Goal: Task Accomplishment & Management: Complete application form

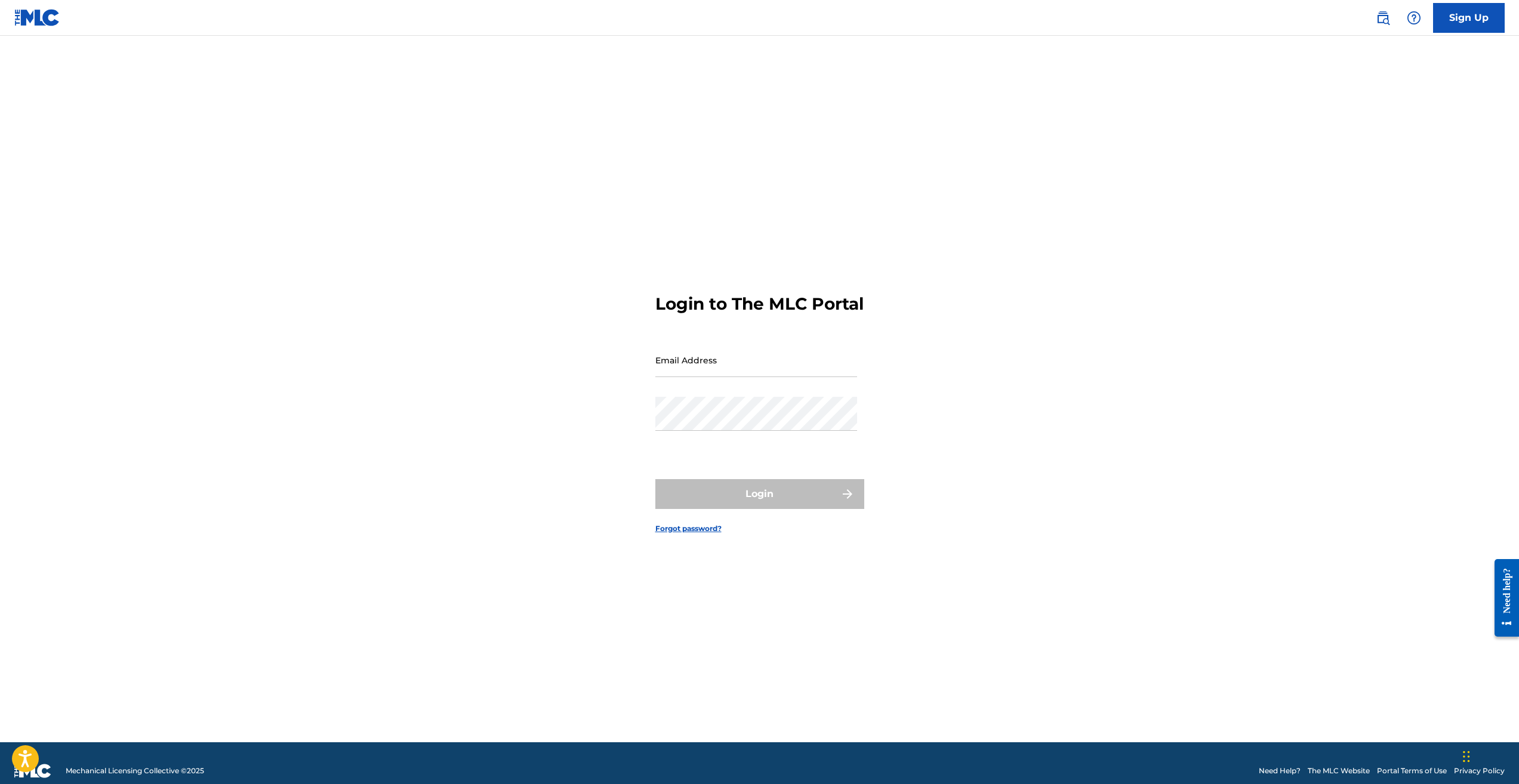
type input "[EMAIL_ADDRESS][DOMAIN_NAME]"
click at [737, 509] on div "Login" at bounding box center [760, 494] width 209 height 30
click at [711, 505] on button "Login" at bounding box center [760, 494] width 209 height 30
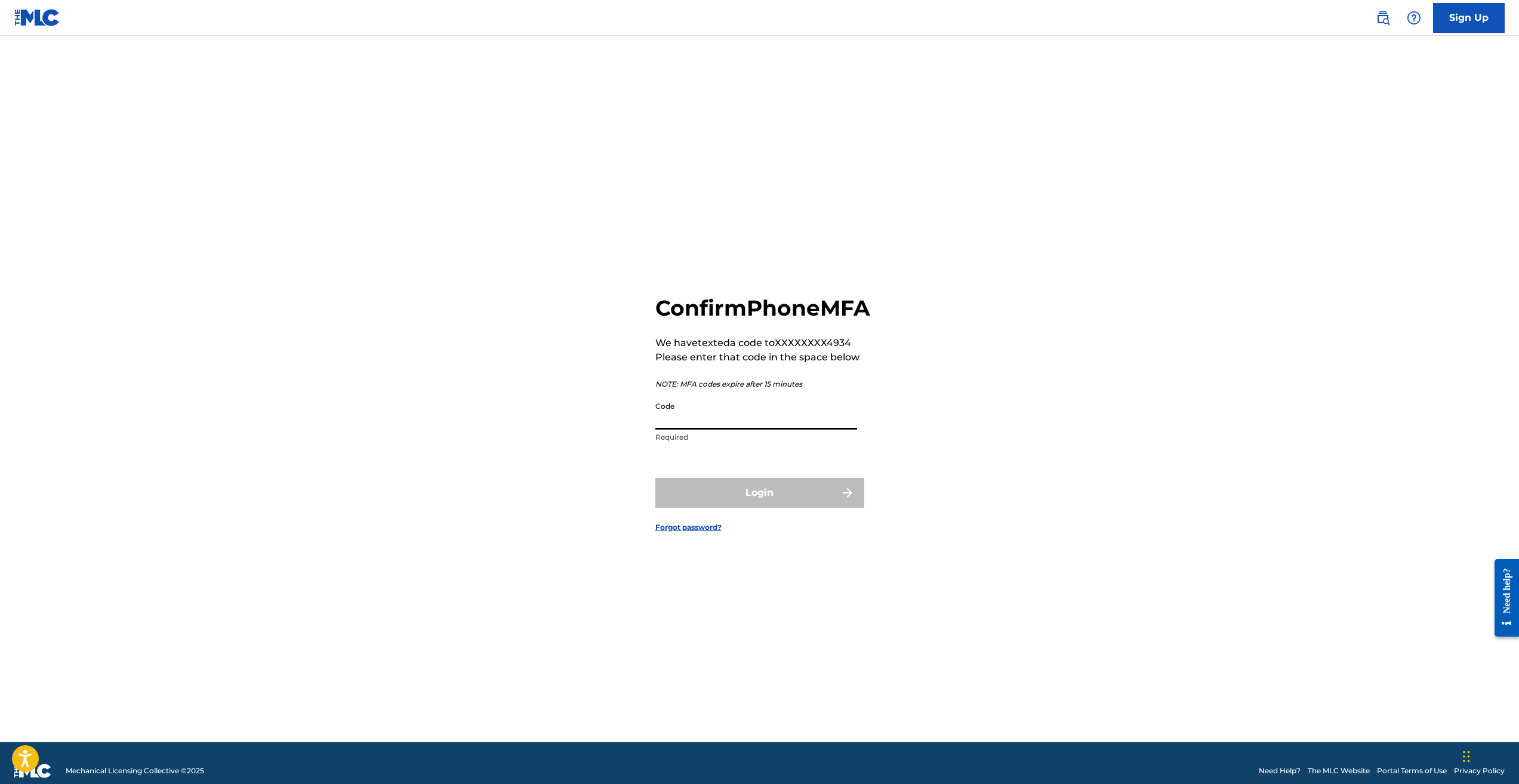
click at [761, 428] on input "Code" at bounding box center [756, 413] width 202 height 34
type input "172606"
click at [748, 507] on button "Login" at bounding box center [760, 493] width 209 height 30
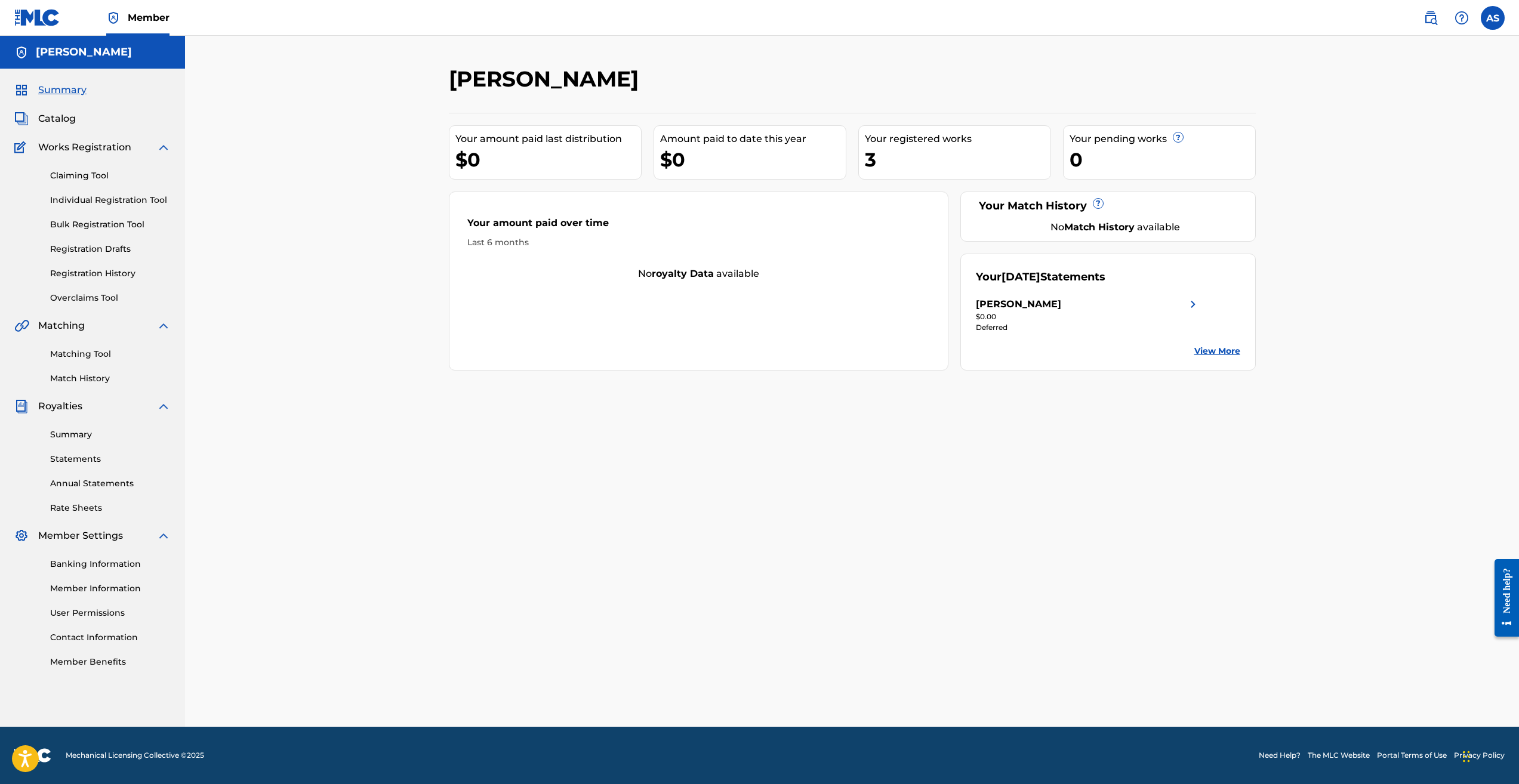
click at [65, 114] on span "Catalog" at bounding box center [57, 119] width 37 height 14
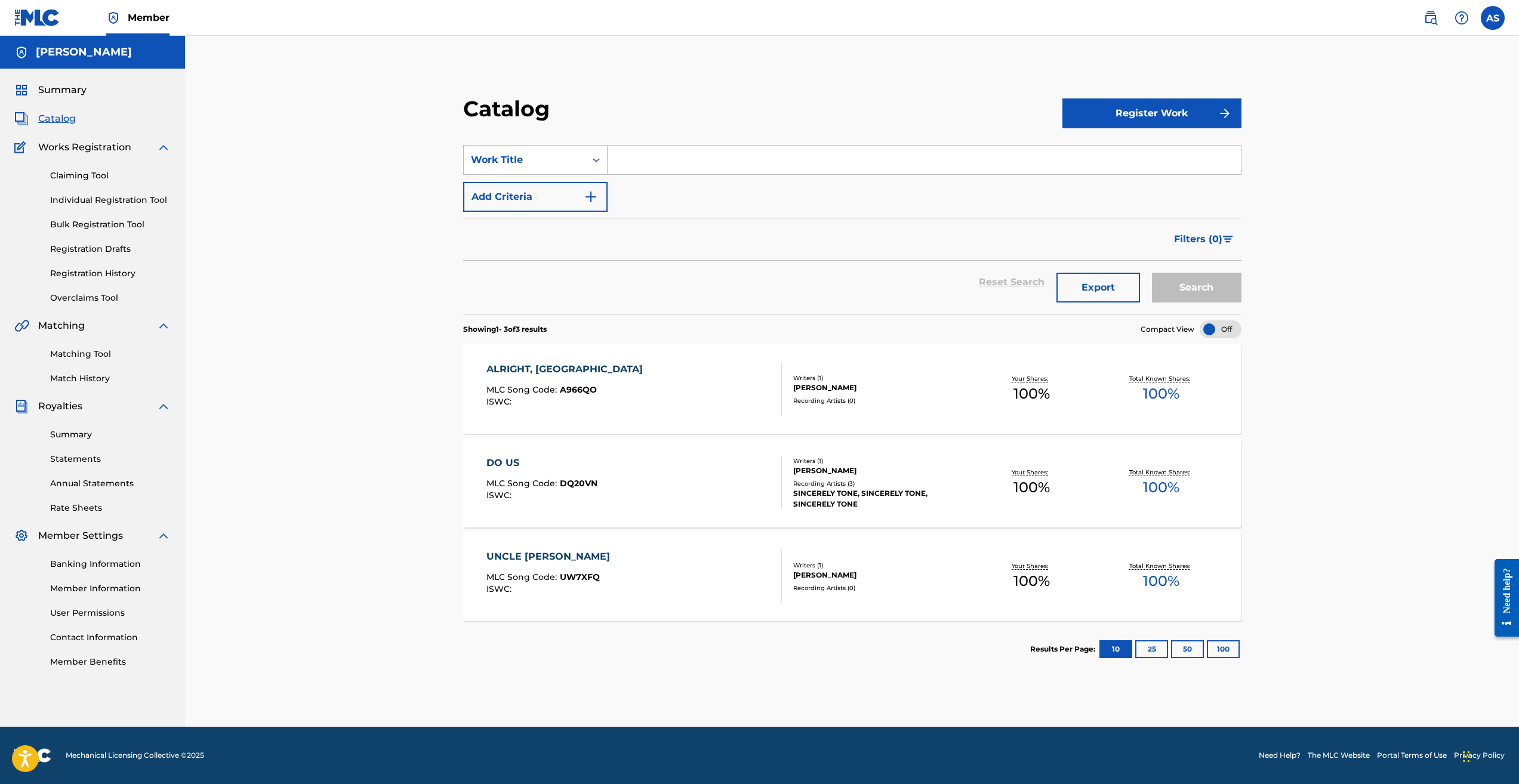
click at [593, 469] on div "DO US" at bounding box center [542, 462] width 111 height 14
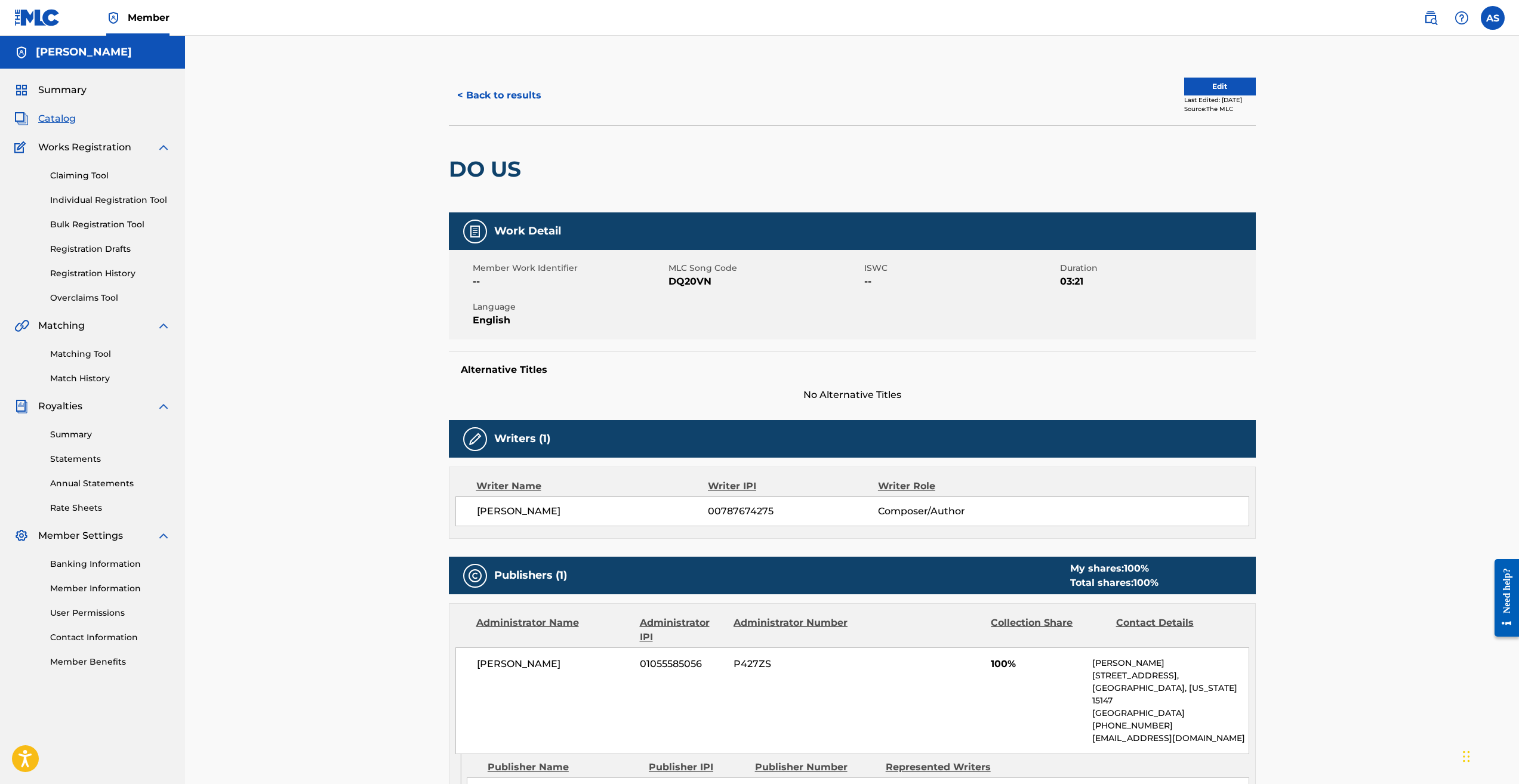
click at [1184, 87] on button "Edit" at bounding box center [1220, 87] width 72 height 18
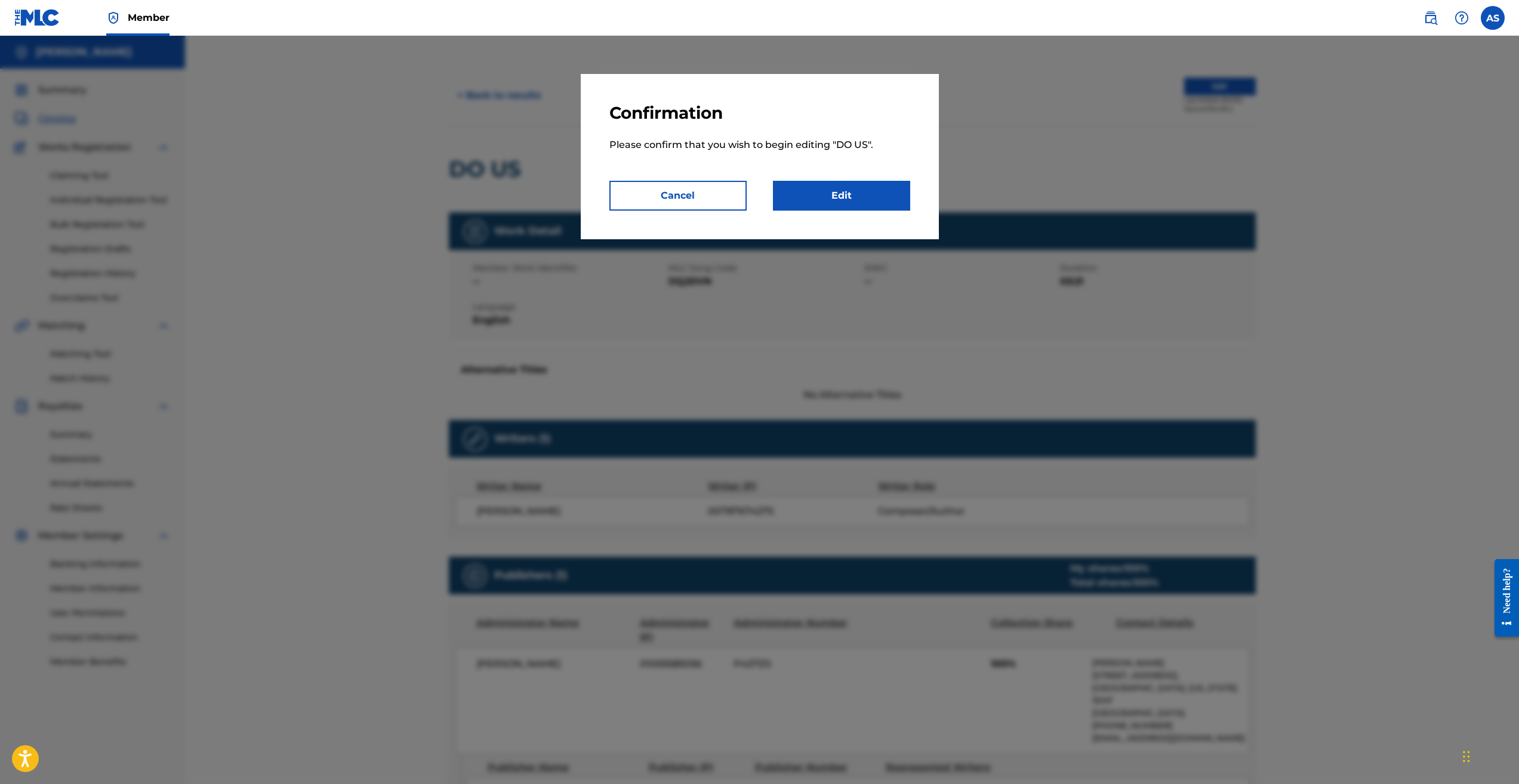
click at [849, 200] on link "Edit" at bounding box center [841, 195] width 137 height 30
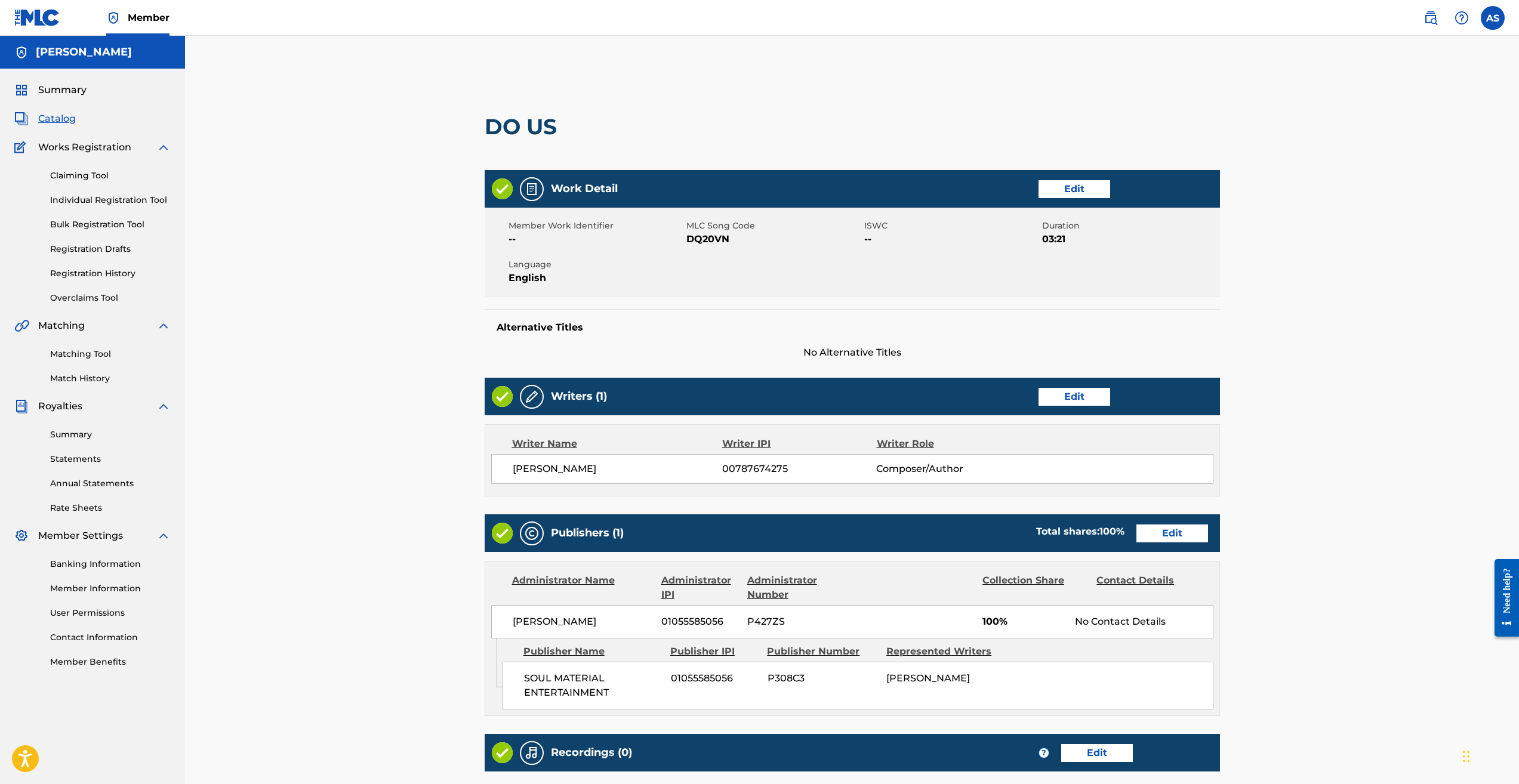
click at [1059, 187] on link "Edit" at bounding box center [1074, 189] width 72 height 18
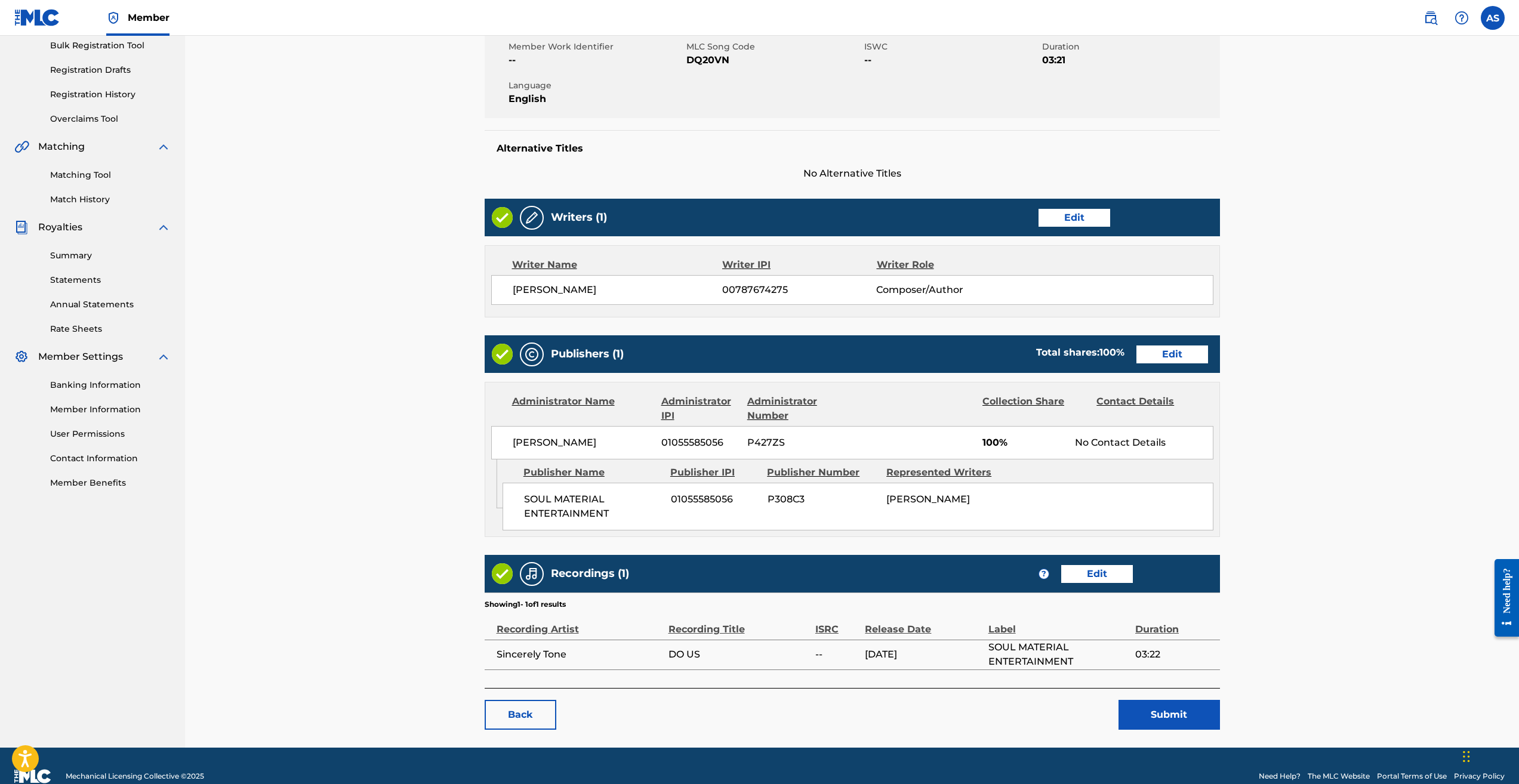
scroll to position [200, 0]
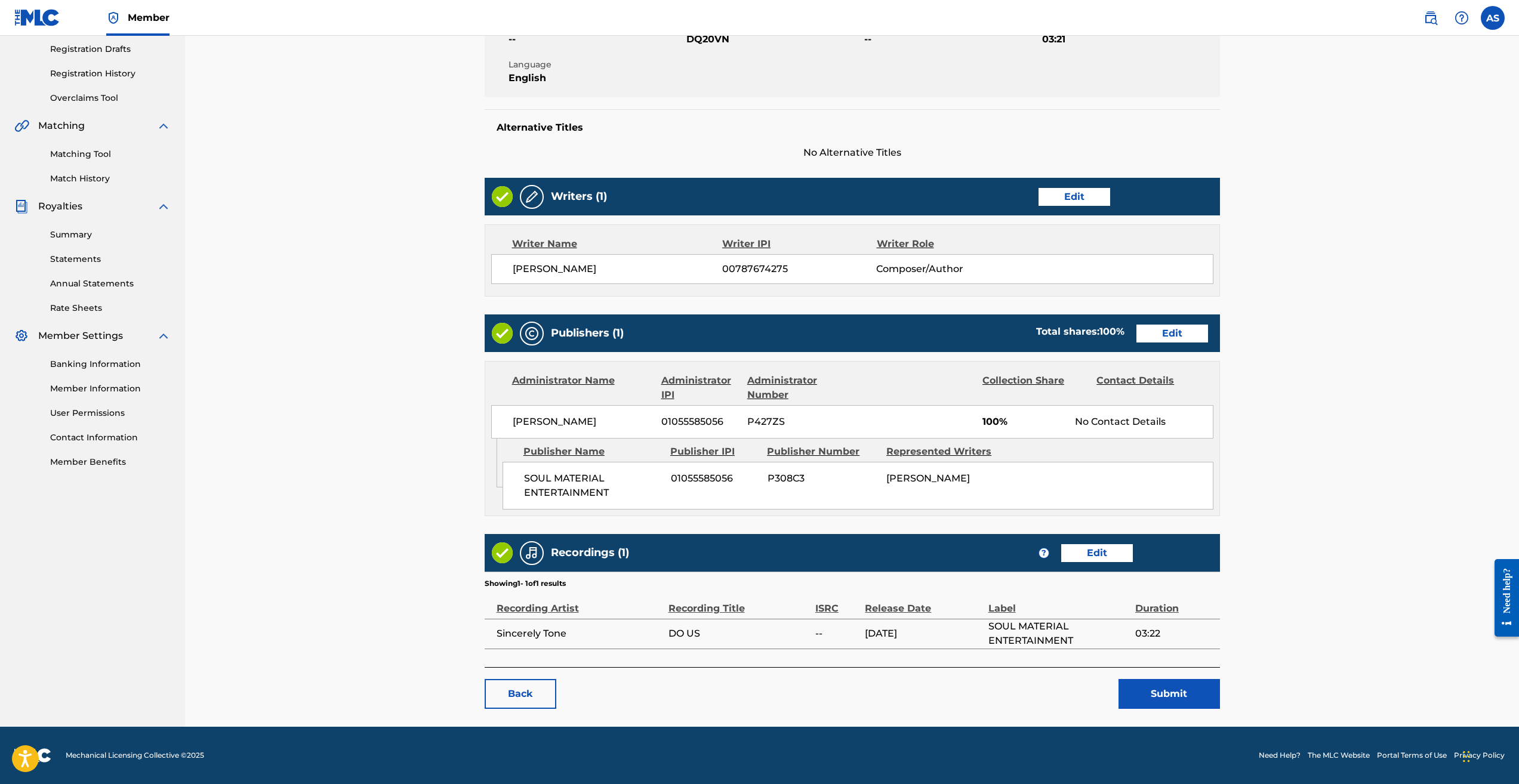
click at [1095, 556] on link "Edit" at bounding box center [1097, 553] width 72 height 18
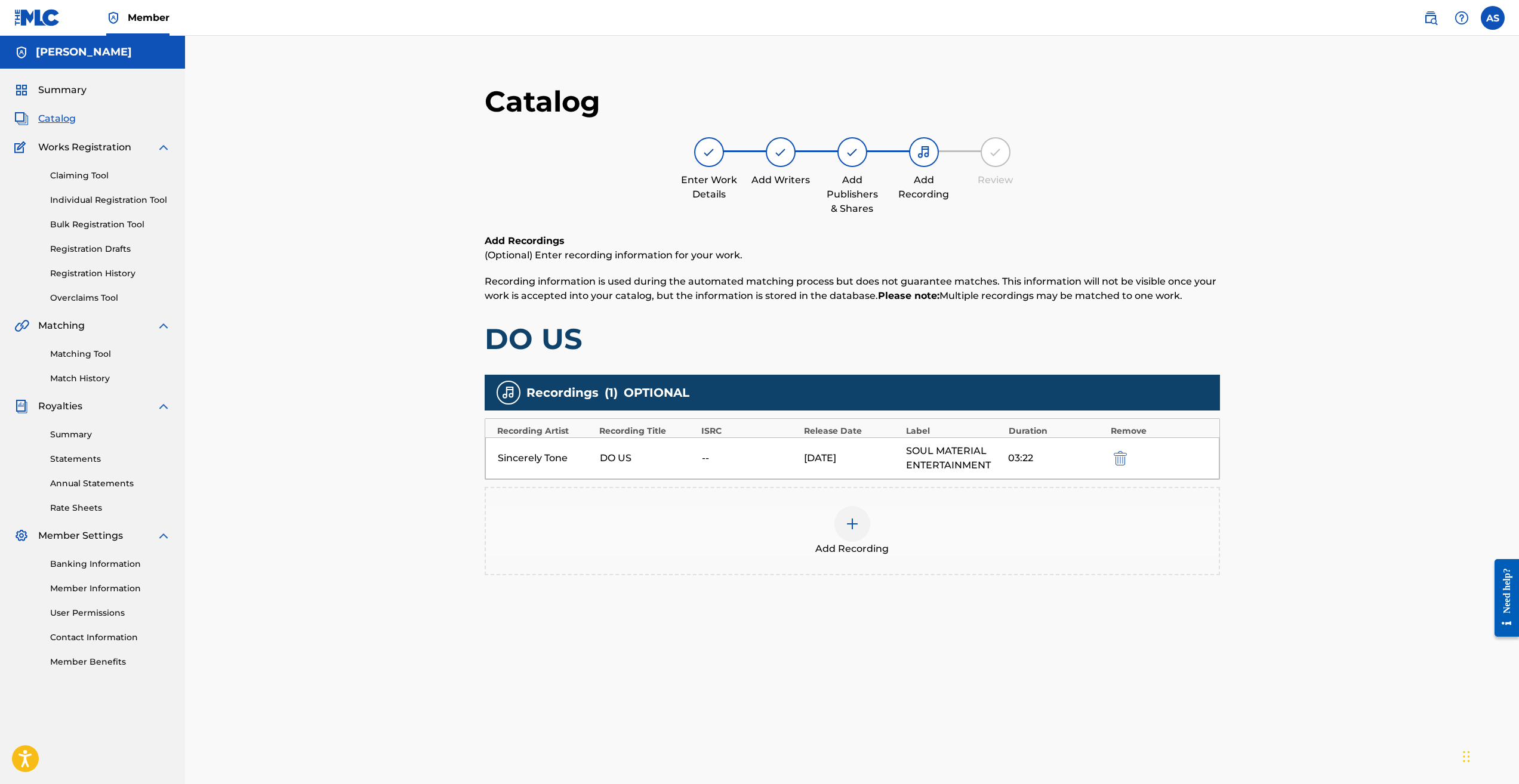
click at [708, 458] on div "--" at bounding box center [750, 458] width 96 height 14
click at [1117, 455] on img "submit" at bounding box center [1120, 458] width 13 height 14
click at [848, 458] on img at bounding box center [852, 455] width 14 height 14
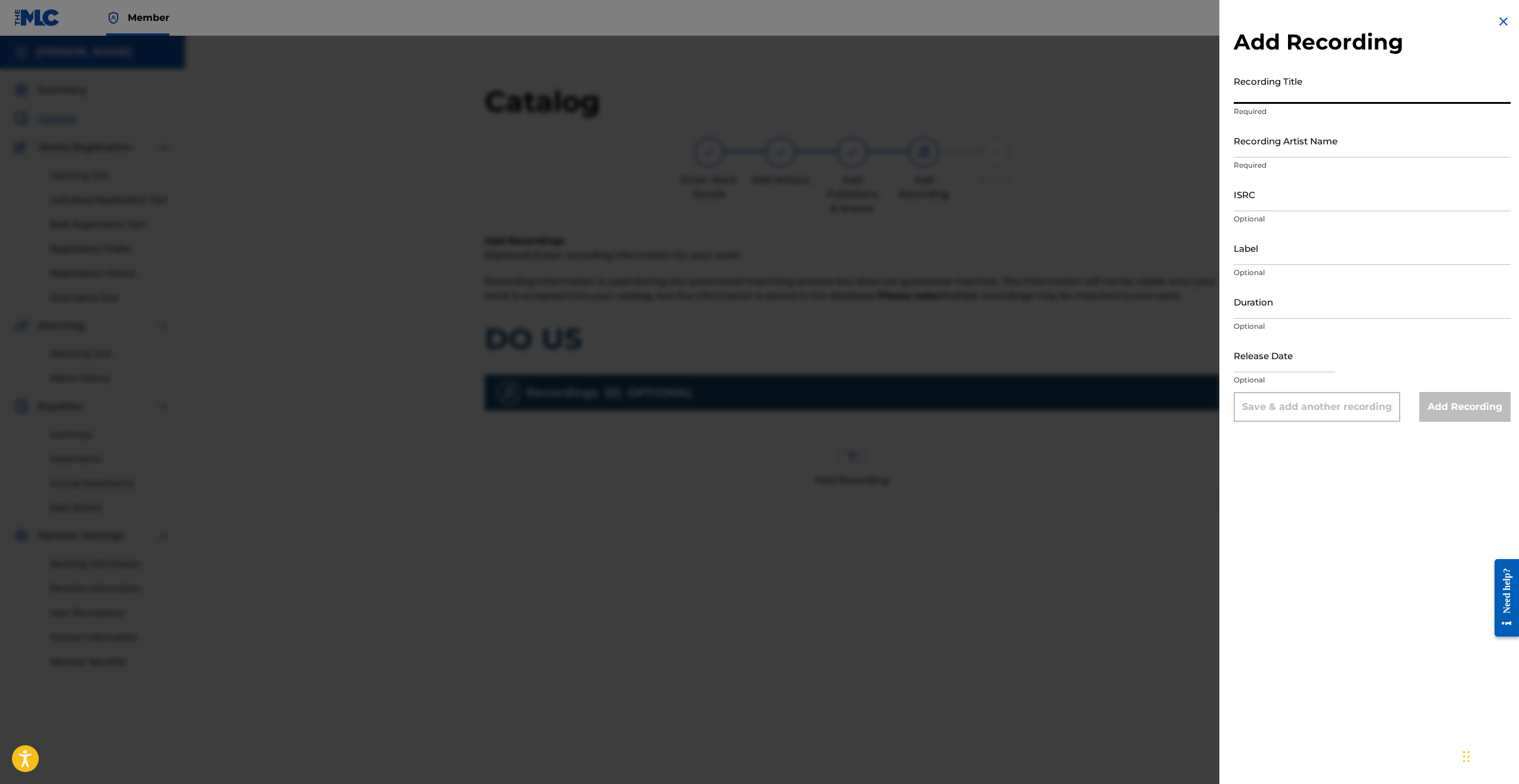
click at [1285, 89] on input "Recording Title" at bounding box center [1372, 87] width 277 height 34
type input "Do Us"
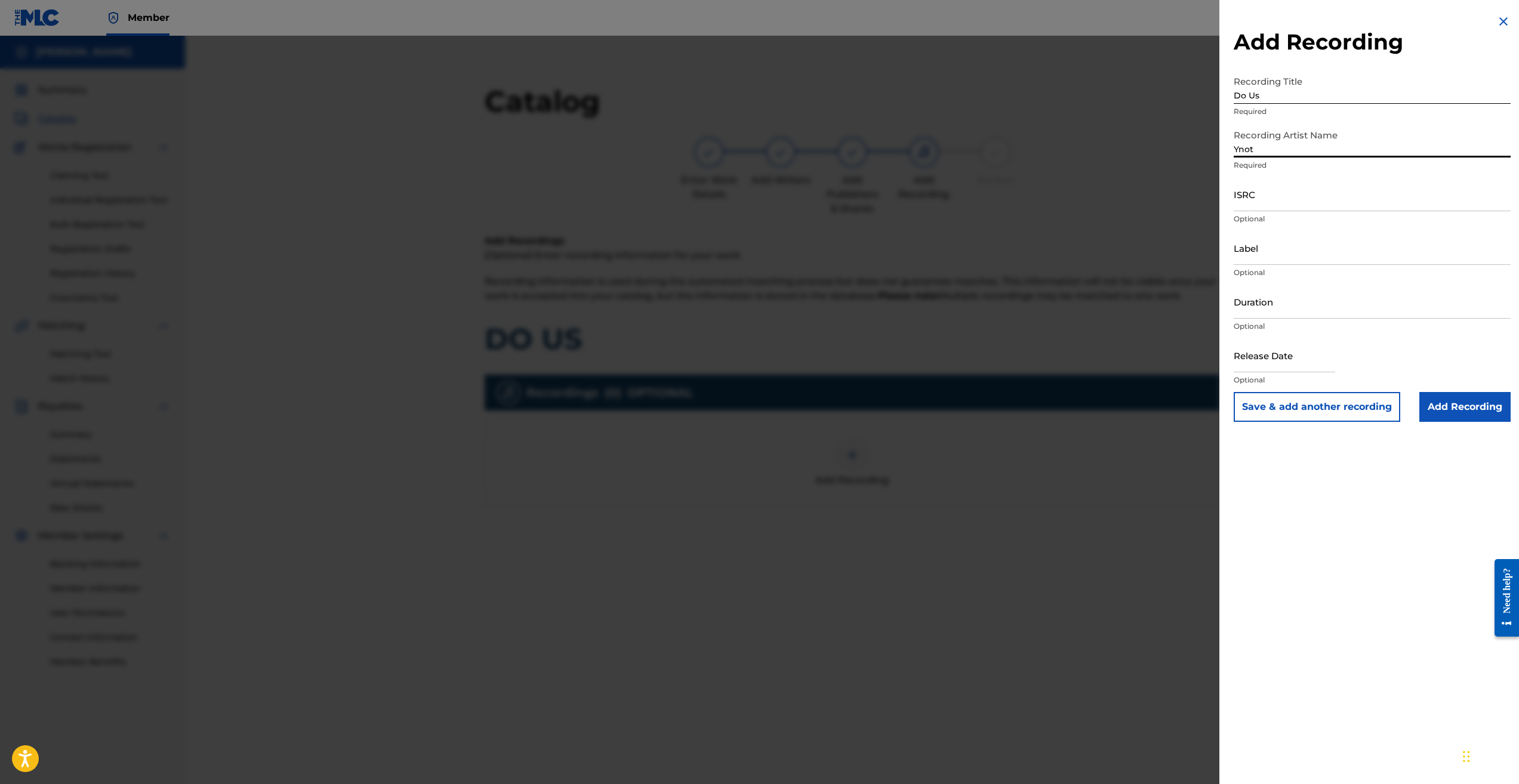
type input "YNOT THE OLD HEAD"
type input "SOUL MATERIAL ENTERTAINMENT"
type input "04:53"
type input "July 4 2025"
click at [1331, 358] on button "Close" at bounding box center [1326, 360] width 18 height 36
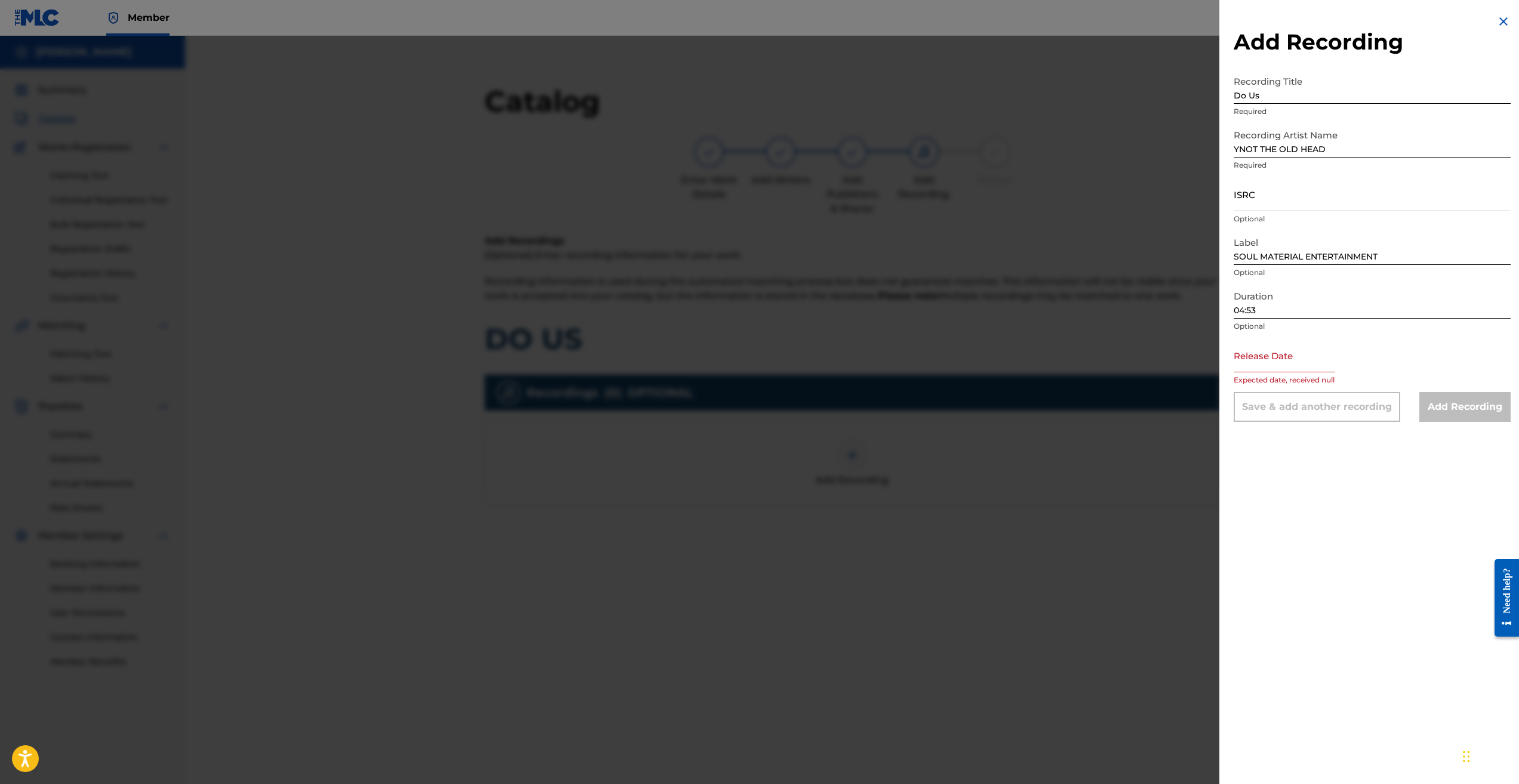
click at [1278, 358] on input "text" at bounding box center [1285, 356] width 102 height 34
select select "7"
select select "2025"
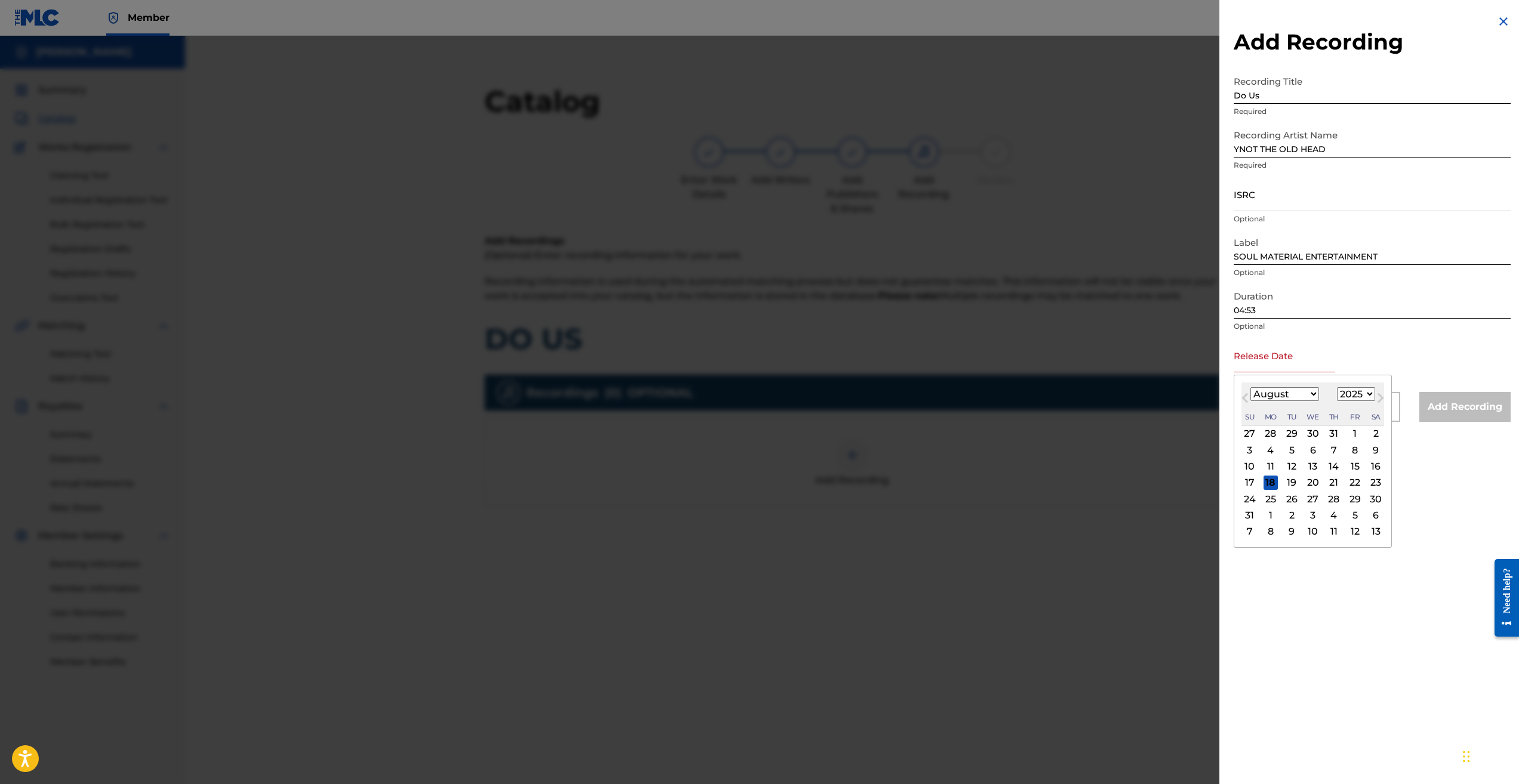
click at [1270, 484] on div "18" at bounding box center [1270, 482] width 14 height 14
type input "[DATE]"
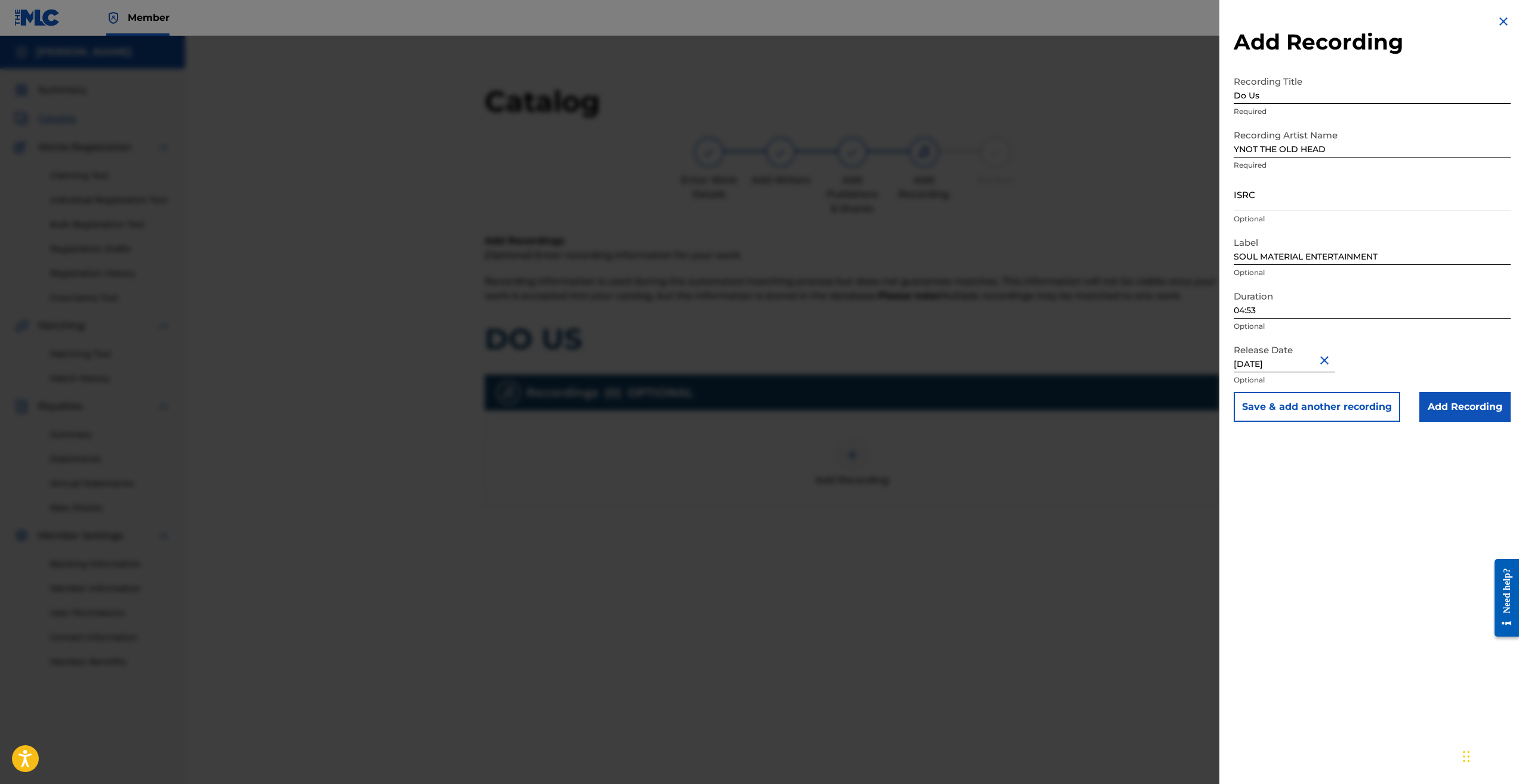
click at [1266, 309] on input "04:53" at bounding box center [1372, 302] width 277 height 34
type input "0"
type input "03:22"
paste input "QZZ772525950"
type input "QZZ772525950"
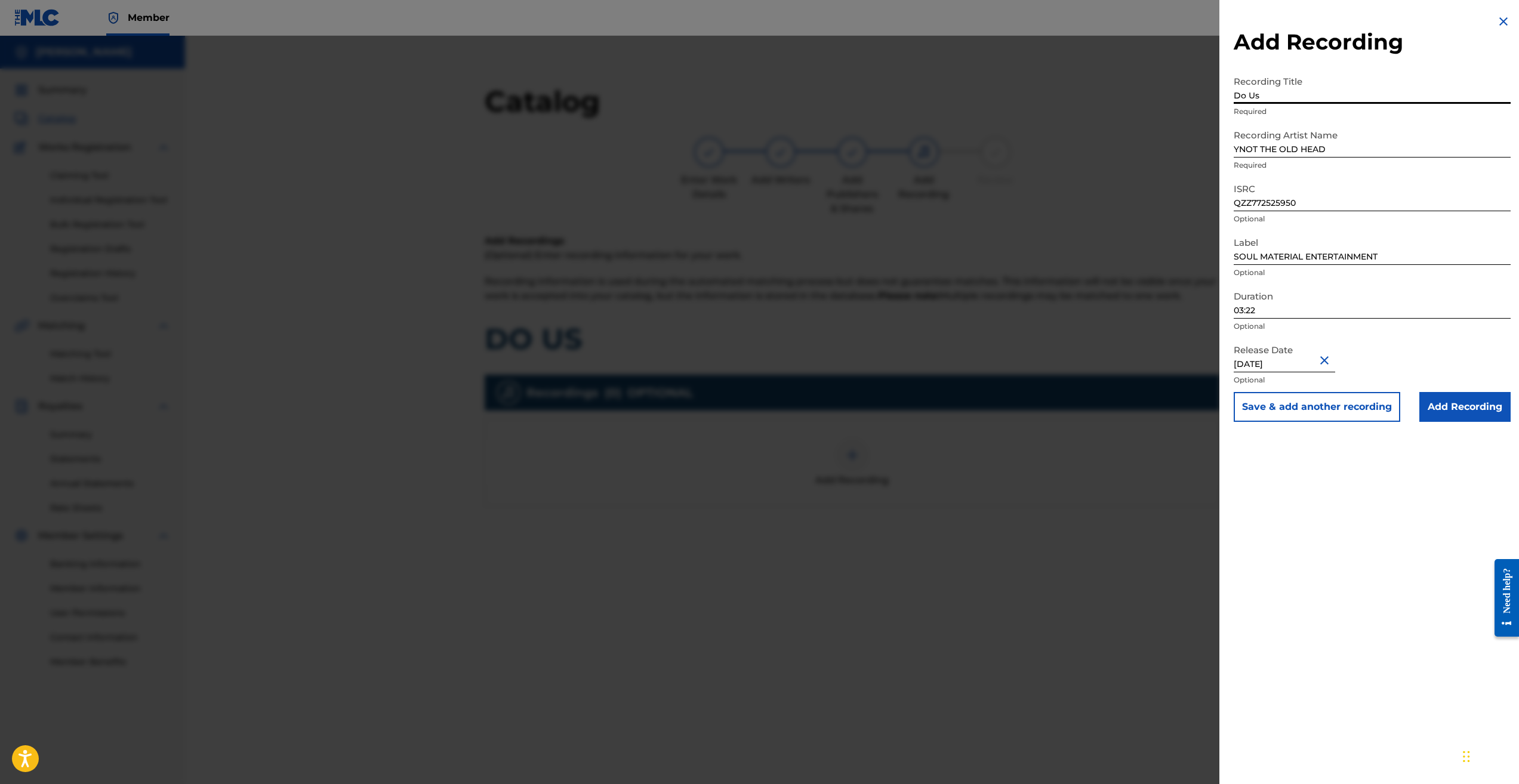
drag, startPoint x: 1280, startPoint y: 92, endPoint x: 1227, endPoint y: 95, distance: 53.1
click at [1227, 95] on div "Add Recording Recording Title Do Us Required Recording Artist Name YNOT THE OLD…" at bounding box center [1372, 218] width 306 height 436
type input "DO US"
click at [1445, 407] on input "Add Recording" at bounding box center [1465, 407] width 91 height 30
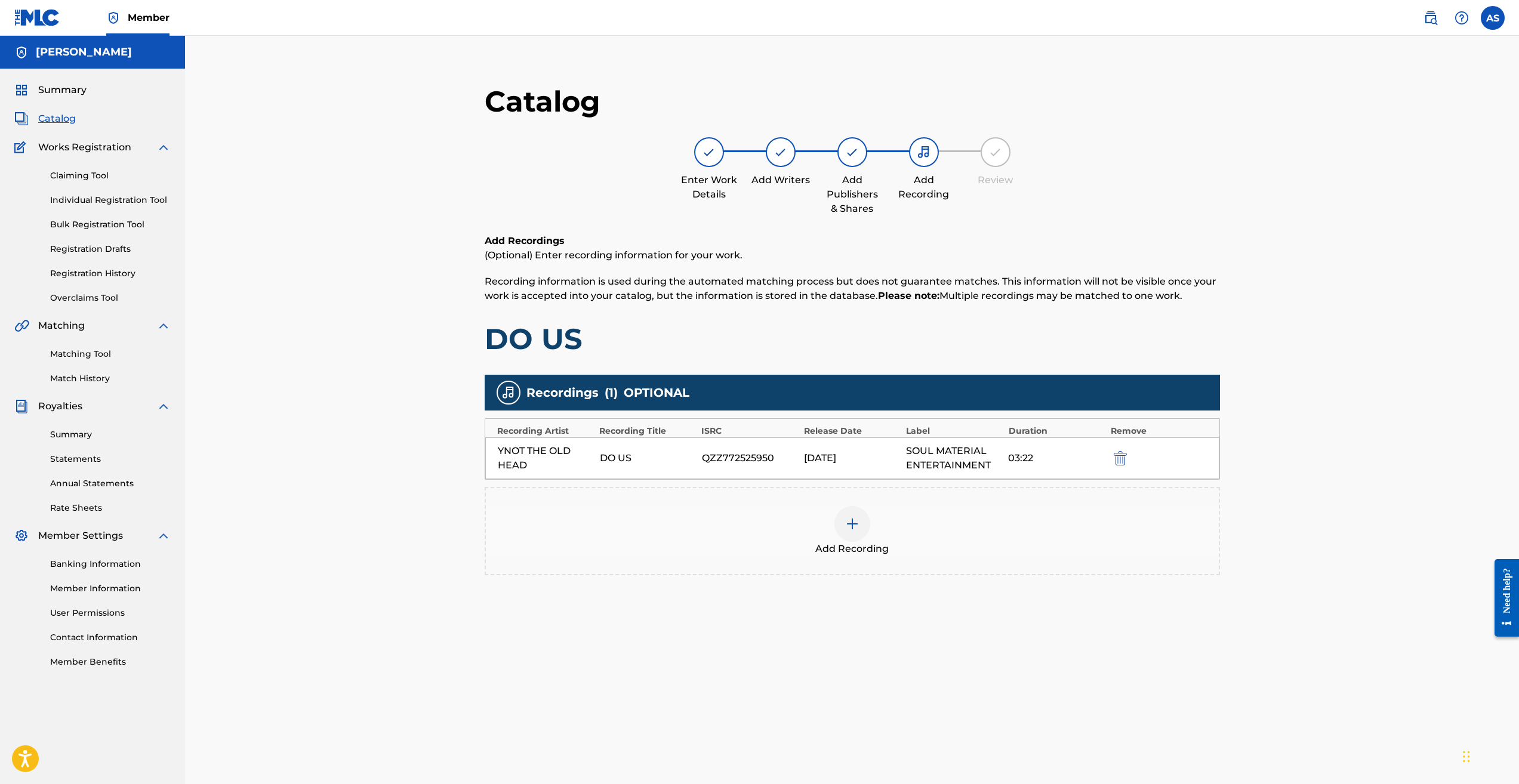
click at [851, 161] on div at bounding box center [853, 152] width 30 height 30
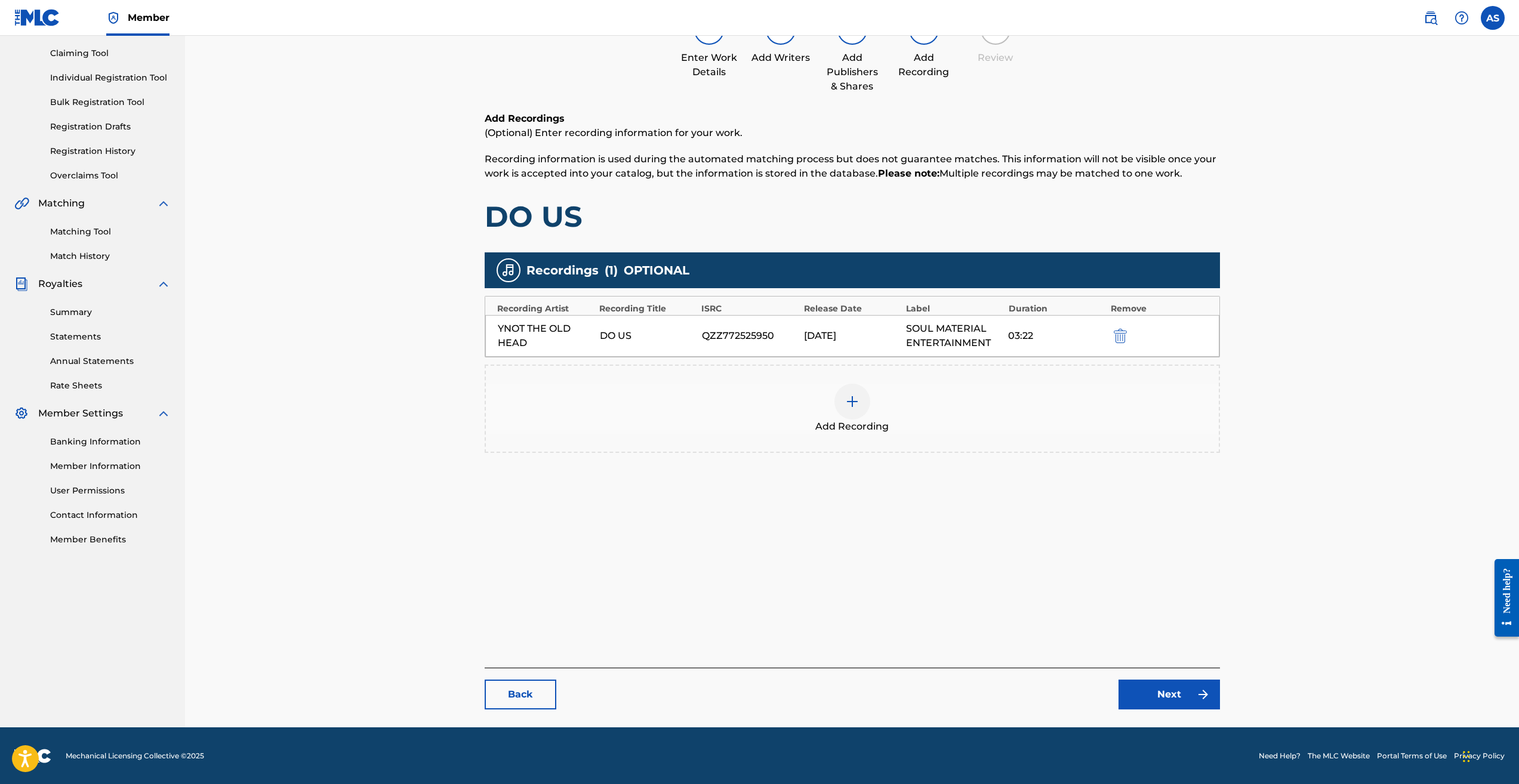
scroll to position [123, 0]
click at [1153, 693] on link "Next" at bounding box center [1169, 694] width 102 height 30
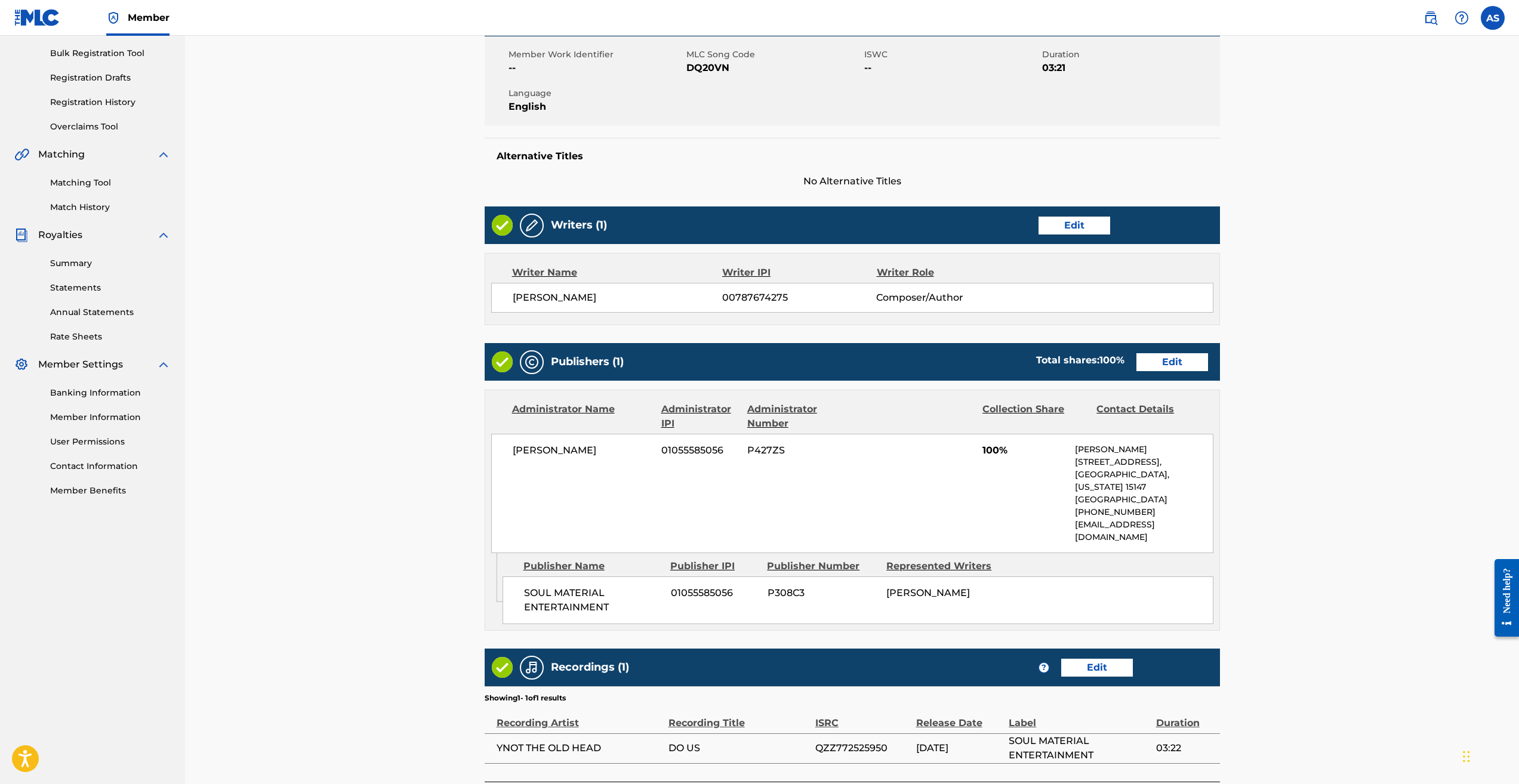
scroll to position [179, 0]
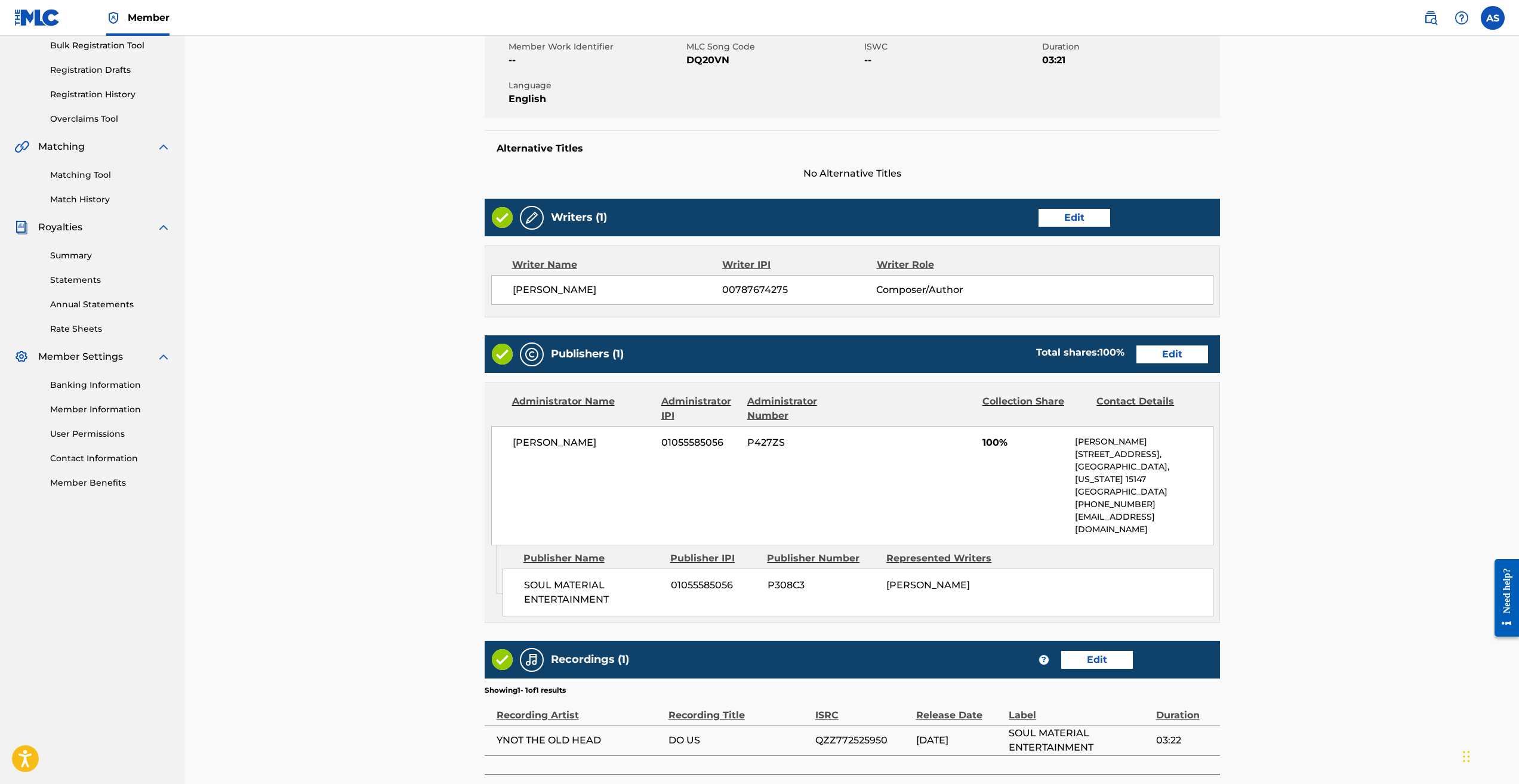
click at [1163, 357] on link "Edit" at bounding box center [1172, 354] width 72 height 18
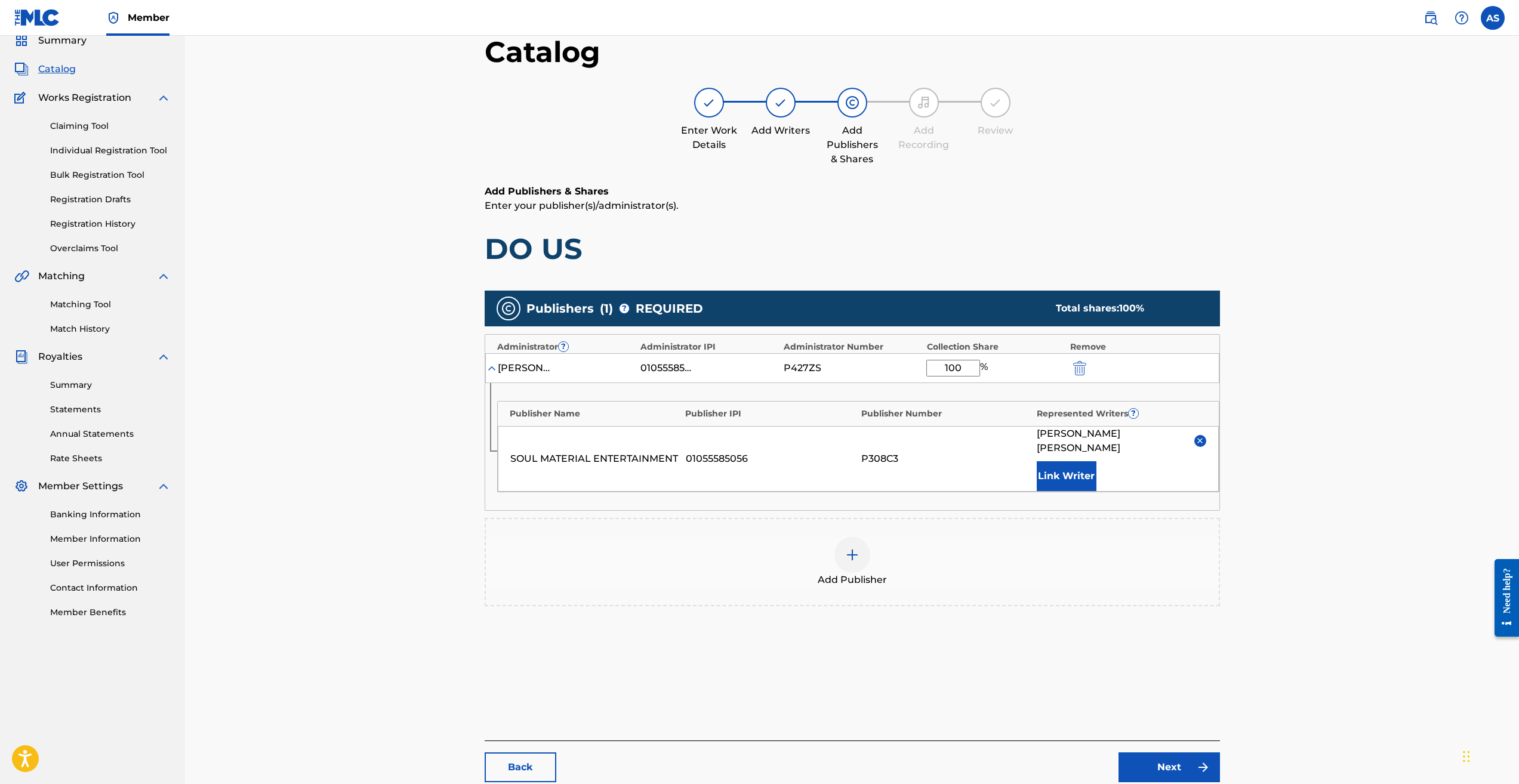
scroll to position [123, 0]
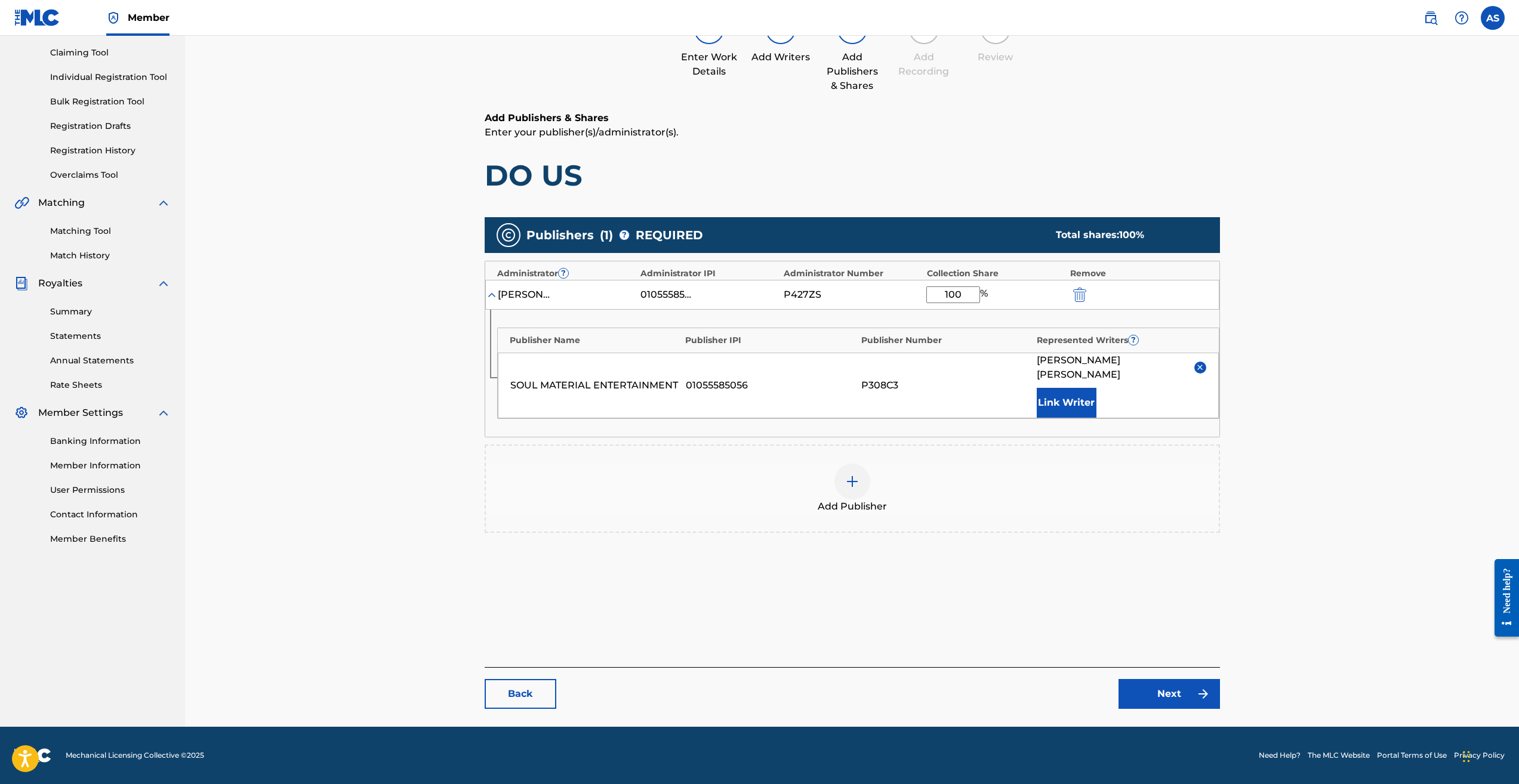
click at [1178, 693] on link "Next" at bounding box center [1169, 694] width 102 height 30
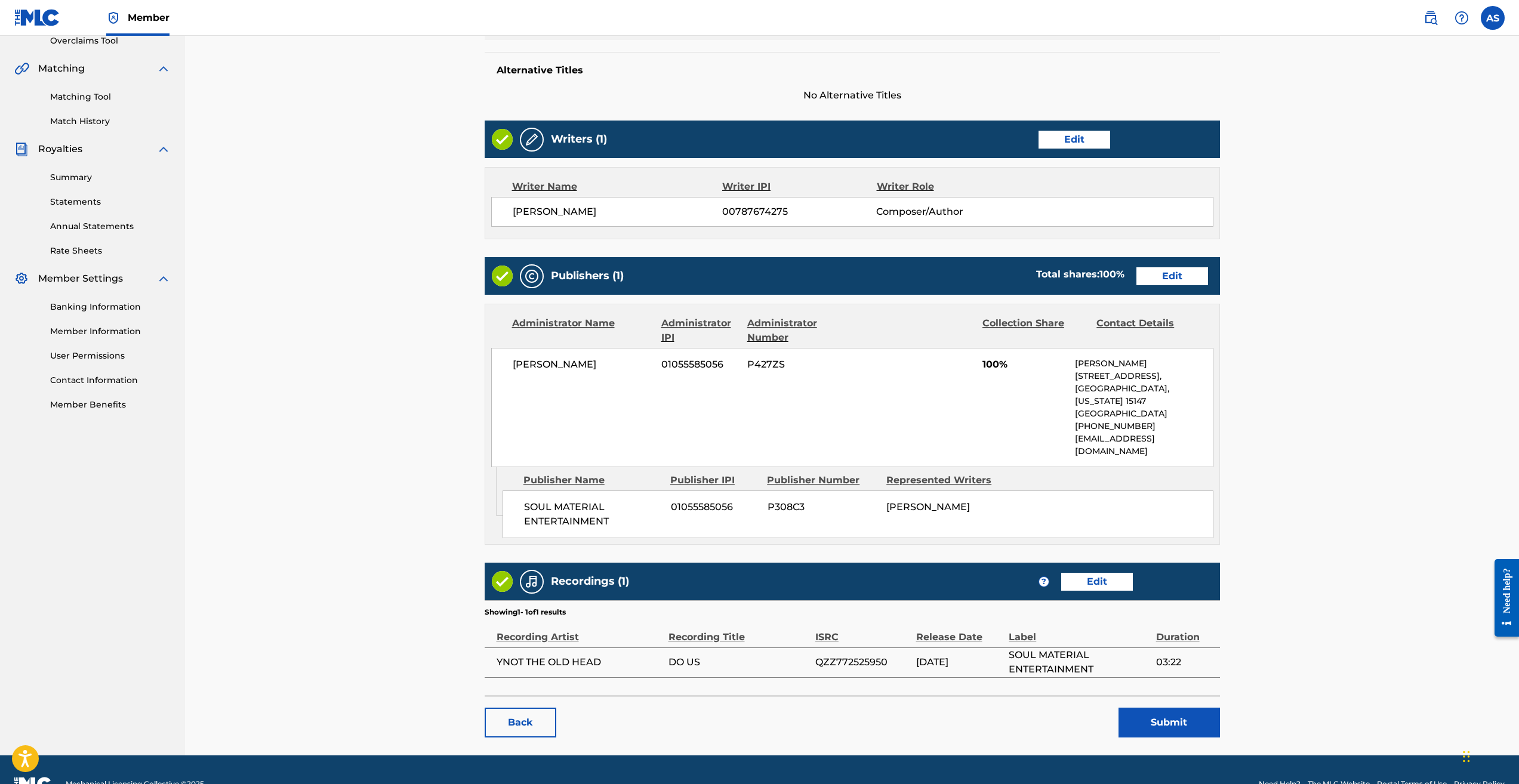
scroll to position [261, 0]
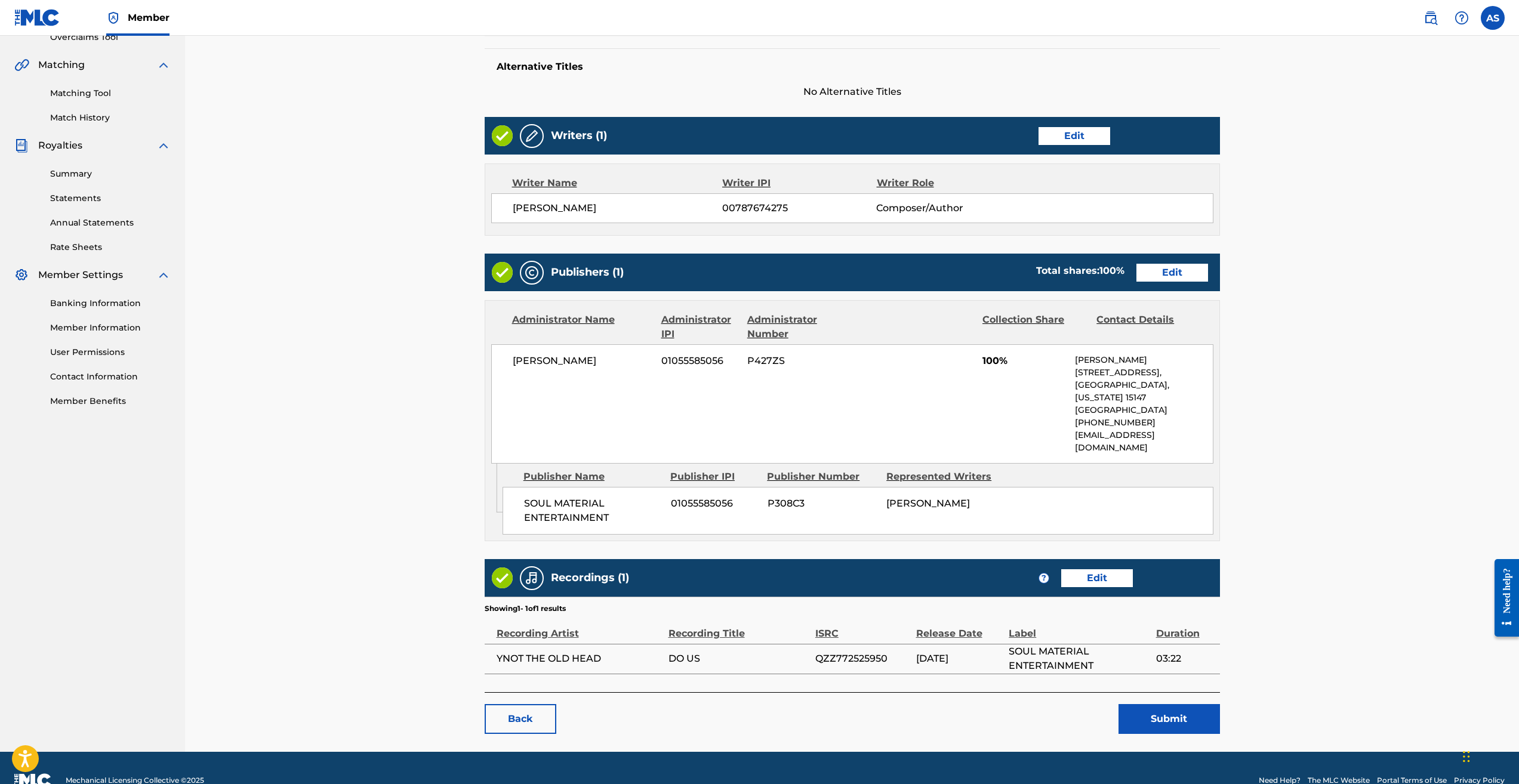
click at [1151, 704] on button "Submit" at bounding box center [1169, 719] width 102 height 30
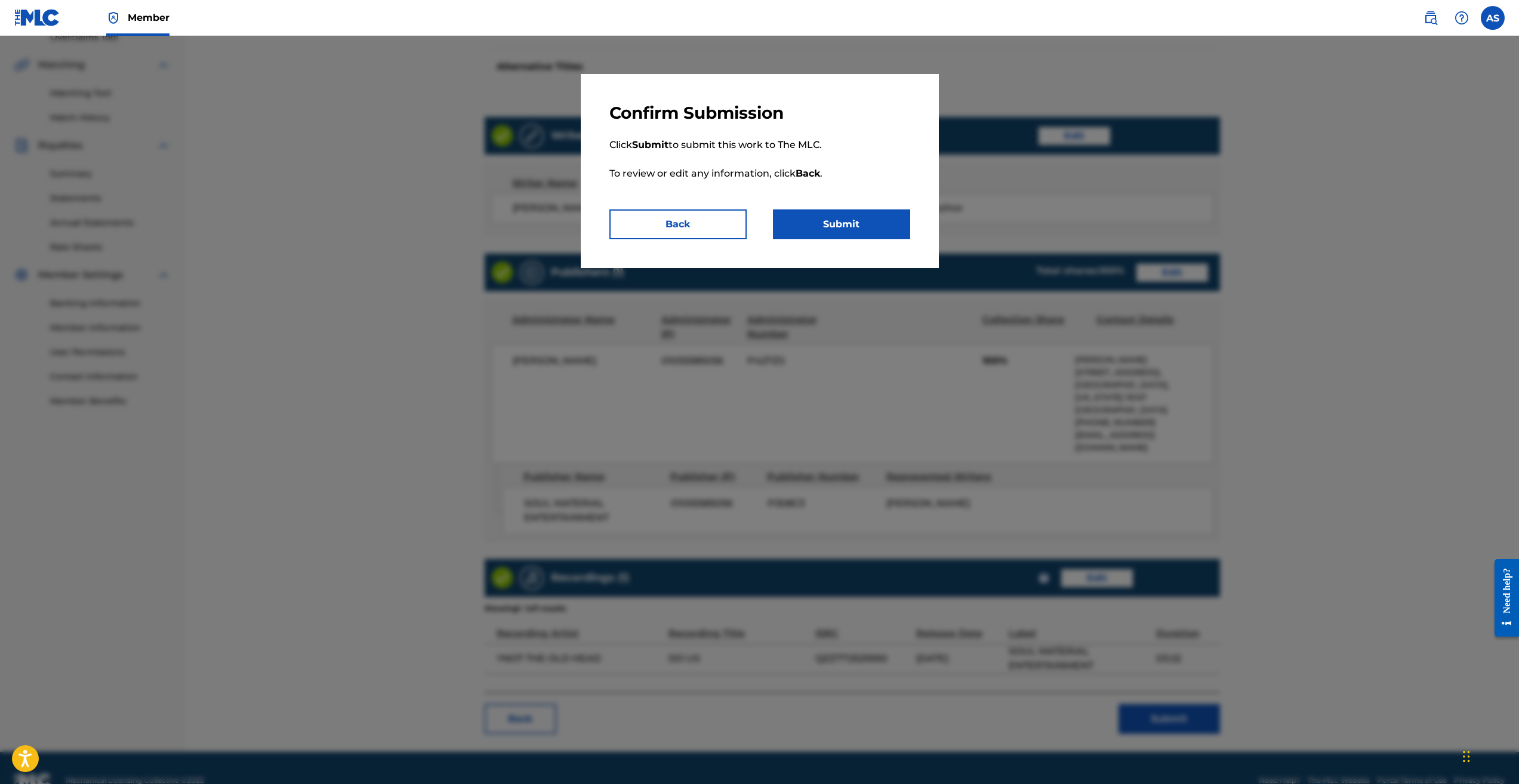
click at [839, 223] on button "Submit" at bounding box center [841, 224] width 137 height 30
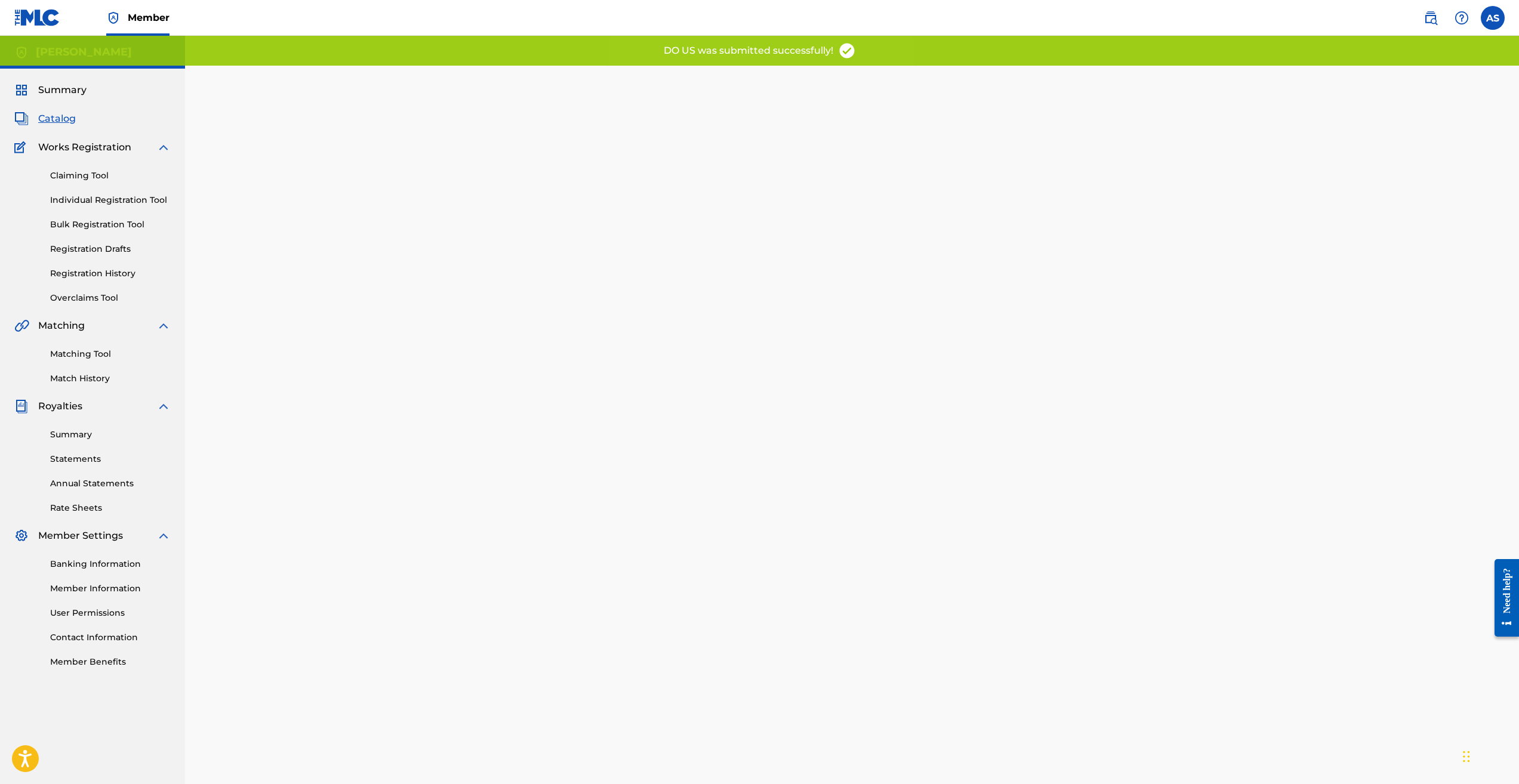
click at [102, 194] on link "Individual Registration Tool" at bounding box center [110, 200] width 121 height 12
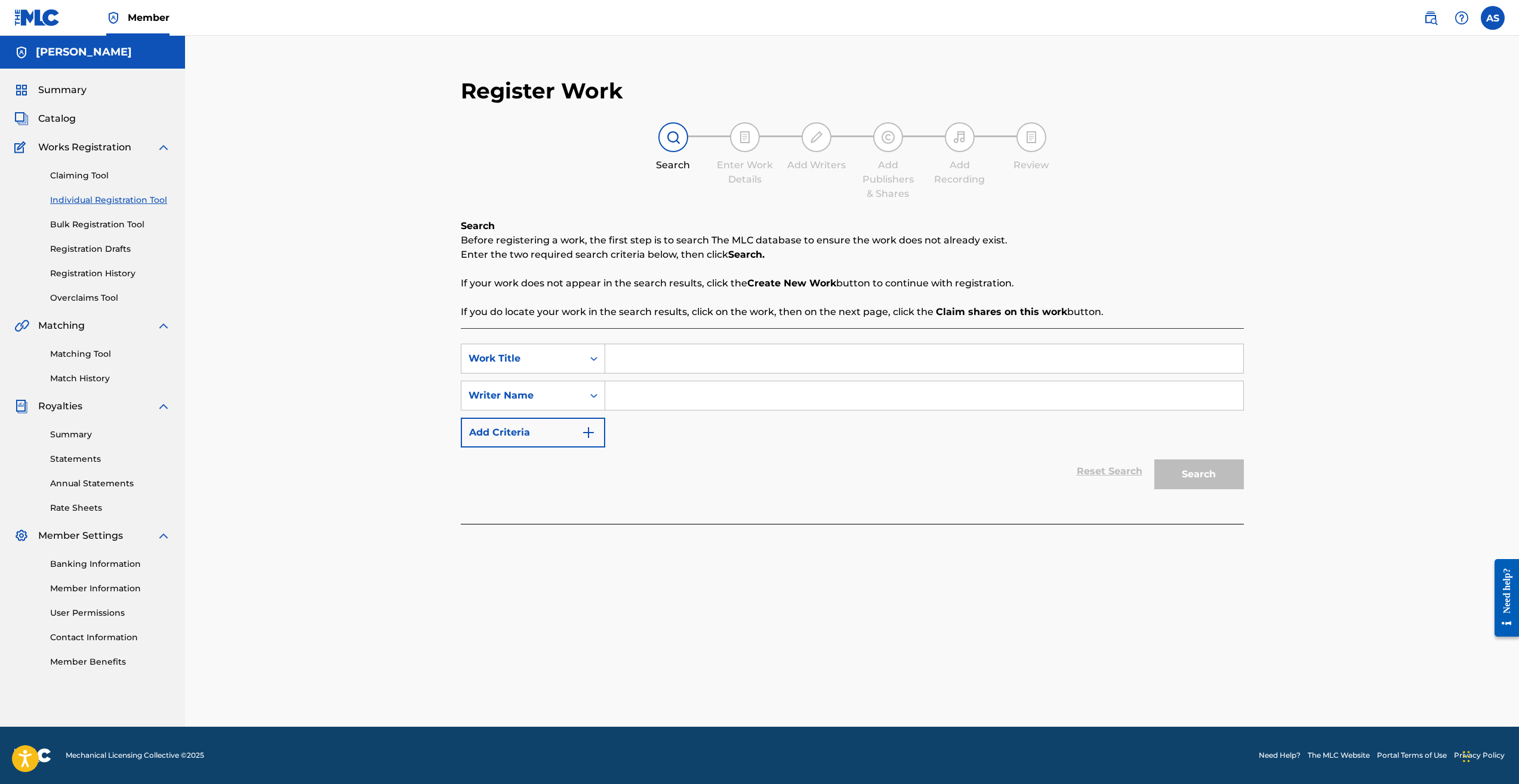
click at [672, 358] on input "Search Form" at bounding box center [924, 358] width 638 height 29
click at [686, 396] on input "Search Form" at bounding box center [924, 396] width 638 height 29
type input "[PERSON_NAME]"
click at [642, 358] on input "Search Form" at bounding box center [924, 358] width 638 height 29
type input "In My Rearview"
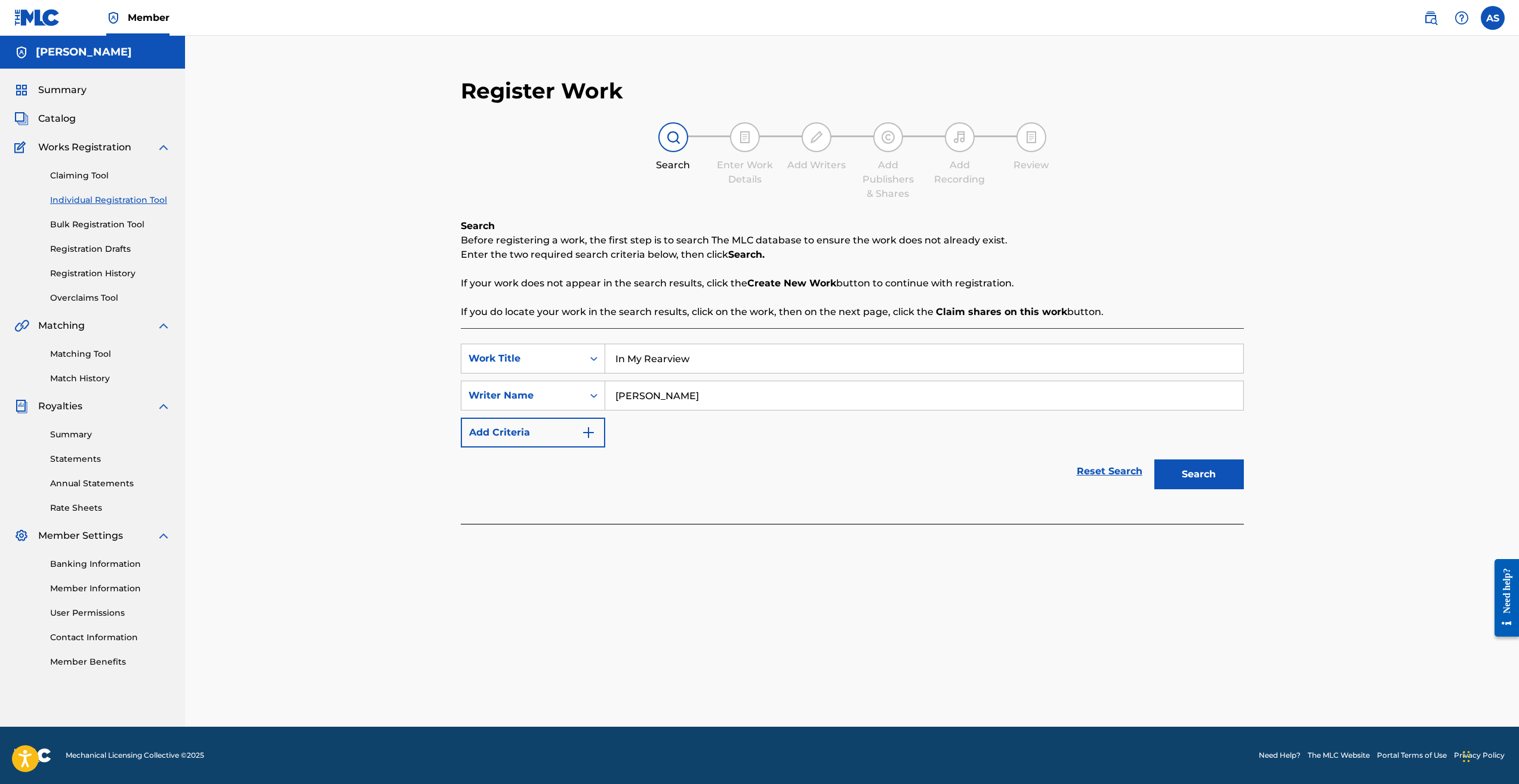
click at [1197, 482] on button "Search" at bounding box center [1199, 475] width 89 height 30
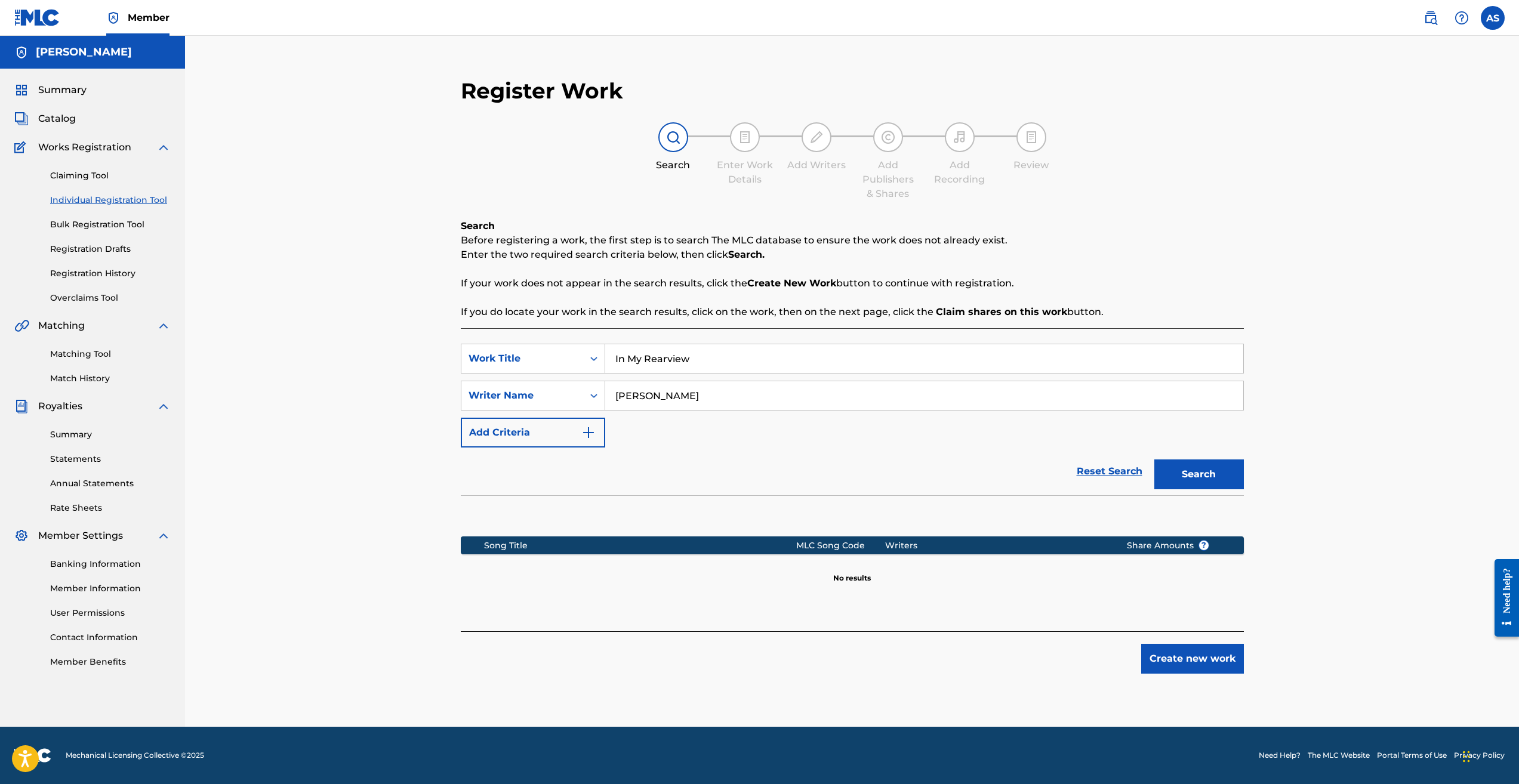
click at [1191, 661] on button "Create new work" at bounding box center [1193, 659] width 103 height 30
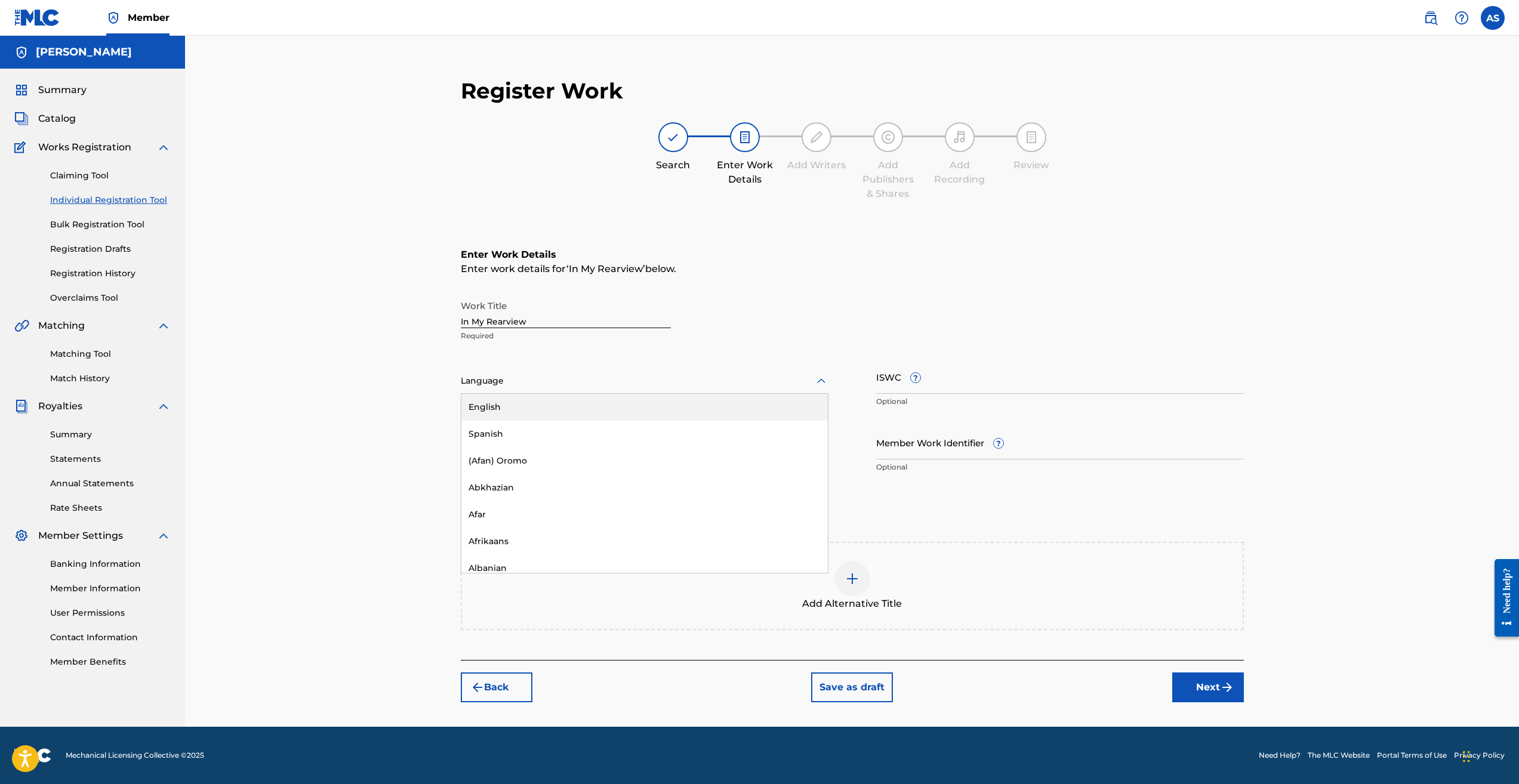
click at [634, 377] on div at bounding box center [645, 381] width 368 height 15
click at [604, 399] on div "English" at bounding box center [645, 407] width 367 height 27
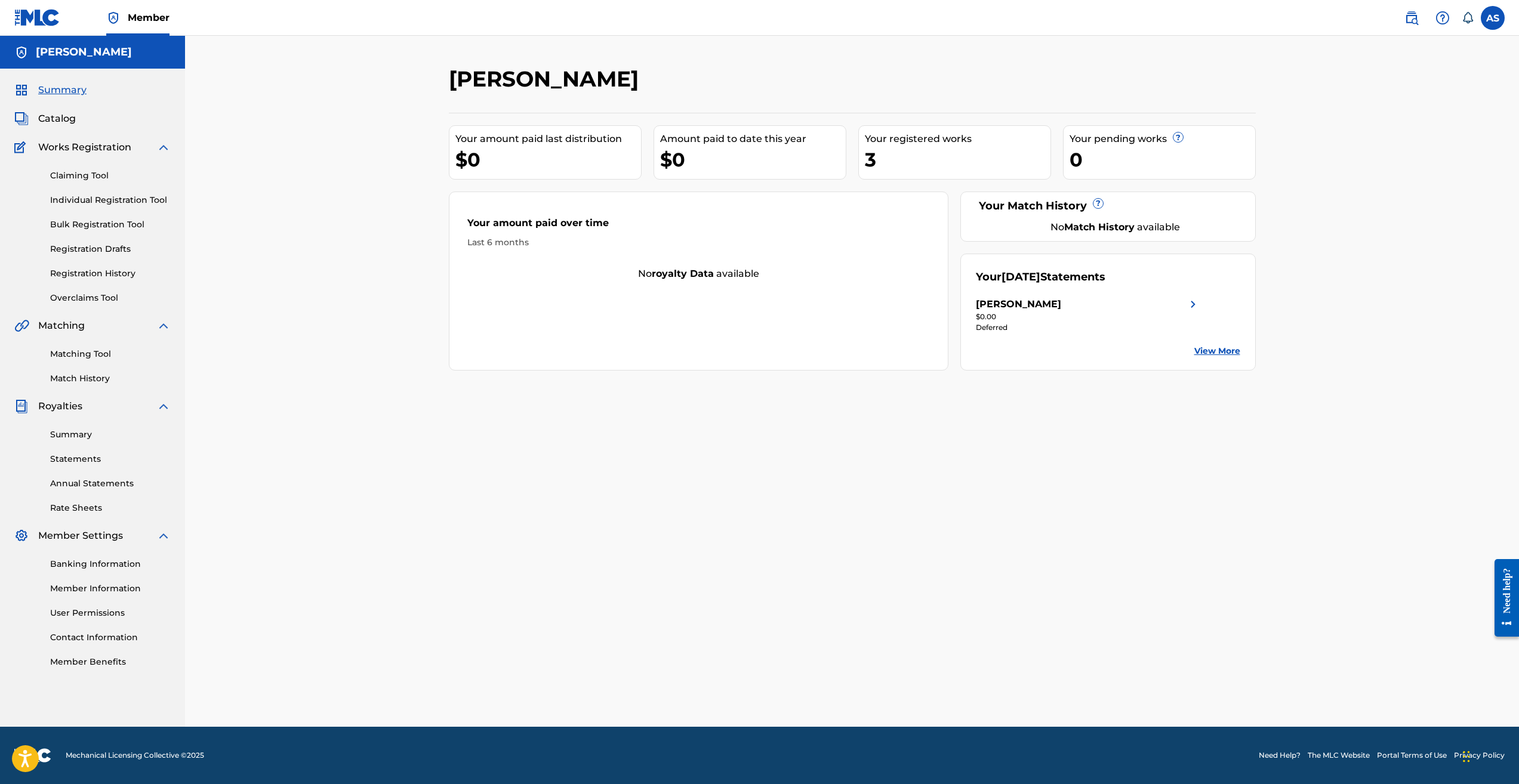
click at [117, 203] on link "Individual Registration Tool" at bounding box center [110, 200] width 121 height 12
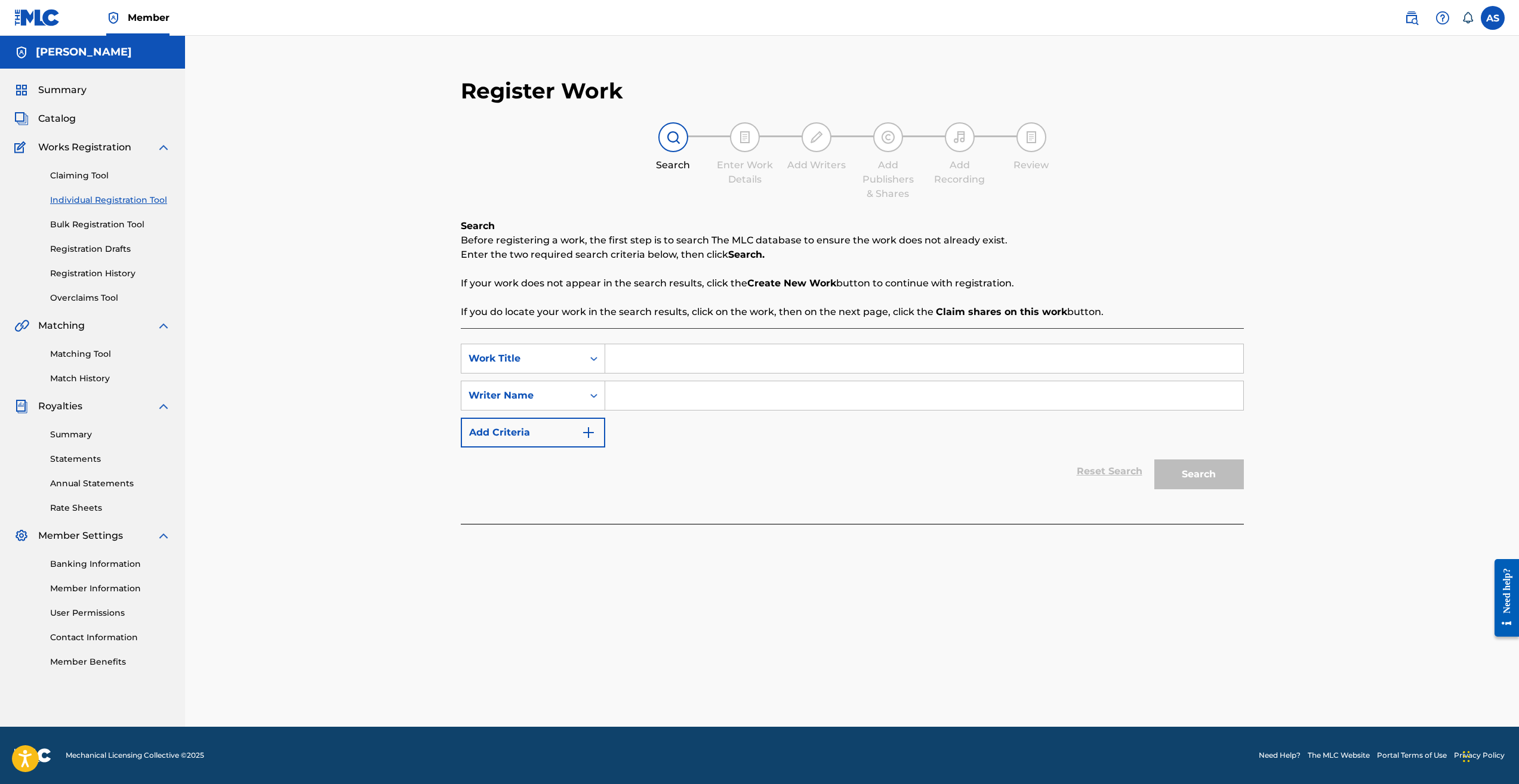
click at [643, 396] on input "Search Form" at bounding box center [924, 396] width 638 height 29
type input "[PERSON_NAME]"
click at [651, 364] on input "Search Form" at bounding box center [924, 358] width 638 height 29
type input "In My Rearview"
click at [1219, 476] on button "Search" at bounding box center [1199, 475] width 89 height 30
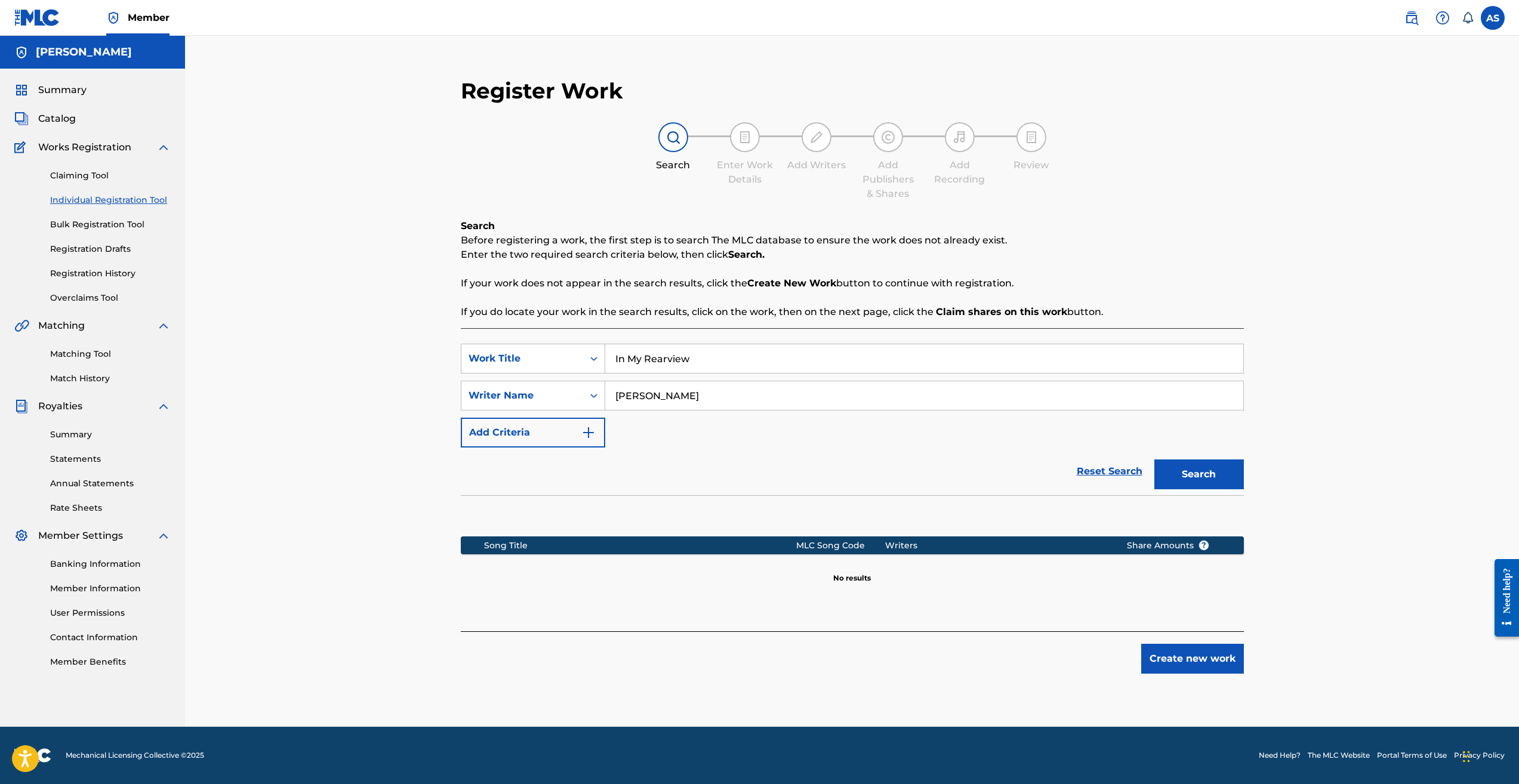
click at [1160, 661] on button "Create new work" at bounding box center [1193, 659] width 103 height 30
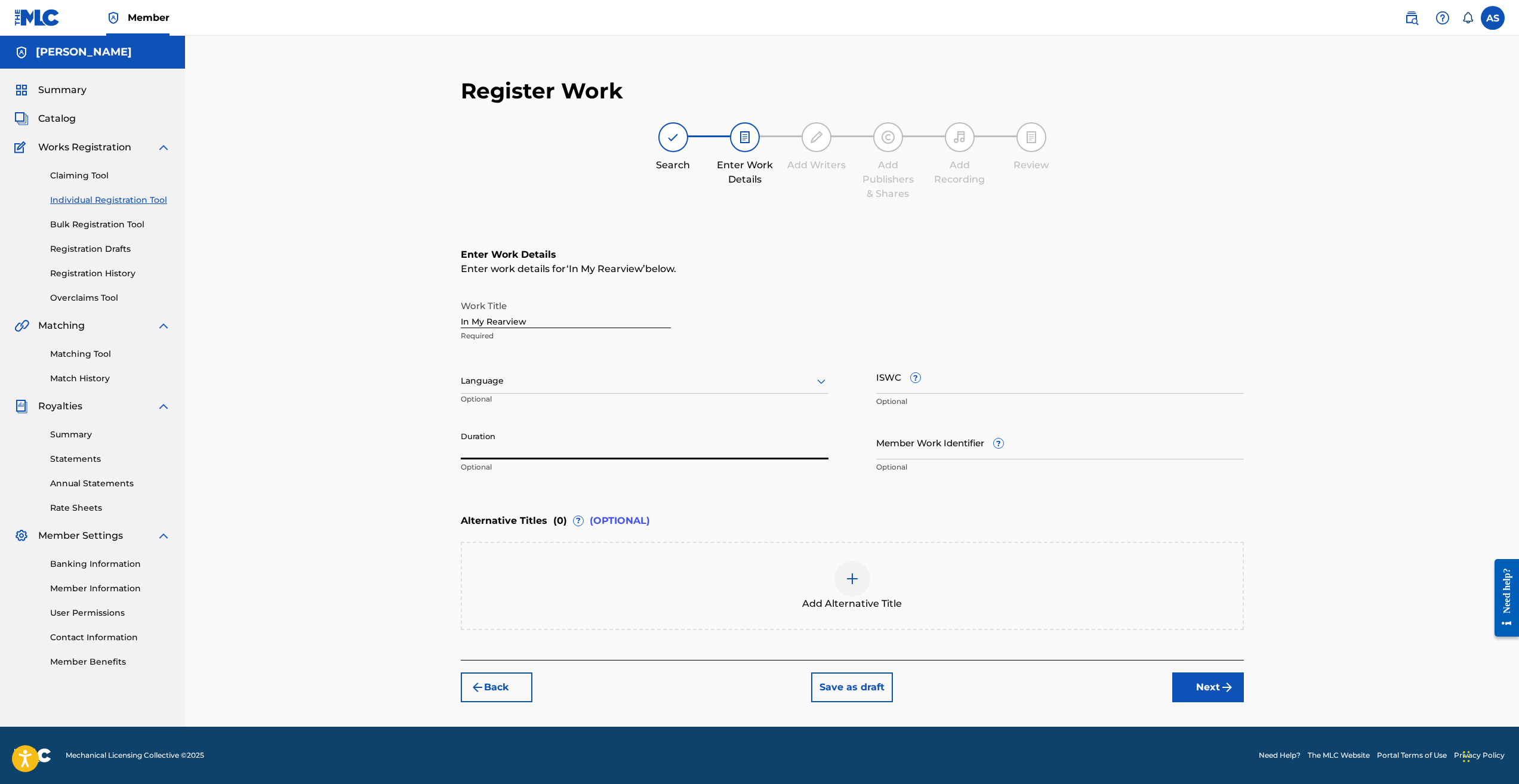
click at [710, 448] on input "Duration" at bounding box center [645, 443] width 368 height 34
type input "03:47"
click at [938, 441] on input "Member Work Identifier ?" at bounding box center [1060, 443] width 368 height 34
click at [1201, 687] on button "Next" at bounding box center [1208, 687] width 72 height 30
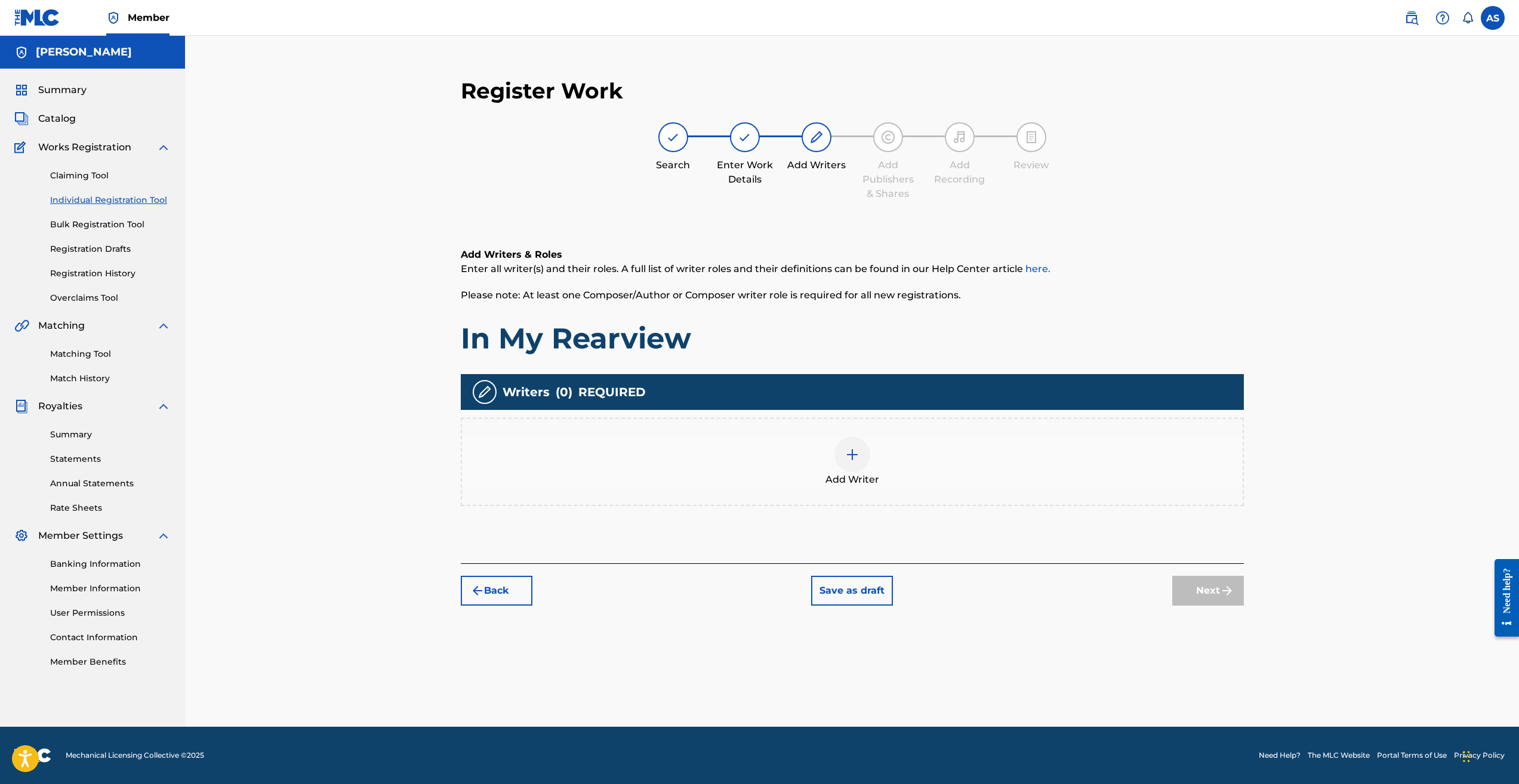
drag, startPoint x: 856, startPoint y: 460, endPoint x: 851, endPoint y: 455, distance: 7.1
click at [851, 455] on img at bounding box center [852, 454] width 14 height 14
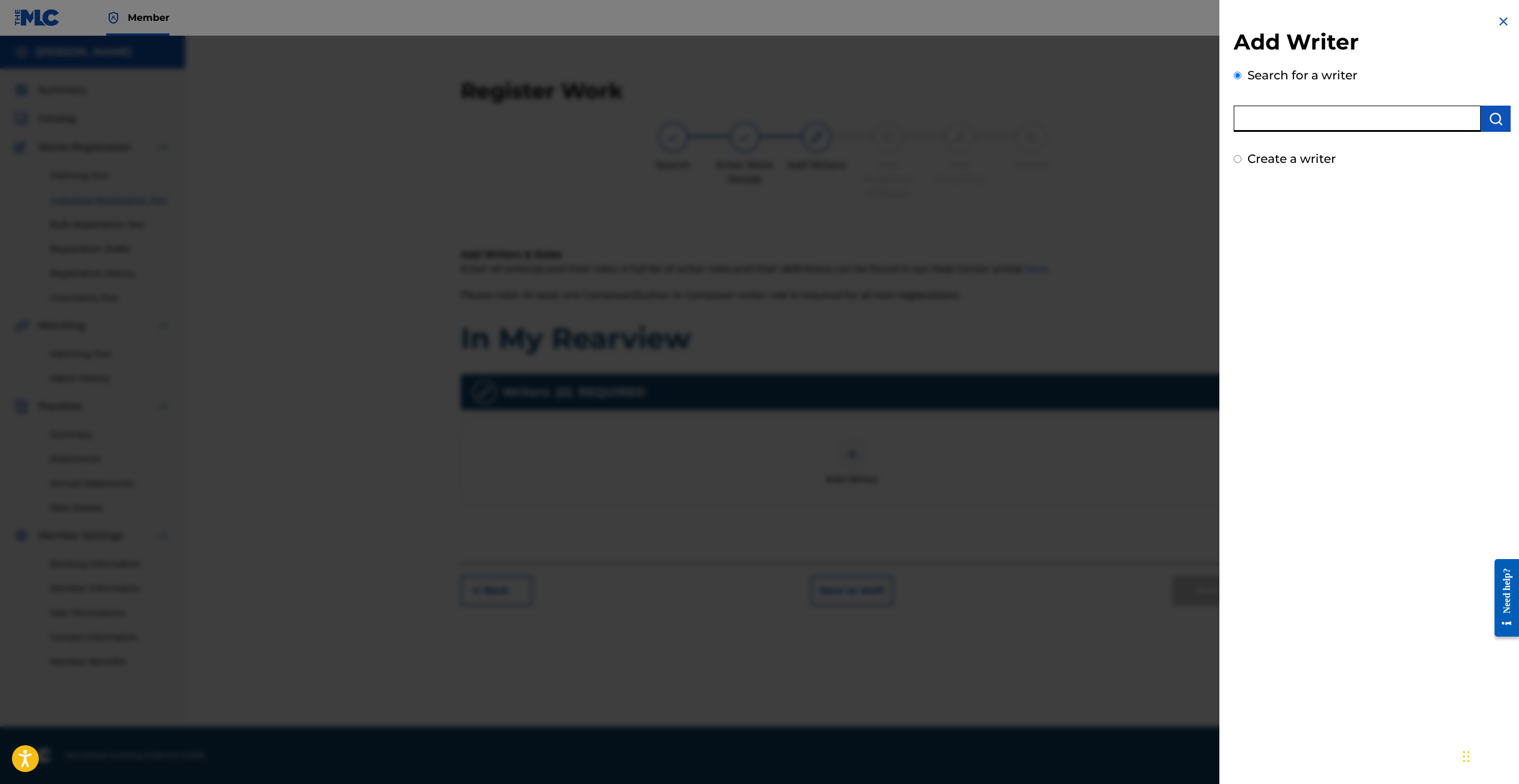
click at [1347, 117] on input "text" at bounding box center [1357, 119] width 247 height 27
click at [1492, 123] on img "submit" at bounding box center [1496, 119] width 14 height 14
click at [1417, 116] on input "text" at bounding box center [1357, 119] width 247 height 27
type input "[PERSON_NAME]"
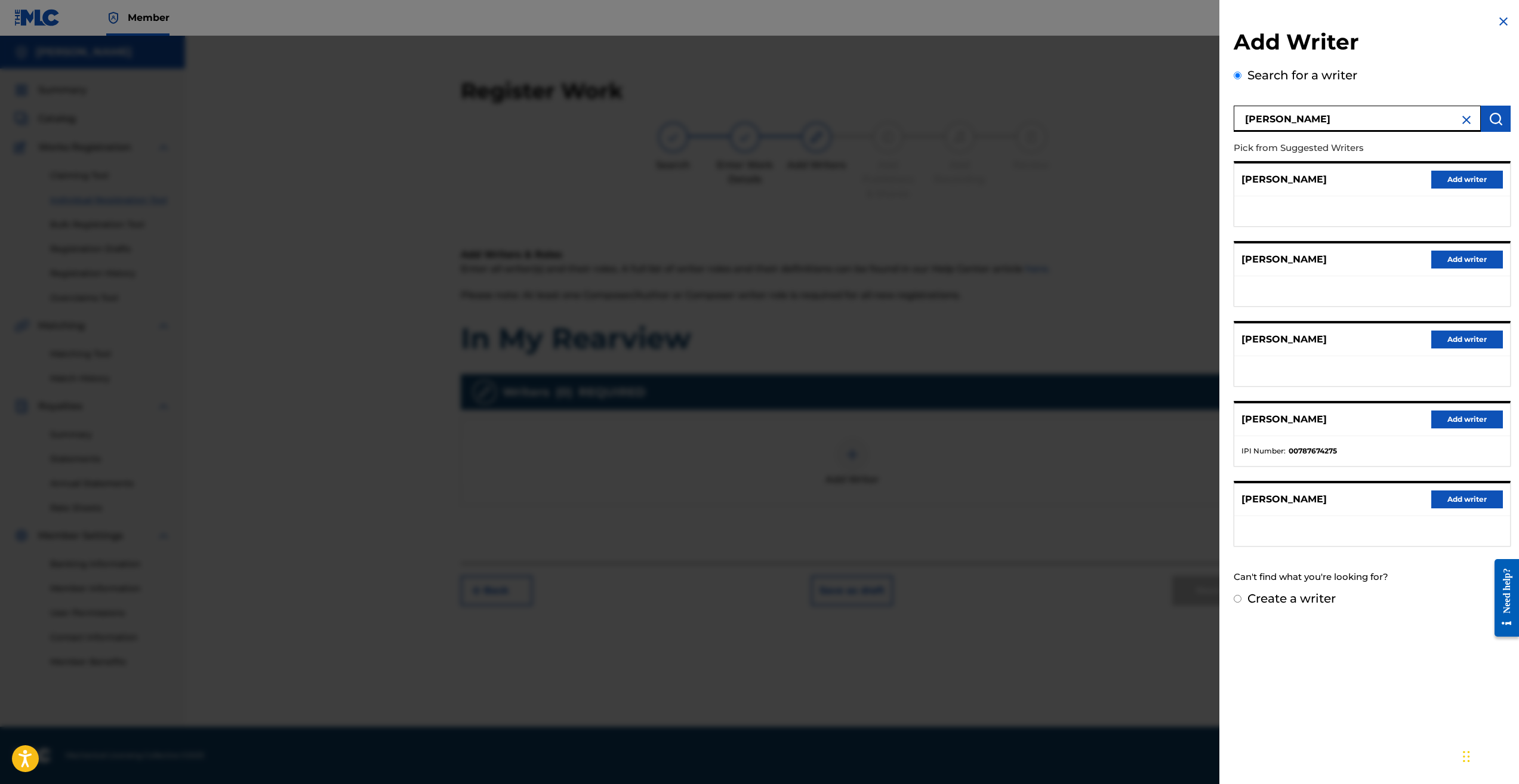
click at [1473, 420] on button "Add writer" at bounding box center [1467, 420] width 72 height 18
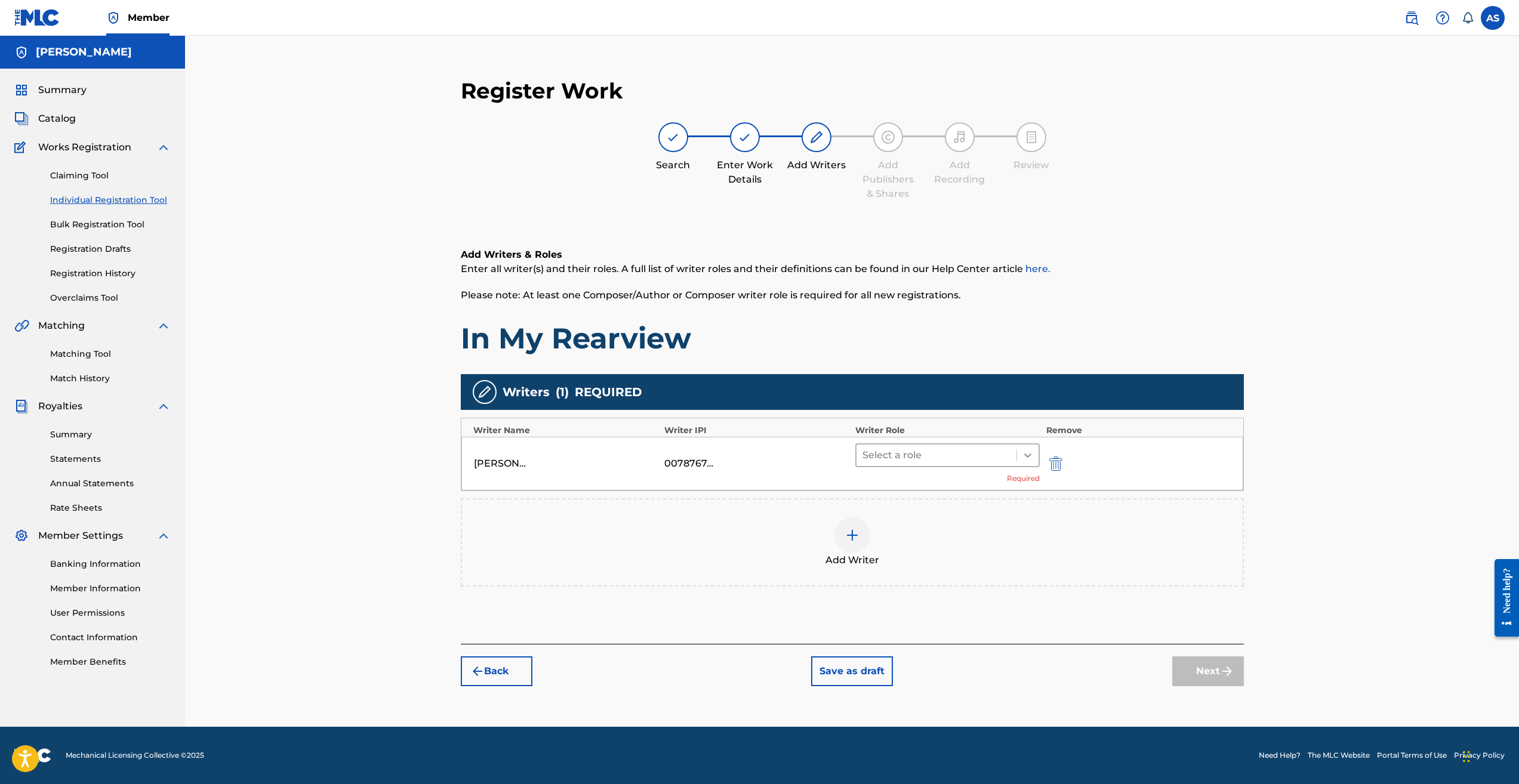
click at [1033, 455] on icon at bounding box center [1028, 456] width 12 height 12
click at [957, 488] on div "Composer/Author" at bounding box center [948, 486] width 185 height 24
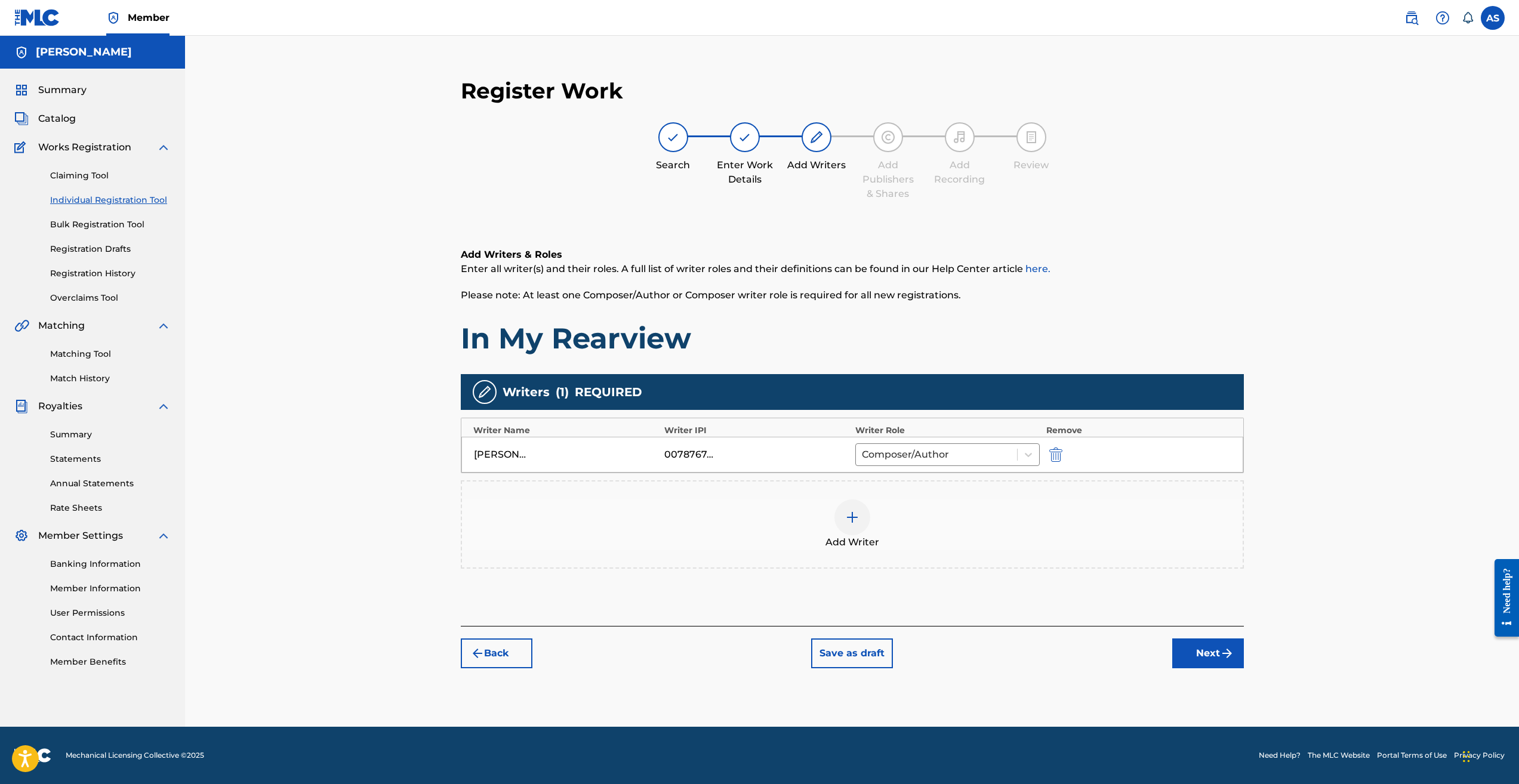
click at [1197, 657] on button "Next" at bounding box center [1208, 653] width 72 height 30
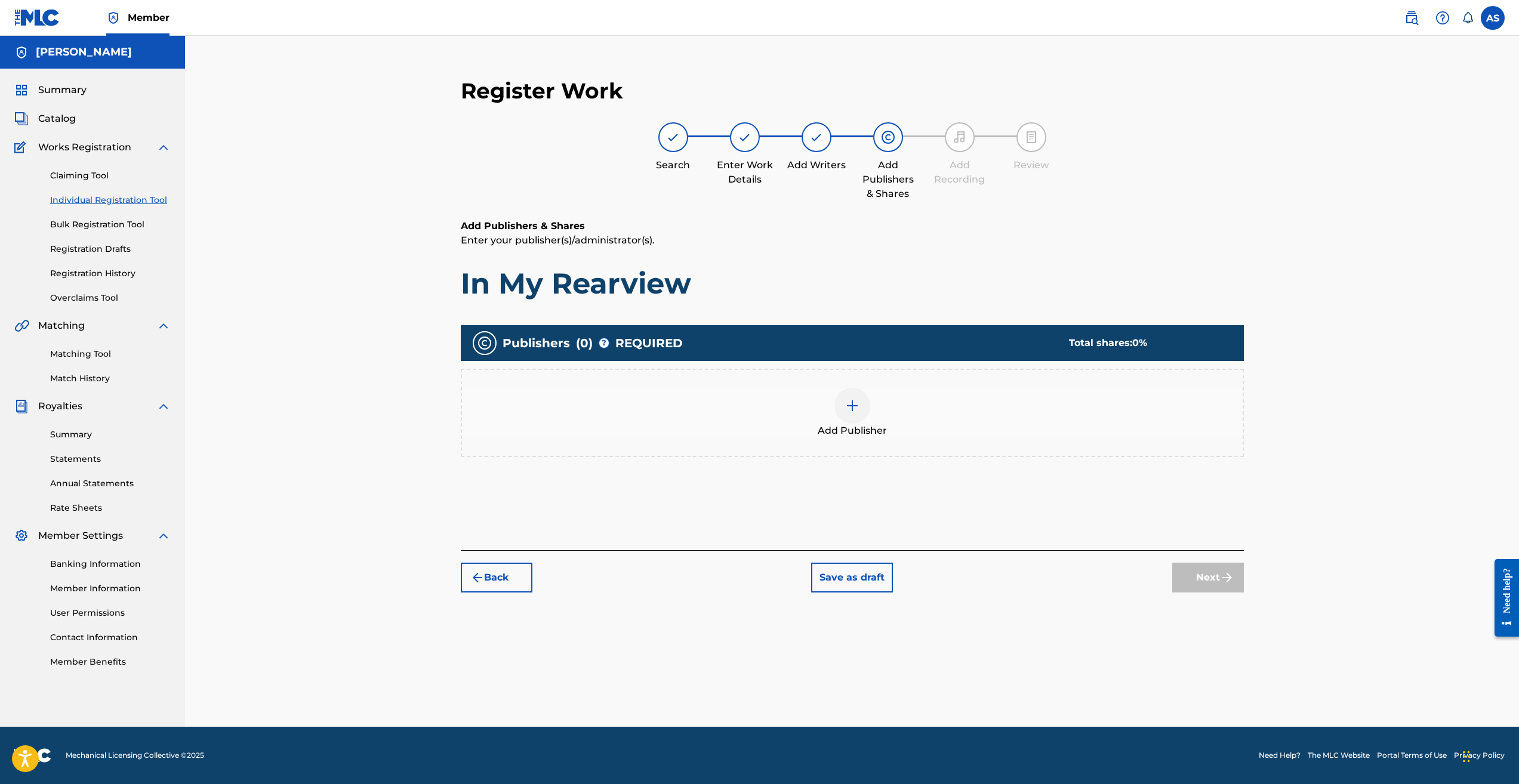
click at [858, 407] on img at bounding box center [852, 405] width 14 height 14
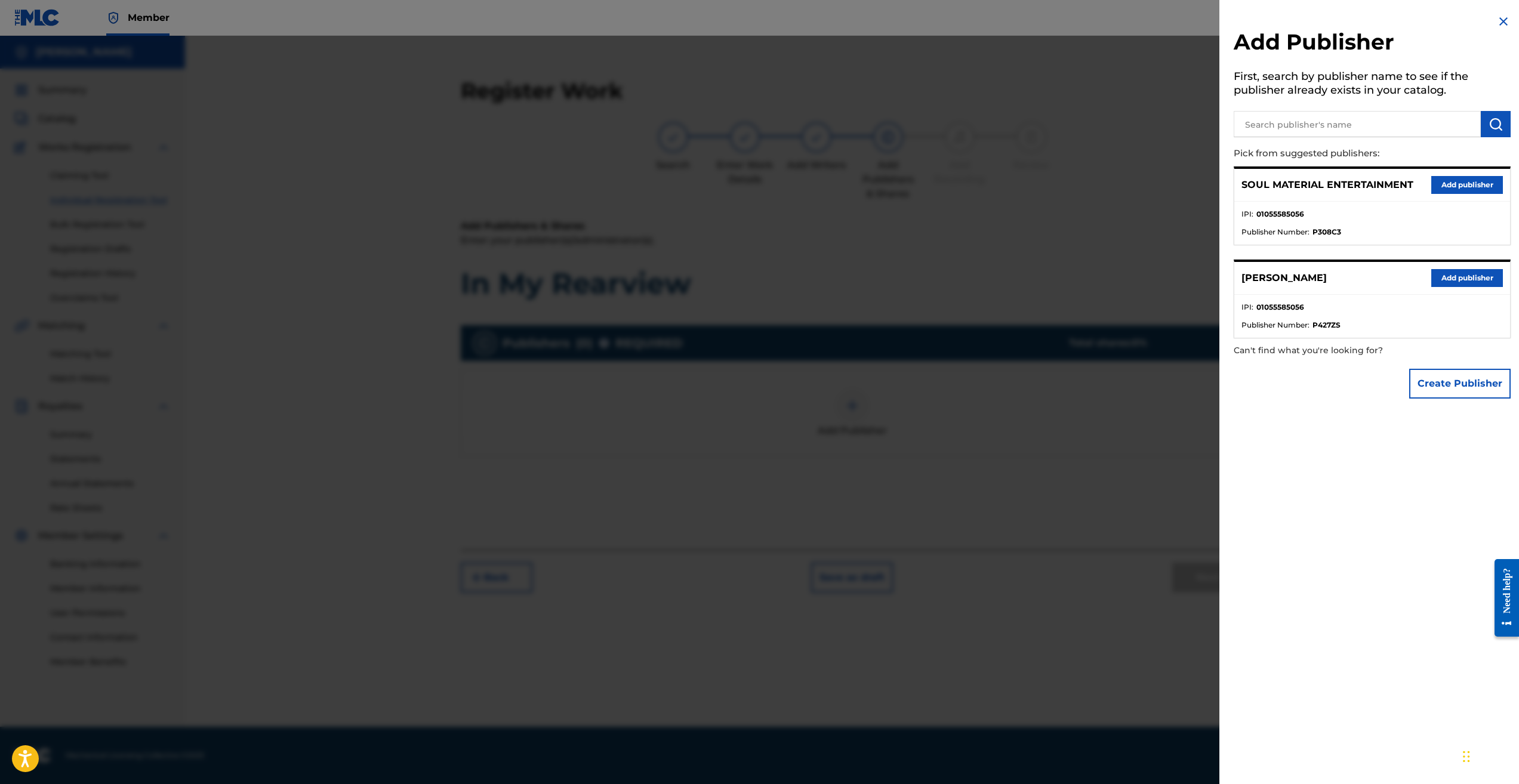
click at [1454, 183] on button "Add publisher" at bounding box center [1467, 185] width 72 height 18
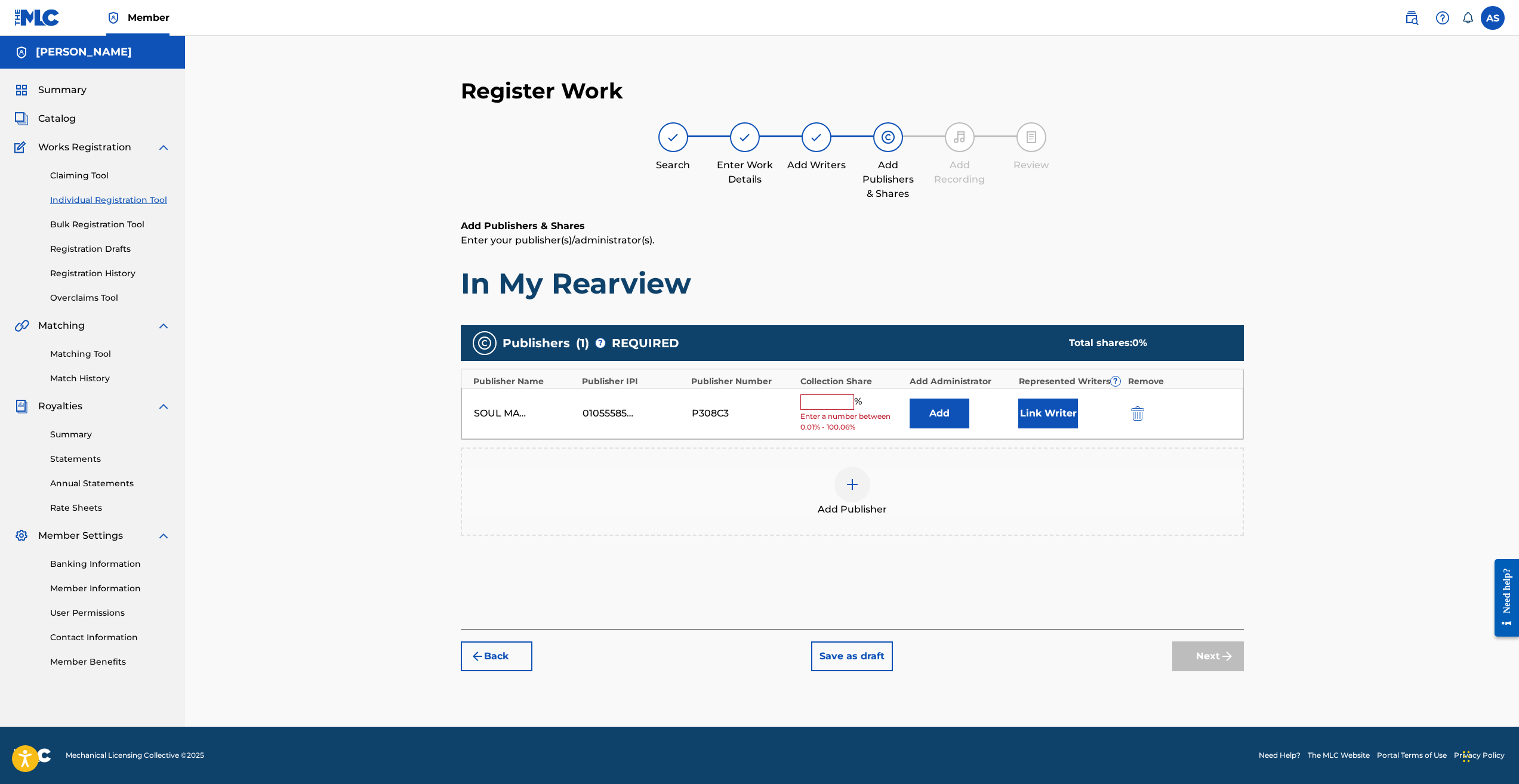
click at [820, 401] on input "text" at bounding box center [827, 402] width 54 height 16
type input "100"
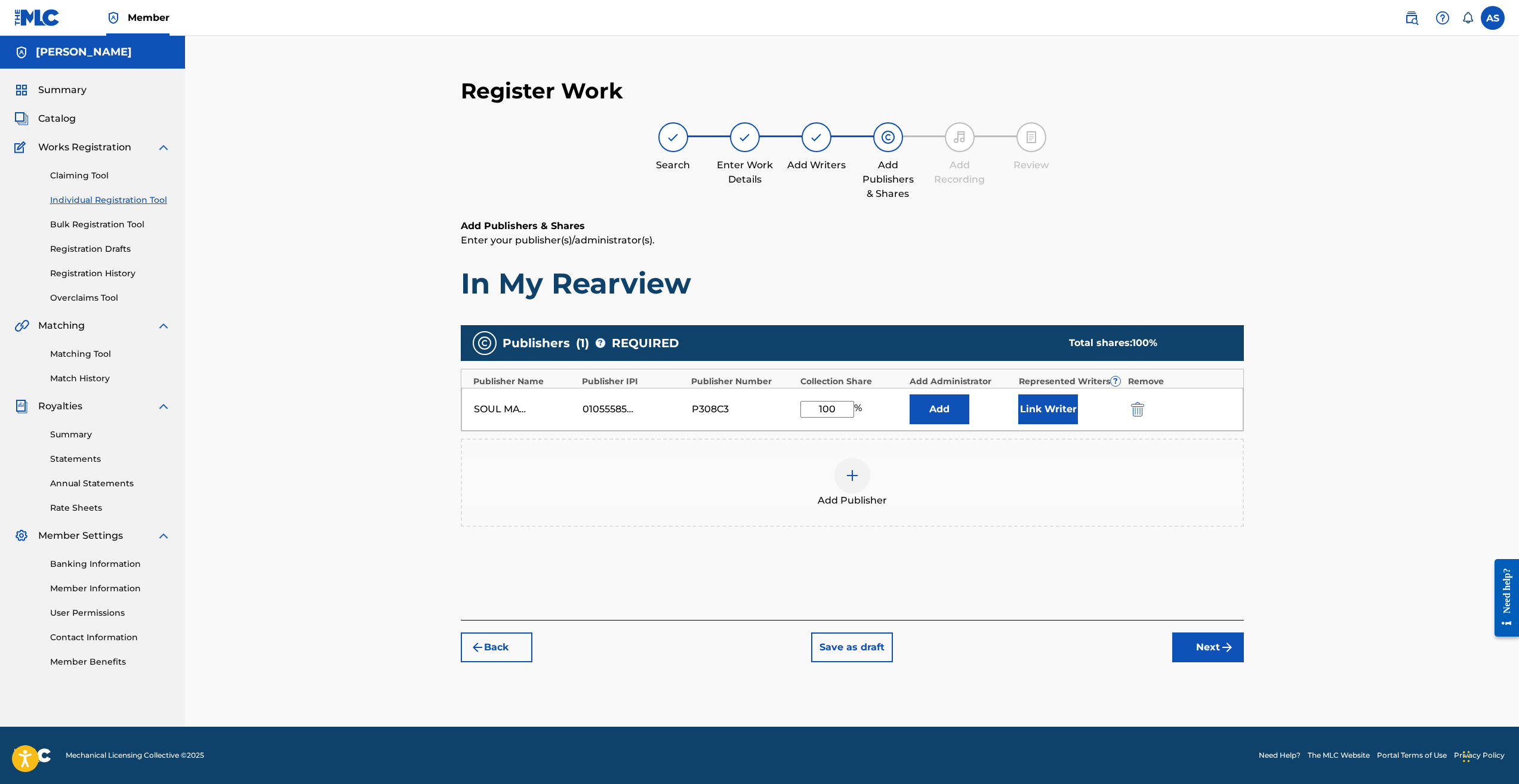
click at [1206, 647] on button "Next" at bounding box center [1208, 648] width 72 height 30
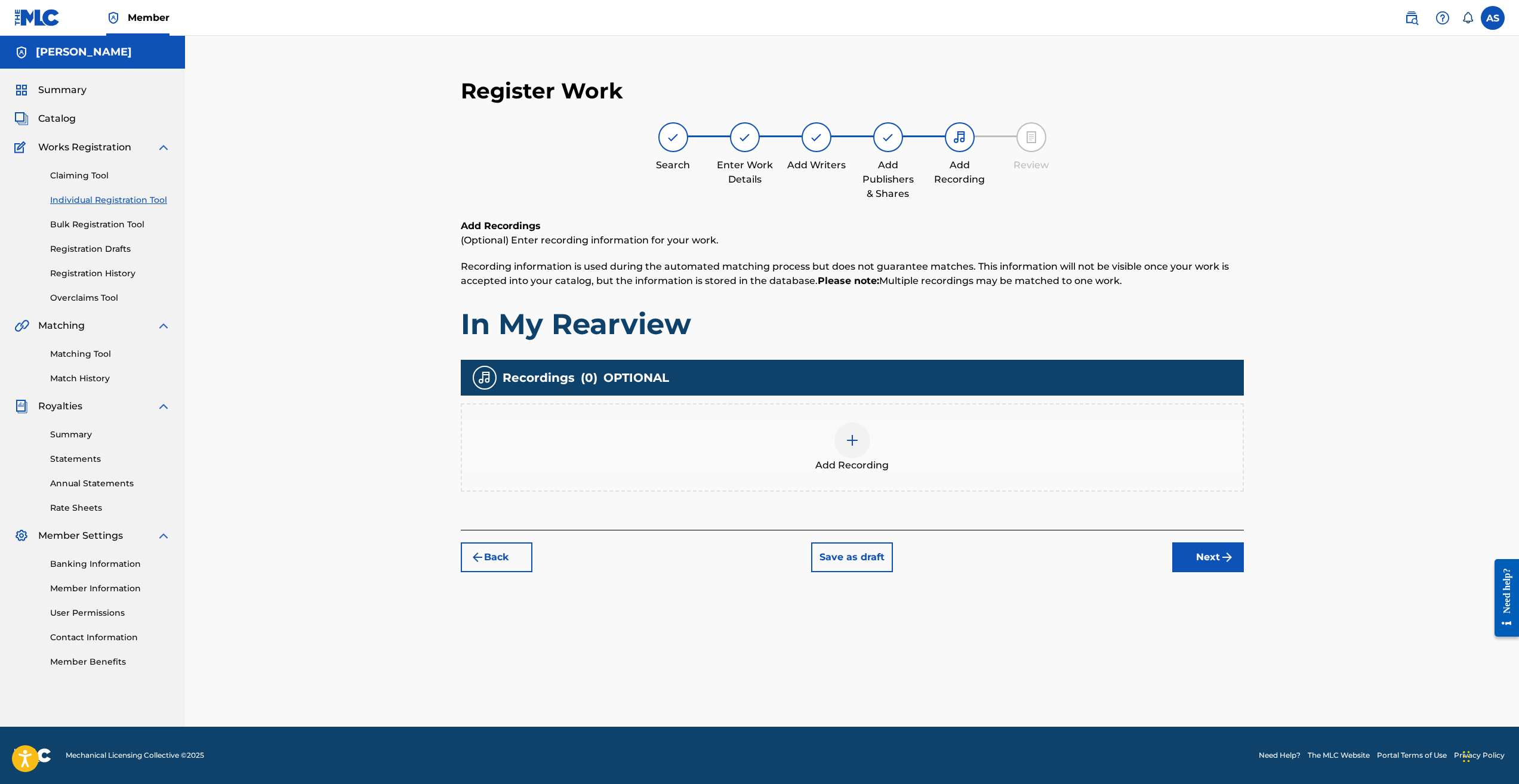
click at [851, 440] on img at bounding box center [852, 440] width 14 height 14
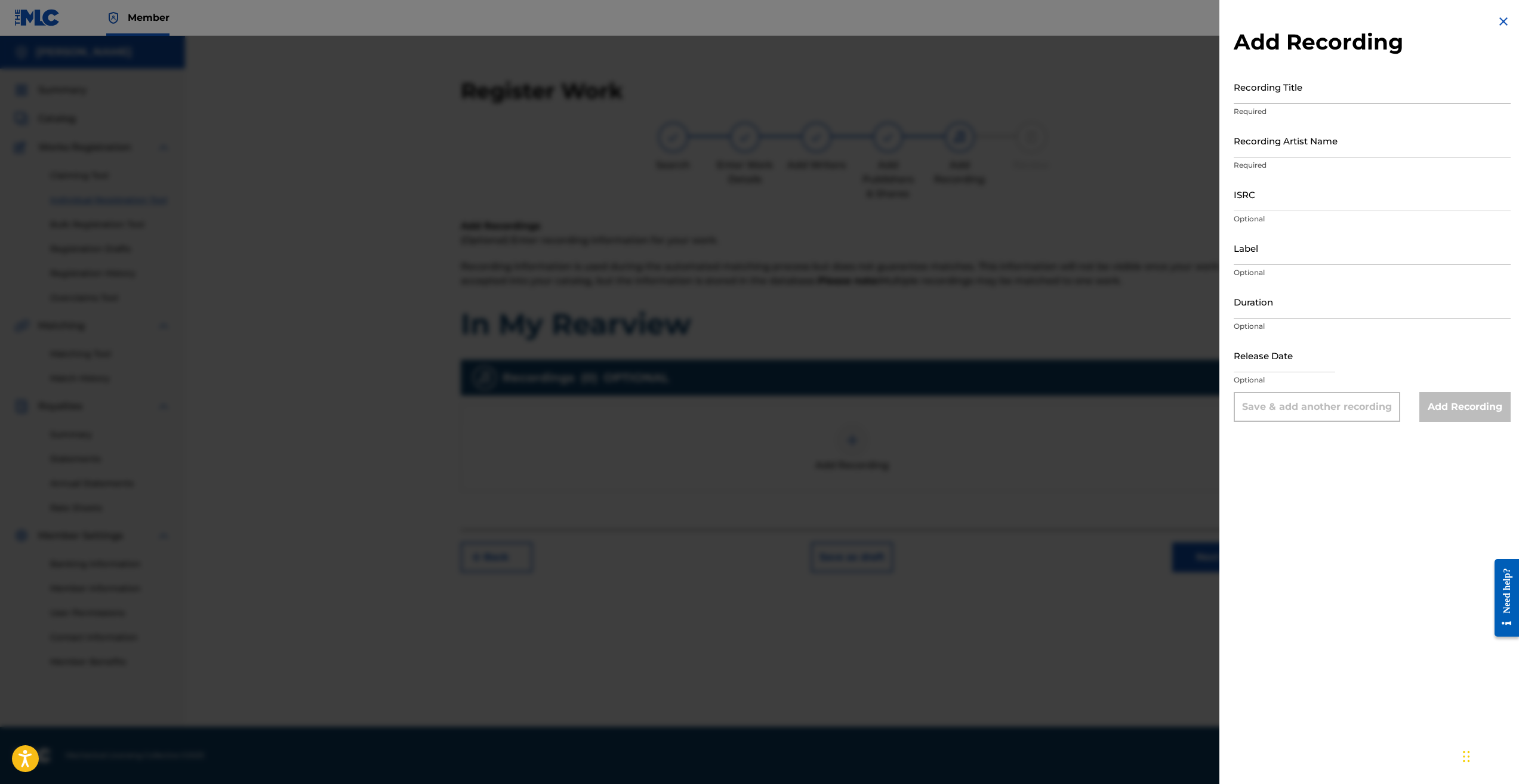
click at [1293, 89] on input "Recording Title" at bounding box center [1372, 87] width 277 height 34
type input "IN MY REARVIEW"
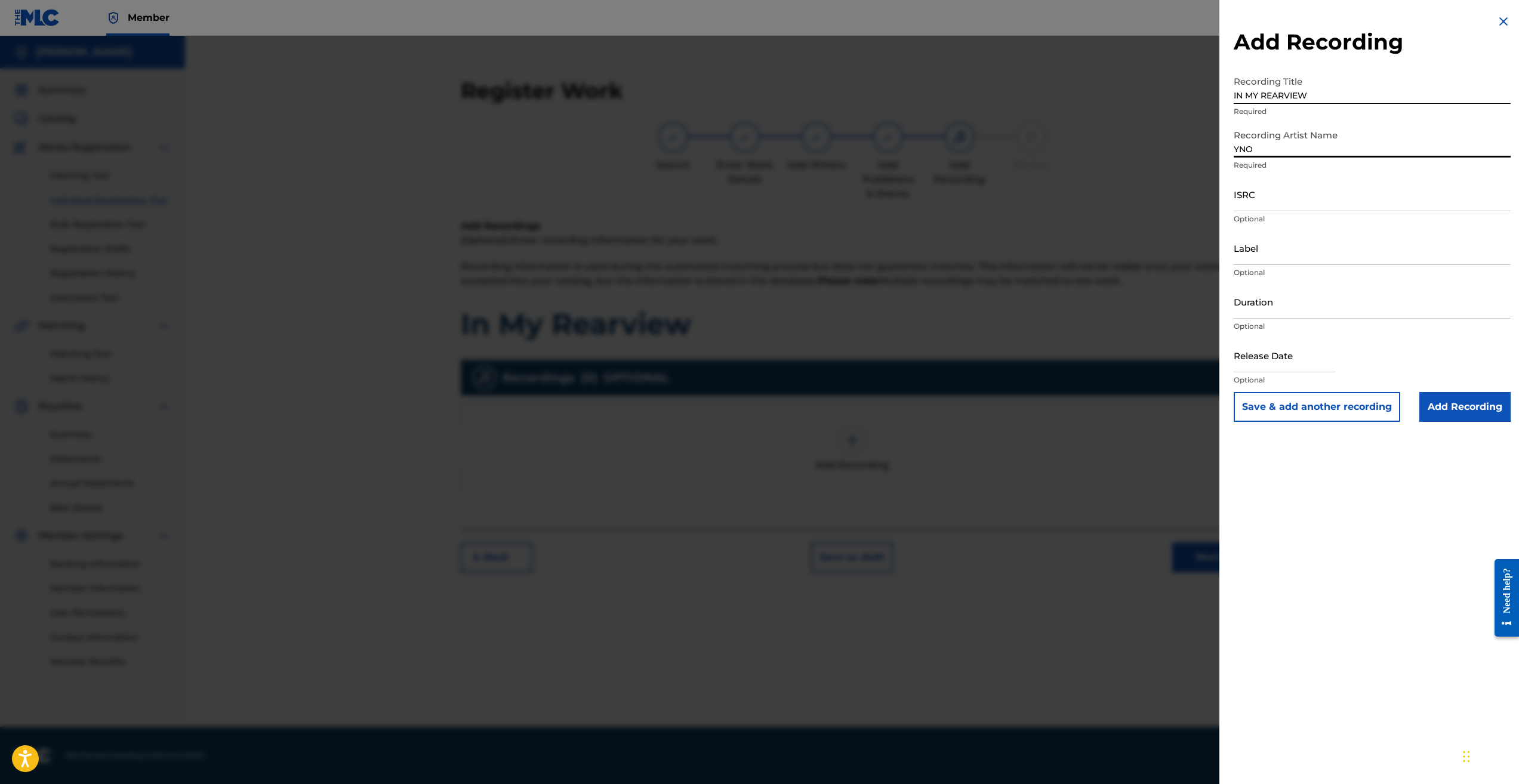
type input "YNOT THE OLD HEAD"
paste input "QZNWZ2596046"
type input "QZNWZ2596046"
click at [1271, 253] on input "Label" at bounding box center [1372, 248] width 277 height 34
type input "SOUL MATERIAL ENTERTAINMENT"
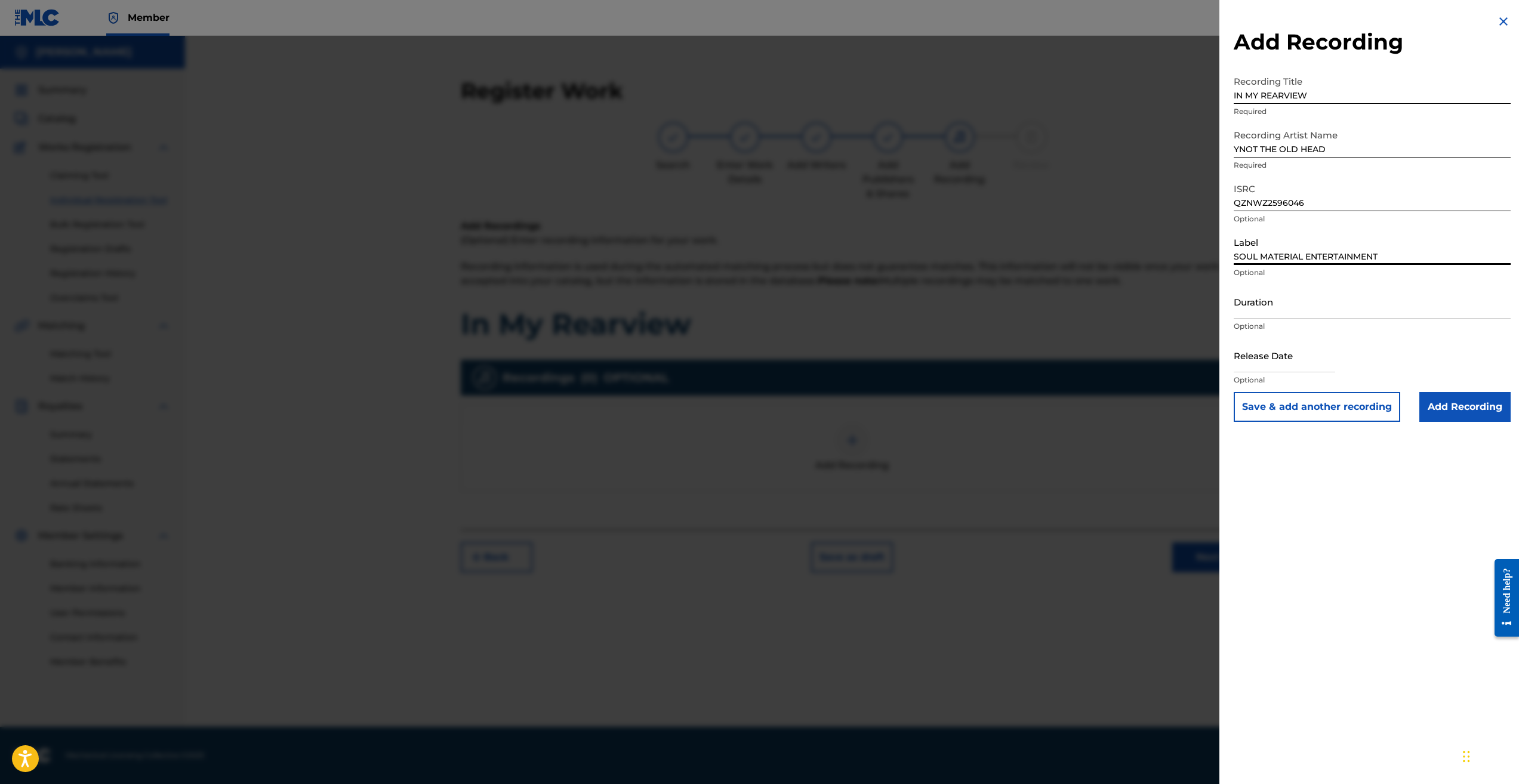
type input "03:22"
type input "[DATE]"
click at [1286, 311] on input "03:22" at bounding box center [1372, 302] width 277 height 34
type input "03:47"
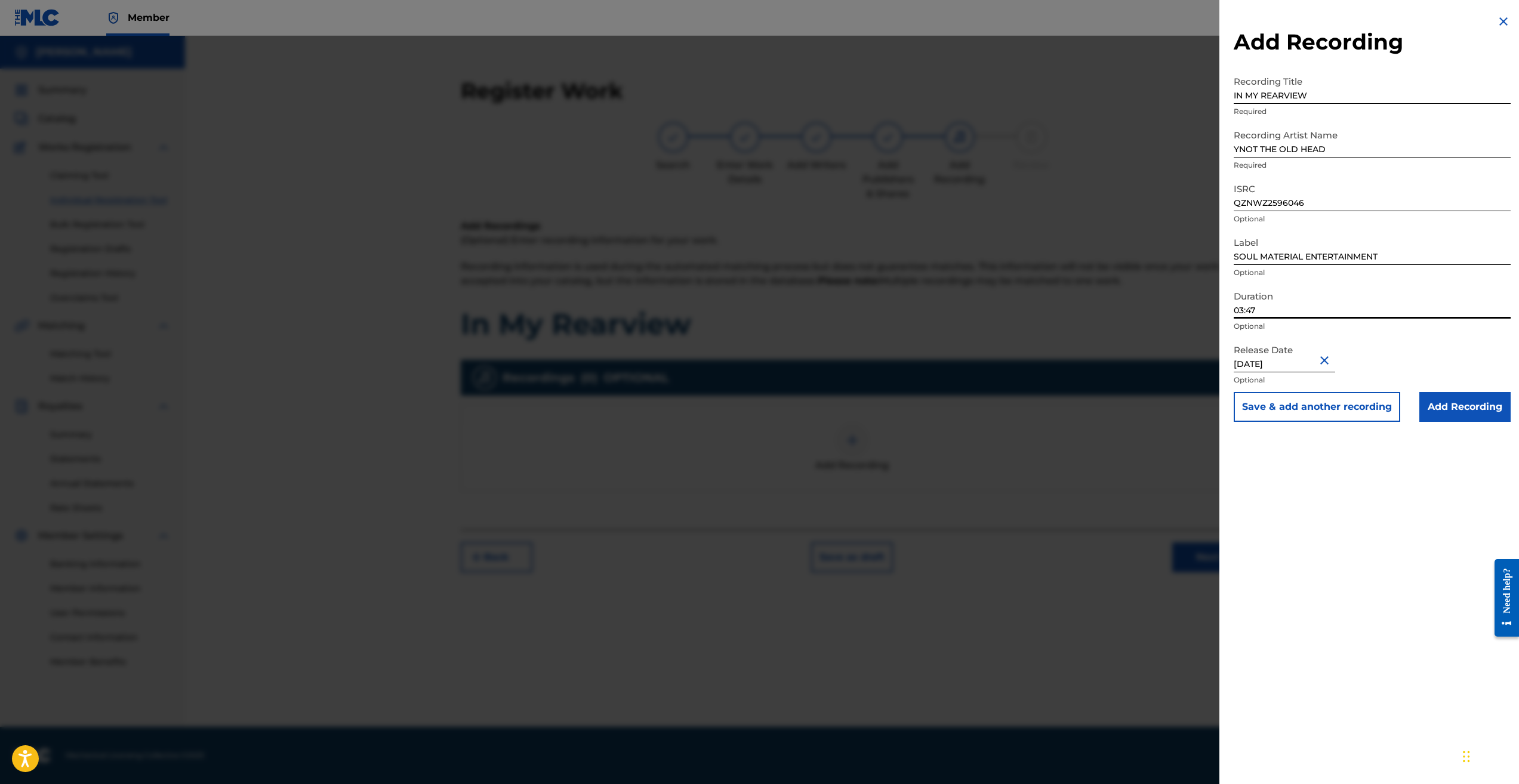
click at [1330, 358] on button "Close" at bounding box center [1326, 360] width 18 height 36
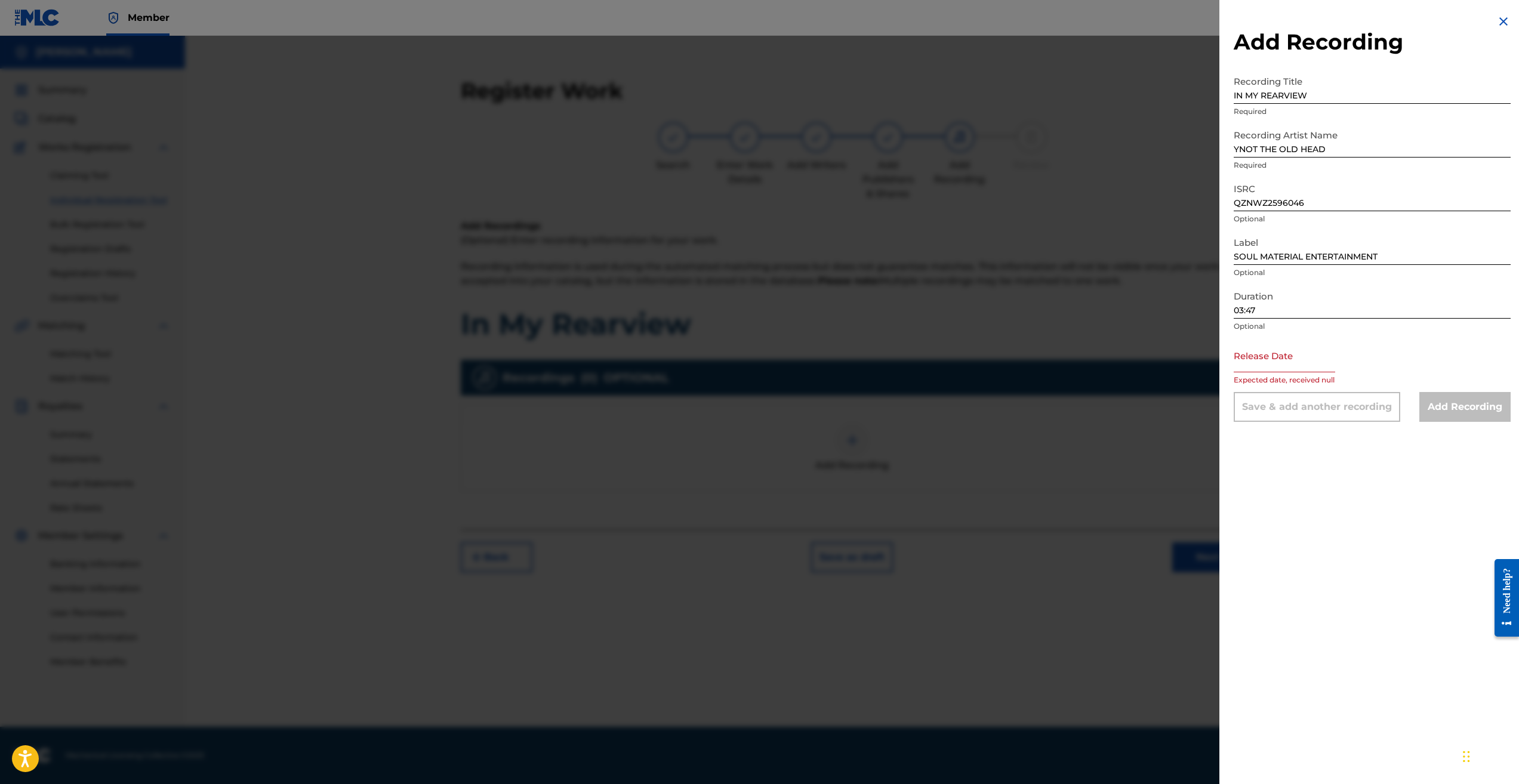
click at [1295, 358] on input "text" at bounding box center [1285, 356] width 102 height 34
select select "7"
select select "2025"
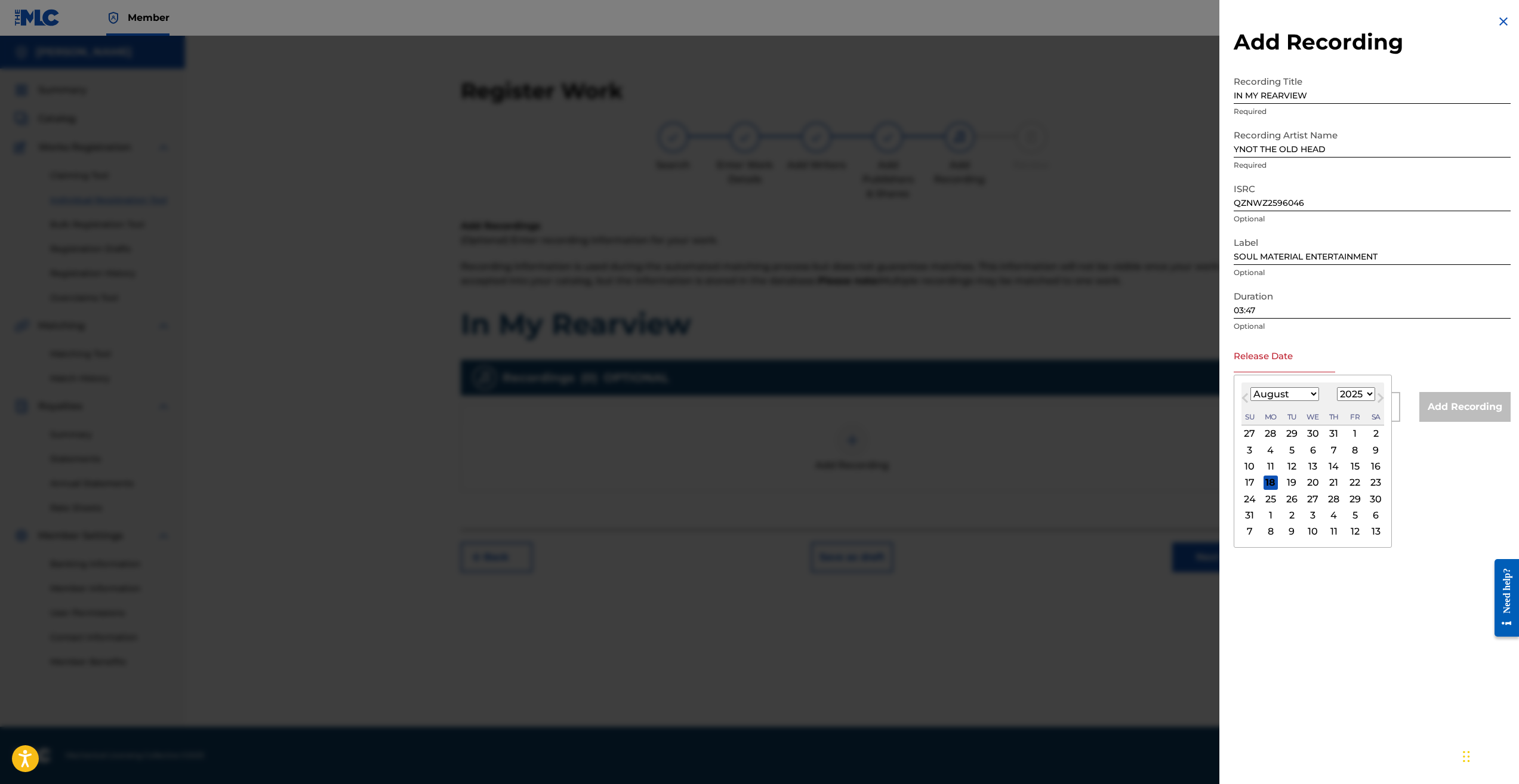
click at [1313, 392] on select "January February March April May June July August September October November De…" at bounding box center [1285, 394] width 69 height 14
select select "4"
click at [1251, 388] on select "January February March April May June July August September October November De…" at bounding box center [1285, 394] width 69 height 14
click at [1332, 462] on div "15" at bounding box center [1334, 467] width 14 height 14
type input "[DATE]"
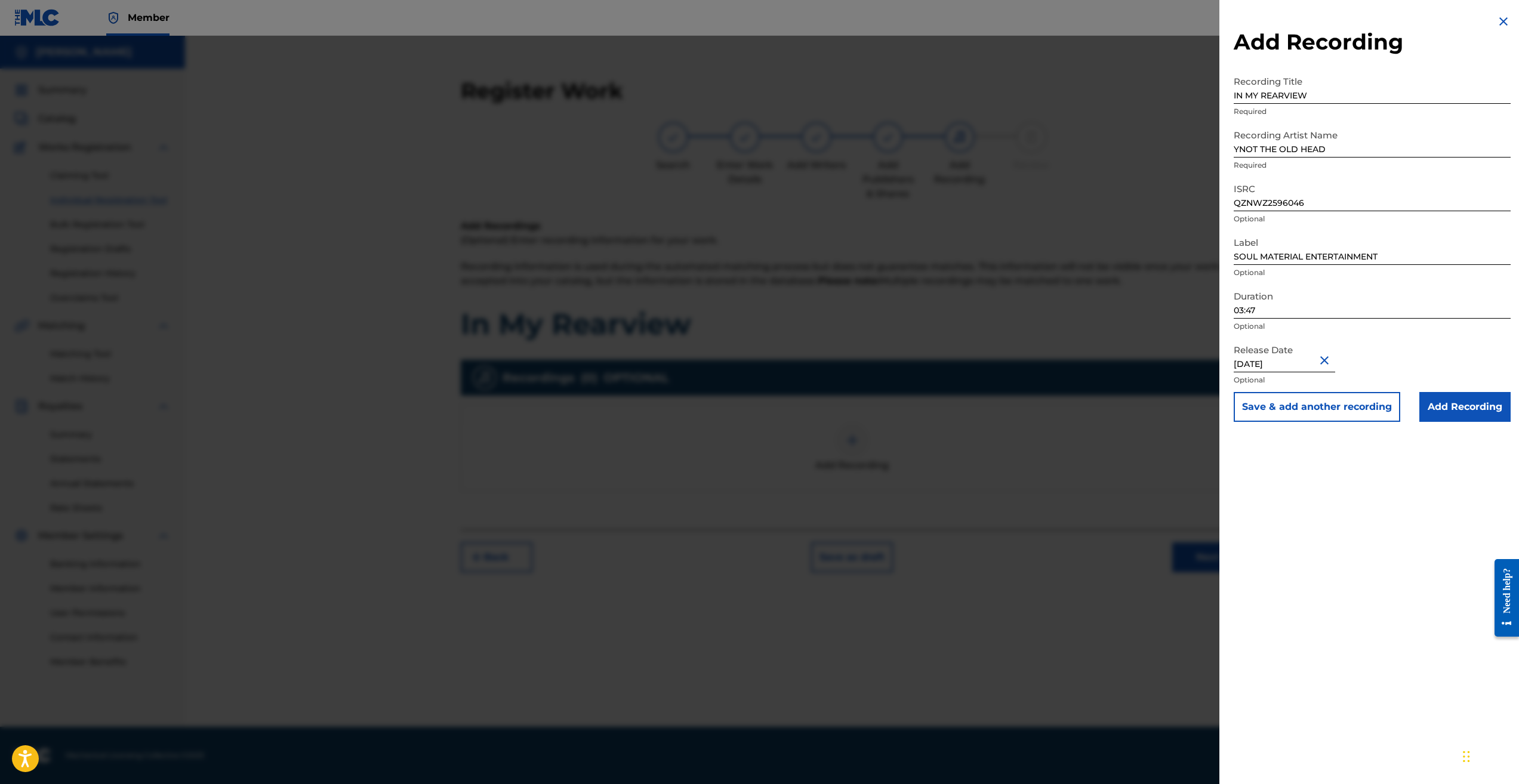
click at [1449, 415] on input "Add Recording" at bounding box center [1465, 407] width 91 height 30
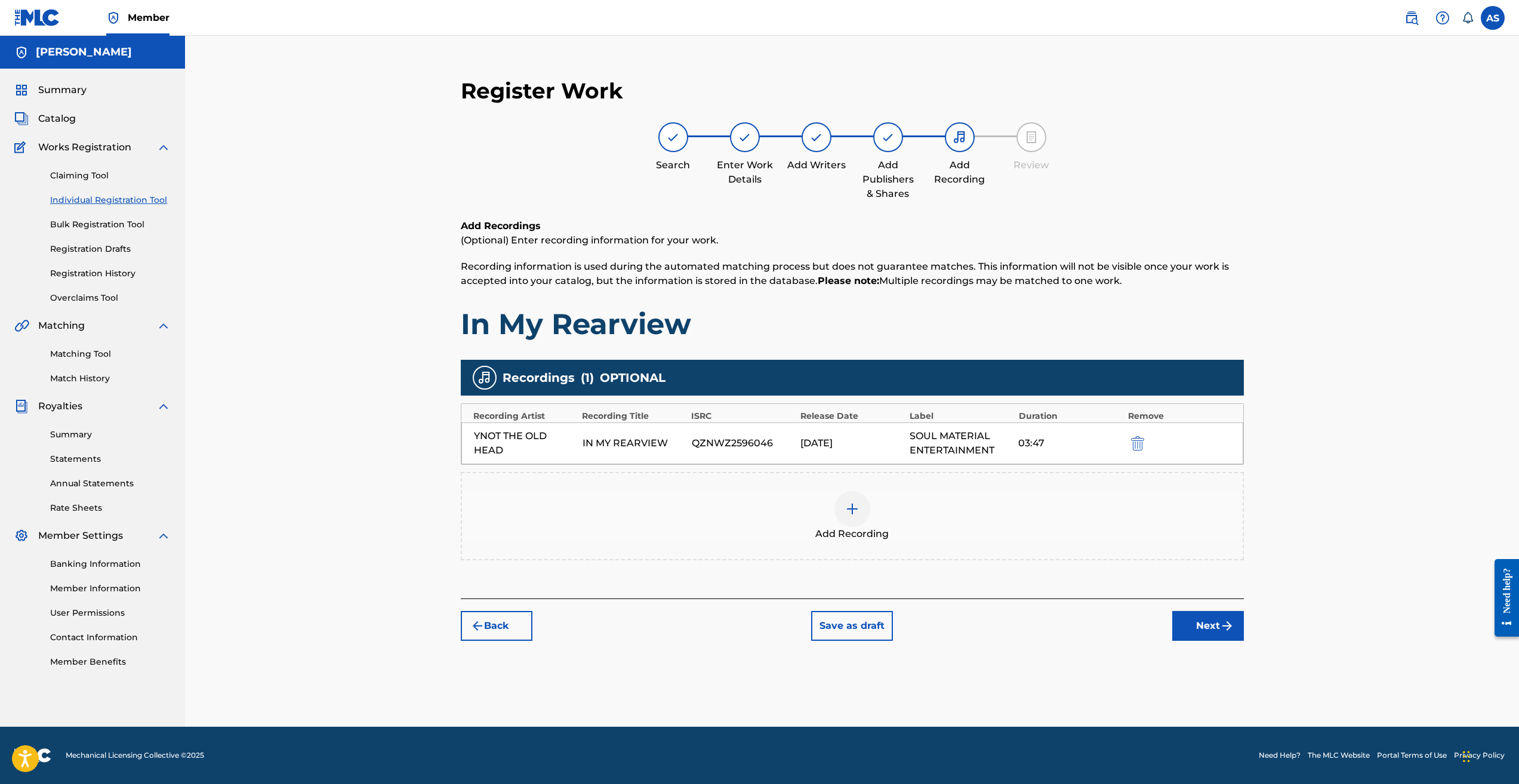
click at [1215, 625] on button "Next" at bounding box center [1208, 626] width 72 height 30
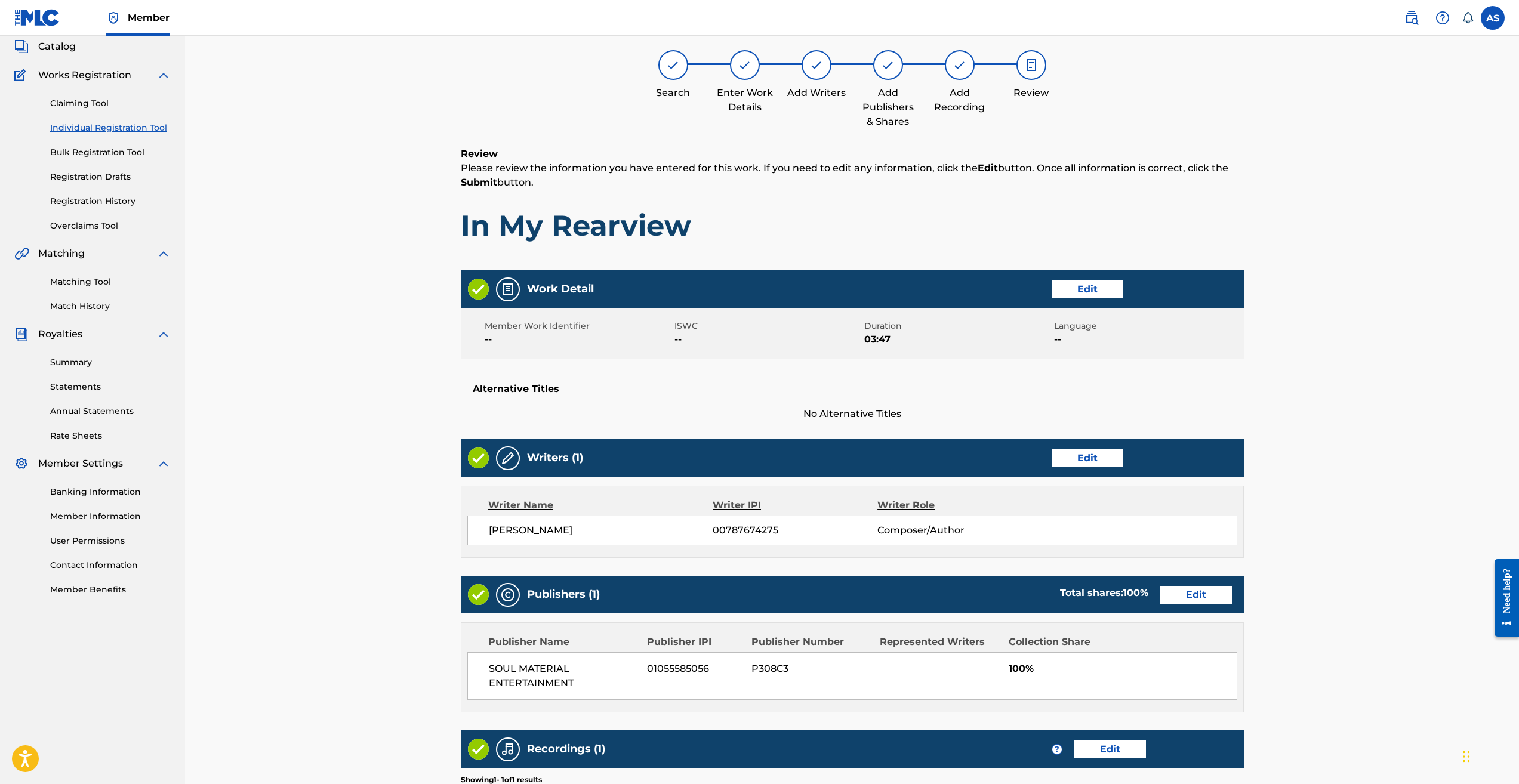
scroll to position [263, 0]
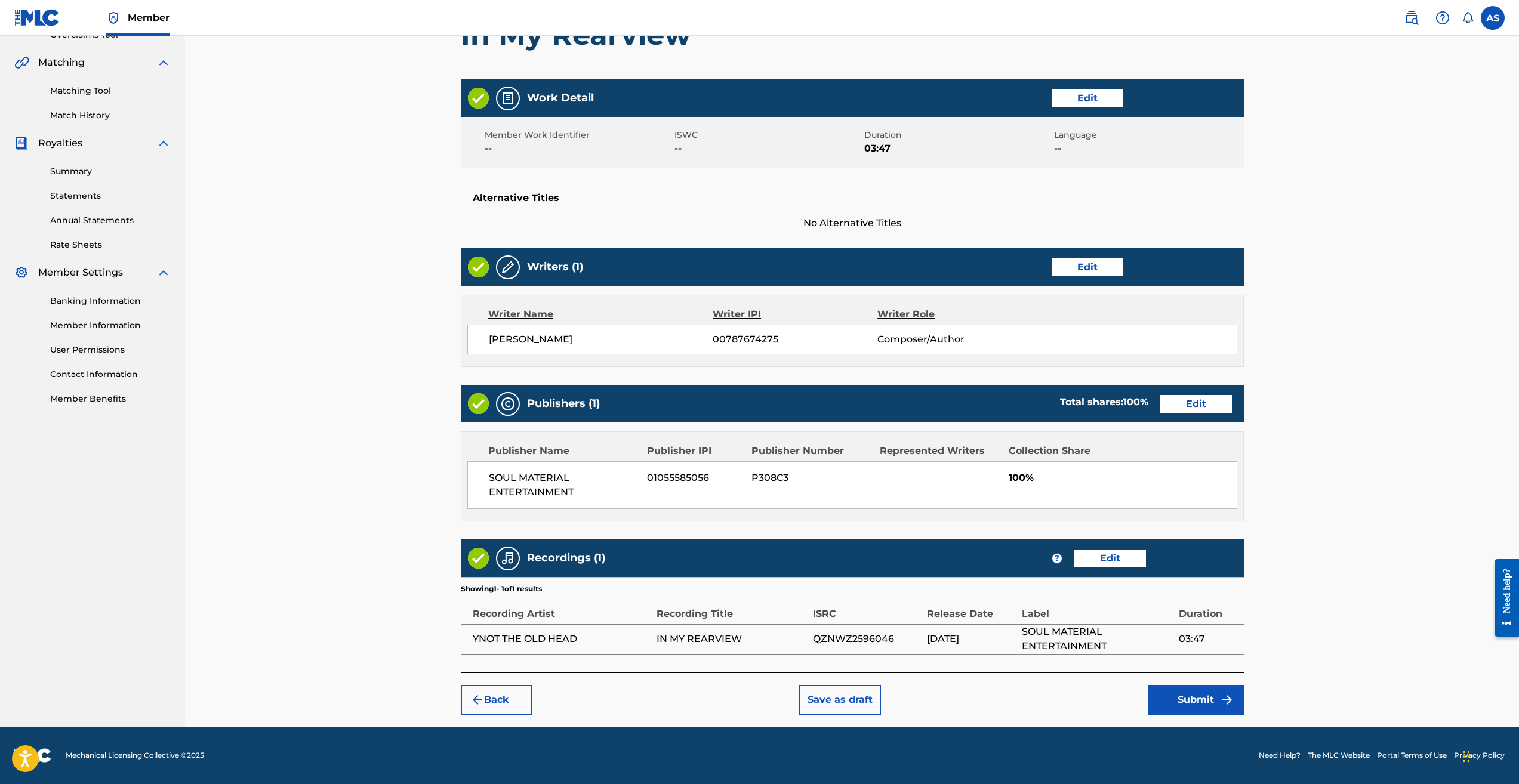
click at [1183, 695] on button "Submit" at bounding box center [1196, 700] width 95 height 30
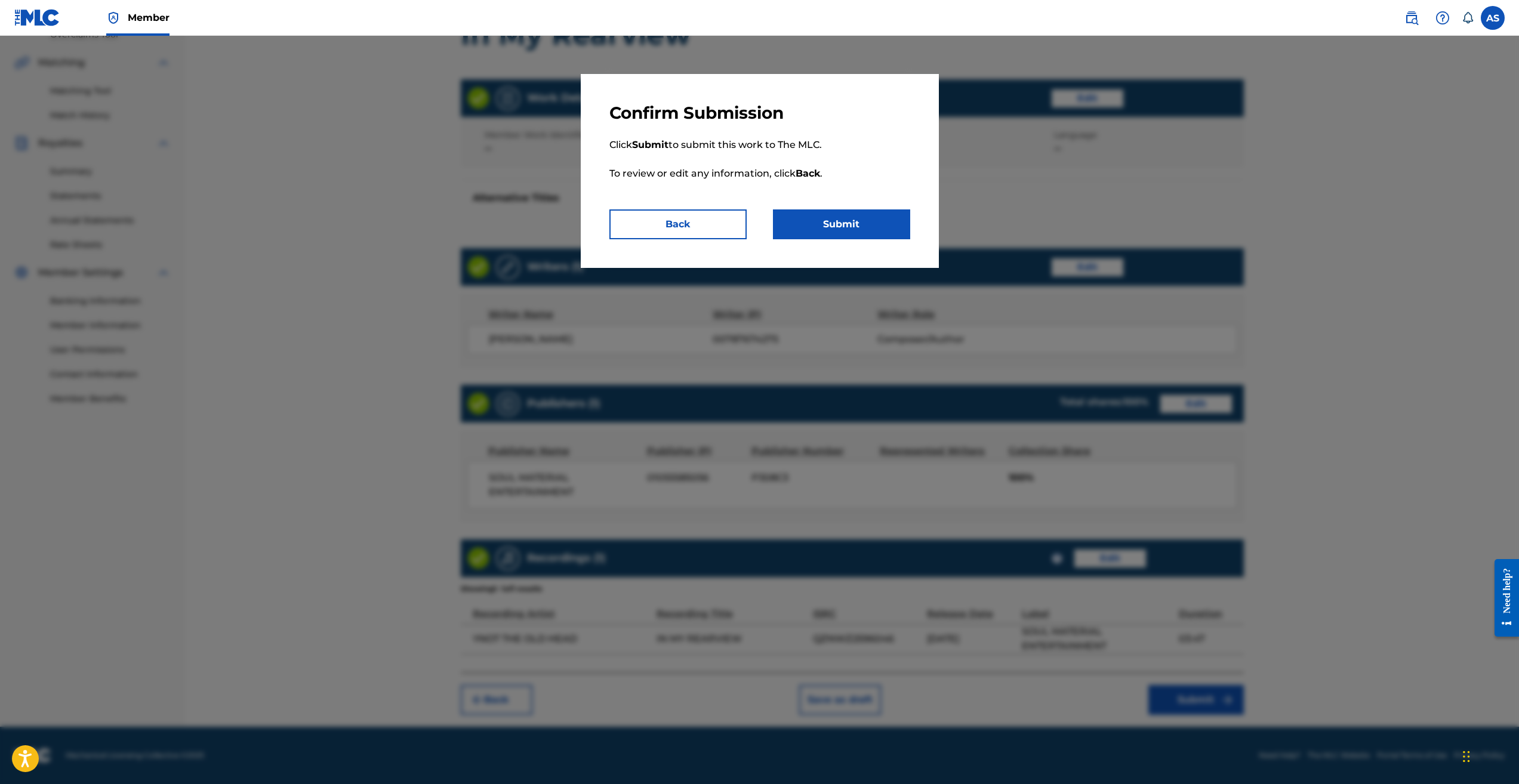
click at [844, 227] on button "Submit" at bounding box center [841, 224] width 137 height 30
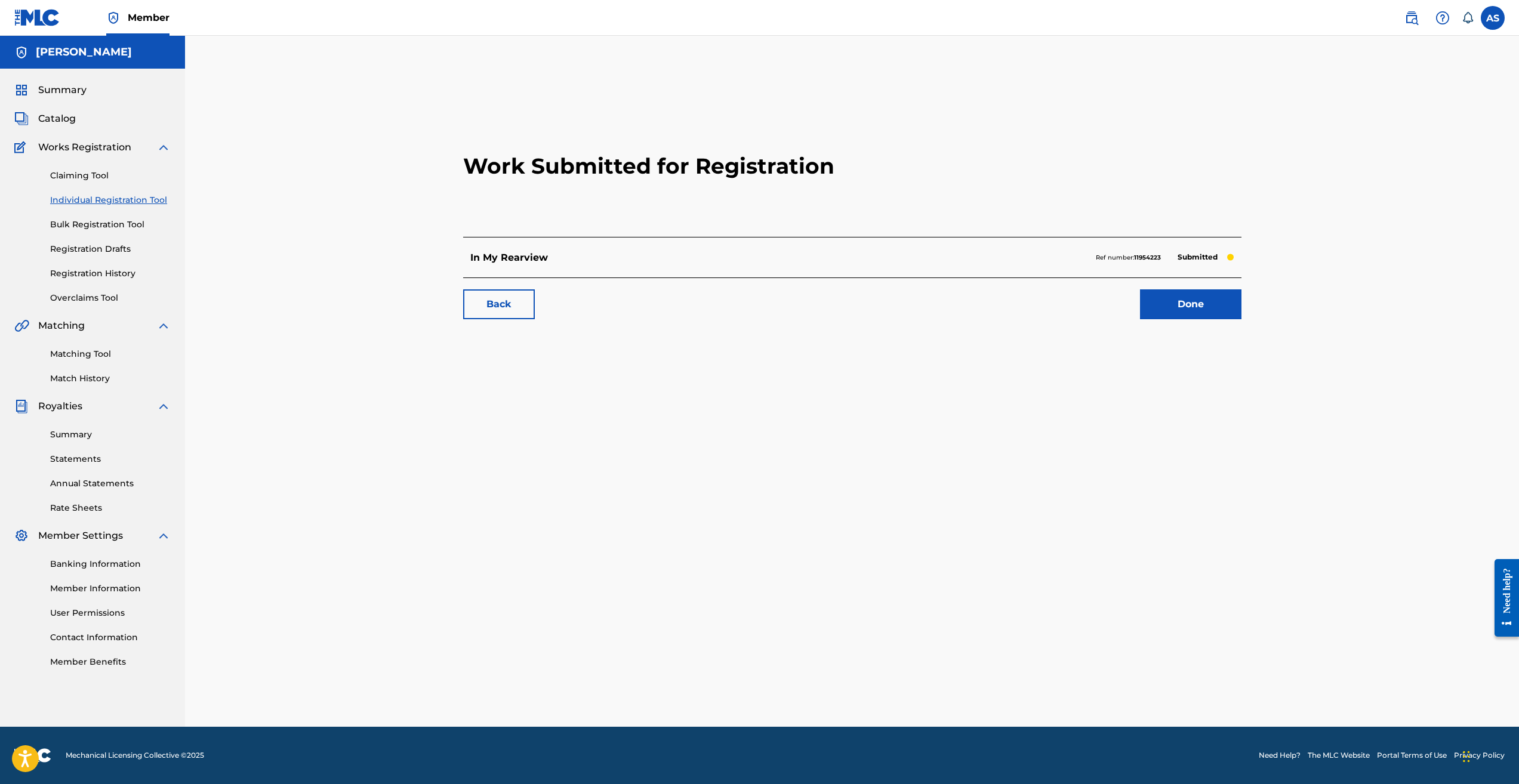
click at [1193, 304] on link "Done" at bounding box center [1191, 304] width 102 height 30
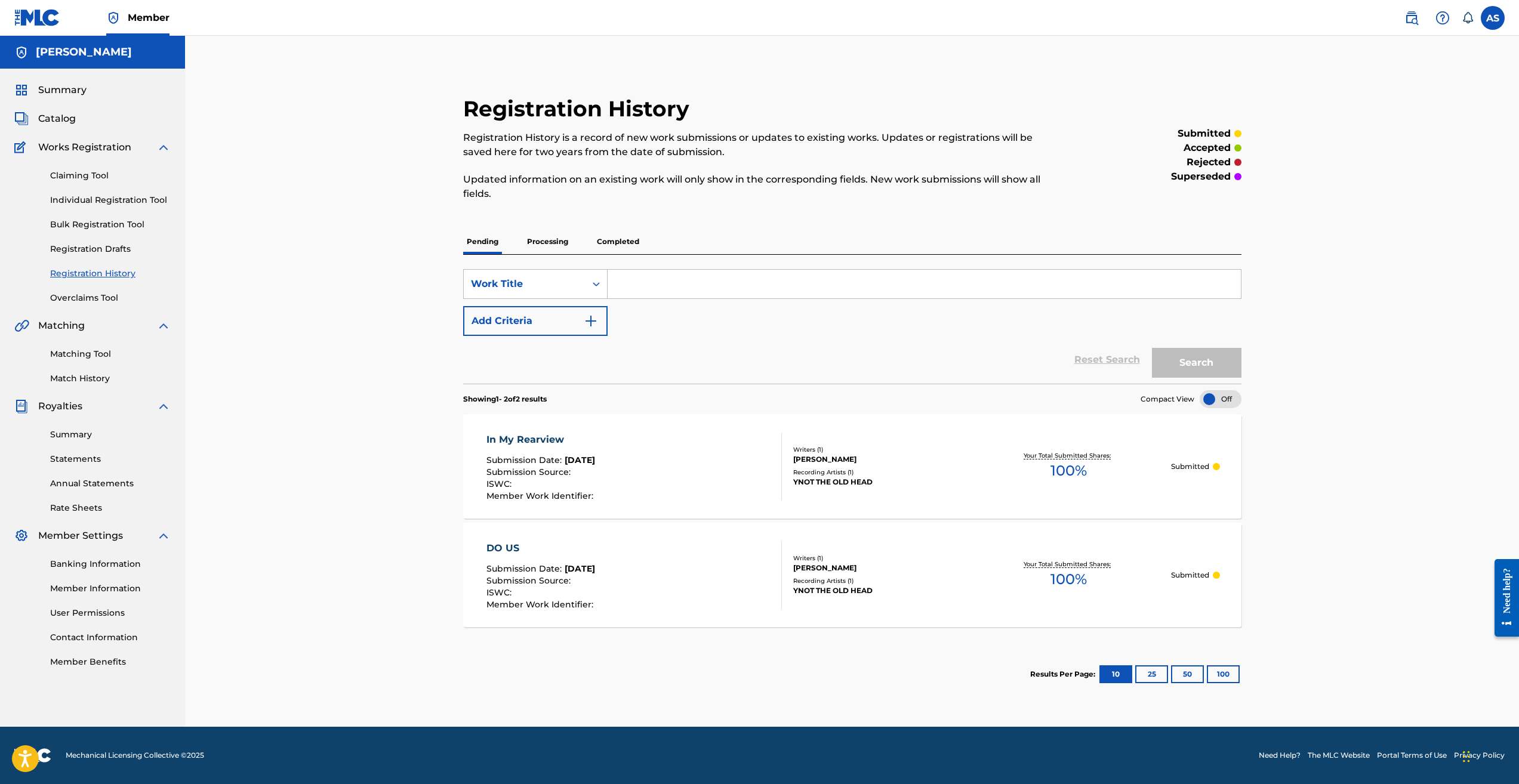
click at [596, 591] on div "ISWC :" at bounding box center [541, 595] width 110 height 12
click at [624, 238] on p "Completed" at bounding box center [618, 241] width 50 height 25
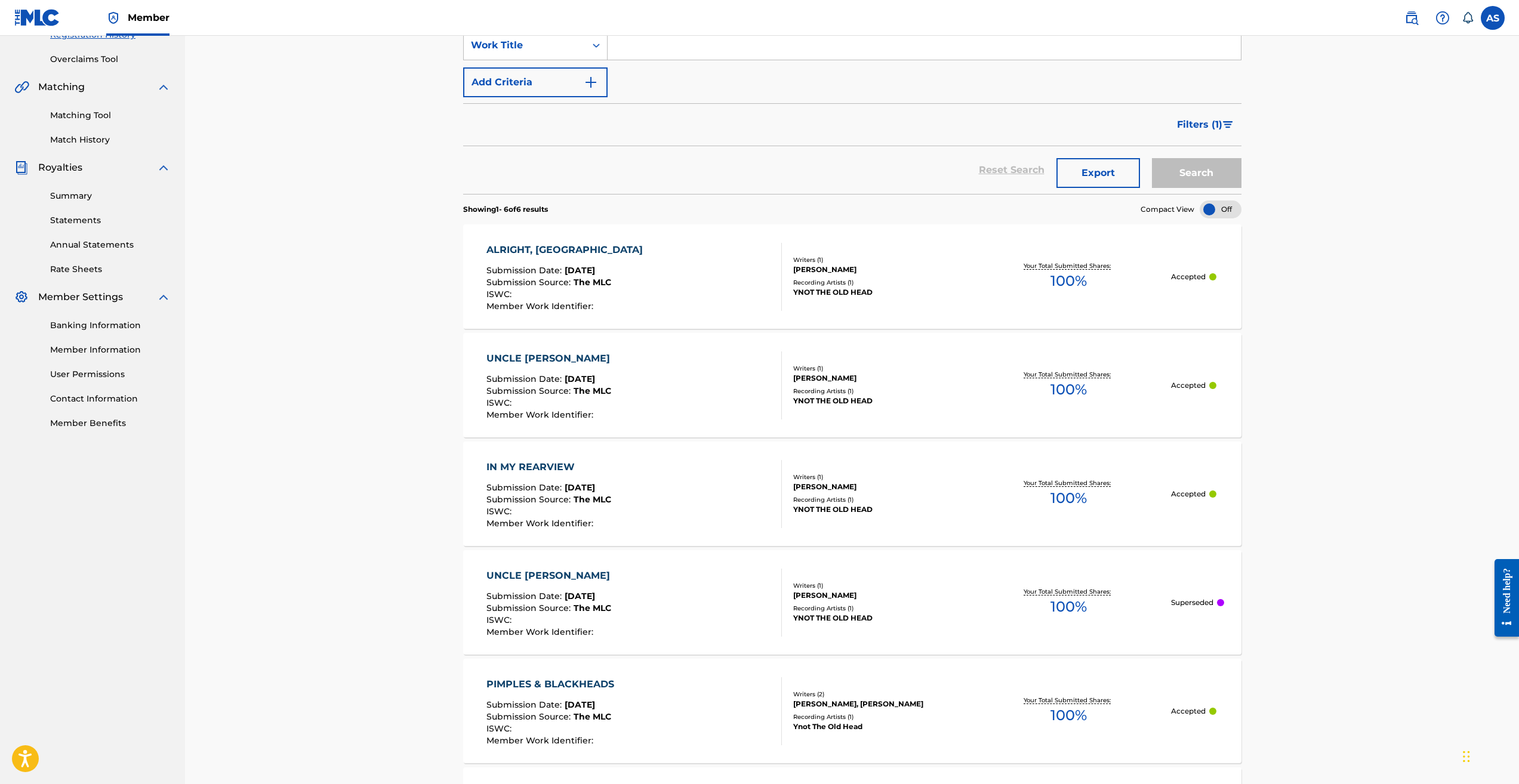
scroll to position [418, 0]
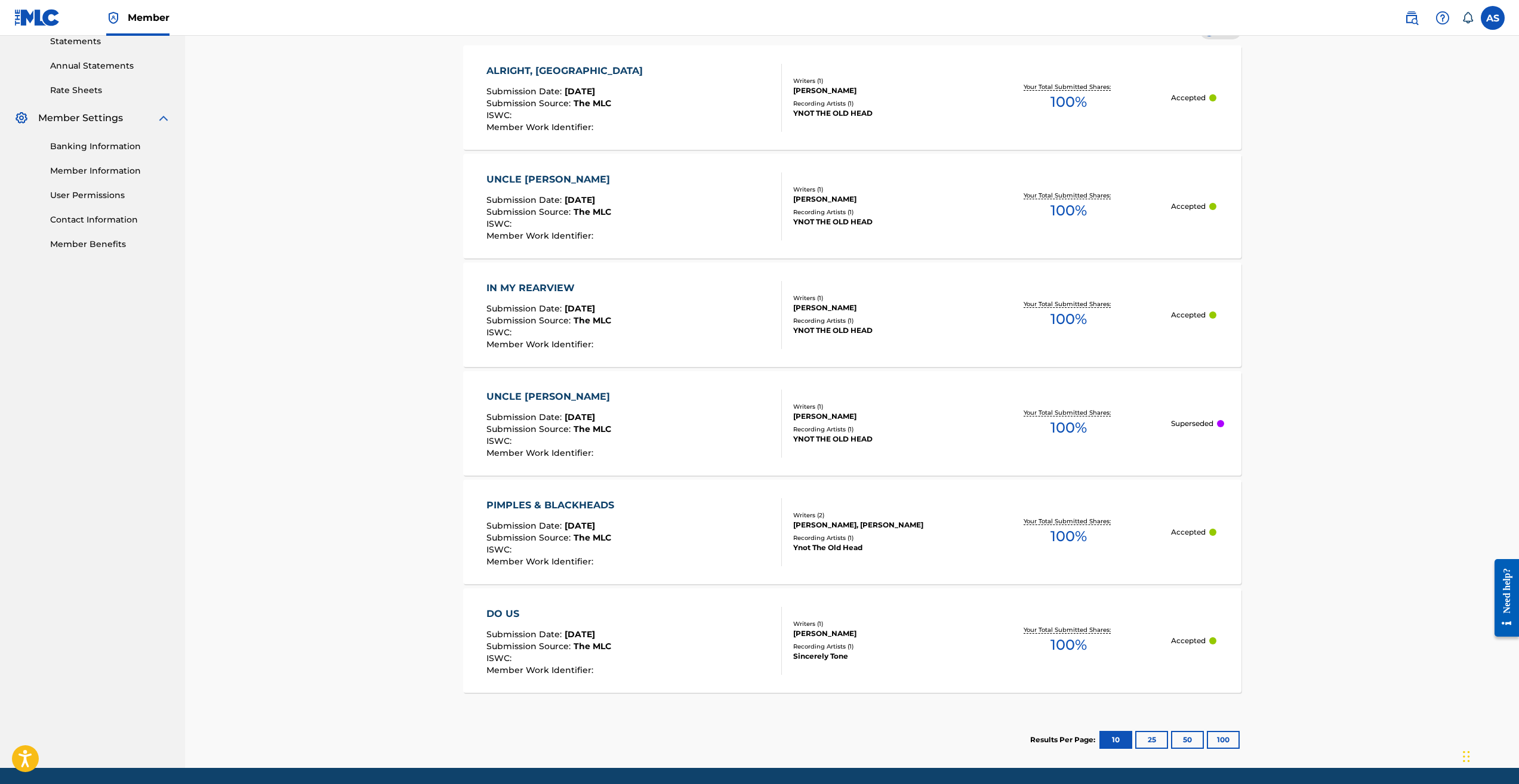
click at [1163, 432] on div "Your Total Submitted Shares: 100 %" at bounding box center [1069, 423] width 204 height 36
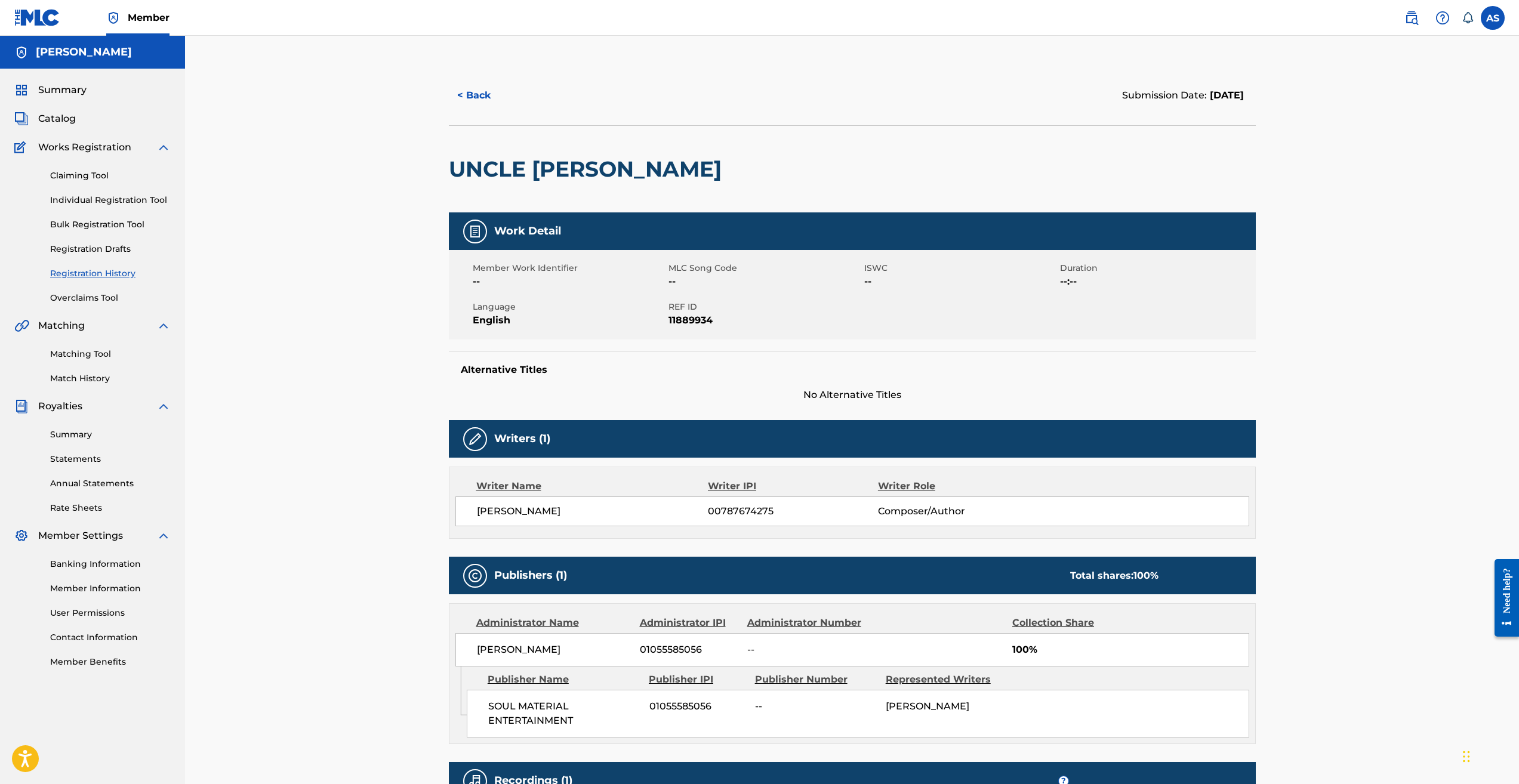
click at [496, 87] on button "< Back" at bounding box center [485, 95] width 72 height 30
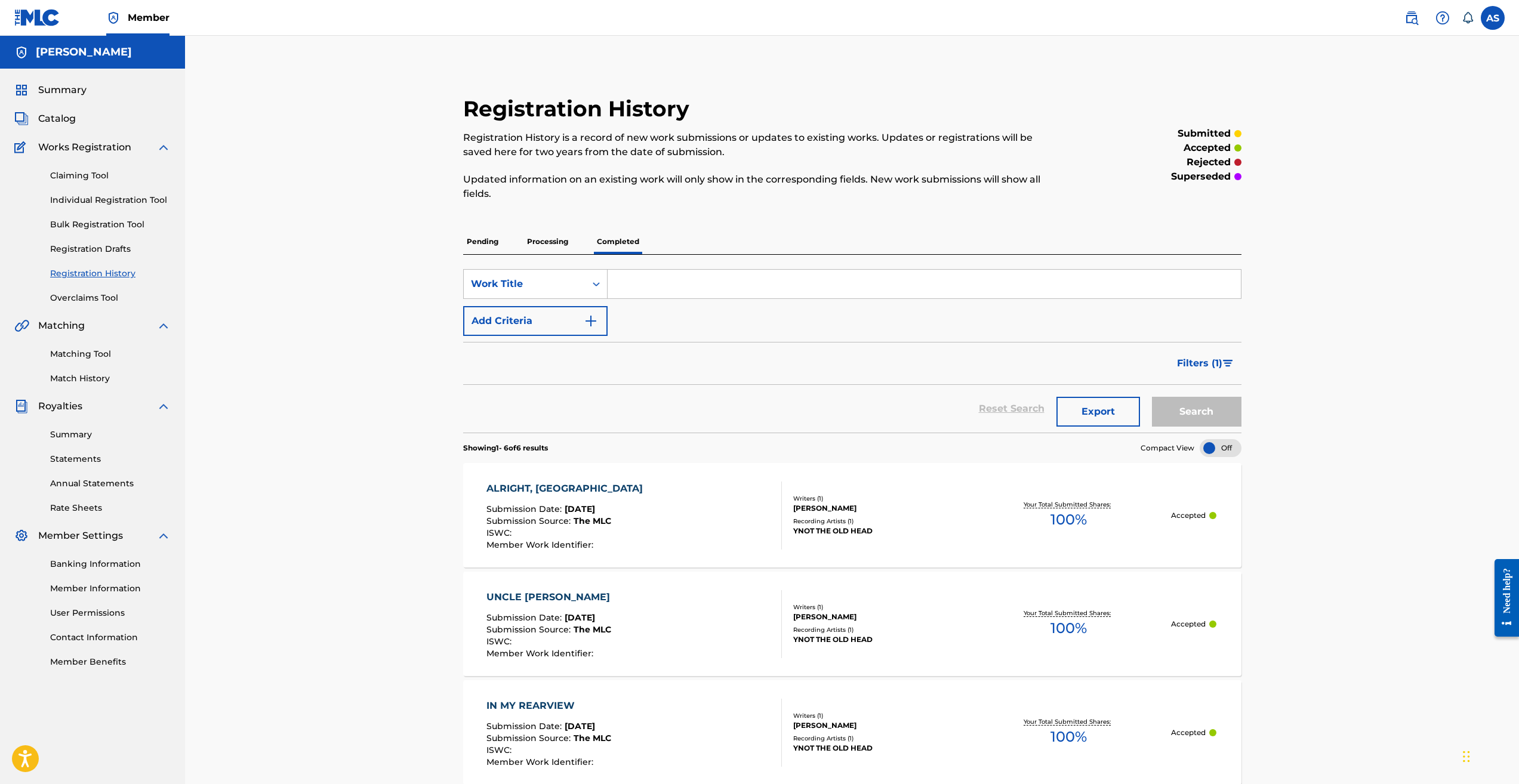
click at [485, 242] on p "Pending" at bounding box center [482, 241] width 39 height 25
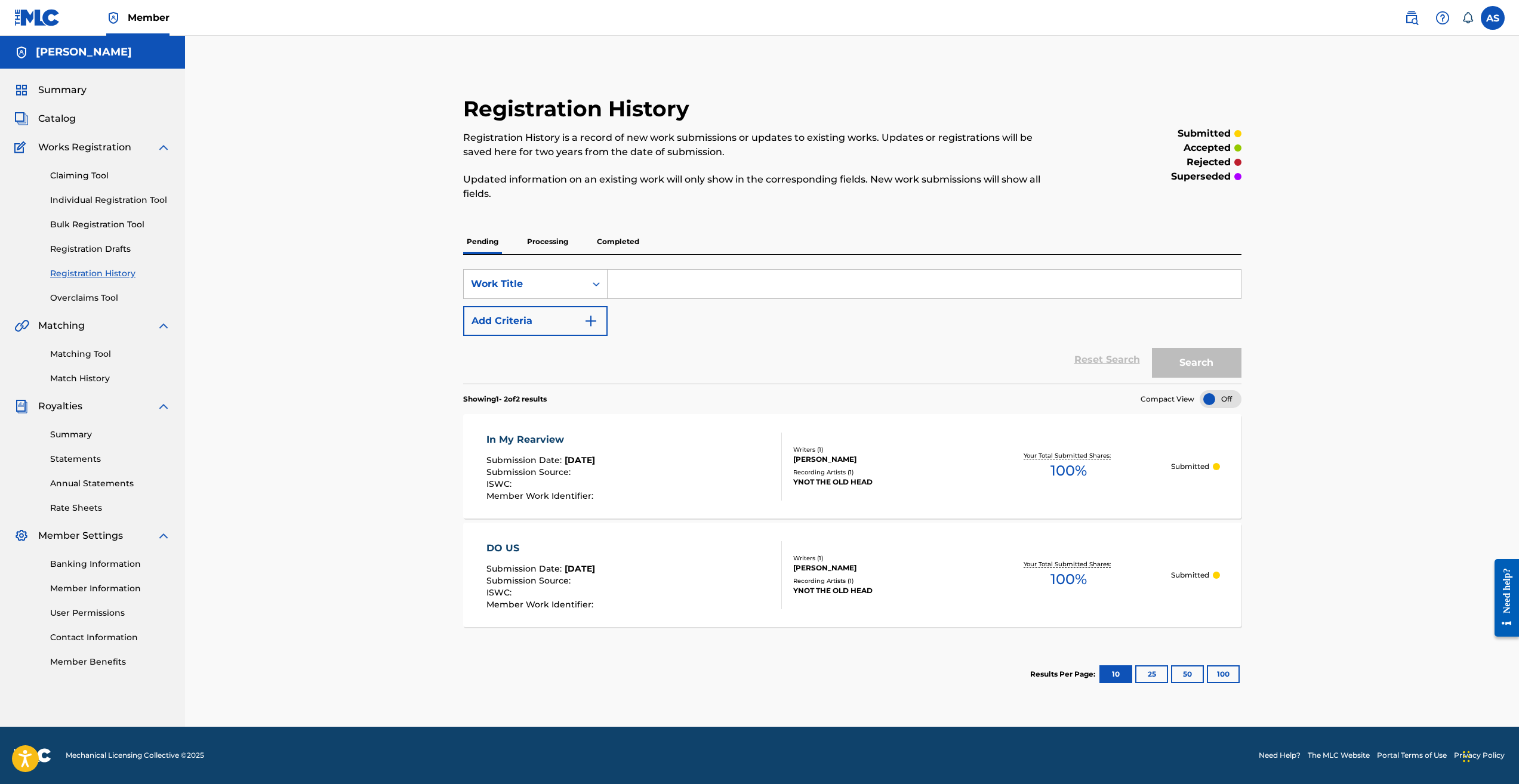
click at [975, 428] on div "In My Rearview Submission Date : [DATE] Submission Source : ISWC : Member Work …" at bounding box center [853, 466] width 778 height 104
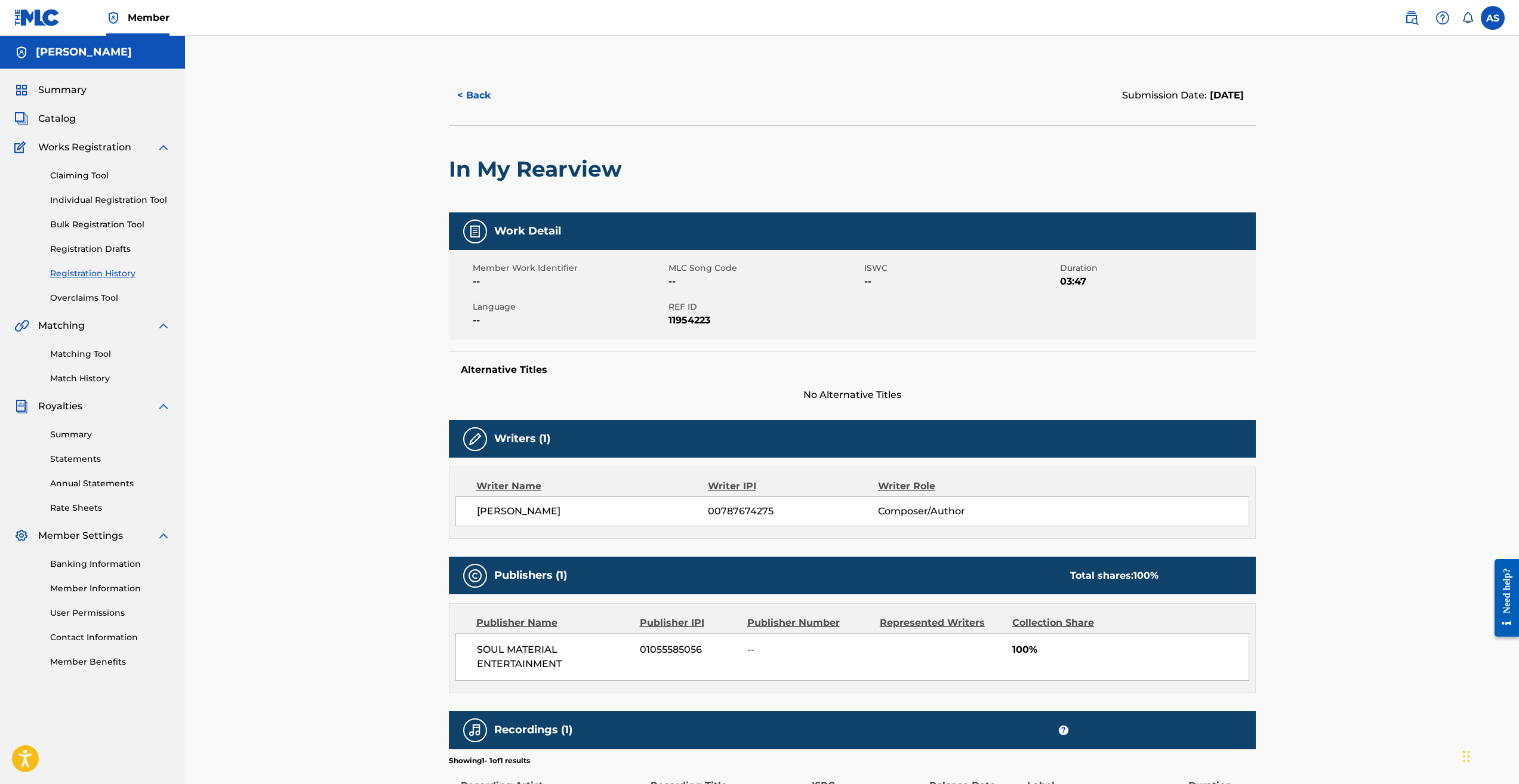
click at [469, 92] on button "< Back" at bounding box center [485, 95] width 72 height 30
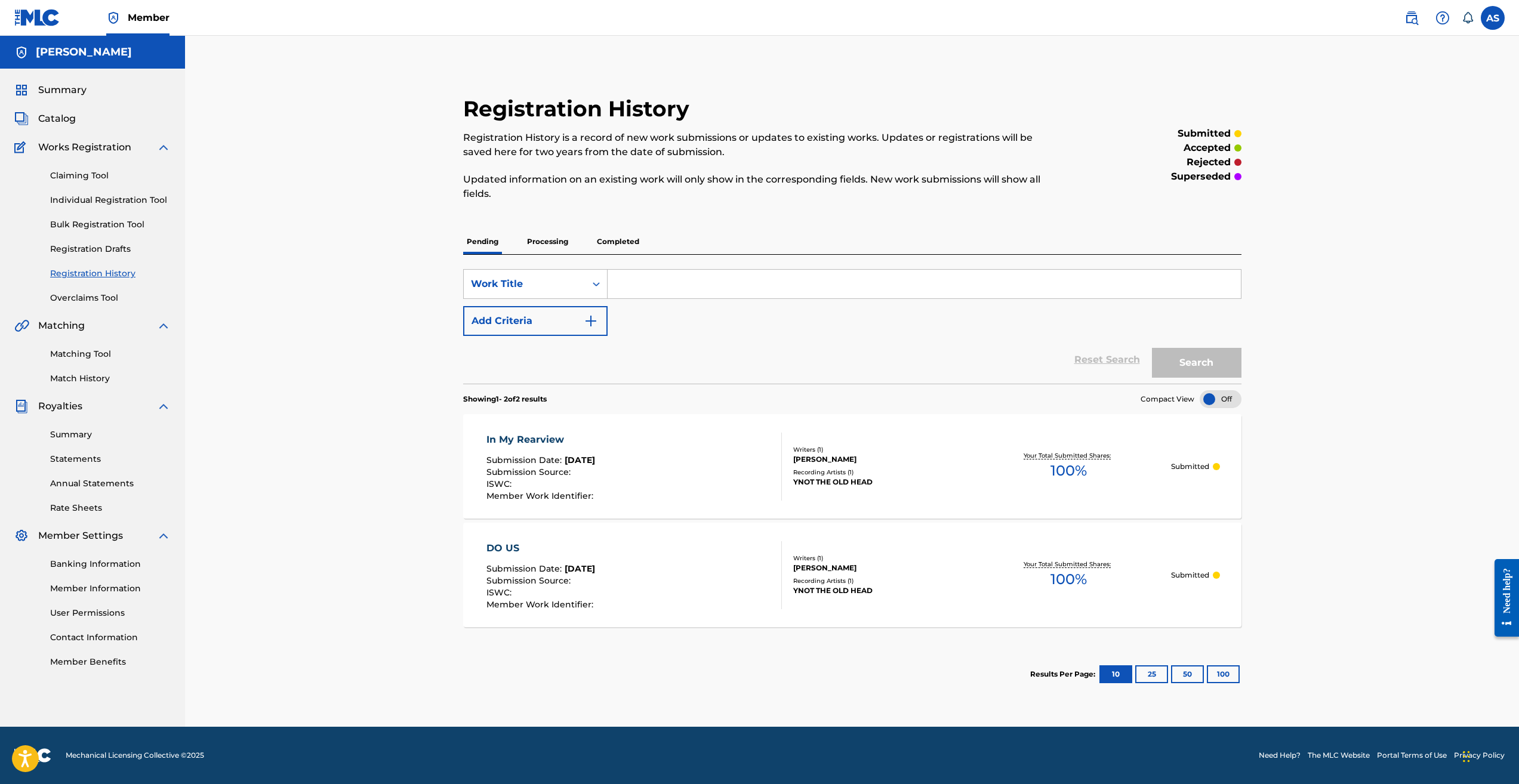
click at [610, 242] on p "Completed" at bounding box center [618, 241] width 50 height 25
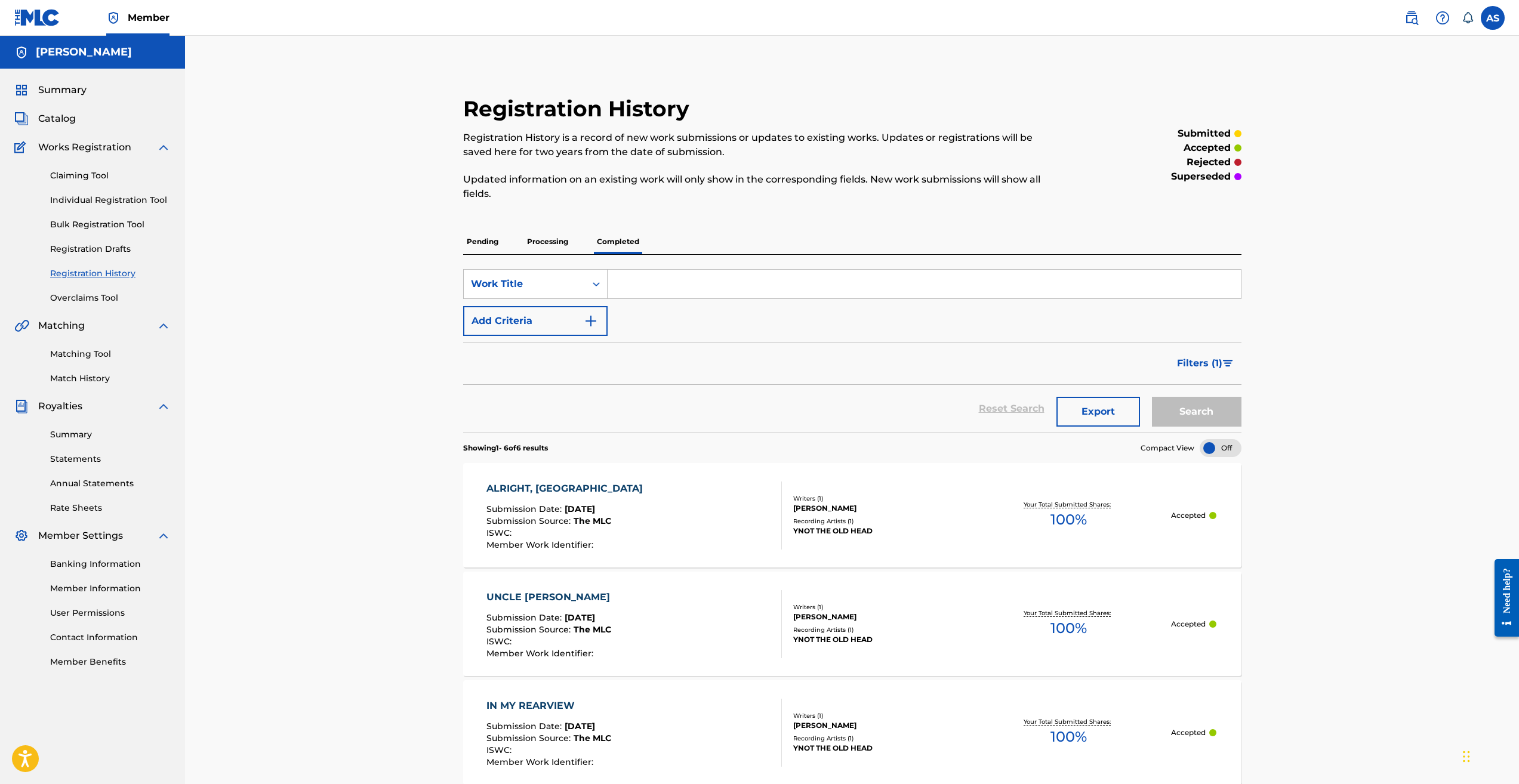
click at [1332, 164] on div "Registration History Registration History is a record of new work submissions o…" at bounding box center [853, 611] width 1334 height 1150
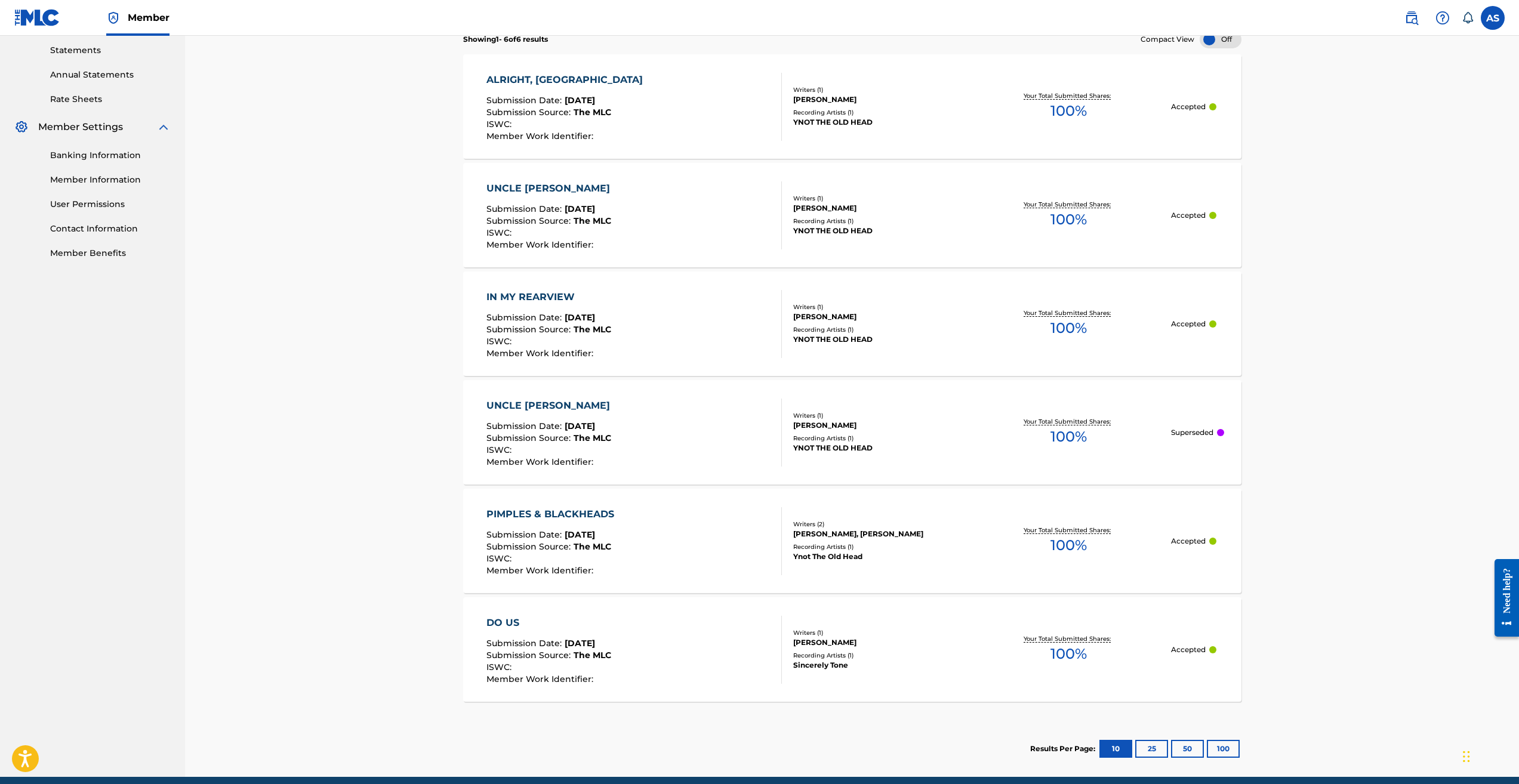
scroll to position [459, 0]
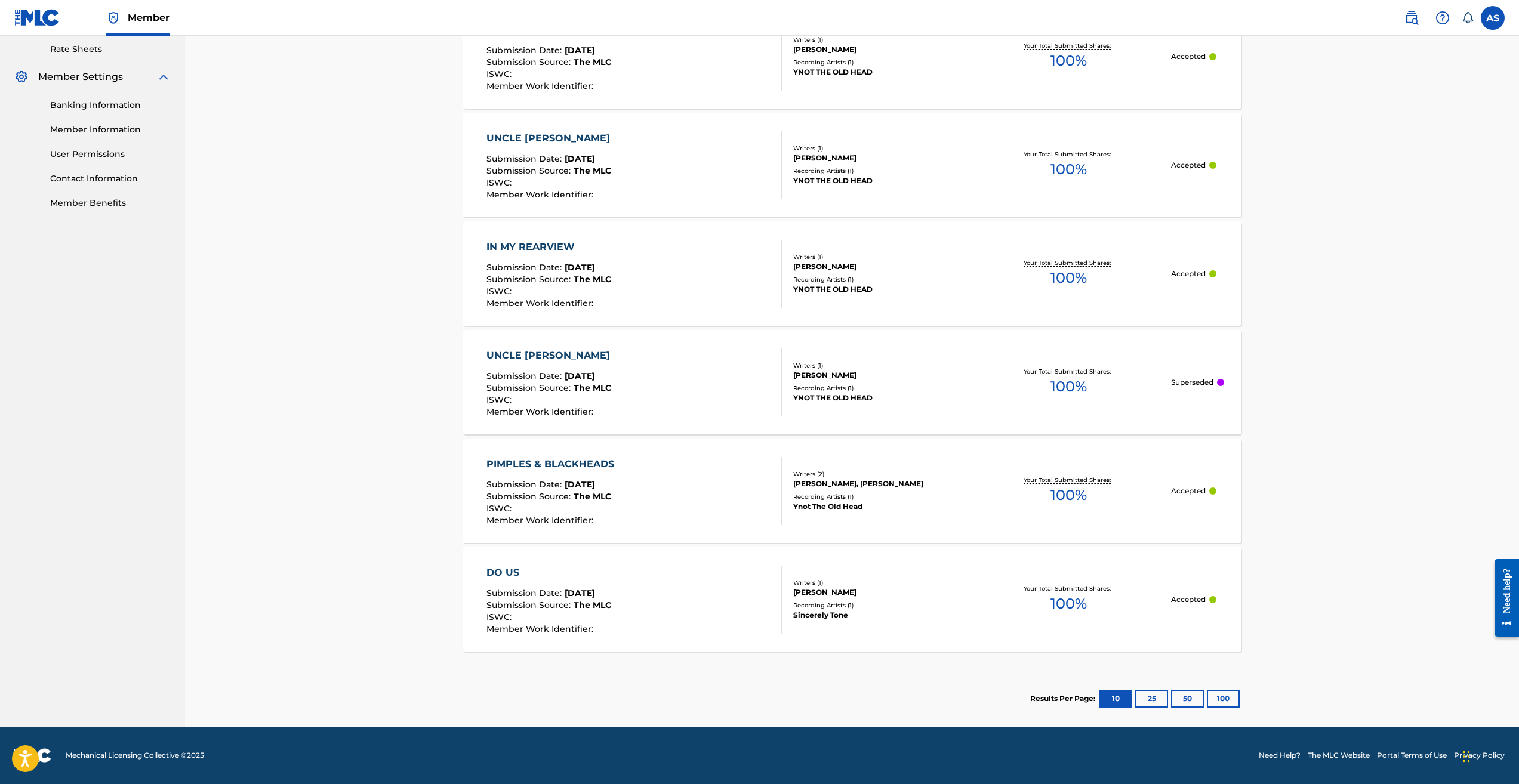
click at [1188, 377] on p "Superseded" at bounding box center [1193, 383] width 42 height 11
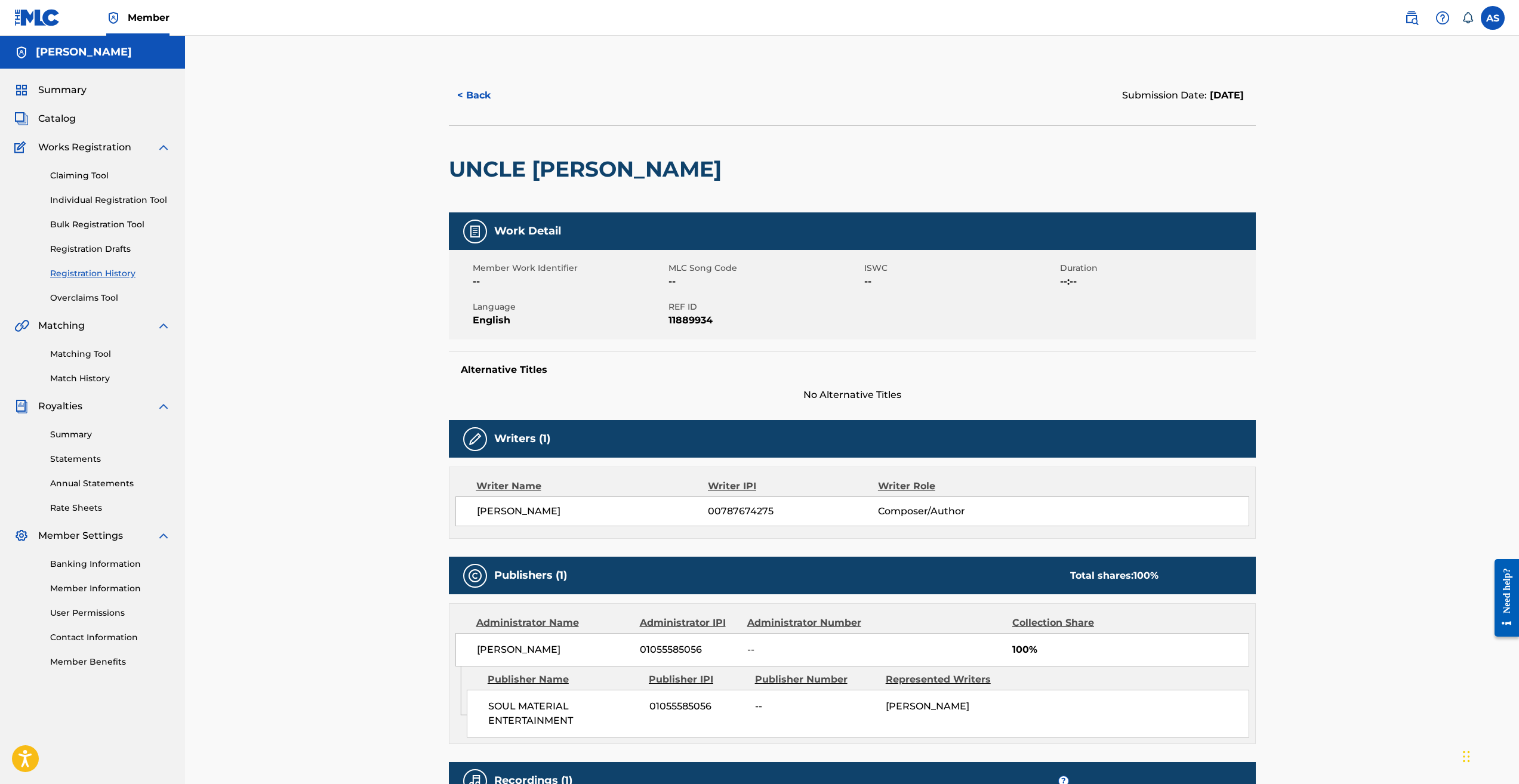
click at [476, 97] on button "< Back" at bounding box center [485, 95] width 72 height 30
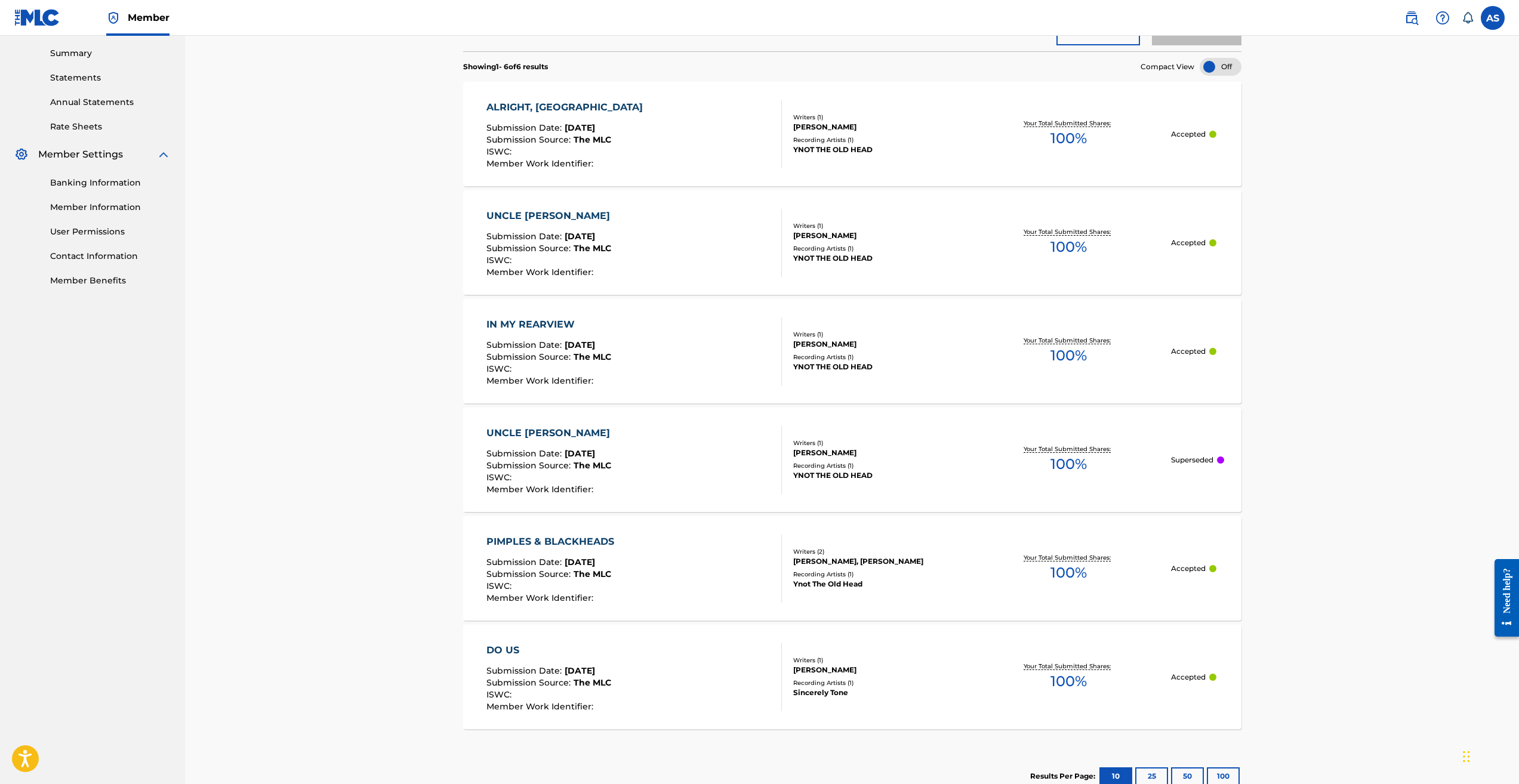
scroll to position [459, 0]
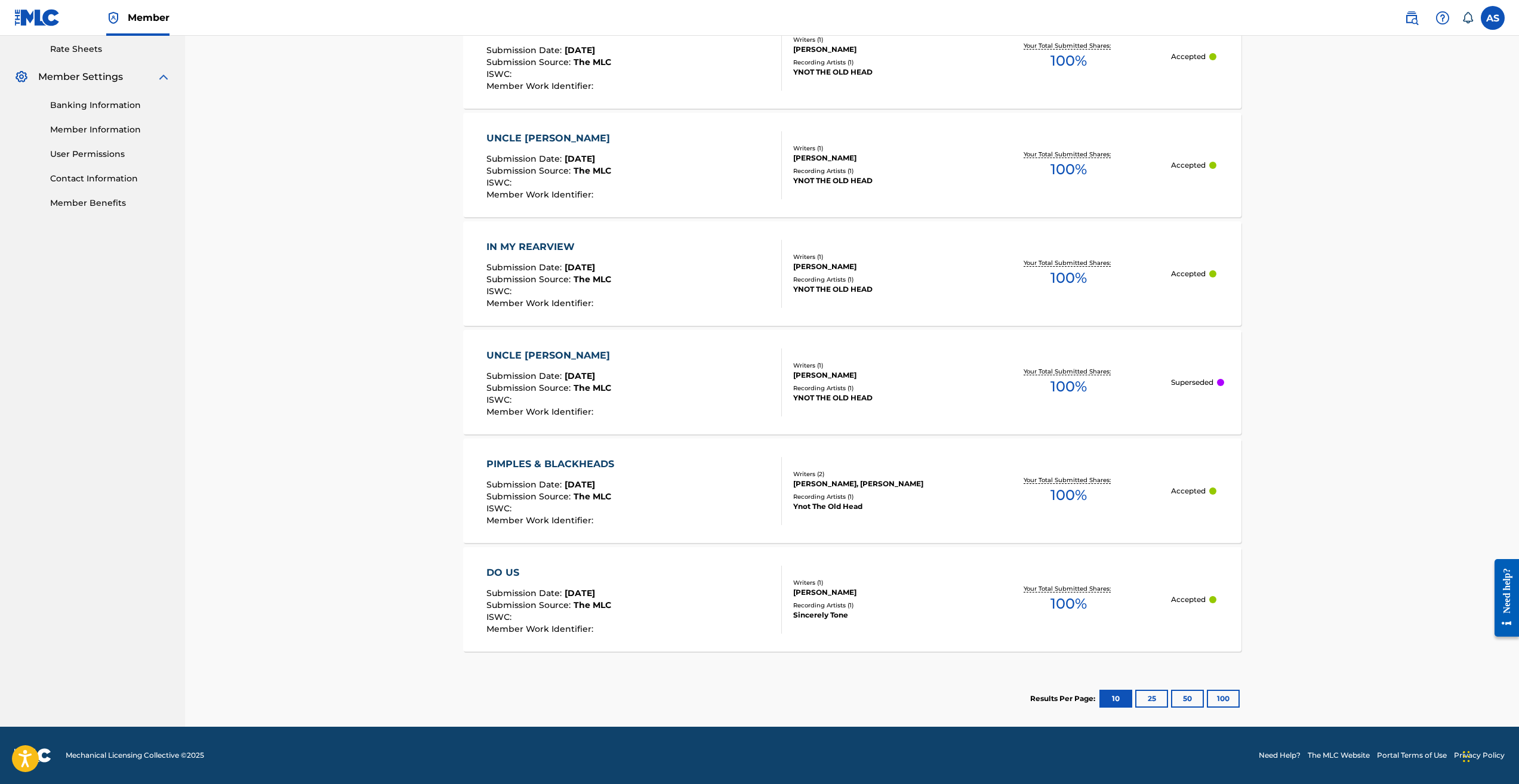
click at [887, 386] on div "Recording Artists ( 1 )" at bounding box center [880, 388] width 174 height 9
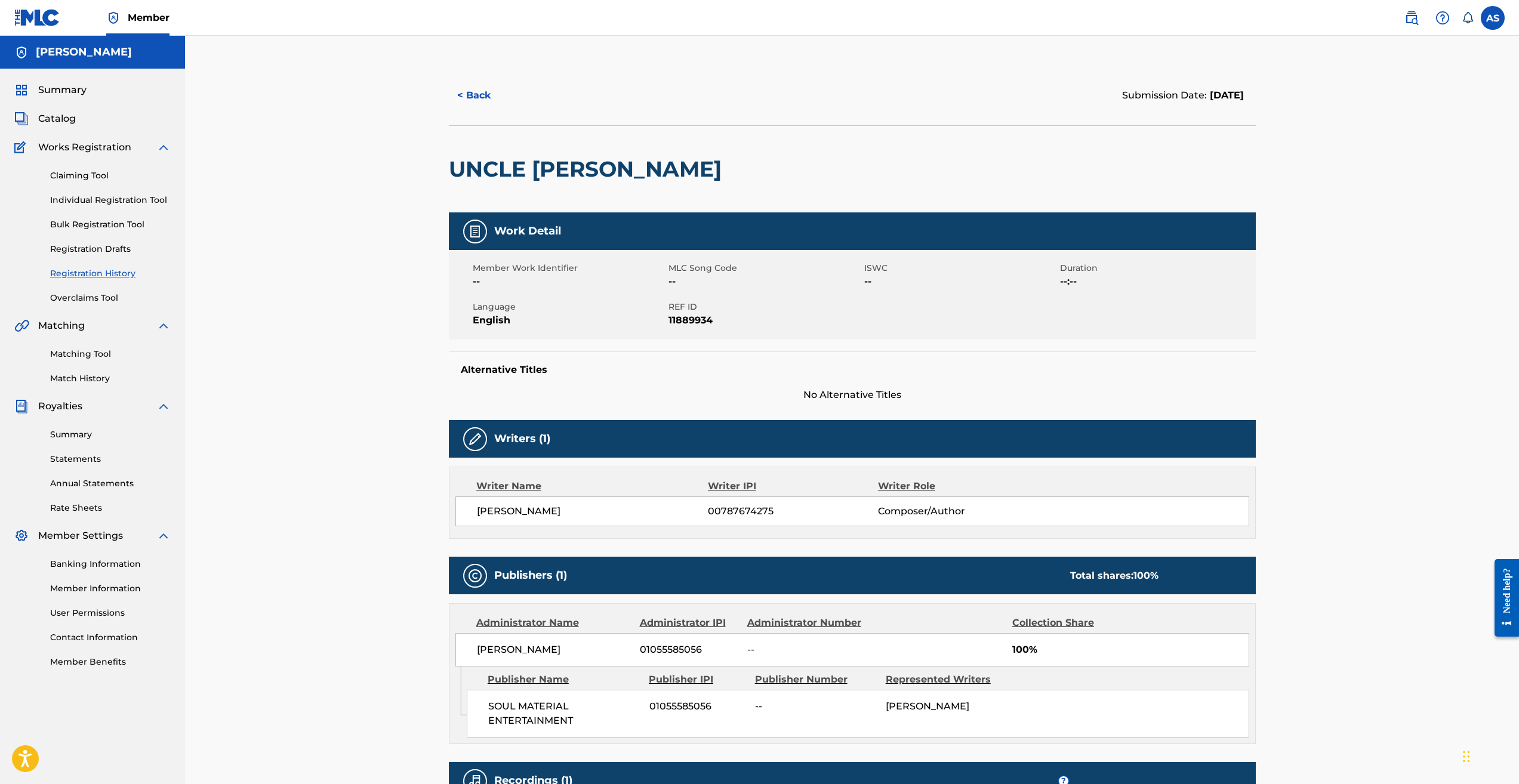
click at [479, 96] on button "< Back" at bounding box center [485, 95] width 72 height 30
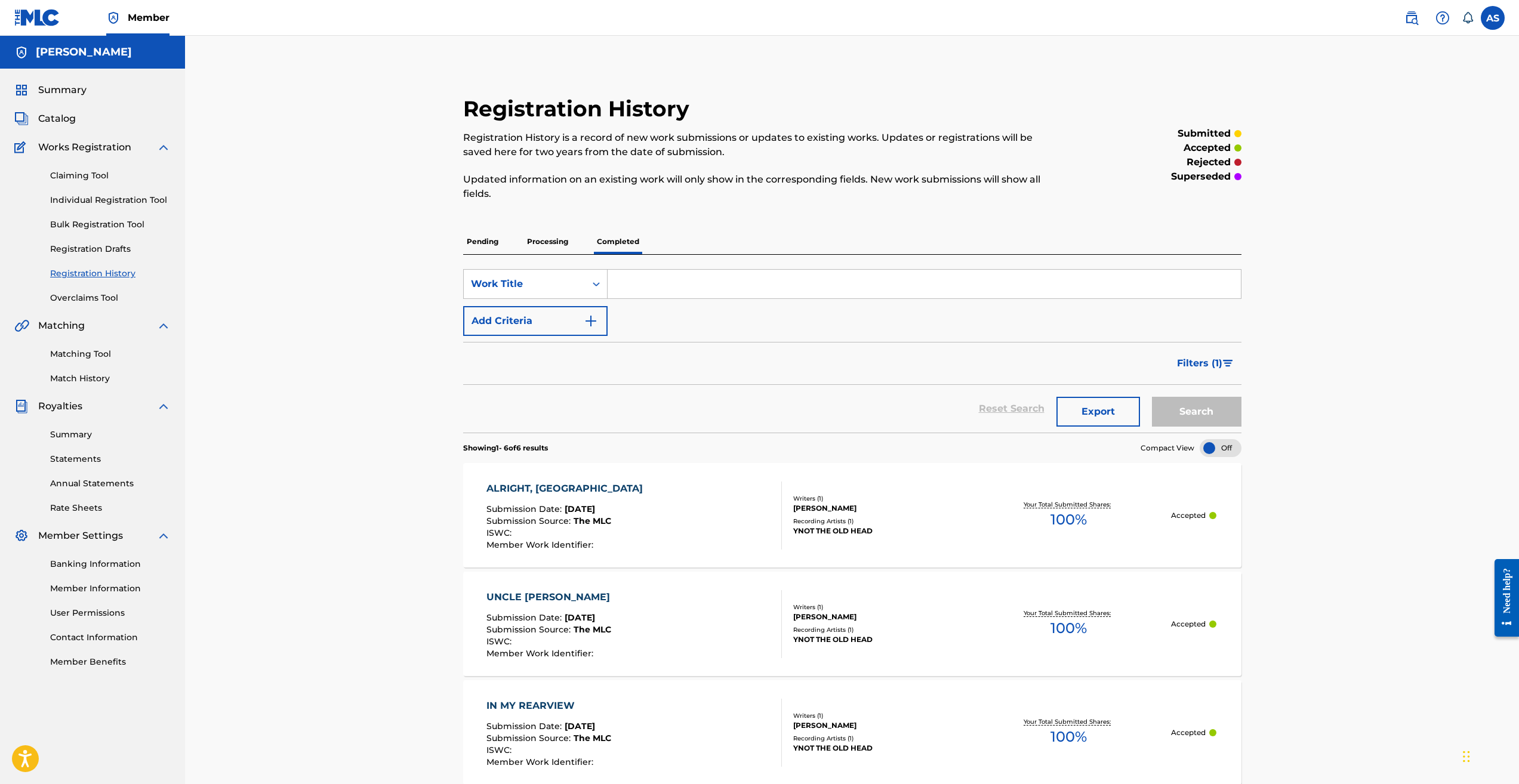
click at [538, 238] on p "Processing" at bounding box center [547, 241] width 48 height 25
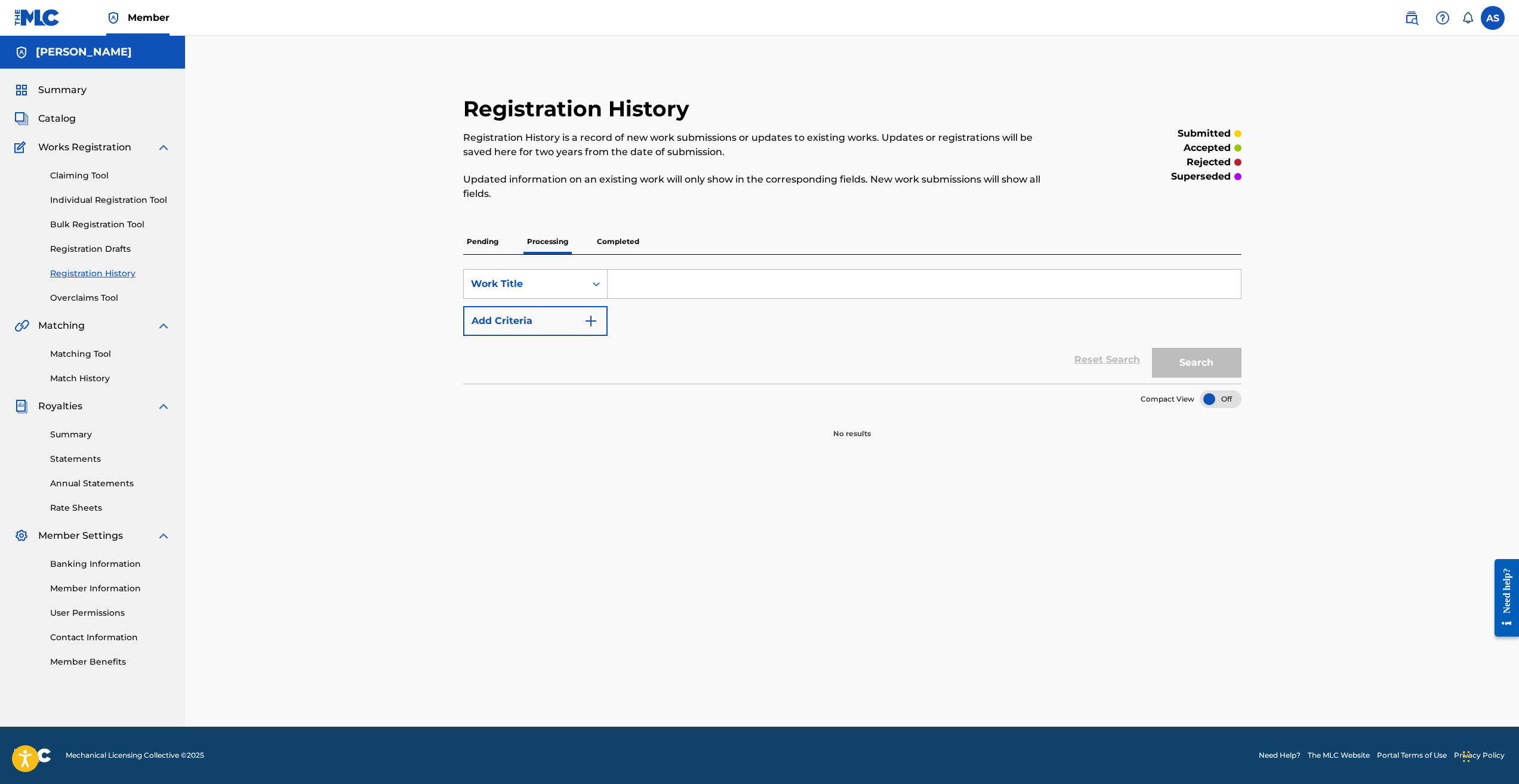
click at [483, 240] on p "Pending" at bounding box center [482, 241] width 39 height 25
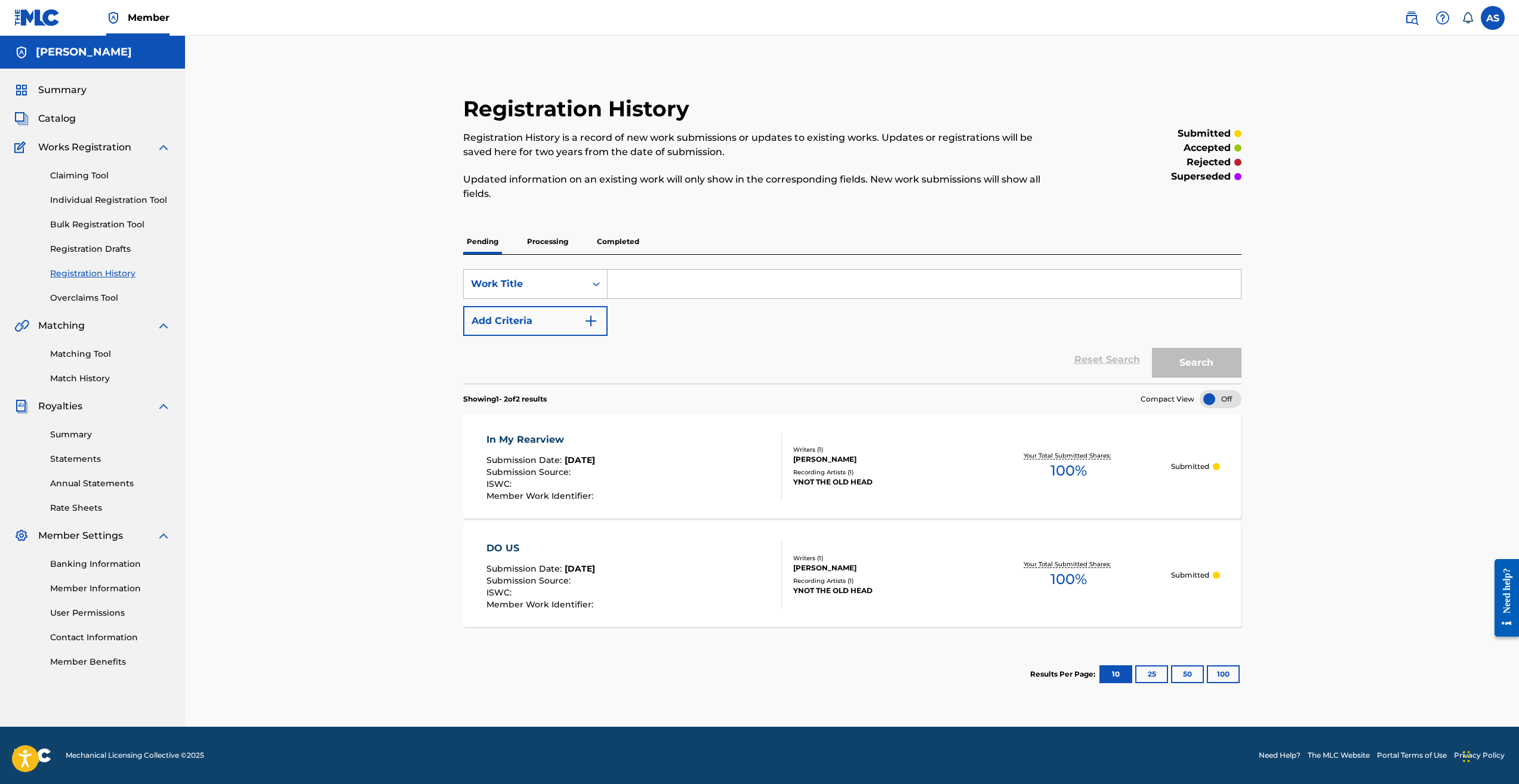
click at [859, 572] on div "[PERSON_NAME]" at bounding box center [880, 568] width 174 height 11
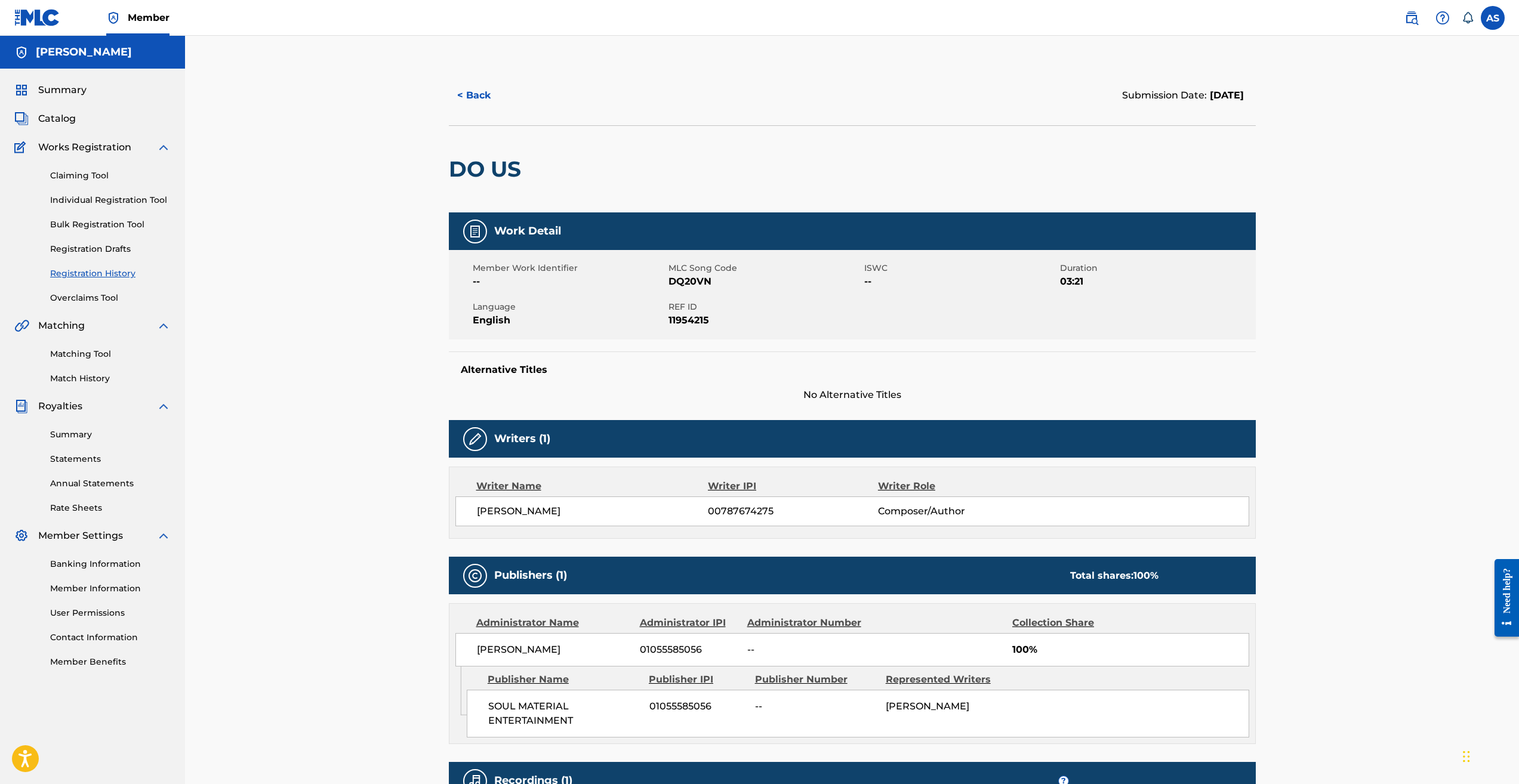
click at [474, 233] on img at bounding box center [475, 231] width 14 height 14
click at [795, 256] on div "Member Work Identifier -- MLC Song Code DQ20VN ISWC -- Duration 03:21 Language …" at bounding box center [853, 294] width 807 height 89
click at [476, 91] on button "< Back" at bounding box center [485, 95] width 72 height 30
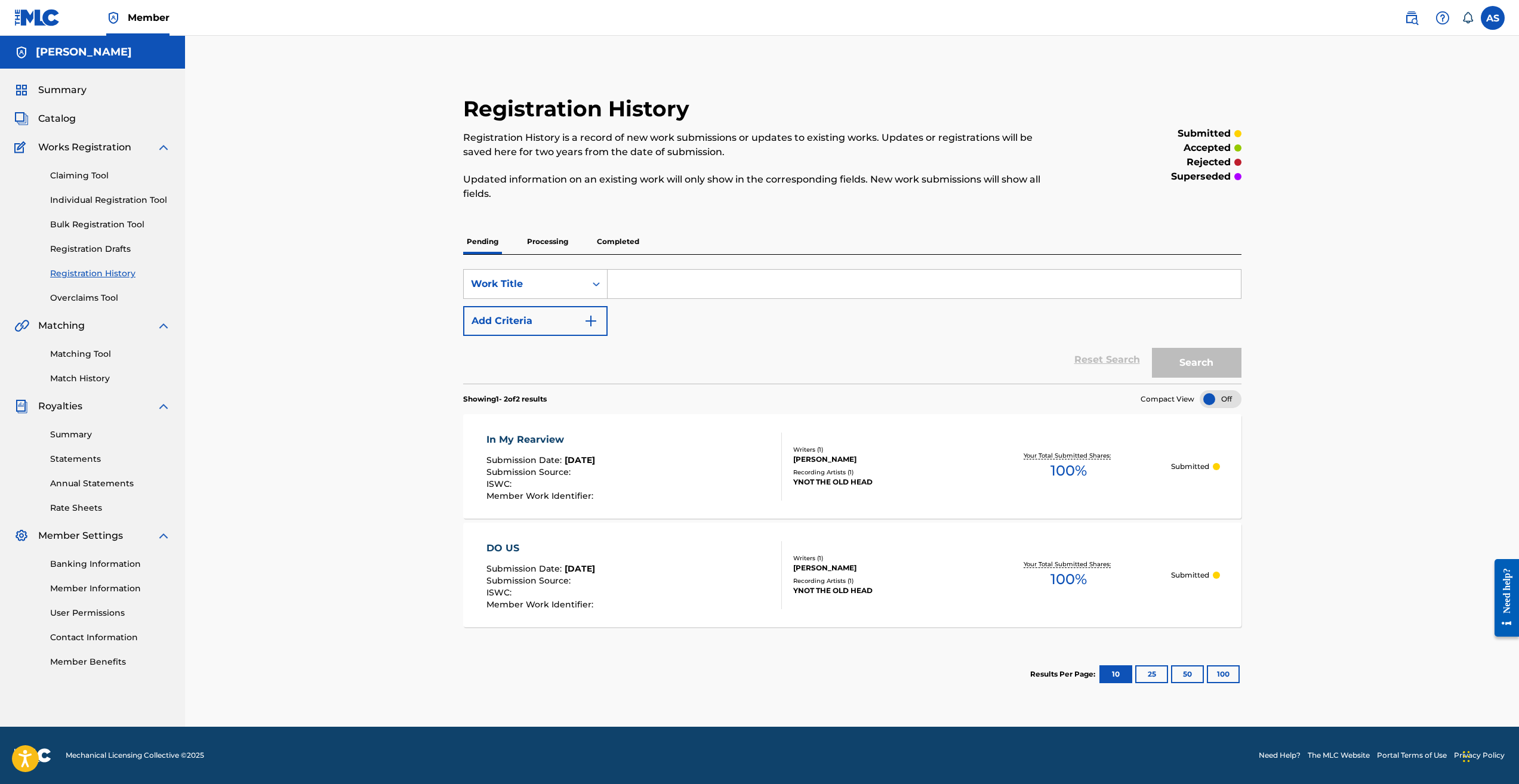
click at [622, 238] on p "Completed" at bounding box center [618, 241] width 50 height 25
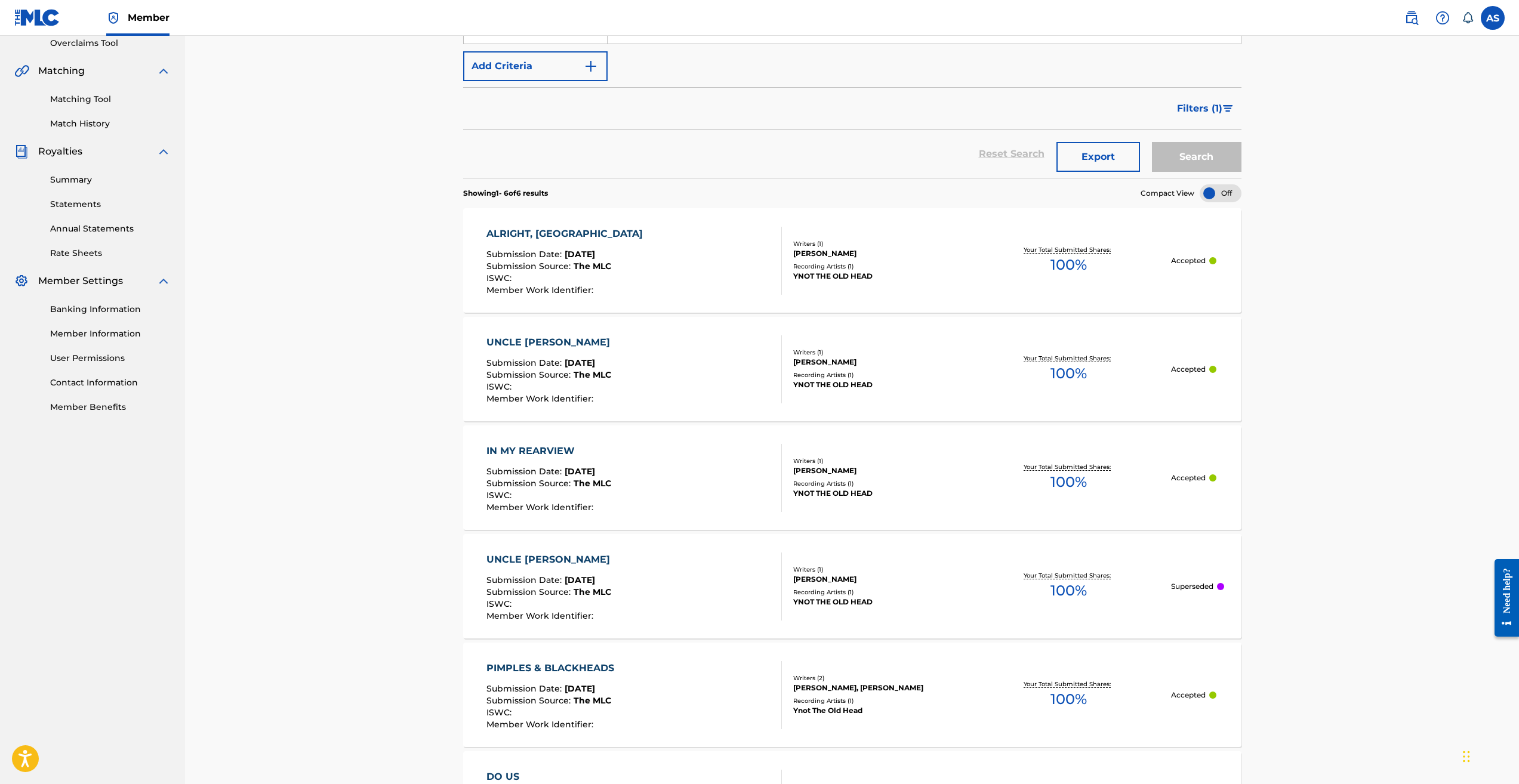
scroll to position [298, 0]
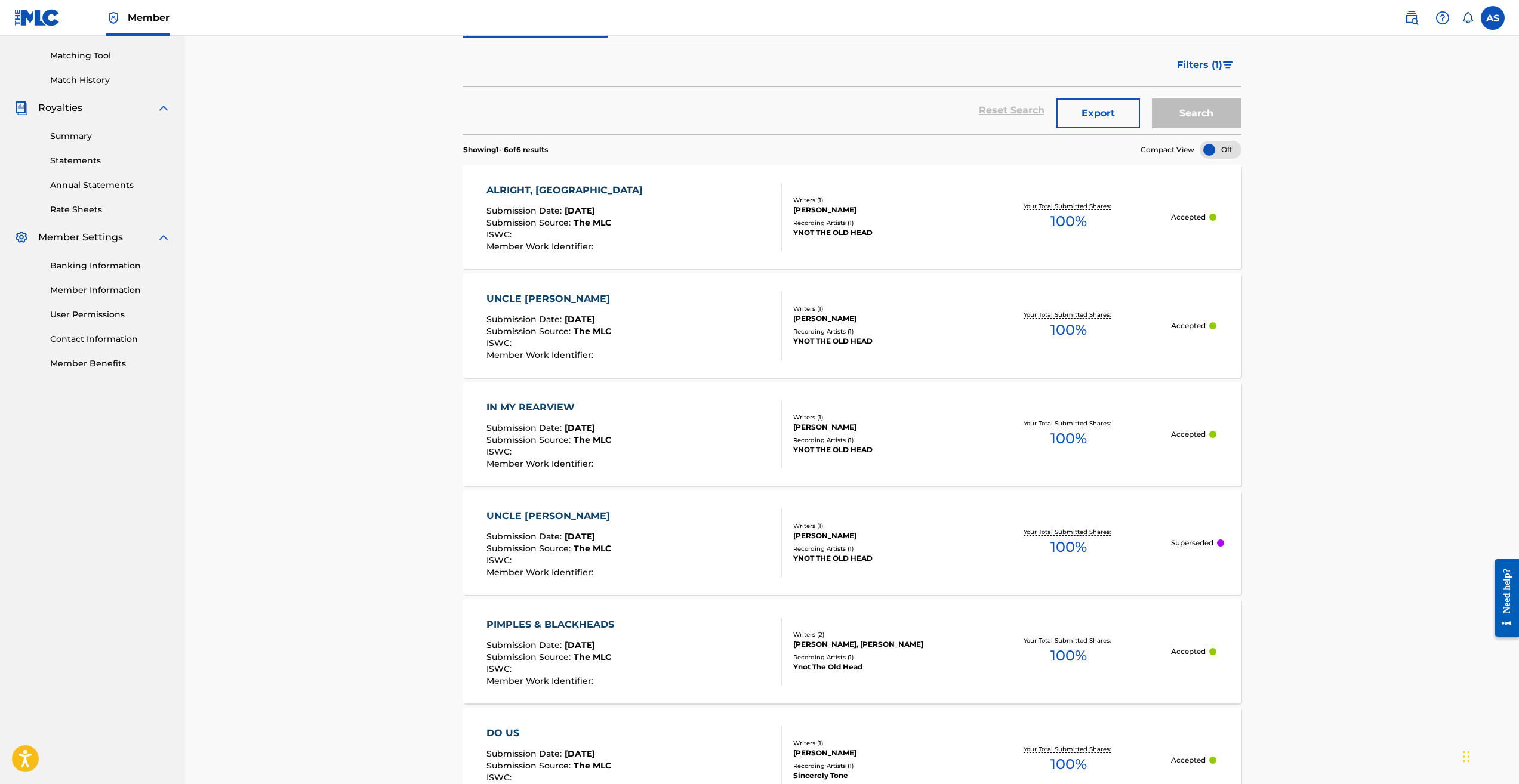
click at [1058, 512] on div "UNCLE [PERSON_NAME] Submission Date : [DATE] Submission Source : The MLC ISWC :…" at bounding box center [853, 542] width 778 height 104
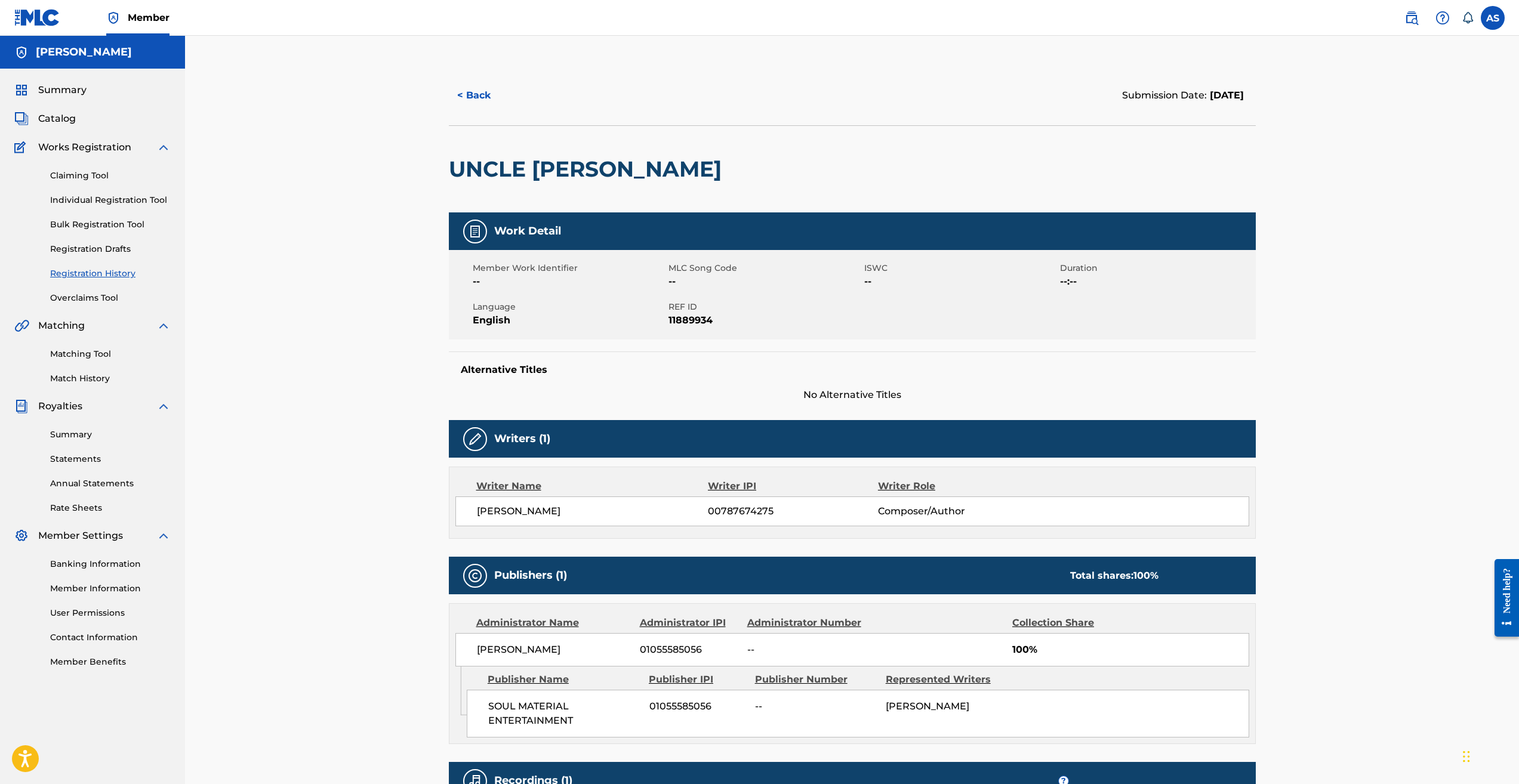
click at [461, 90] on button "< Back" at bounding box center [485, 95] width 72 height 30
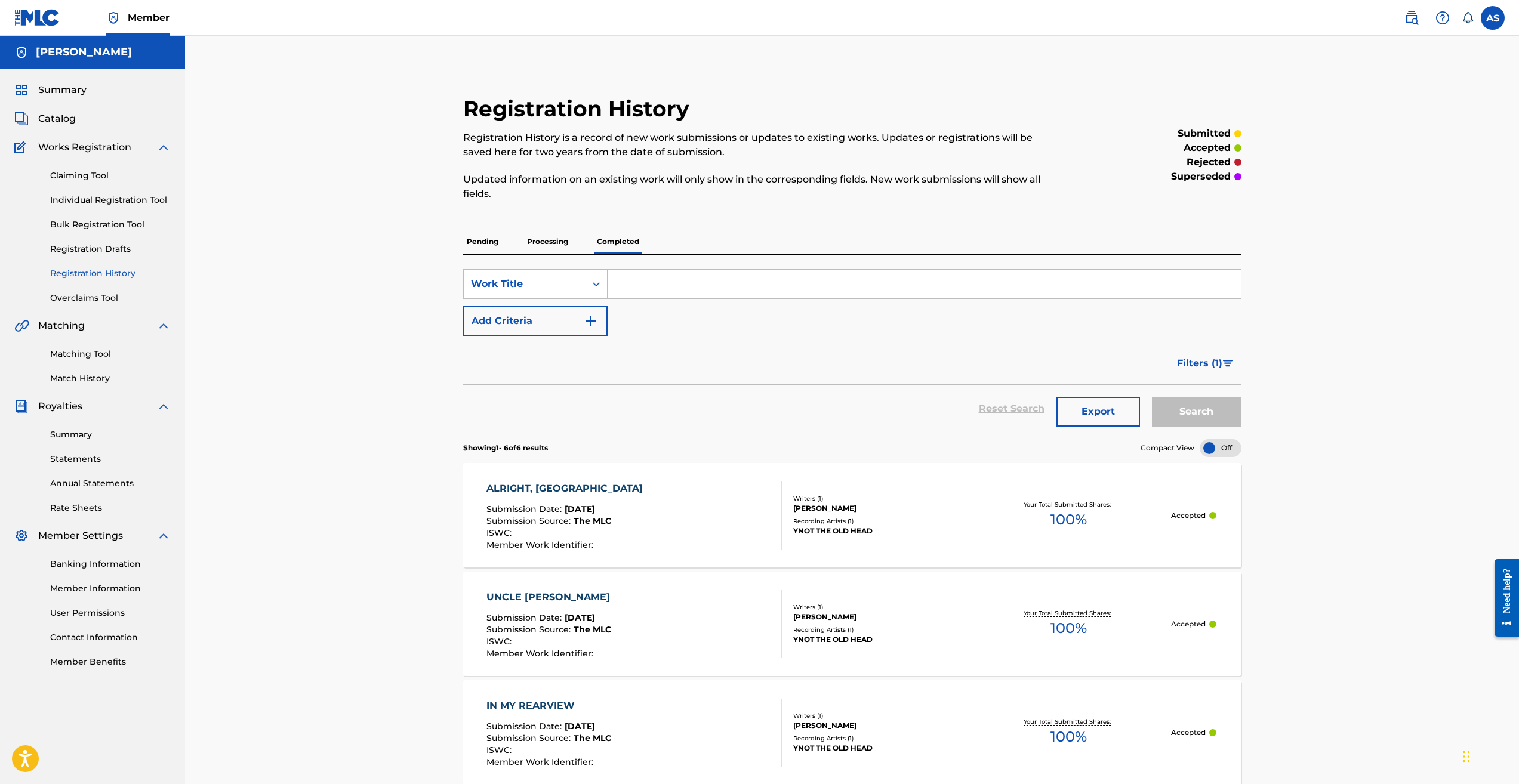
click at [489, 238] on p "Pending" at bounding box center [482, 241] width 39 height 25
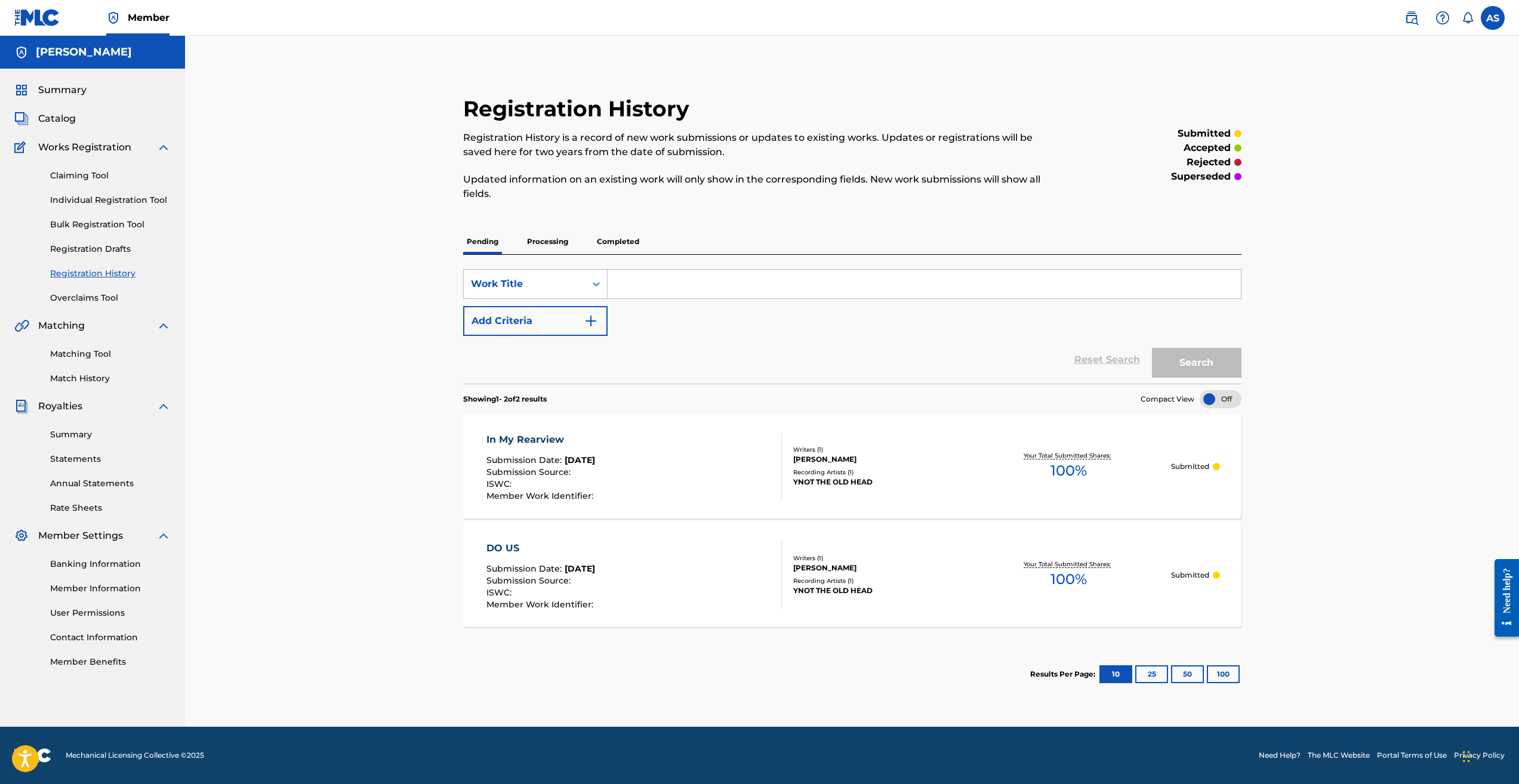
click at [63, 114] on span "Catalog" at bounding box center [57, 119] width 37 height 14
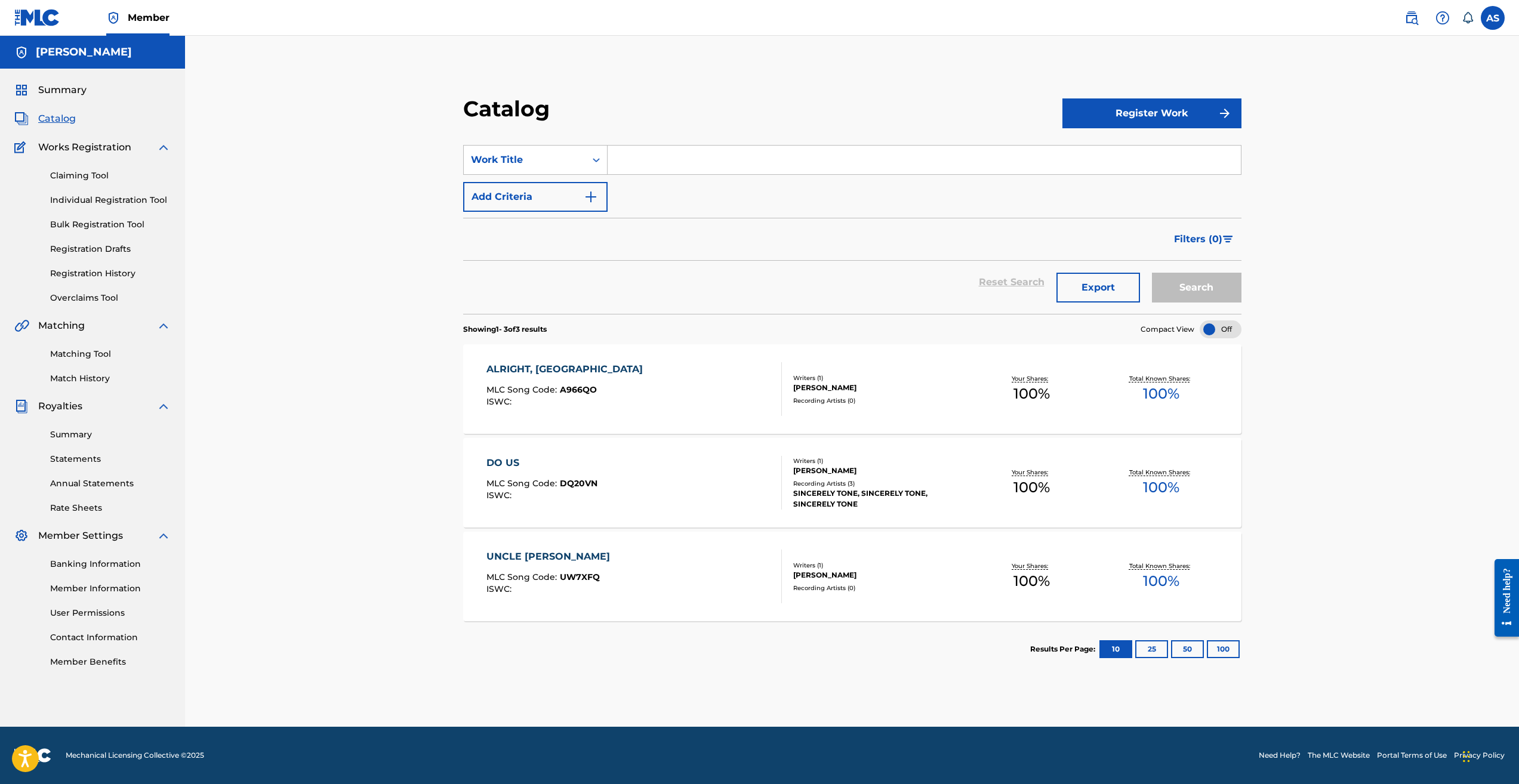
click at [1149, 646] on button "25" at bounding box center [1152, 649] width 33 height 18
click at [1119, 652] on button "10" at bounding box center [1116, 649] width 33 height 18
click at [50, 113] on span "Catalog" at bounding box center [57, 119] width 37 height 14
click at [59, 87] on span "Summary" at bounding box center [62, 90] width 48 height 14
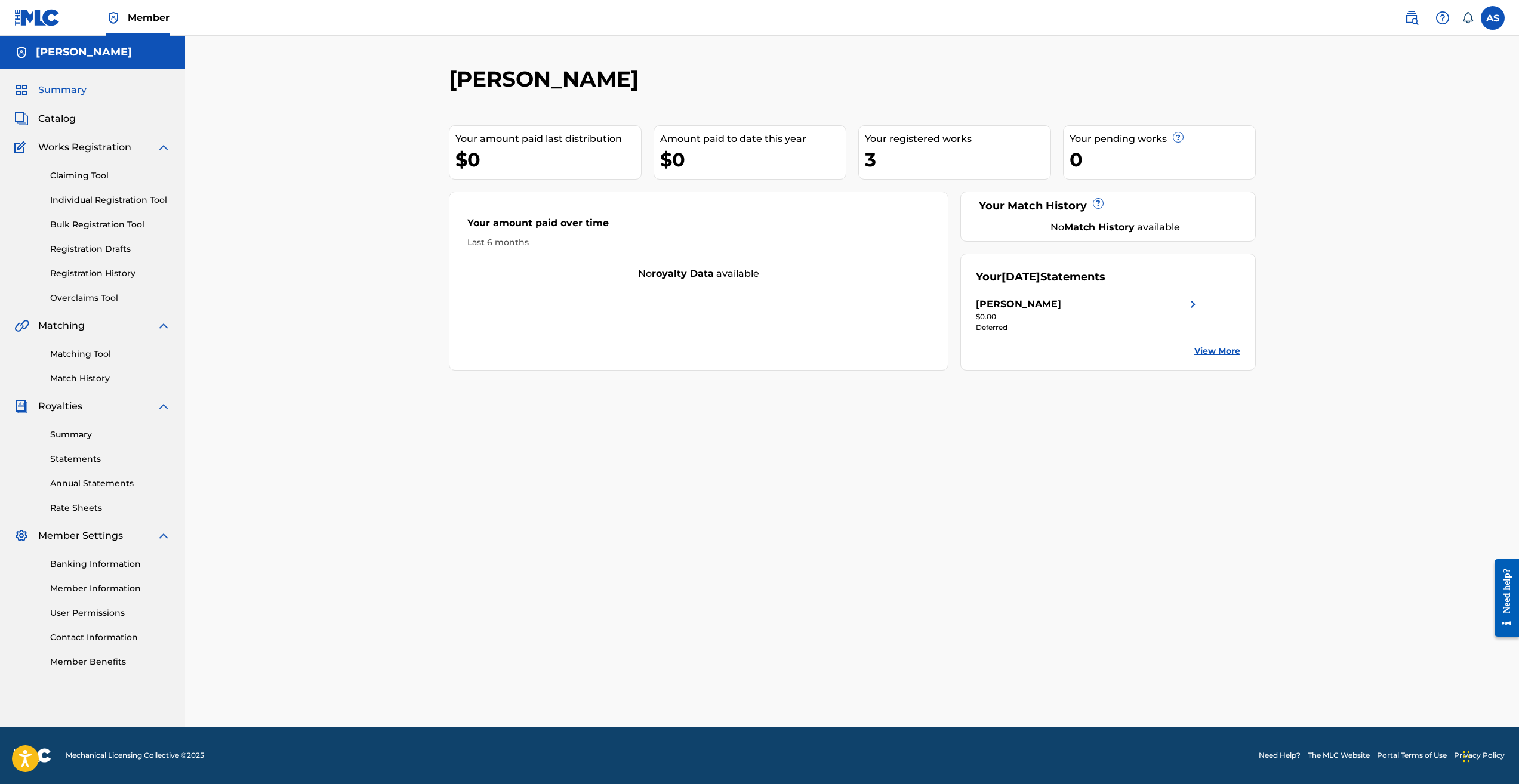
click at [143, 202] on link "Individual Registration Tool" at bounding box center [110, 200] width 121 height 12
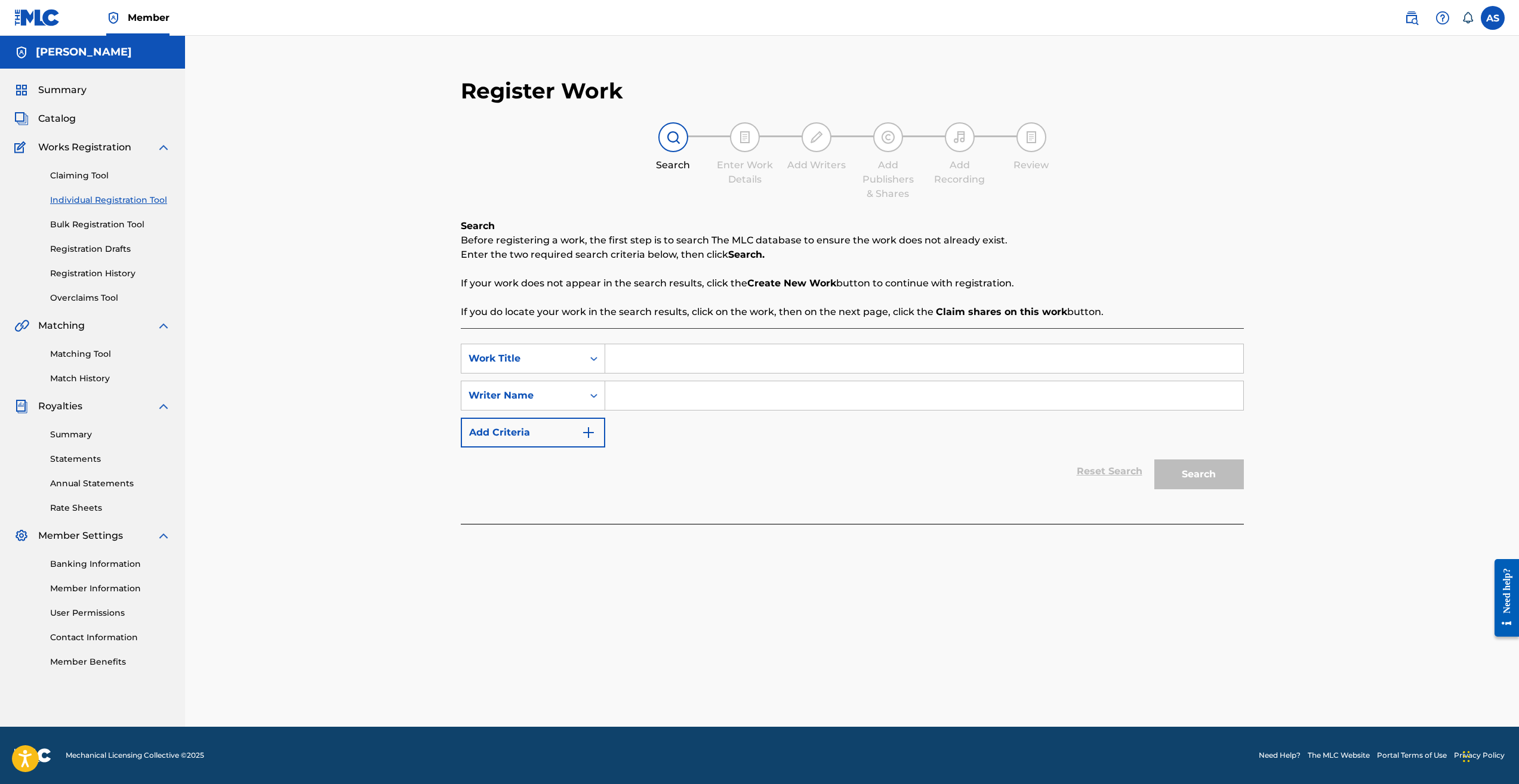
click at [112, 251] on link "Registration Drafts" at bounding box center [110, 249] width 121 height 12
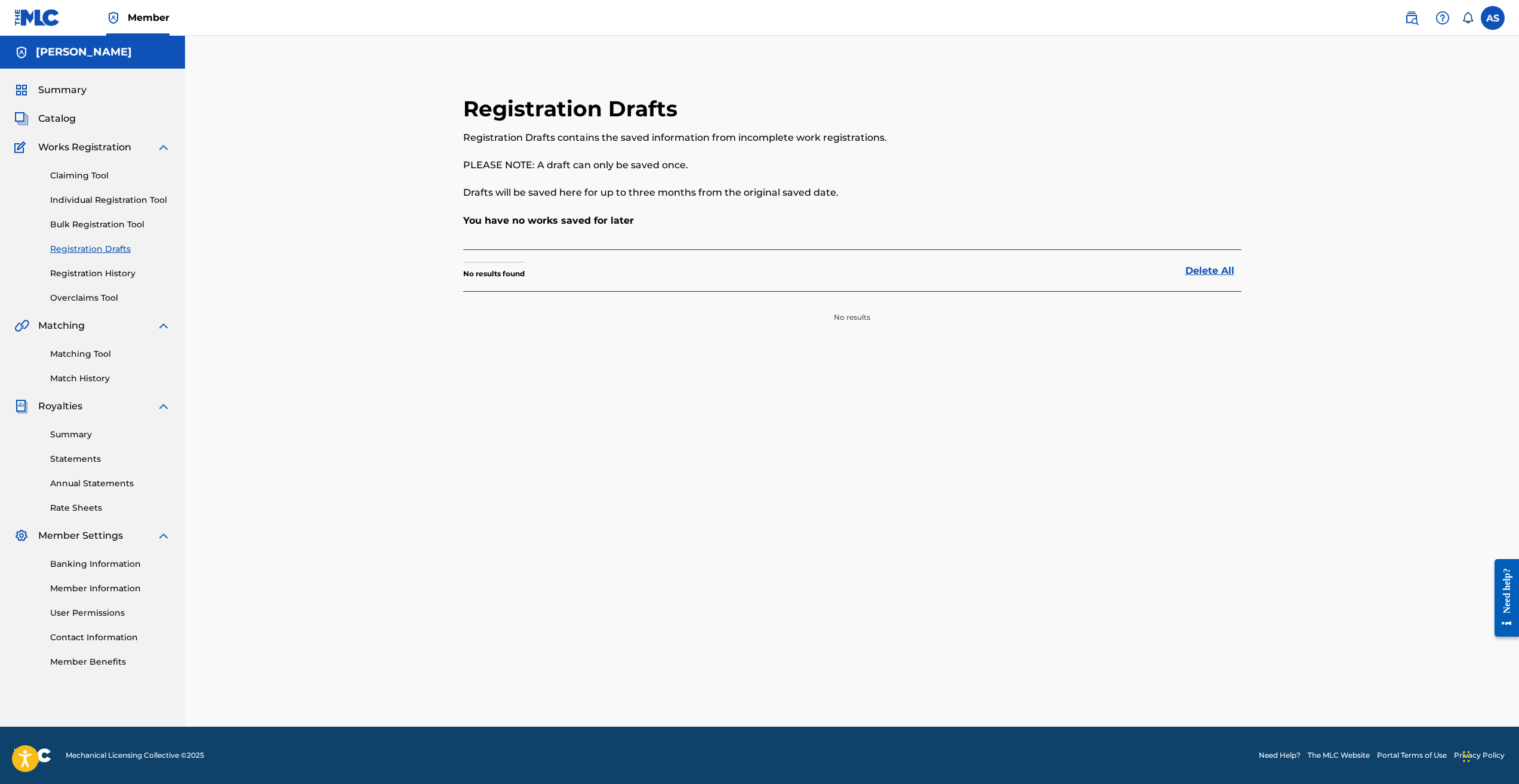
click at [119, 273] on link "Registration History" at bounding box center [110, 273] width 121 height 12
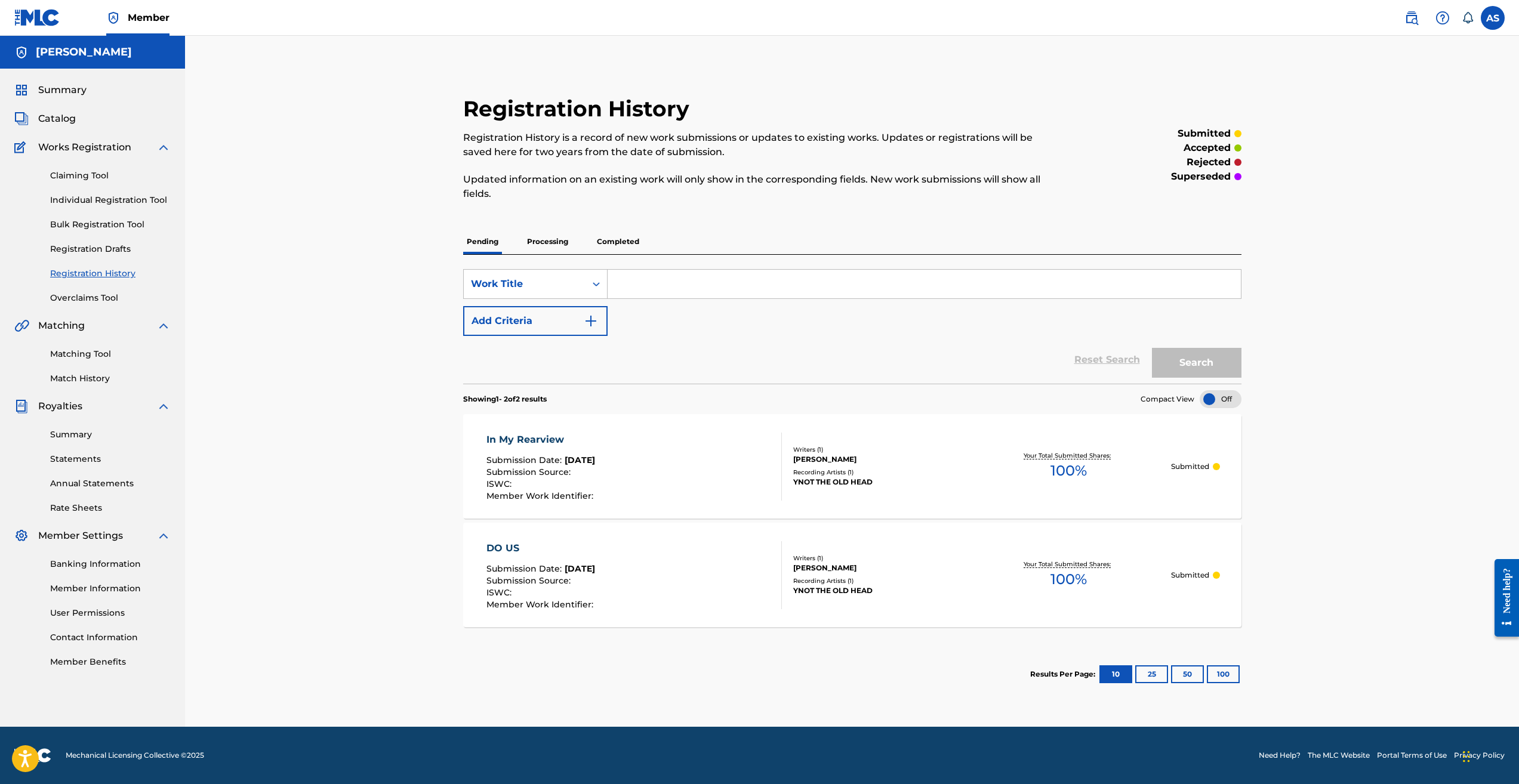
click at [1144, 471] on div "Your Total Submitted Shares: 100 %" at bounding box center [1069, 466] width 204 height 36
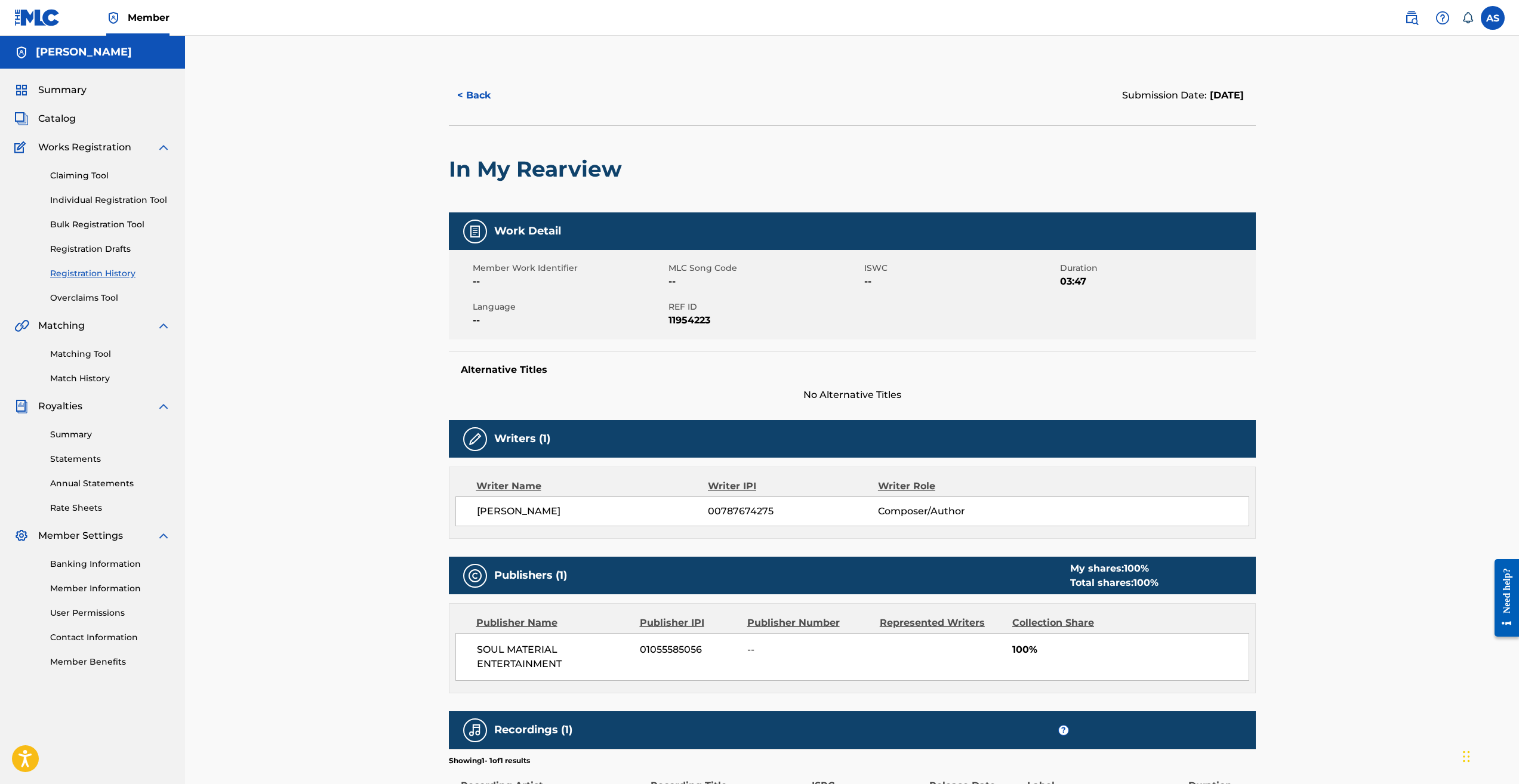
click at [474, 234] on img at bounding box center [475, 231] width 14 height 14
click at [743, 337] on div "Member Work Identifier -- MLC Song Code -- ISWC -- Duration 03:47 Language -- R…" at bounding box center [853, 294] width 807 height 89
click at [62, 114] on span "Catalog" at bounding box center [57, 119] width 37 height 14
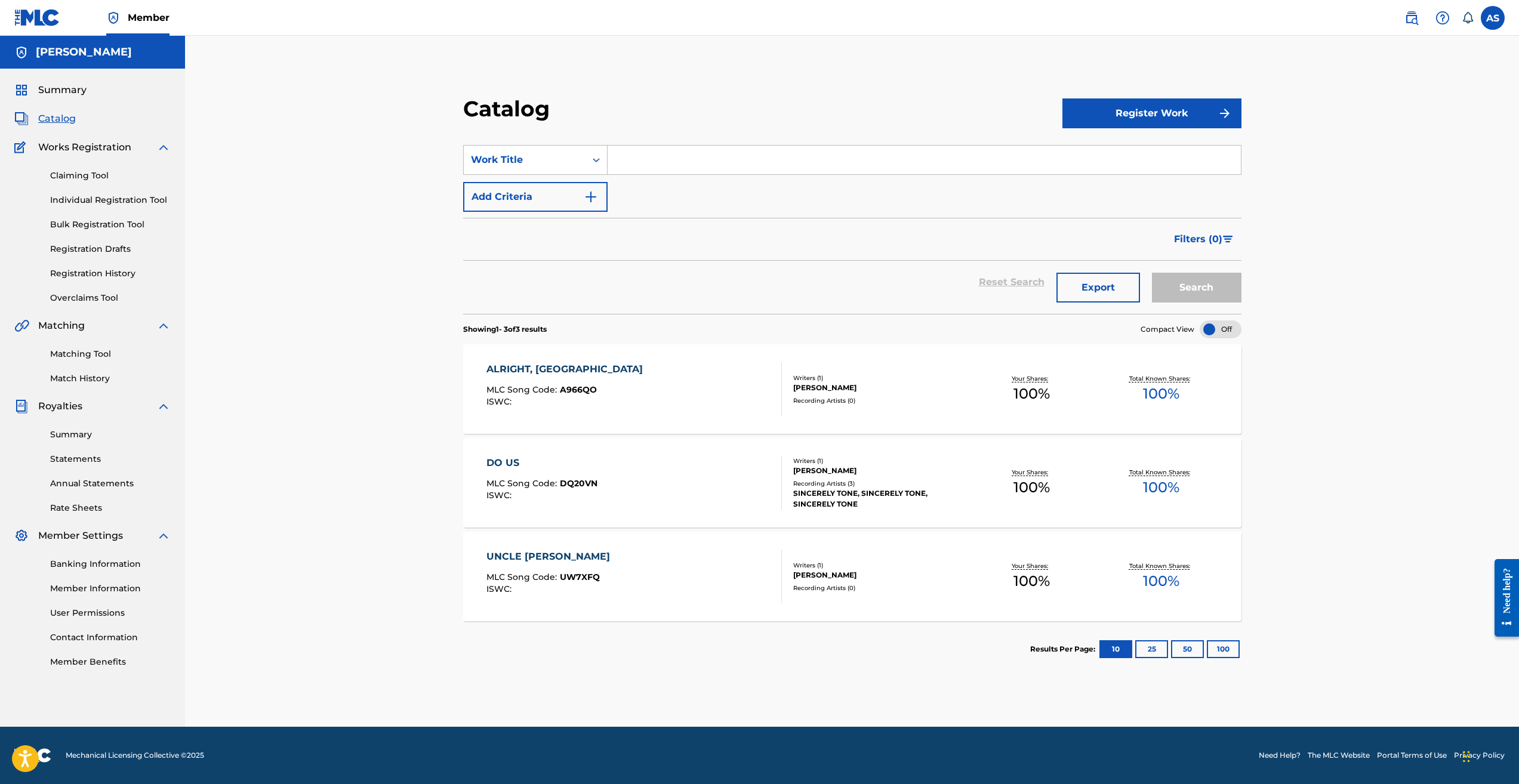
click at [94, 176] on link "Claiming Tool" at bounding box center [110, 176] width 121 height 12
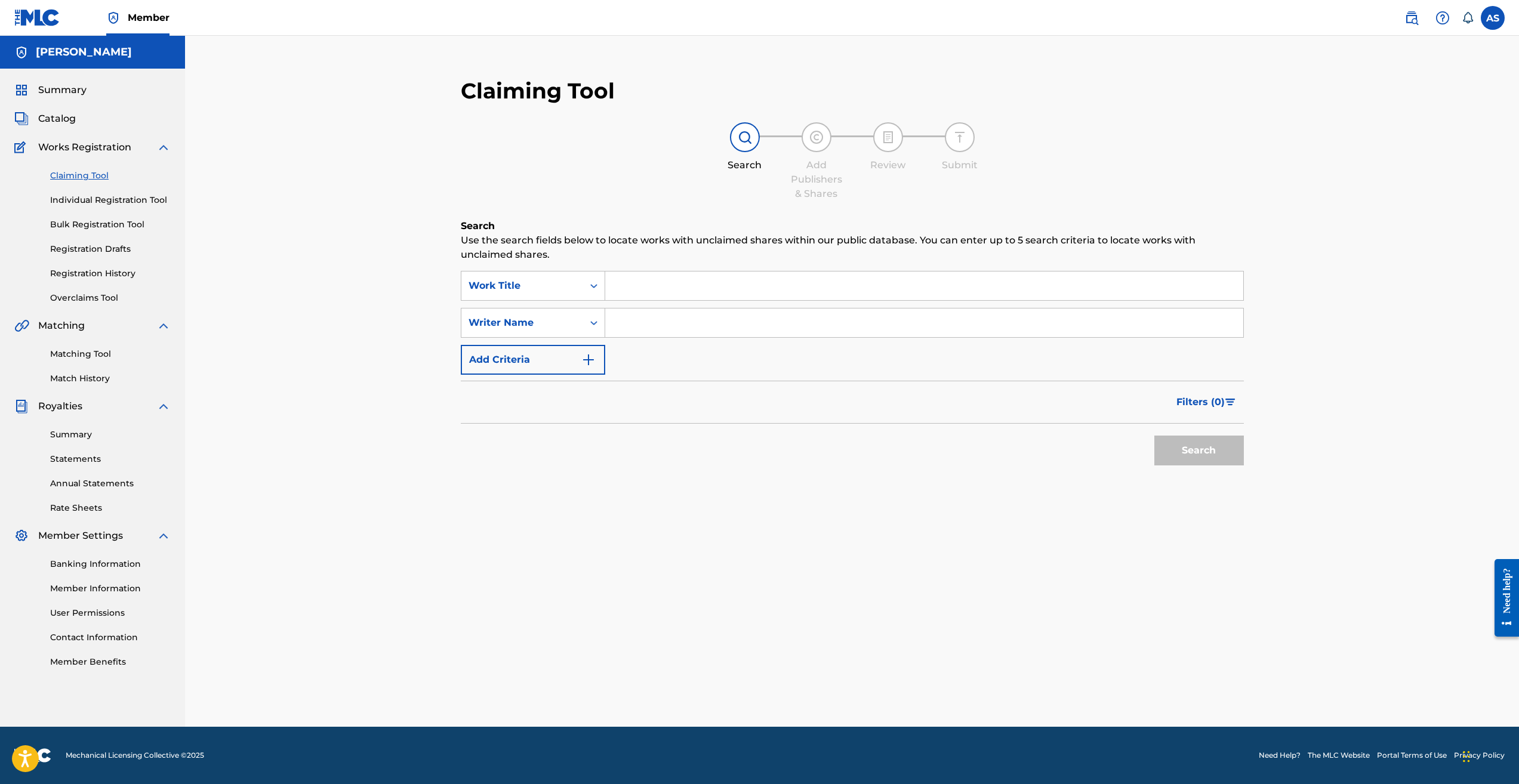
click at [102, 202] on link "Individual Registration Tool" at bounding box center [110, 200] width 121 height 12
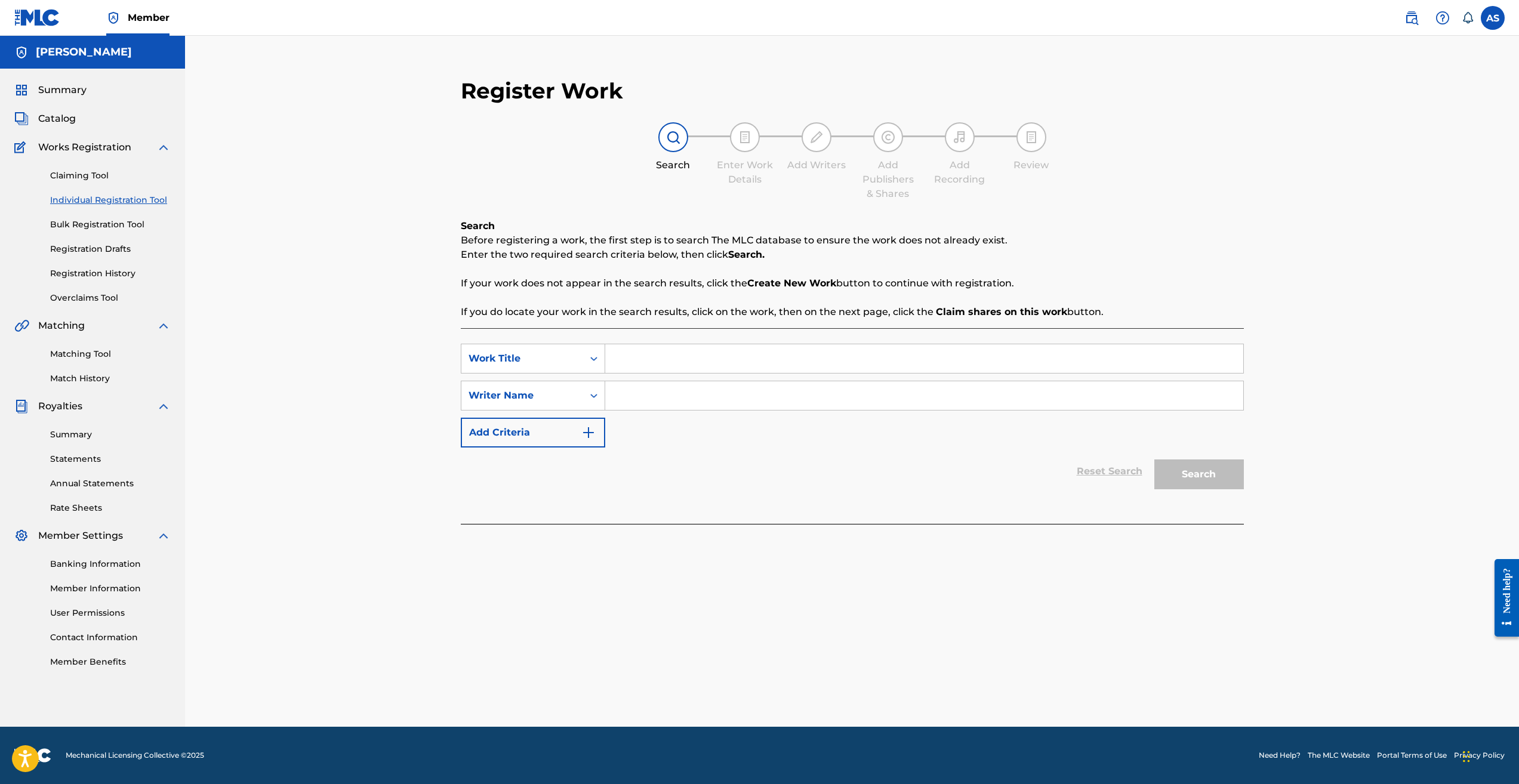
click at [85, 148] on span "Works Registration" at bounding box center [85, 147] width 93 height 14
click at [166, 151] on img at bounding box center [164, 147] width 14 height 14
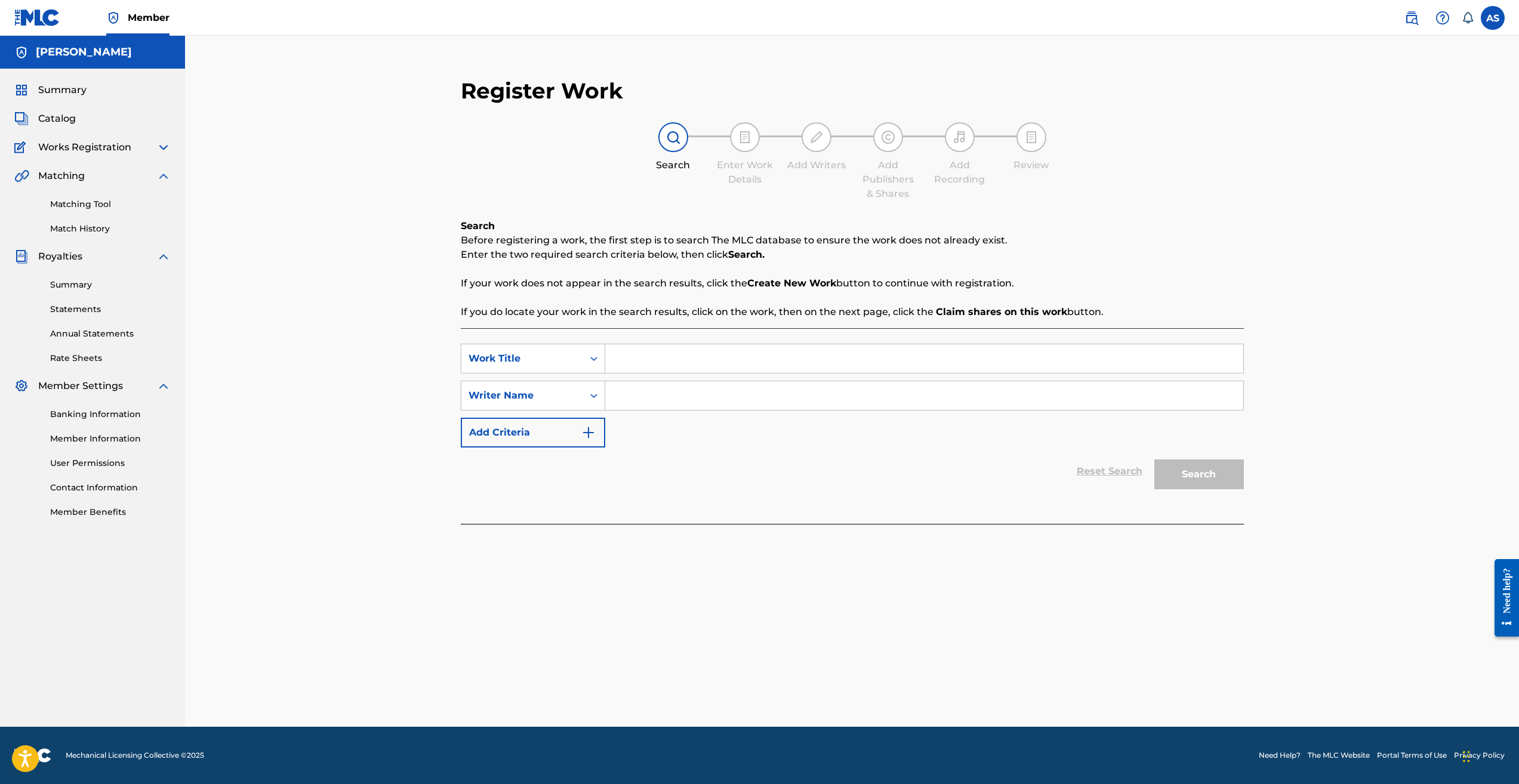
click at [72, 119] on span "Catalog" at bounding box center [57, 119] width 37 height 14
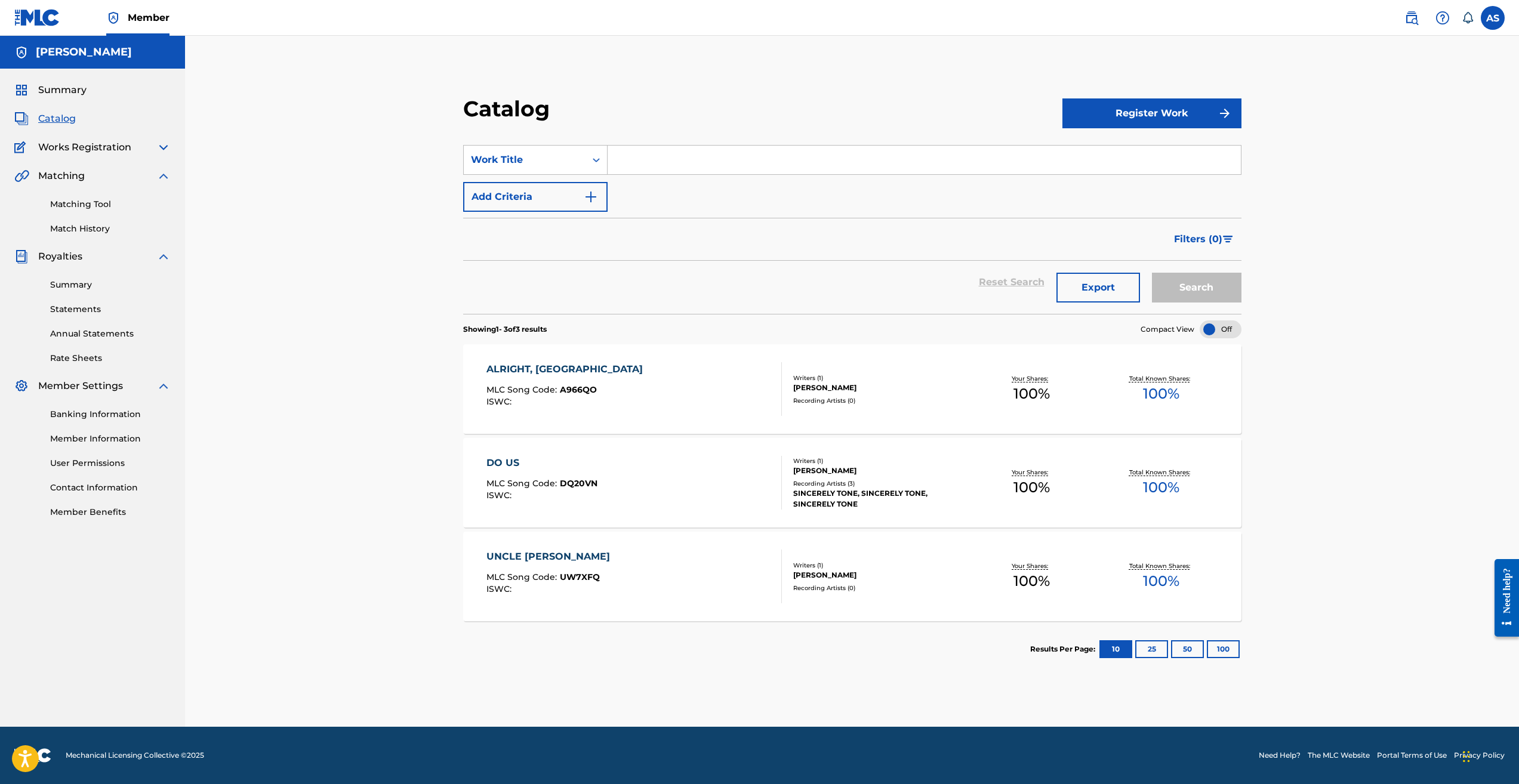
click at [113, 415] on link "Banking Information" at bounding box center [110, 414] width 121 height 12
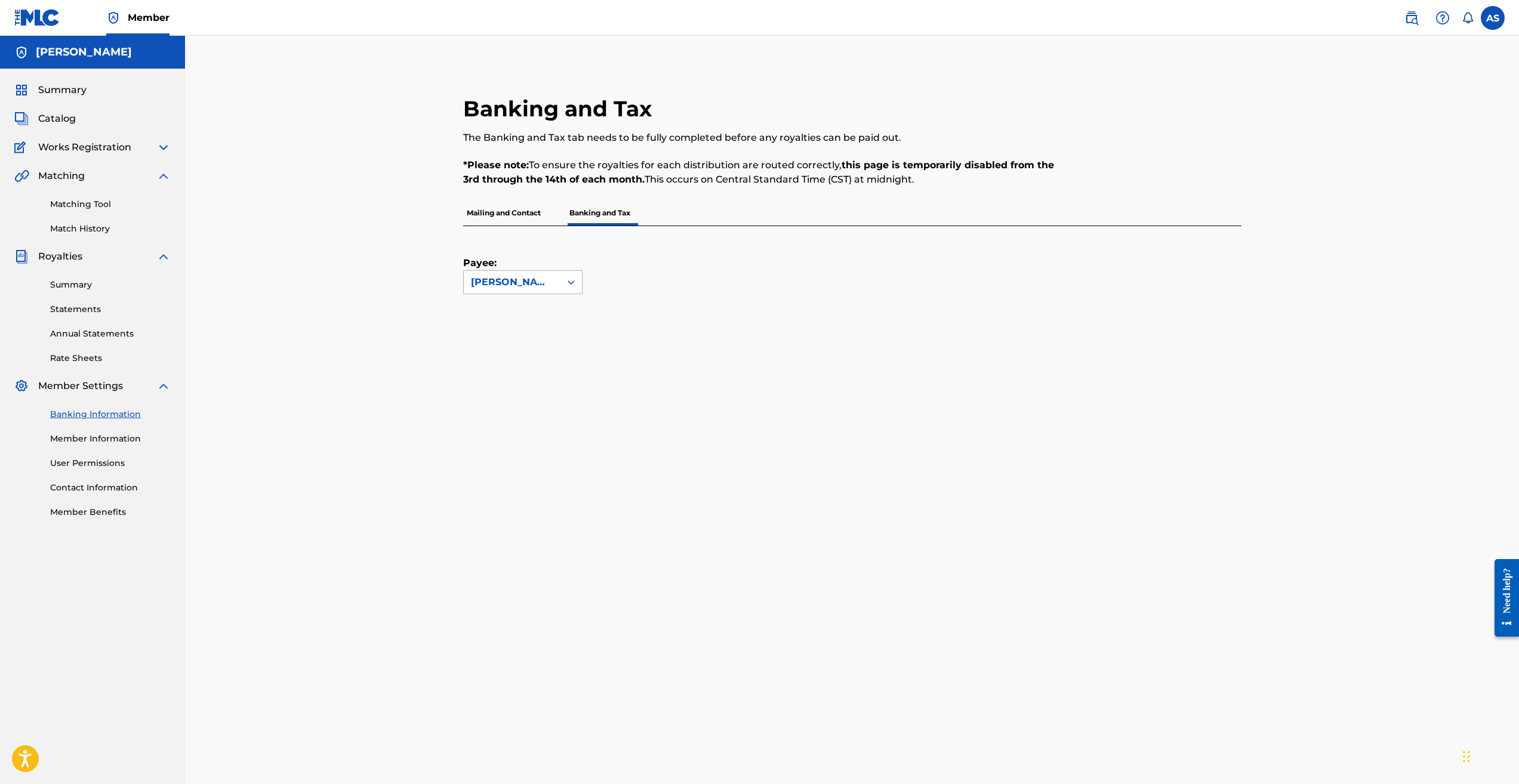
click at [576, 283] on icon at bounding box center [572, 283] width 12 height 12
click at [567, 304] on div "[PERSON_NAME]" at bounding box center [523, 309] width 118 height 30
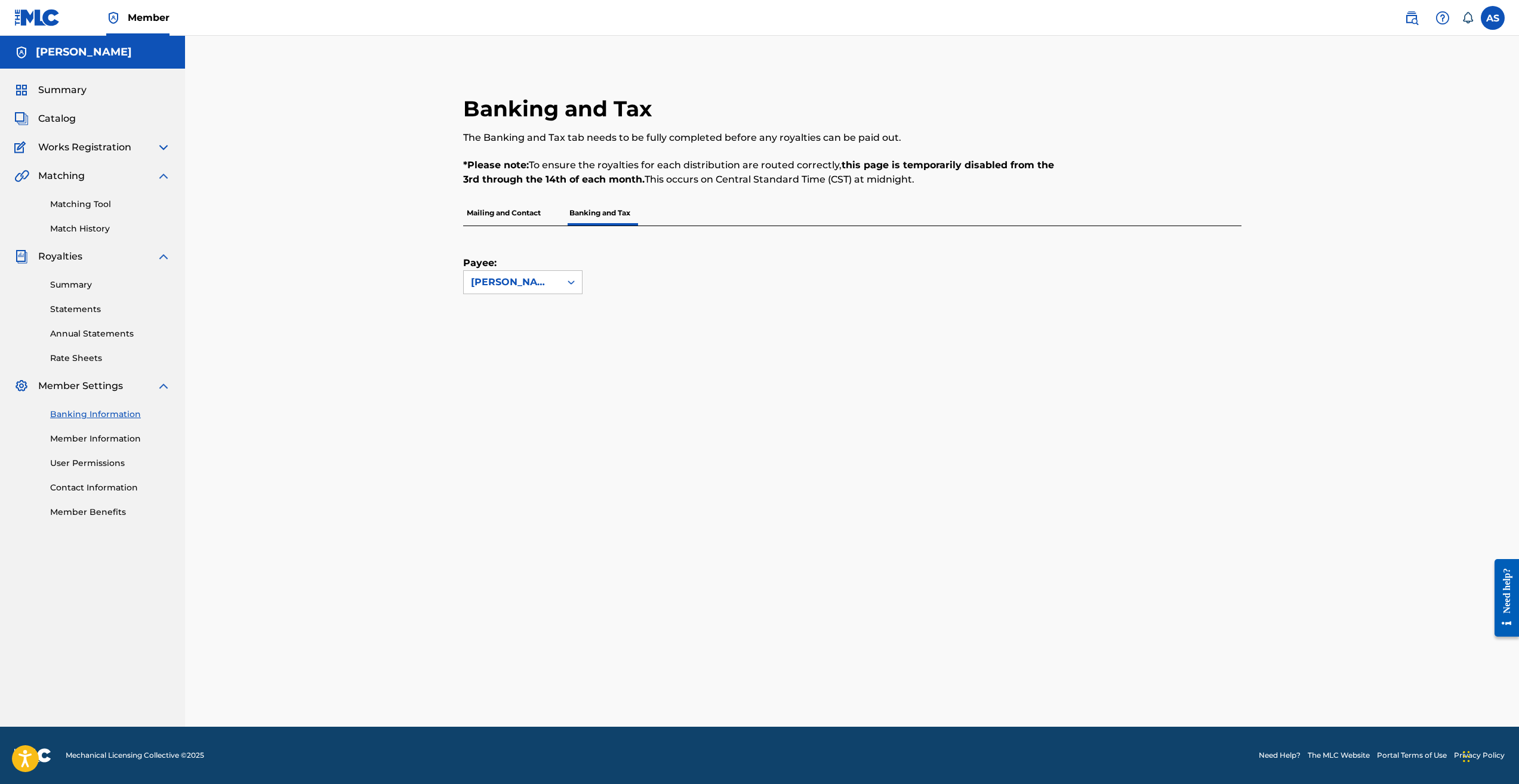
click at [68, 94] on span "Summary" at bounding box center [62, 90] width 48 height 14
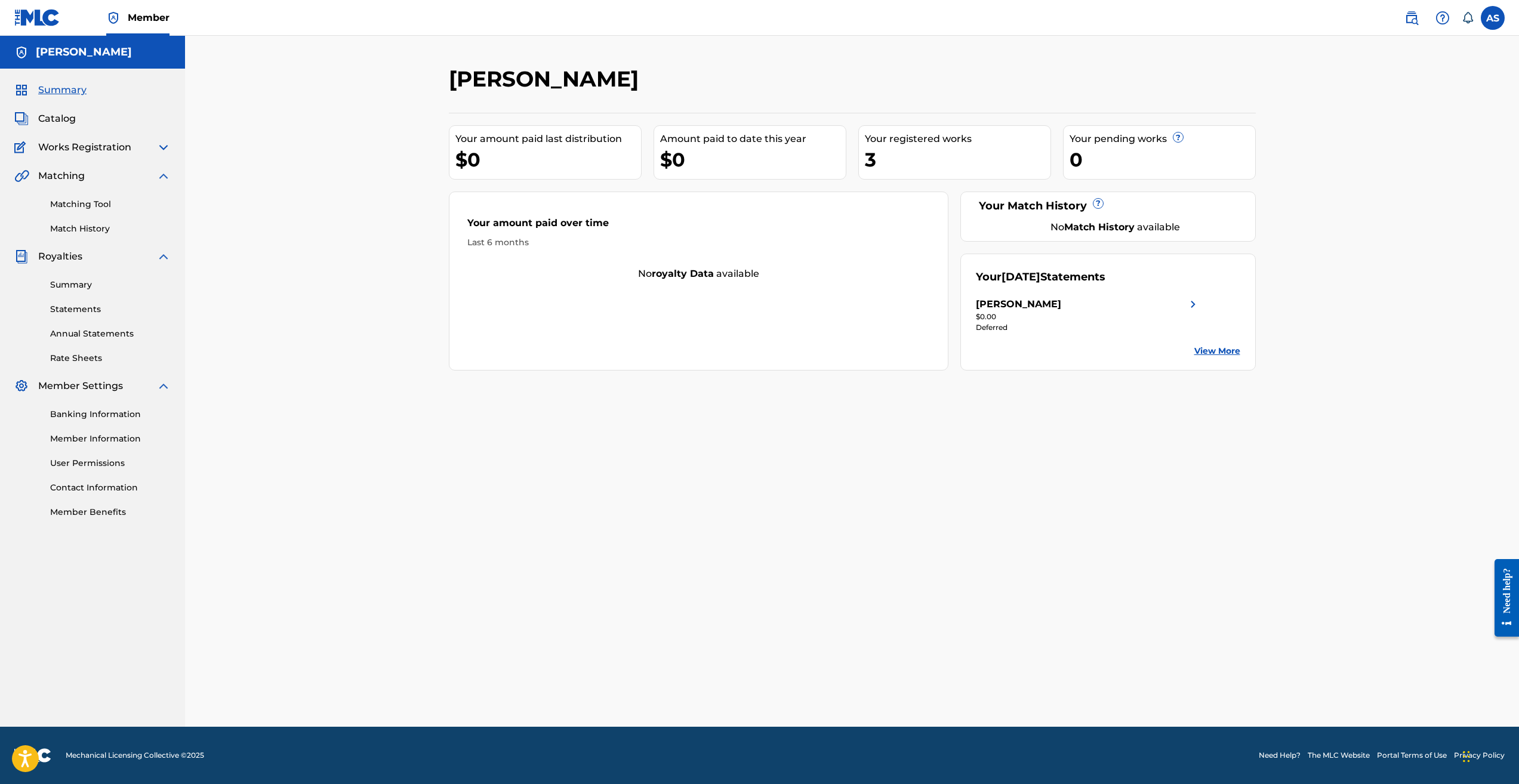
click at [61, 118] on span "Catalog" at bounding box center [57, 119] width 37 height 14
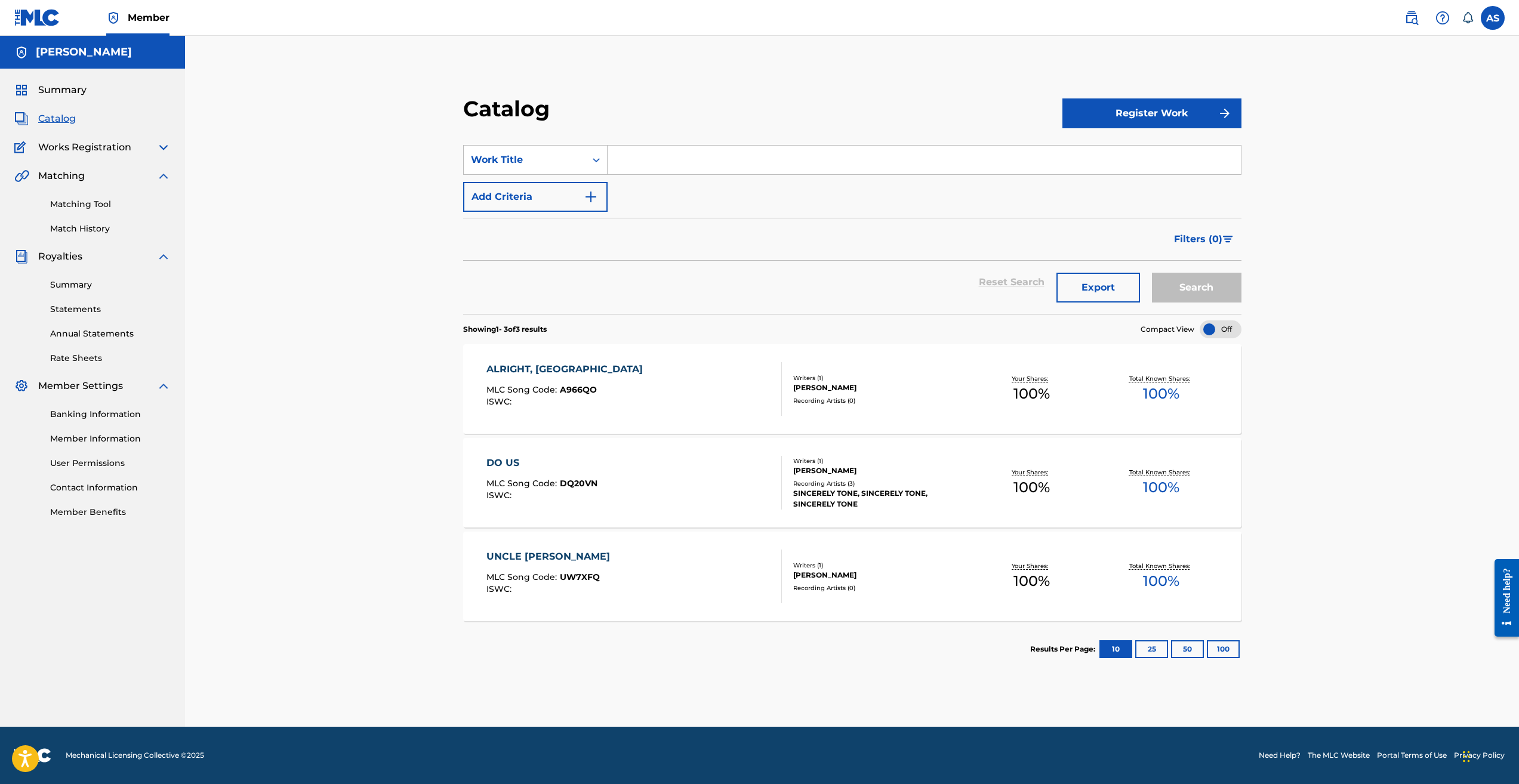
click at [166, 151] on img at bounding box center [164, 147] width 14 height 14
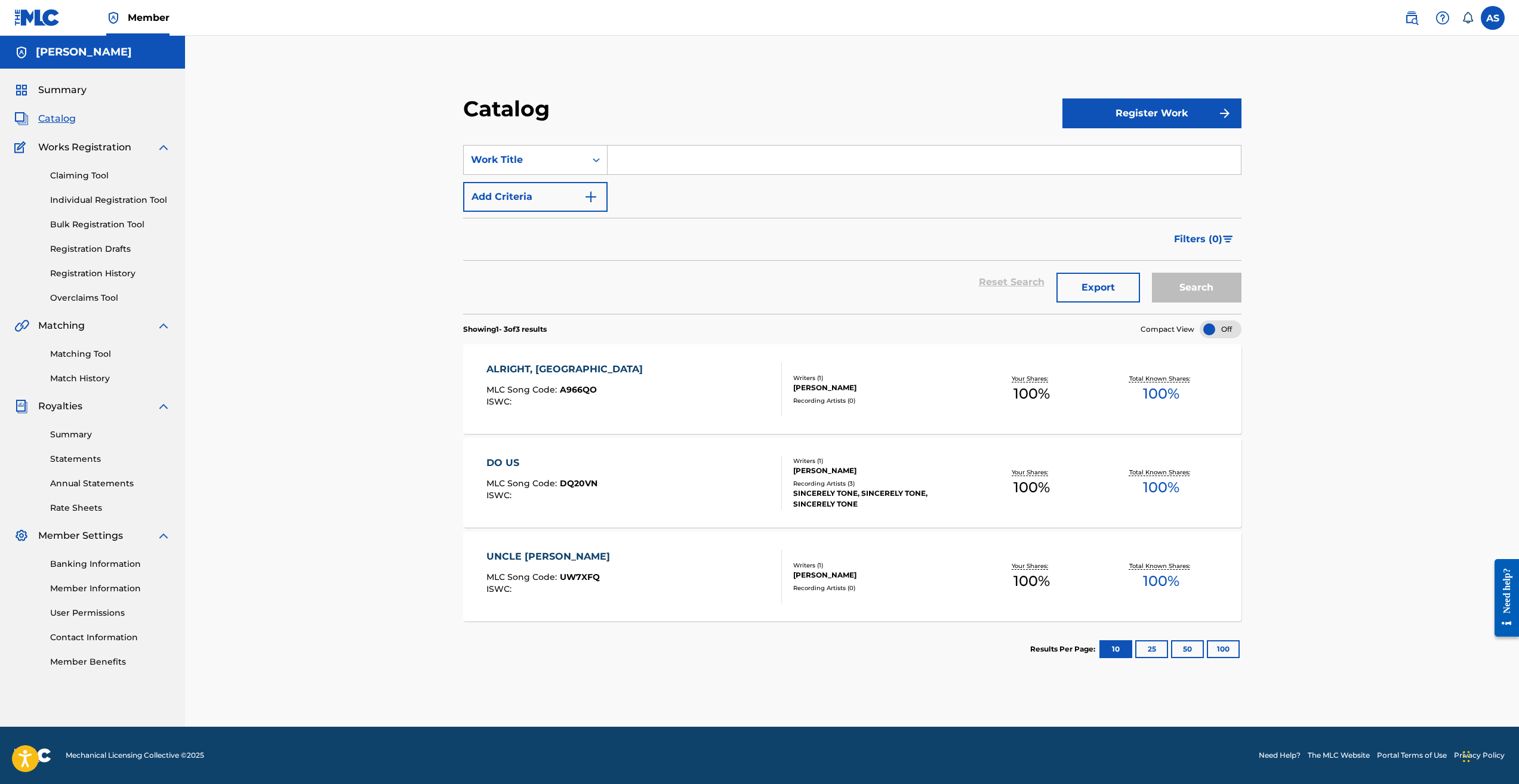
click at [104, 273] on link "Registration History" at bounding box center [110, 273] width 121 height 12
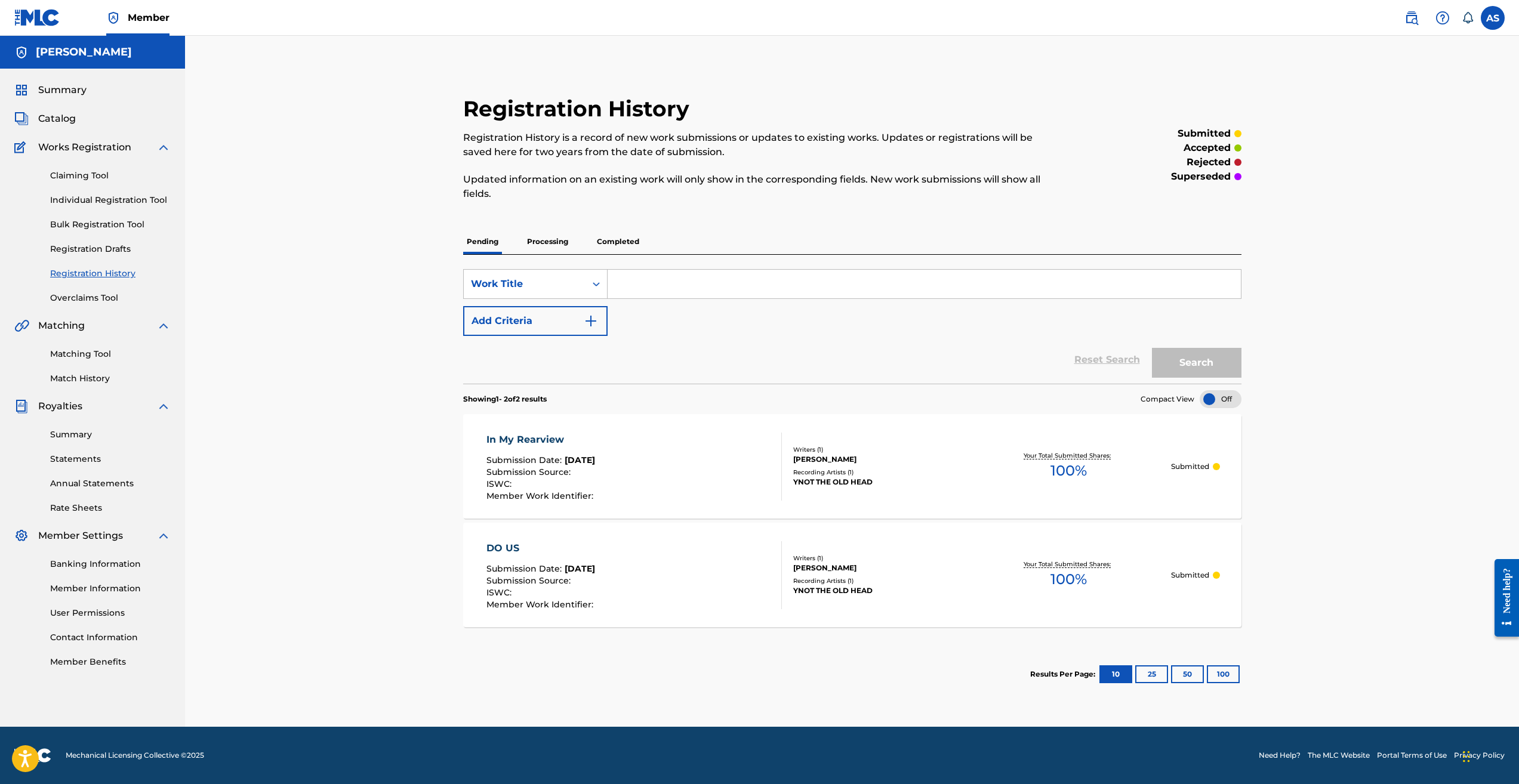
click at [903, 570] on div "[PERSON_NAME]" at bounding box center [880, 568] width 174 height 11
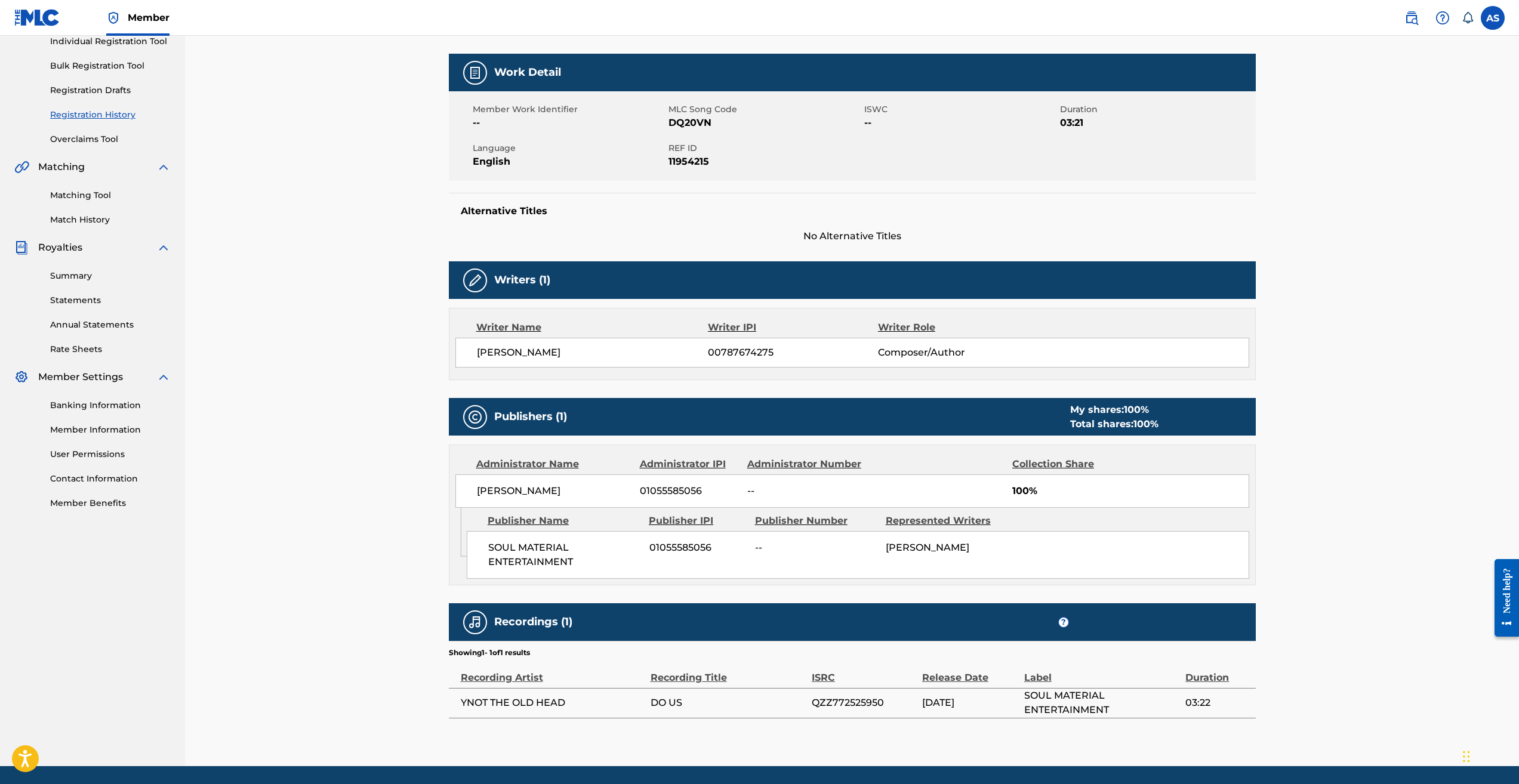
scroll to position [79, 0]
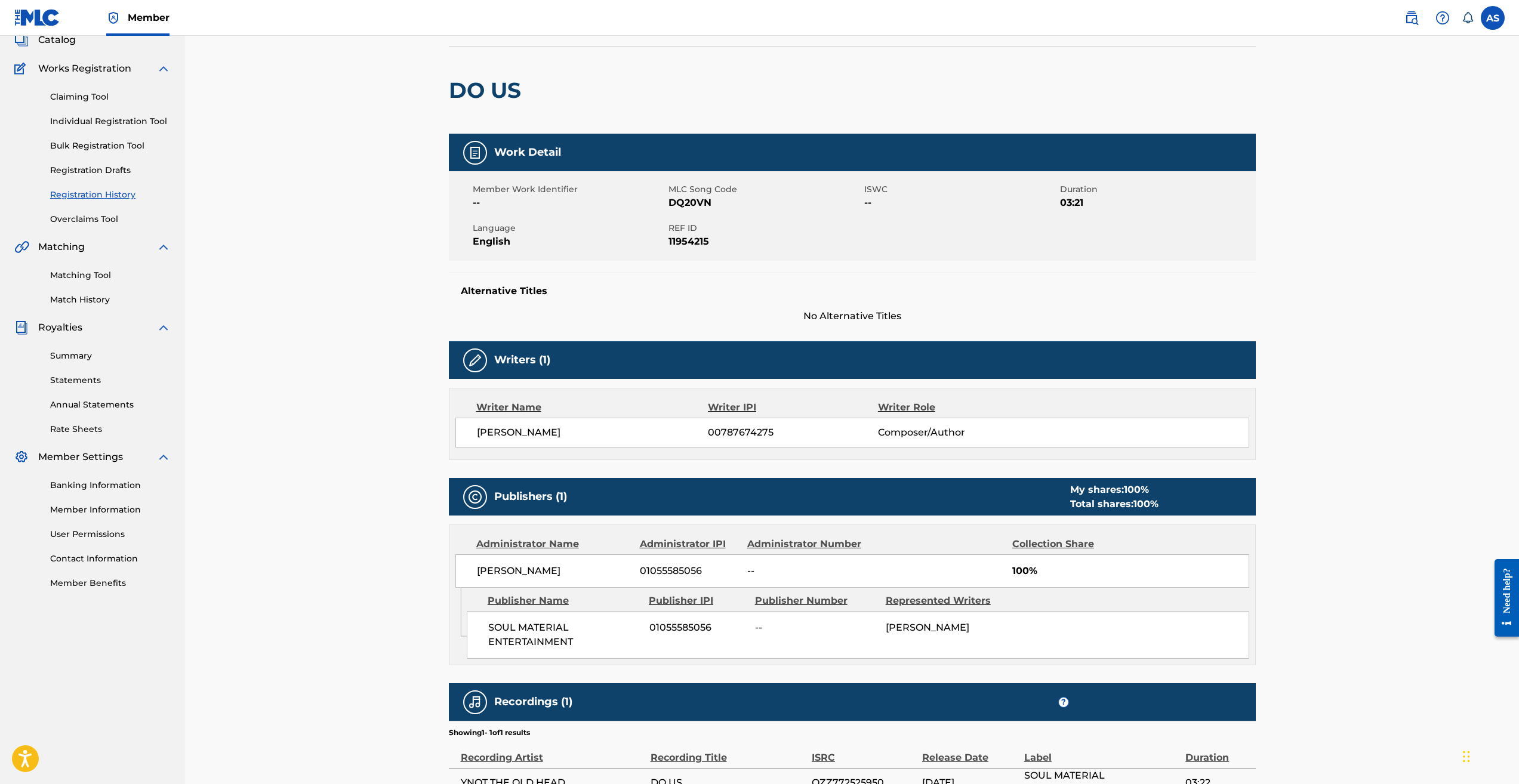
click at [106, 221] on link "Overclaims Tool" at bounding box center [110, 219] width 121 height 12
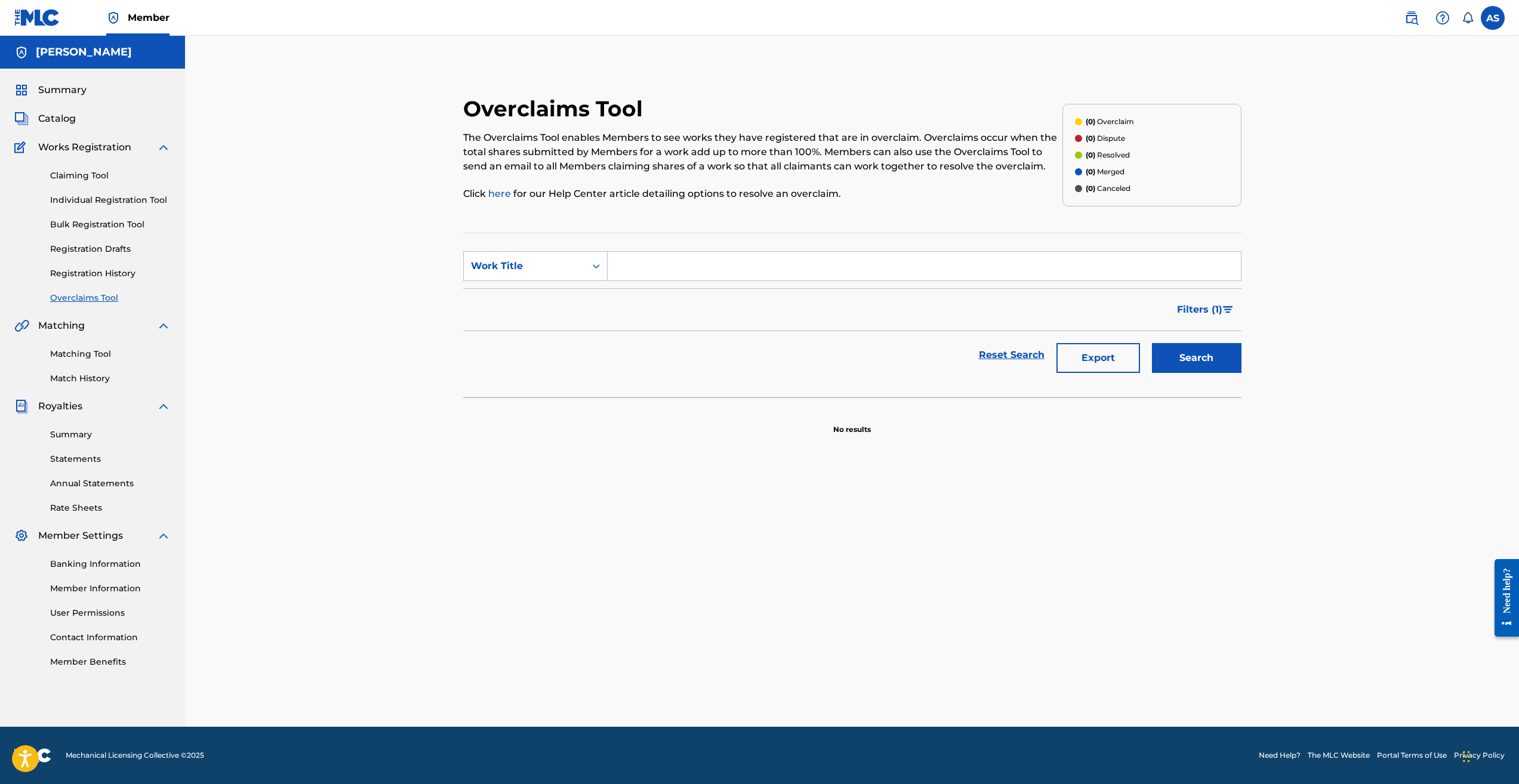
click at [93, 176] on link "Claiming Tool" at bounding box center [110, 176] width 121 height 12
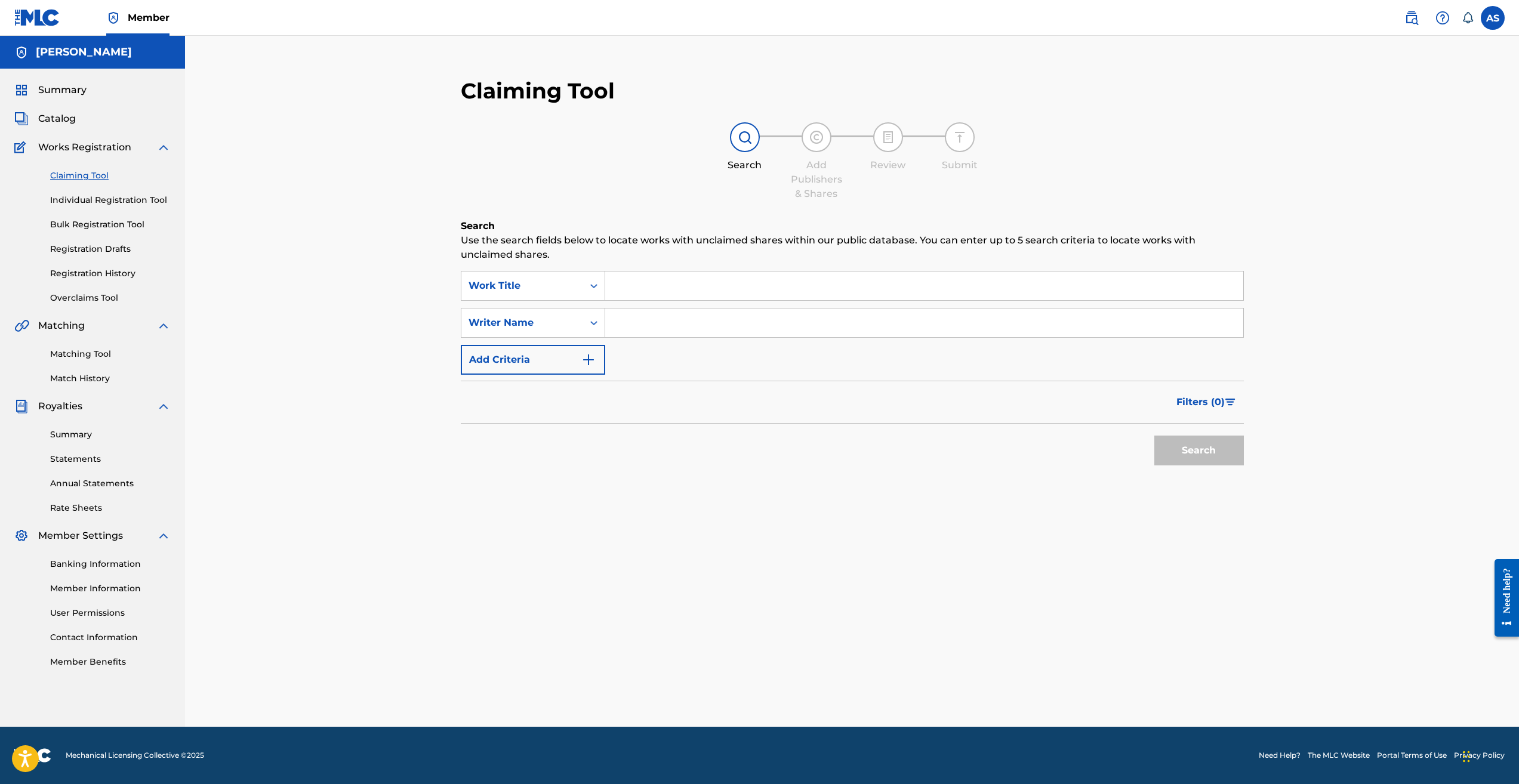
click at [97, 202] on link "Individual Registration Tool" at bounding box center [110, 200] width 121 height 12
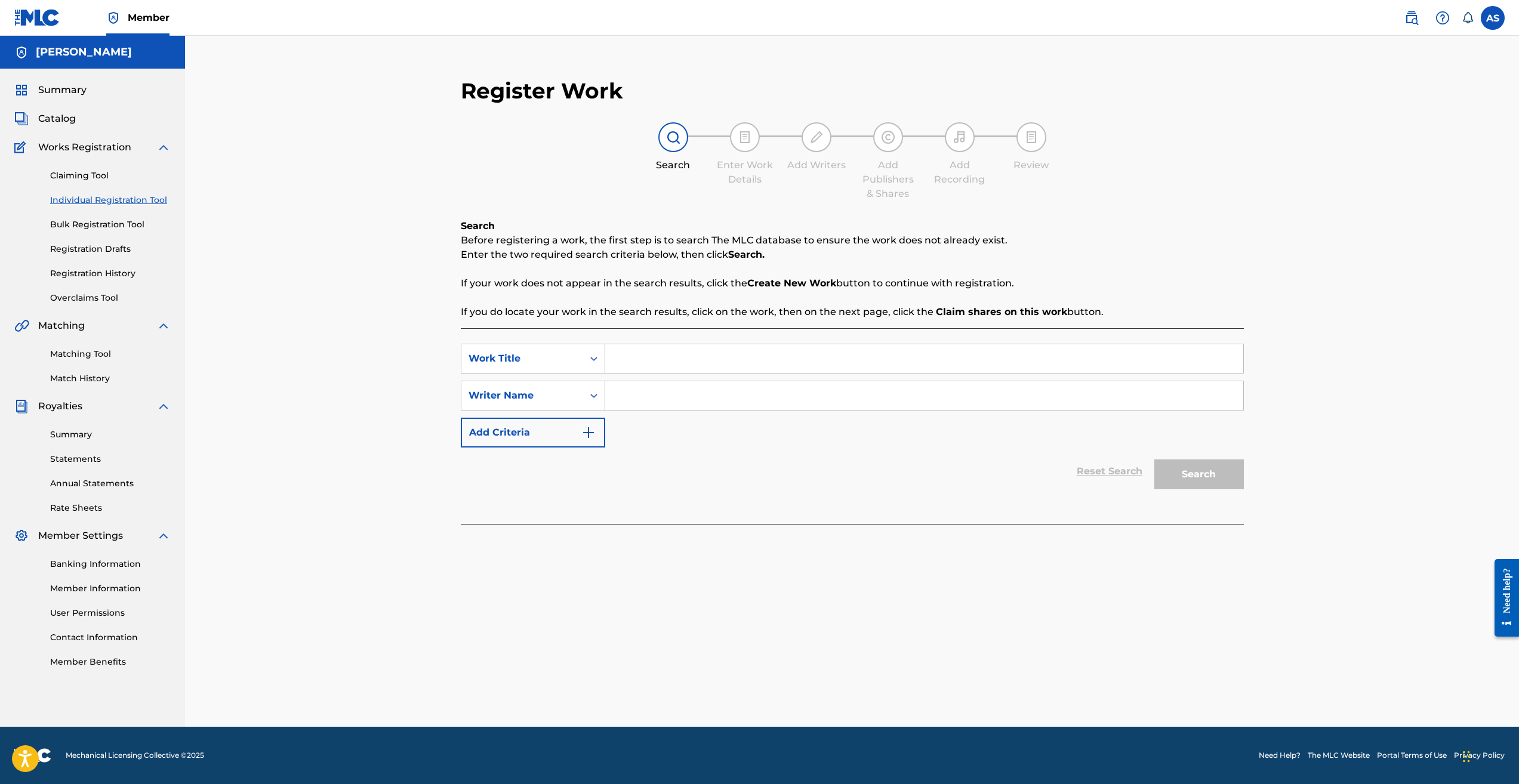
click at [104, 225] on link "Bulk Registration Tool" at bounding box center [110, 225] width 121 height 12
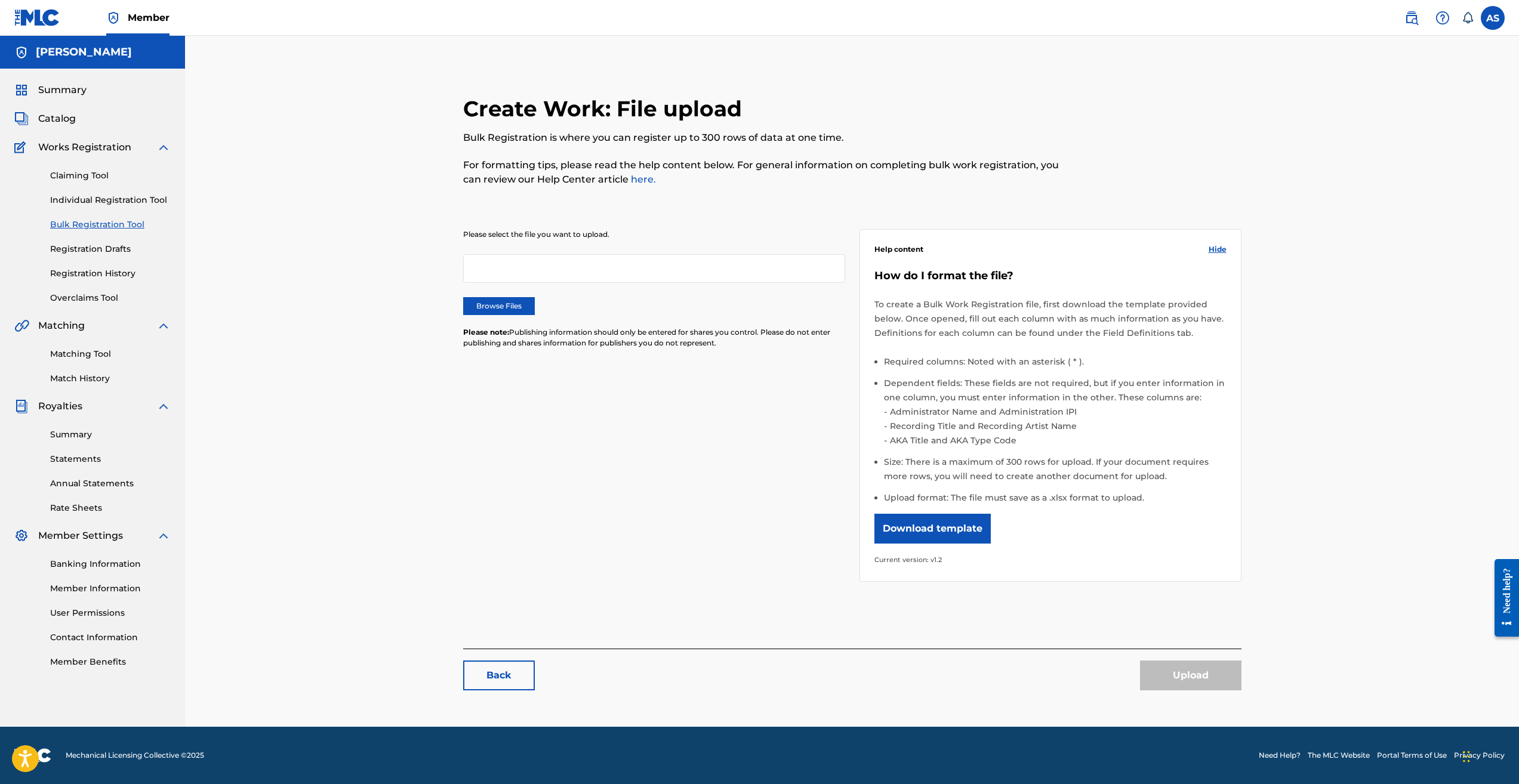
click at [105, 247] on link "Registration Drafts" at bounding box center [110, 249] width 121 height 12
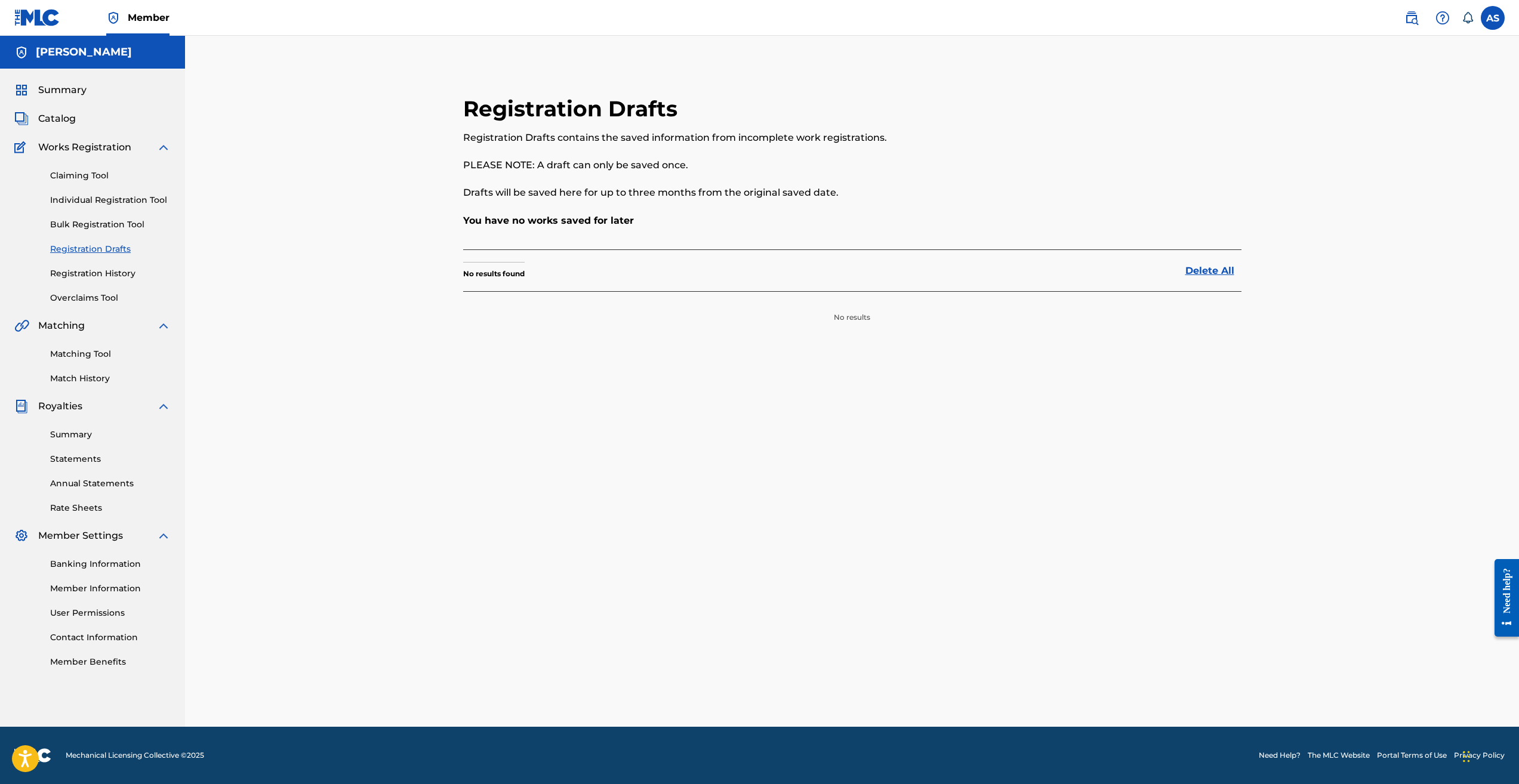
click at [57, 116] on span "Catalog" at bounding box center [57, 119] width 37 height 14
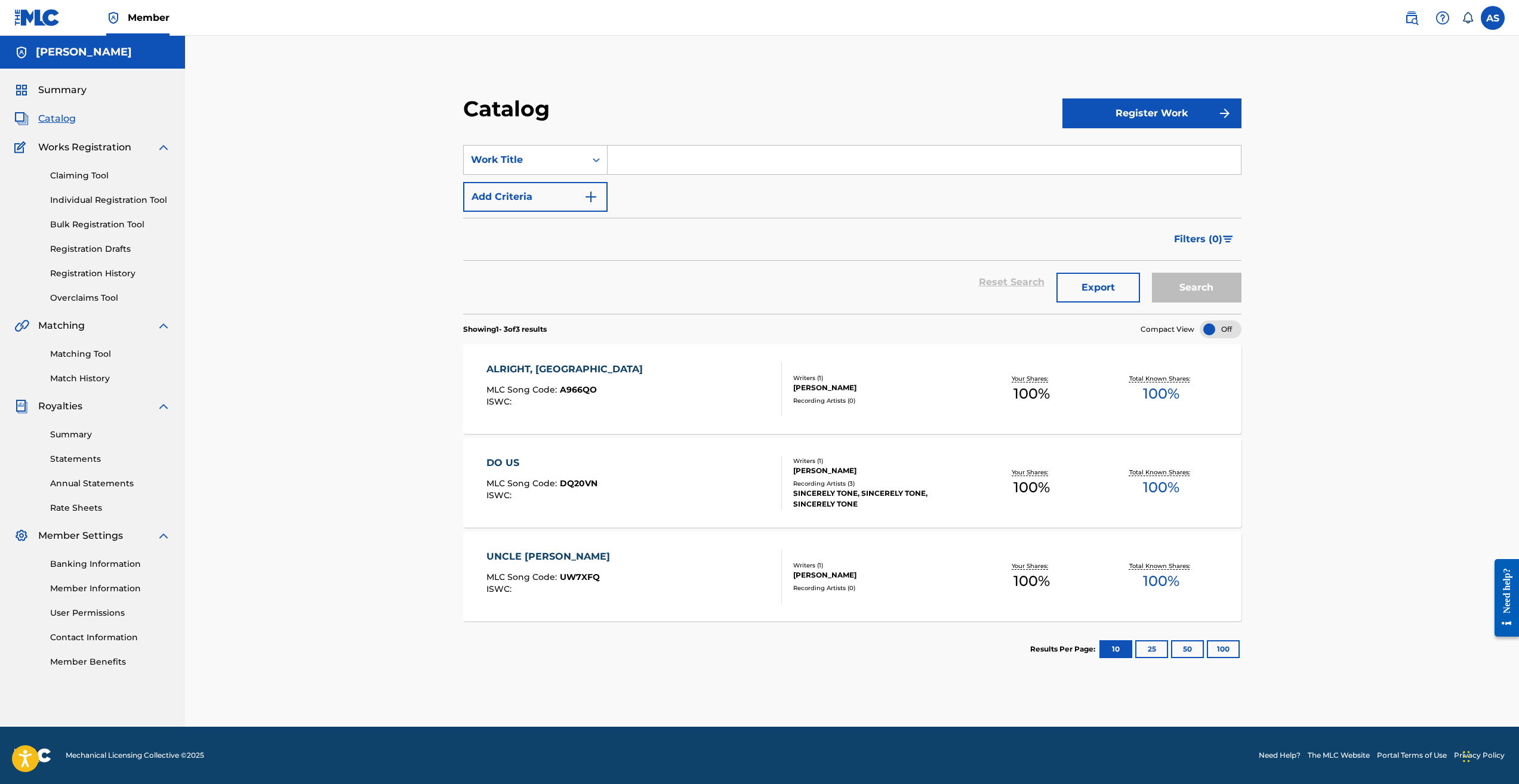
click at [92, 149] on span "Works Registration" at bounding box center [85, 147] width 93 height 14
click at [97, 174] on link "Claiming Tool" at bounding box center [110, 176] width 121 height 12
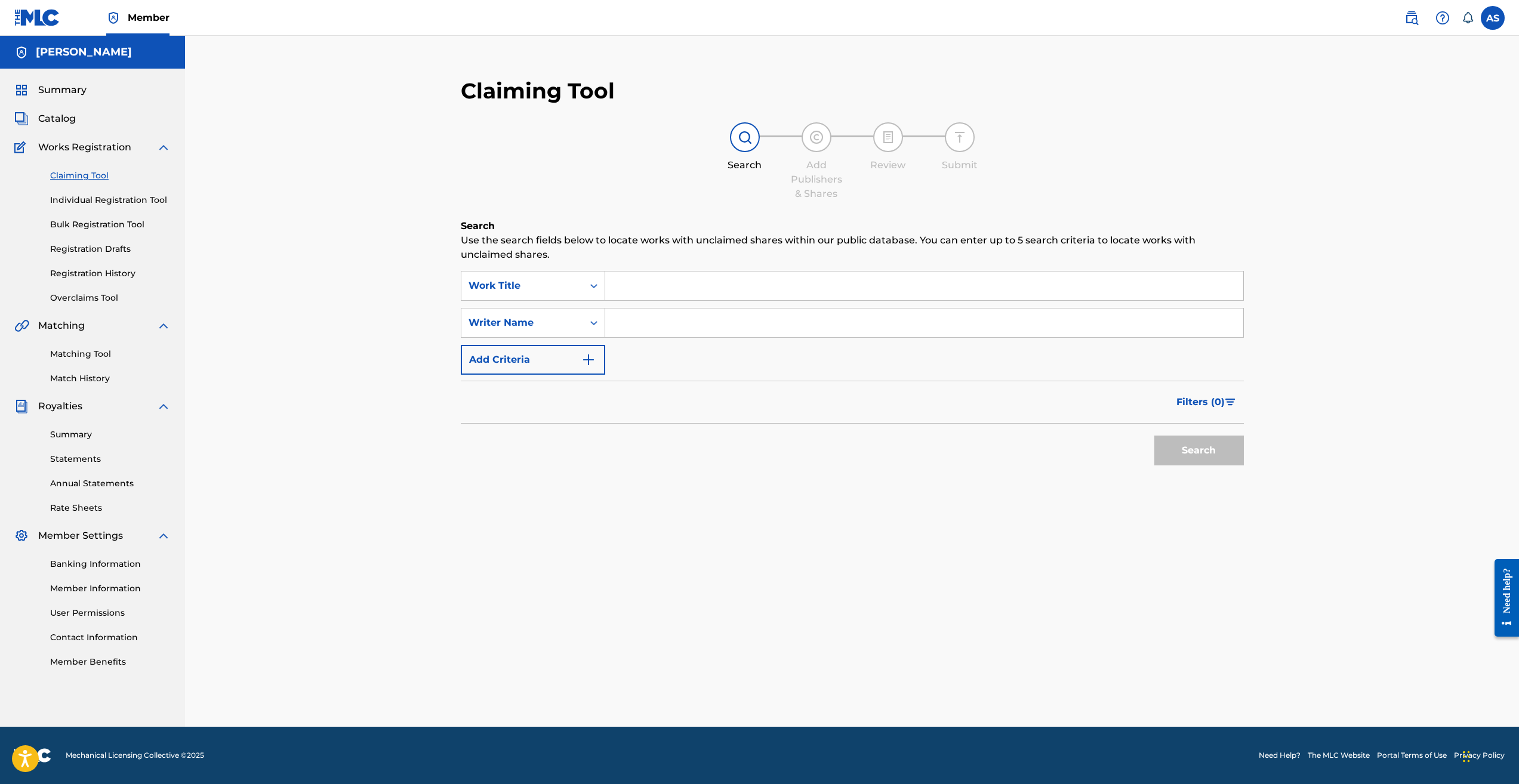
click at [99, 204] on link "Individual Registration Tool" at bounding box center [110, 200] width 121 height 12
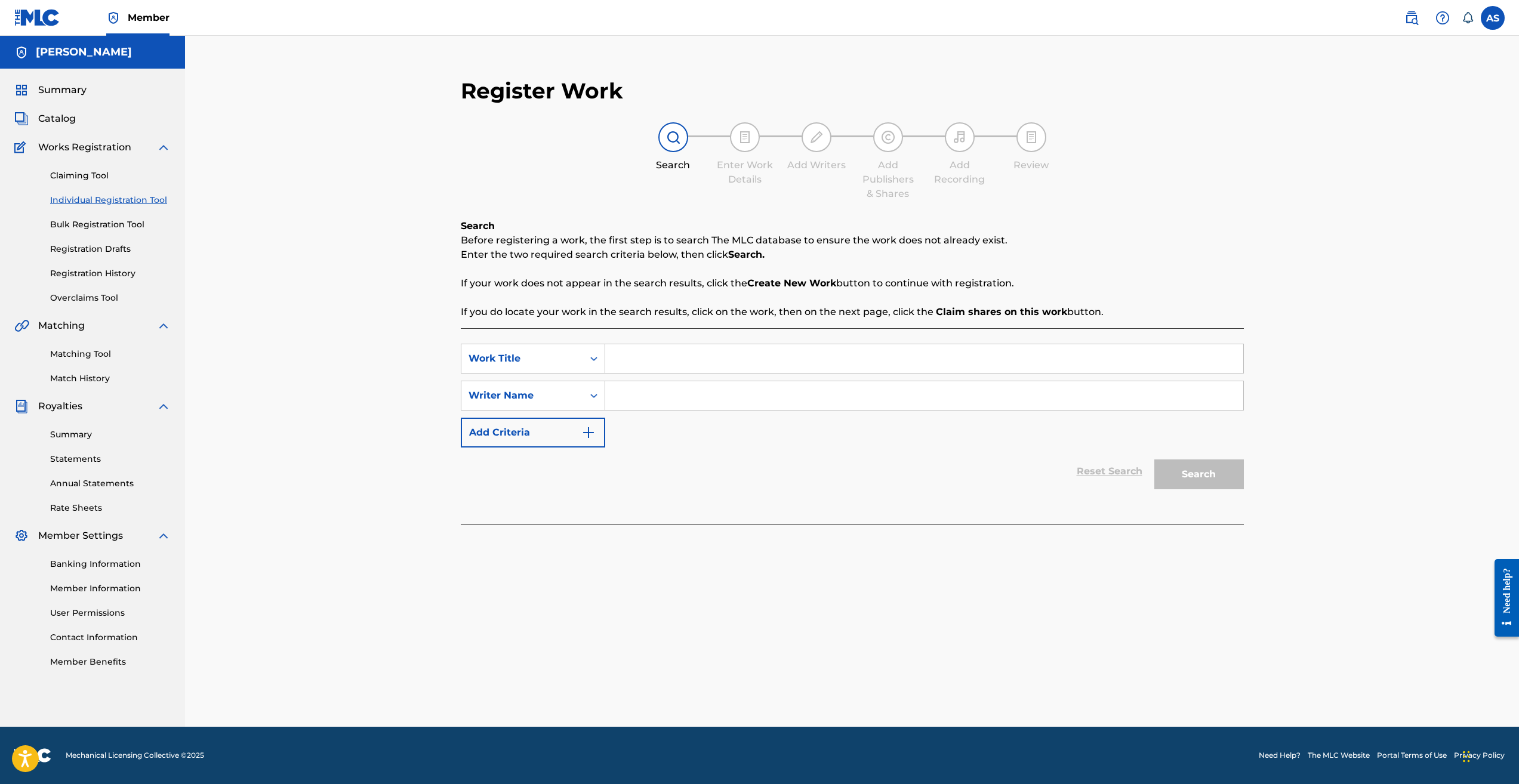
click at [97, 222] on link "Bulk Registration Tool" at bounding box center [110, 225] width 121 height 12
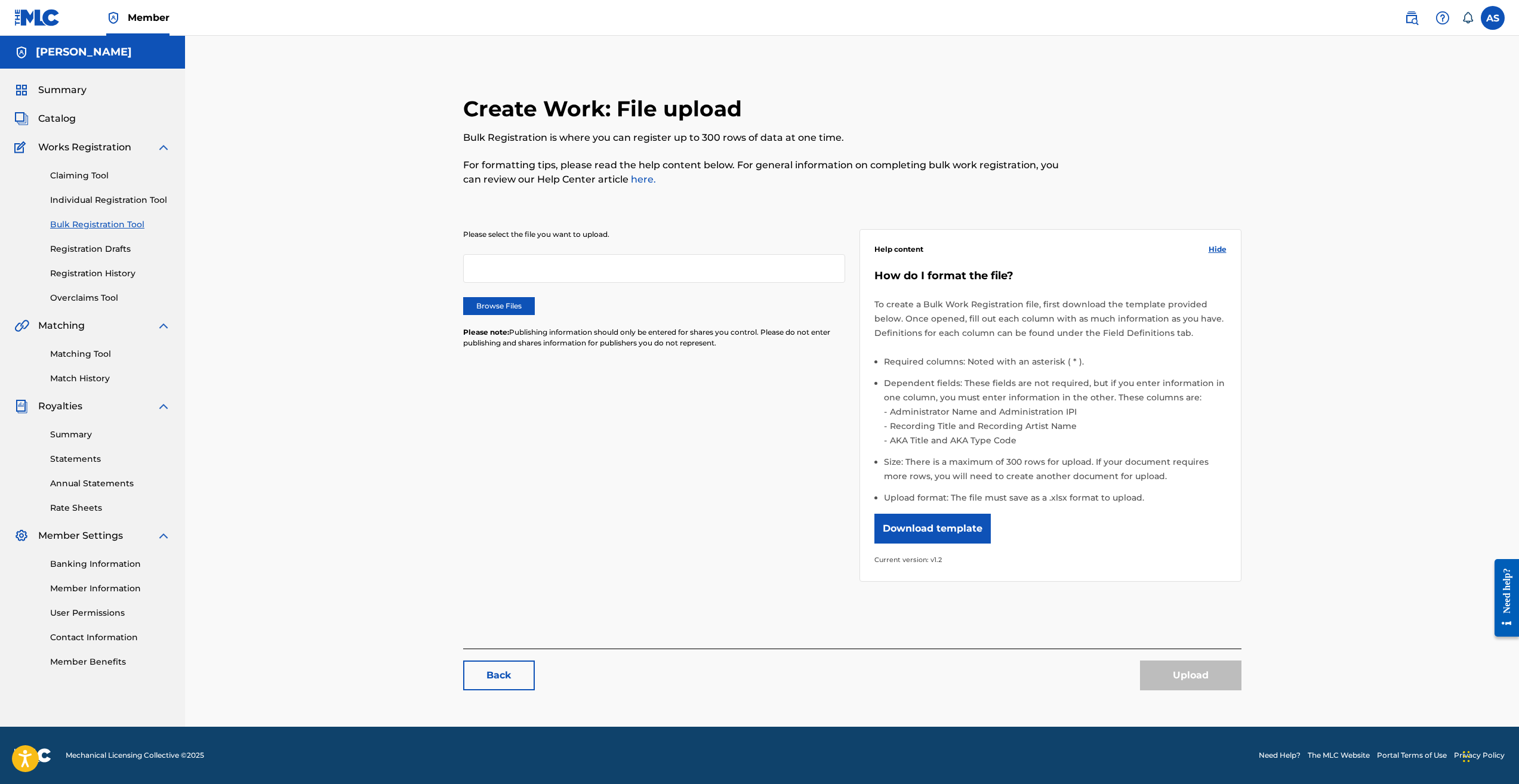
click at [76, 438] on link "Summary" at bounding box center [110, 435] width 121 height 12
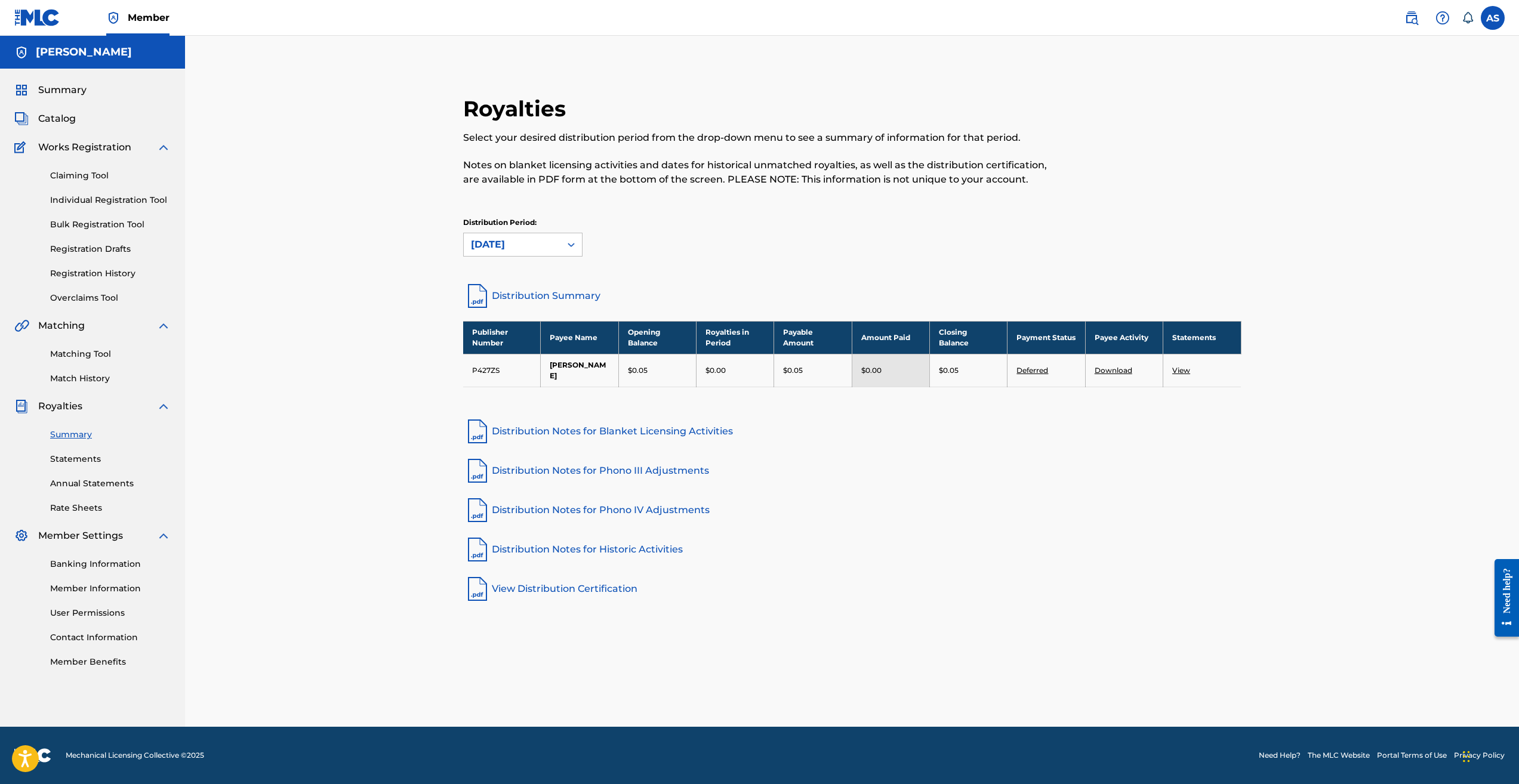
click at [1182, 373] on link "View" at bounding box center [1181, 370] width 18 height 9
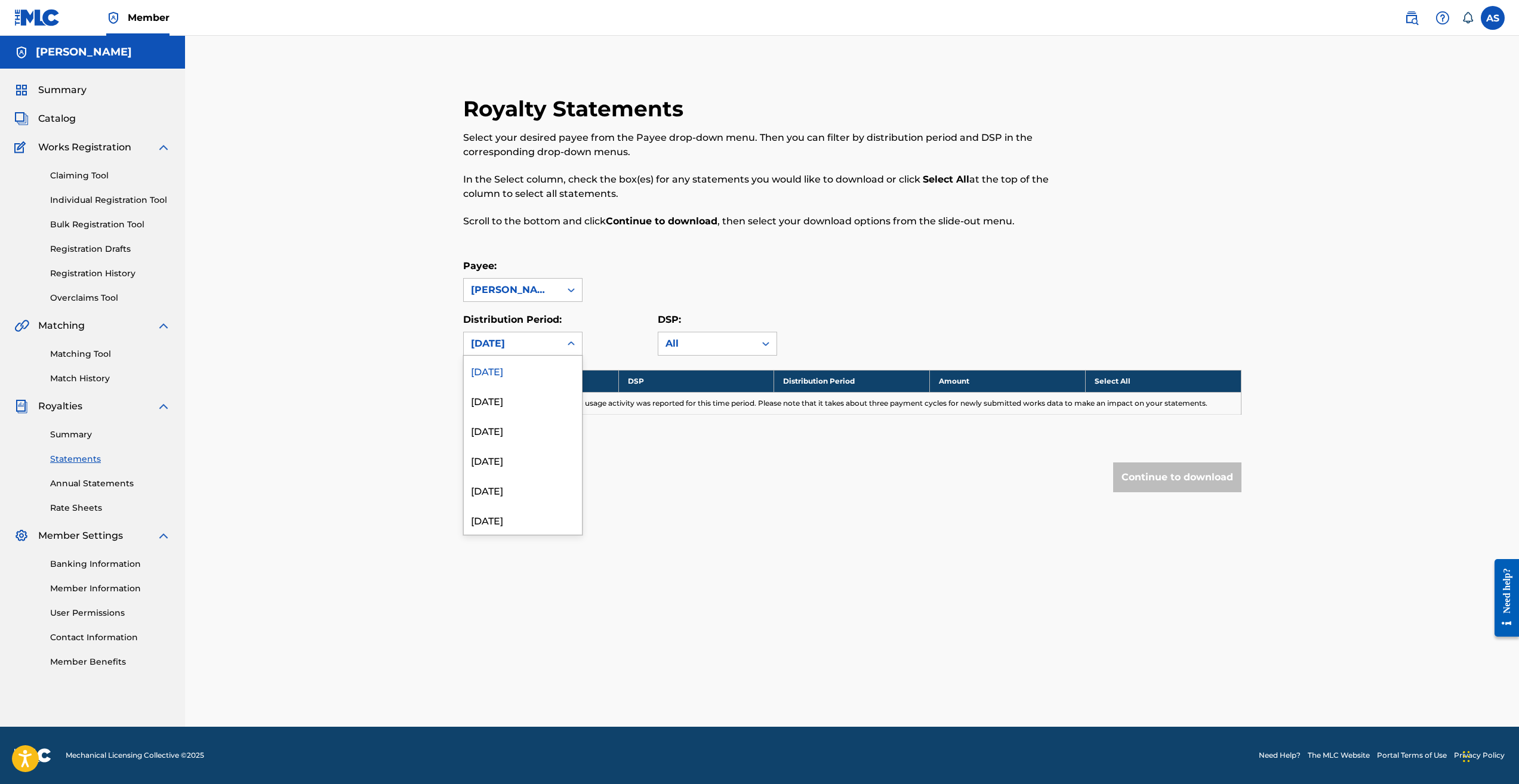
click at [574, 343] on icon at bounding box center [572, 344] width 12 height 12
click at [575, 293] on icon at bounding box center [572, 290] width 12 height 12
click at [122, 565] on link "Banking Information" at bounding box center [110, 564] width 121 height 12
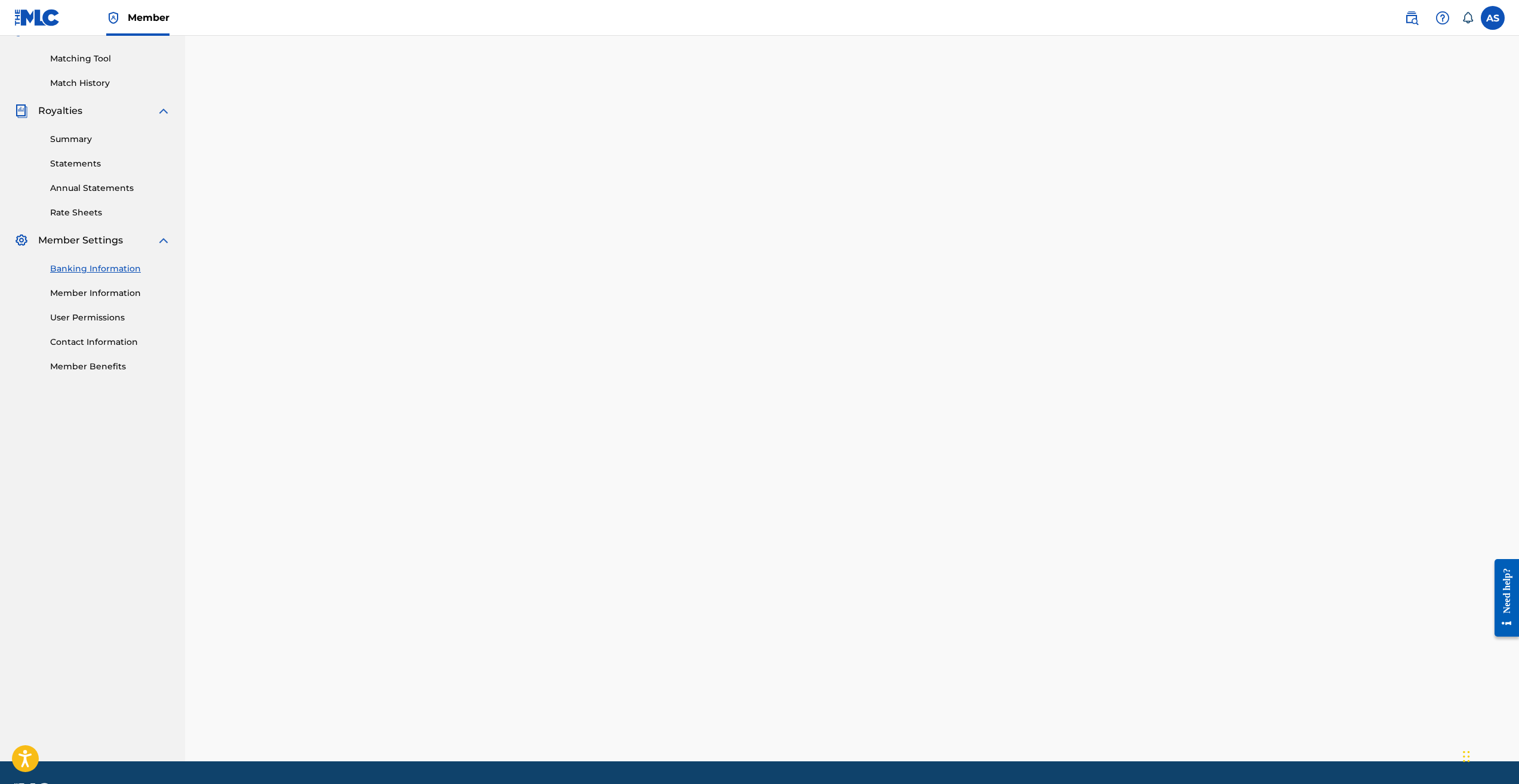
scroll to position [298, 0]
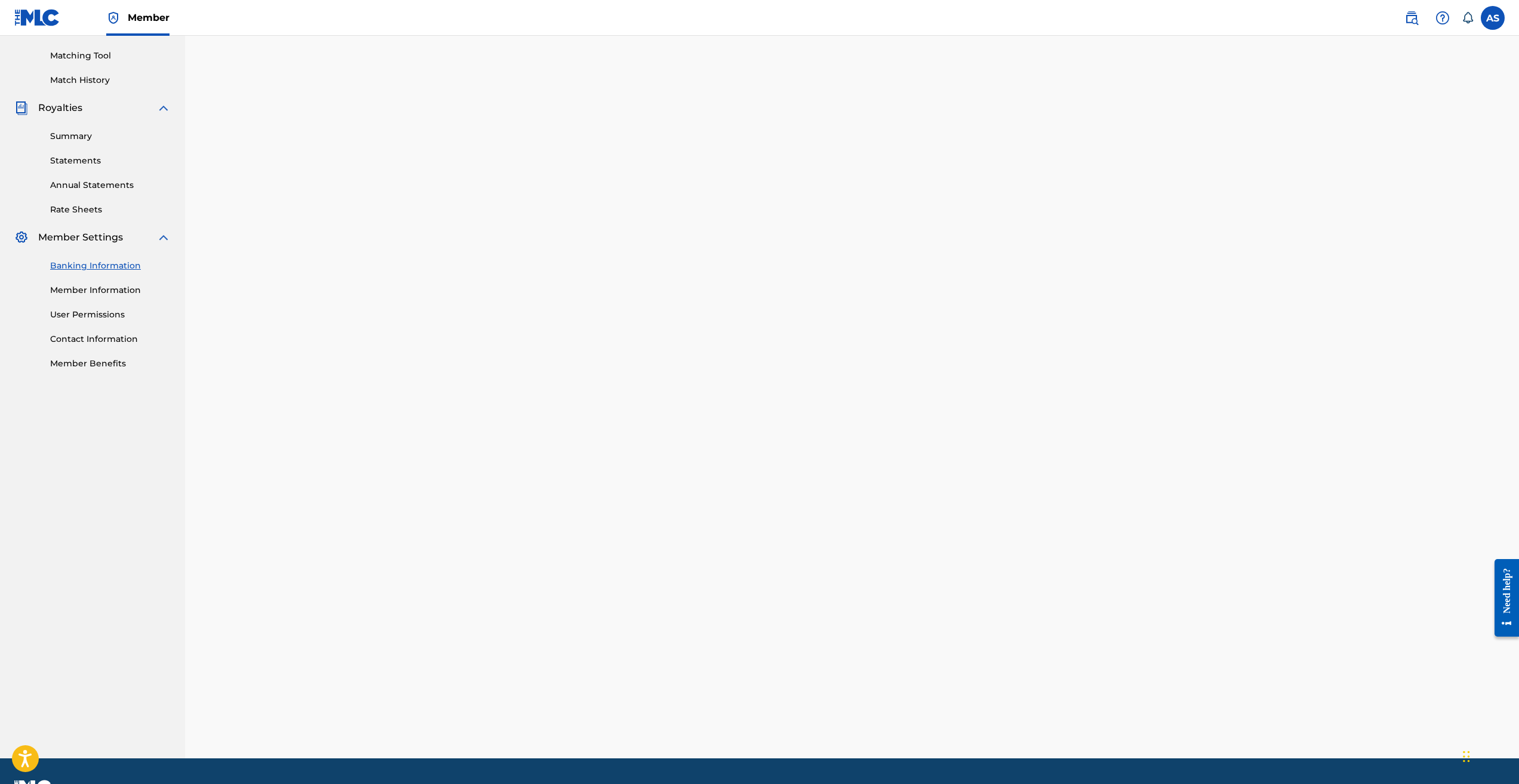
click at [107, 288] on link "Member Information" at bounding box center [110, 290] width 121 height 12
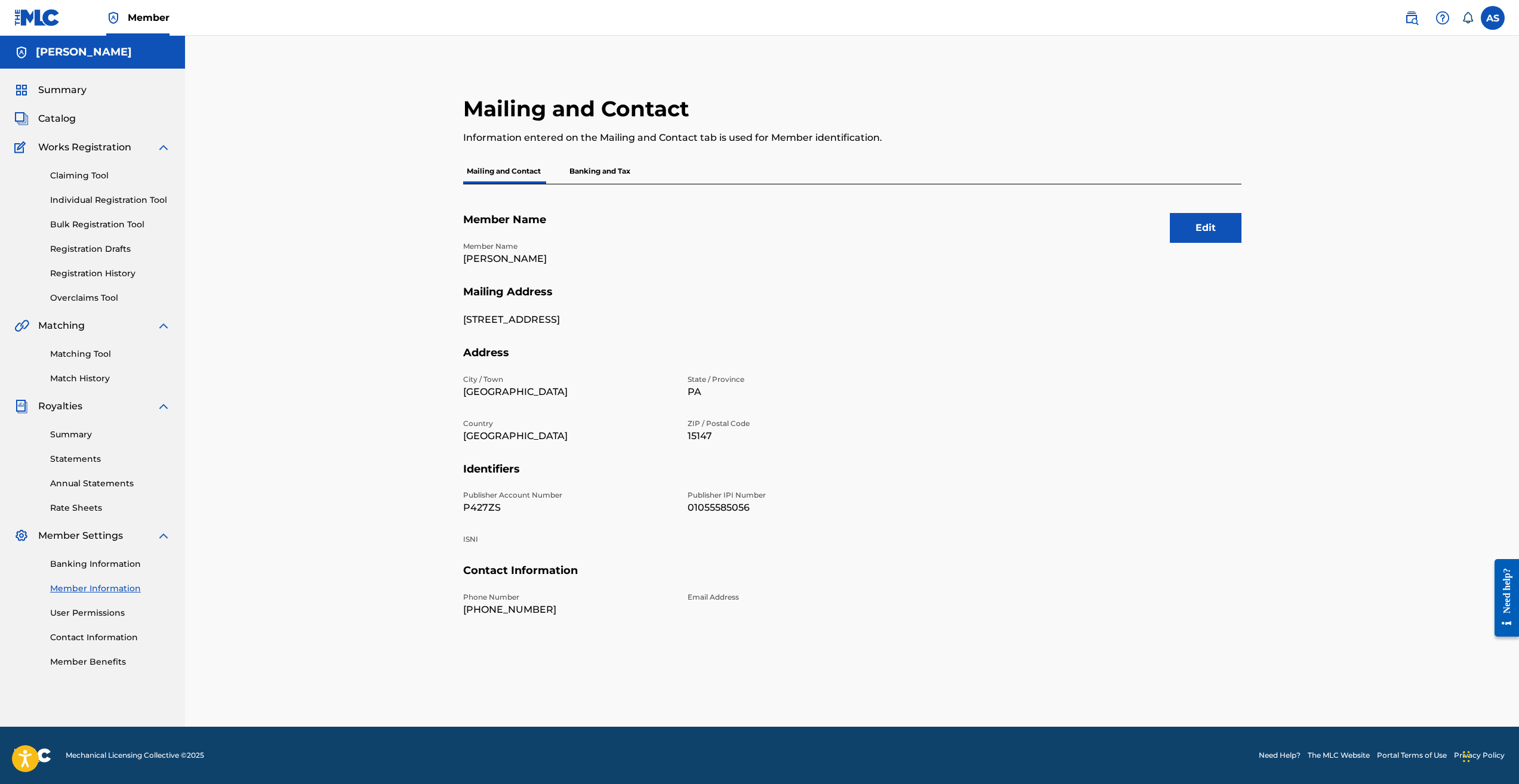
click at [596, 171] on p "Banking and Tax" at bounding box center [600, 171] width 68 height 25
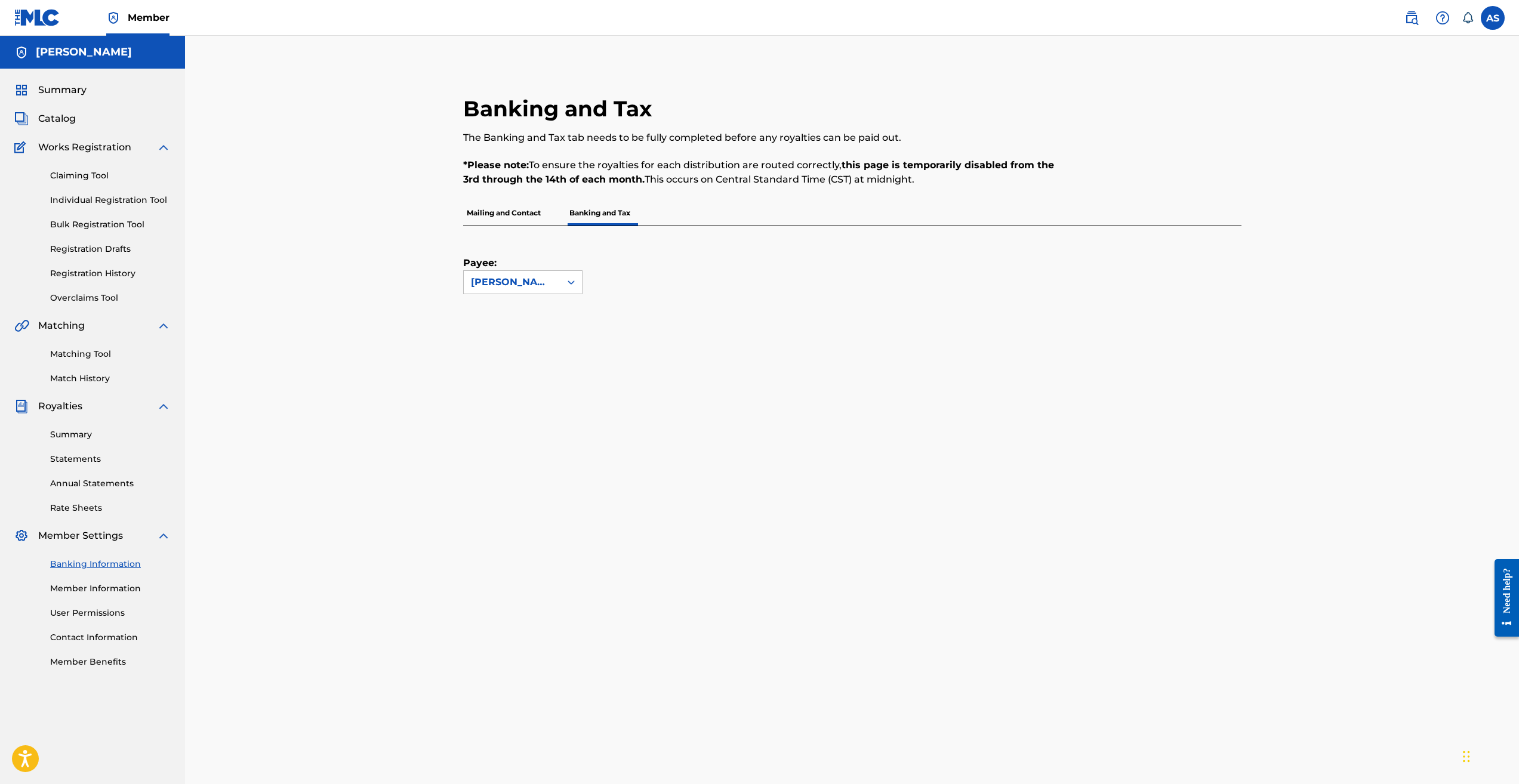
click at [507, 214] on p "Mailing and Contact" at bounding box center [504, 213] width 81 height 25
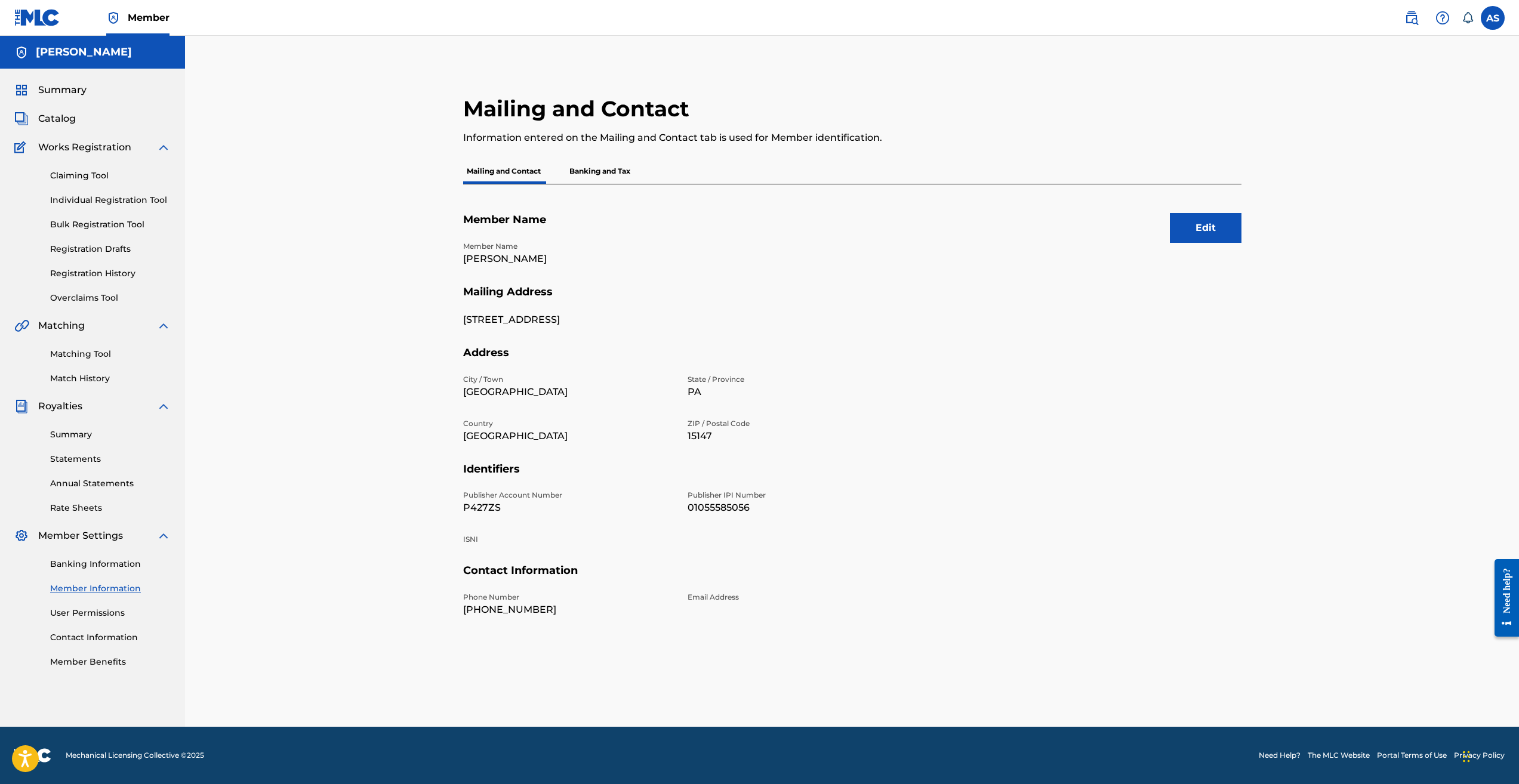
click at [608, 172] on p "Banking and Tax" at bounding box center [600, 171] width 68 height 25
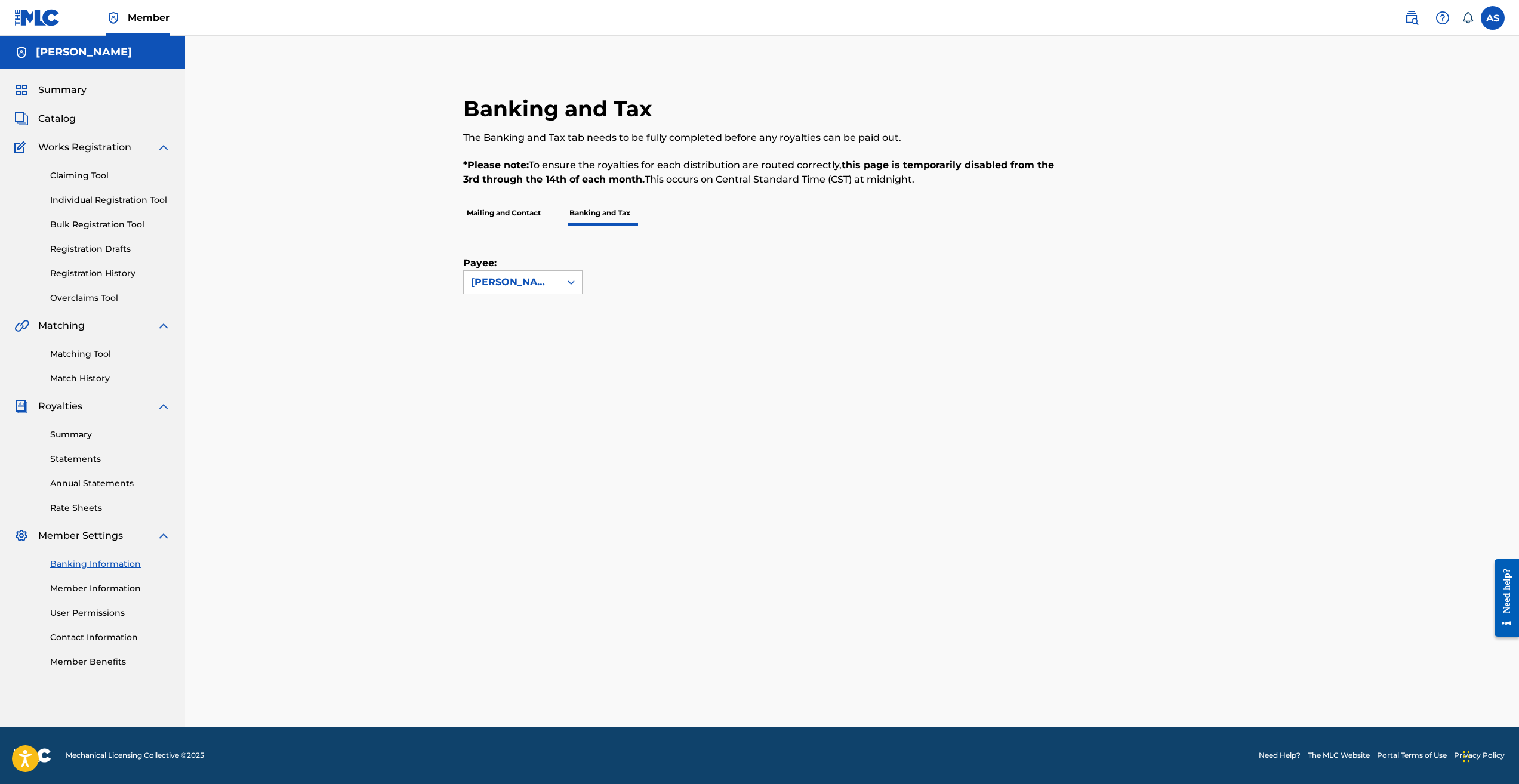
click at [98, 277] on link "Registration History" at bounding box center [110, 273] width 121 height 12
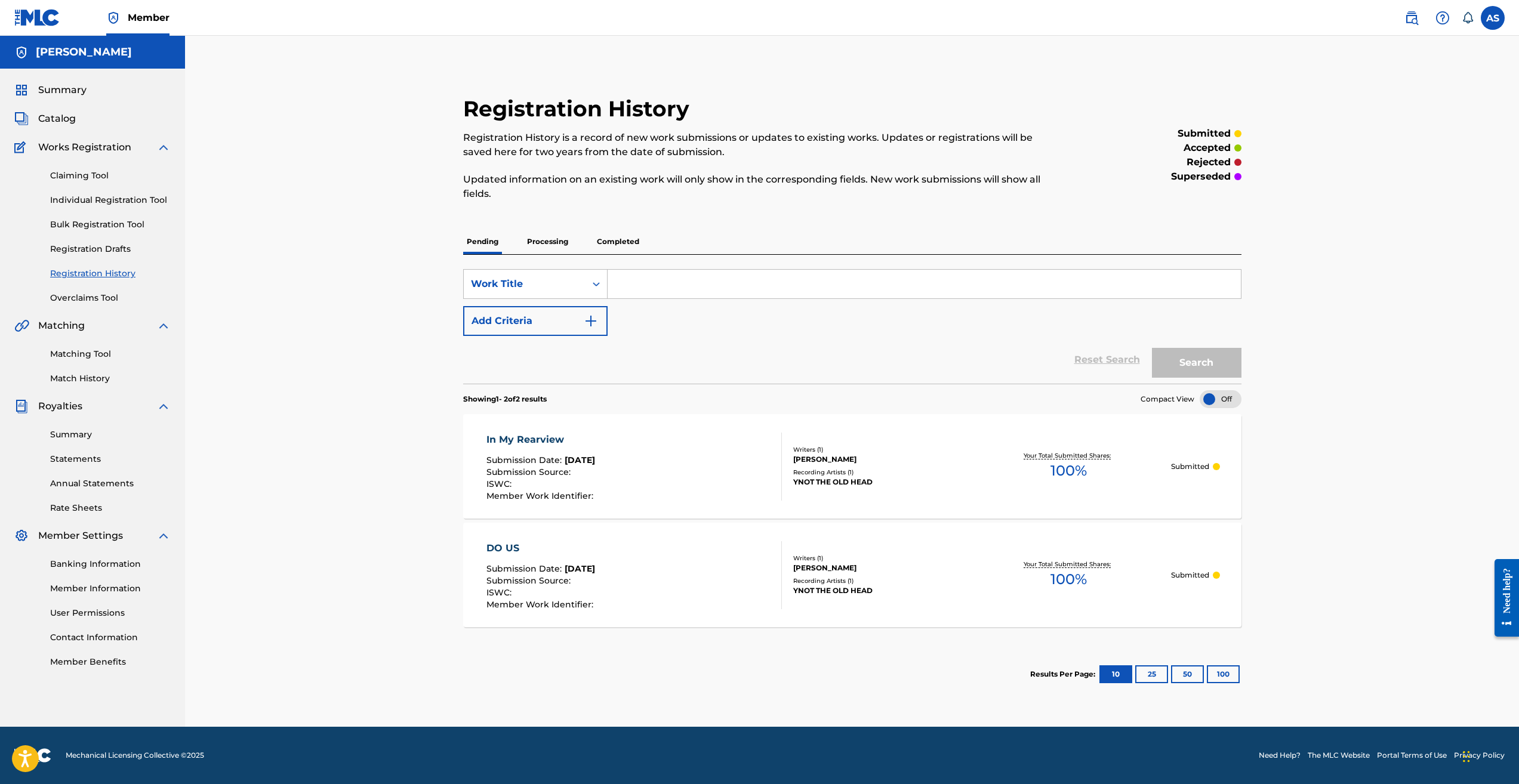
click at [624, 238] on p "Completed" at bounding box center [618, 241] width 50 height 25
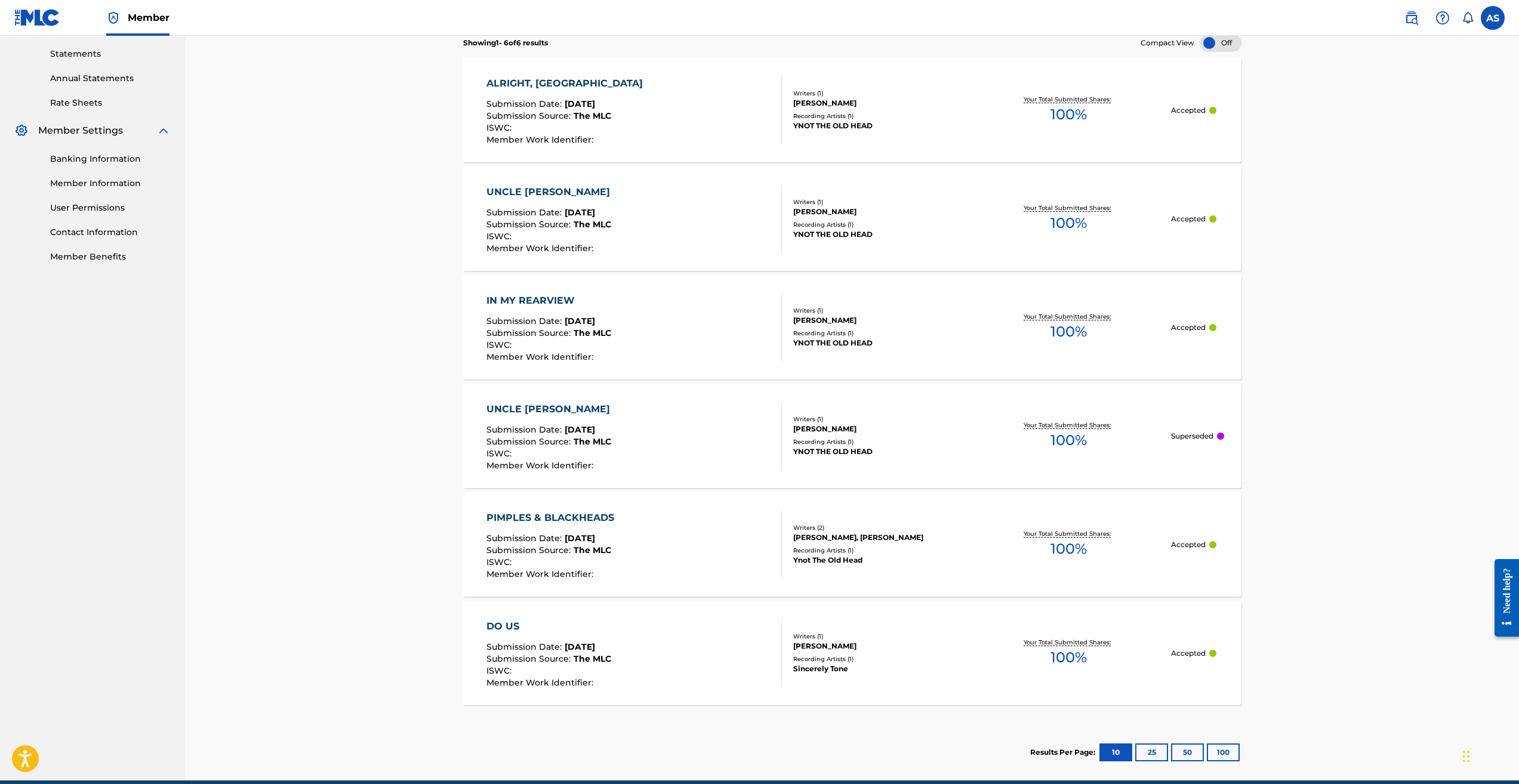
scroll to position [459, 0]
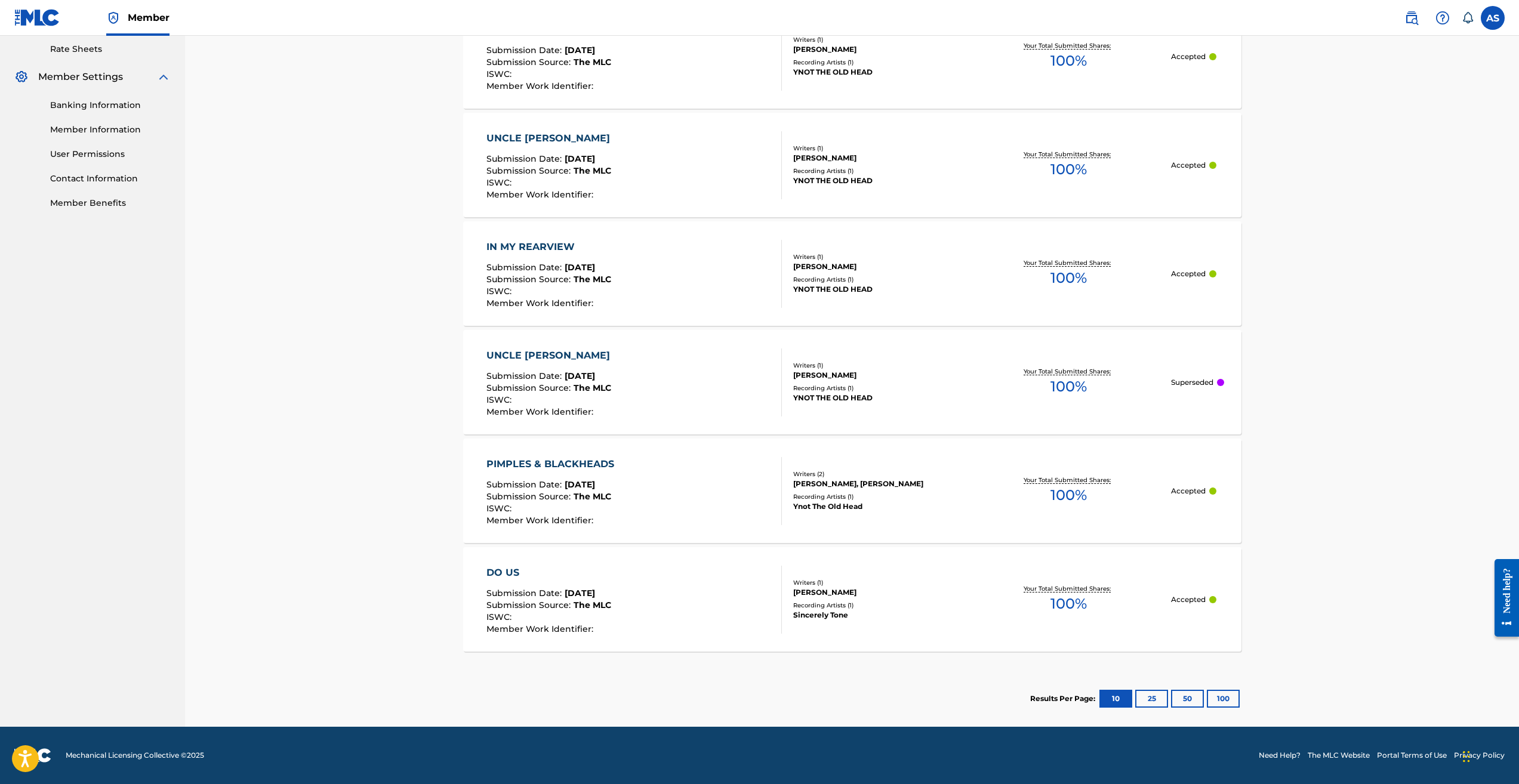
click at [651, 465] on div "PIMPLES & BLACKHEADS Submission Date : [DATE] Submission Source : The MLC ISWC …" at bounding box center [634, 491] width 296 height 68
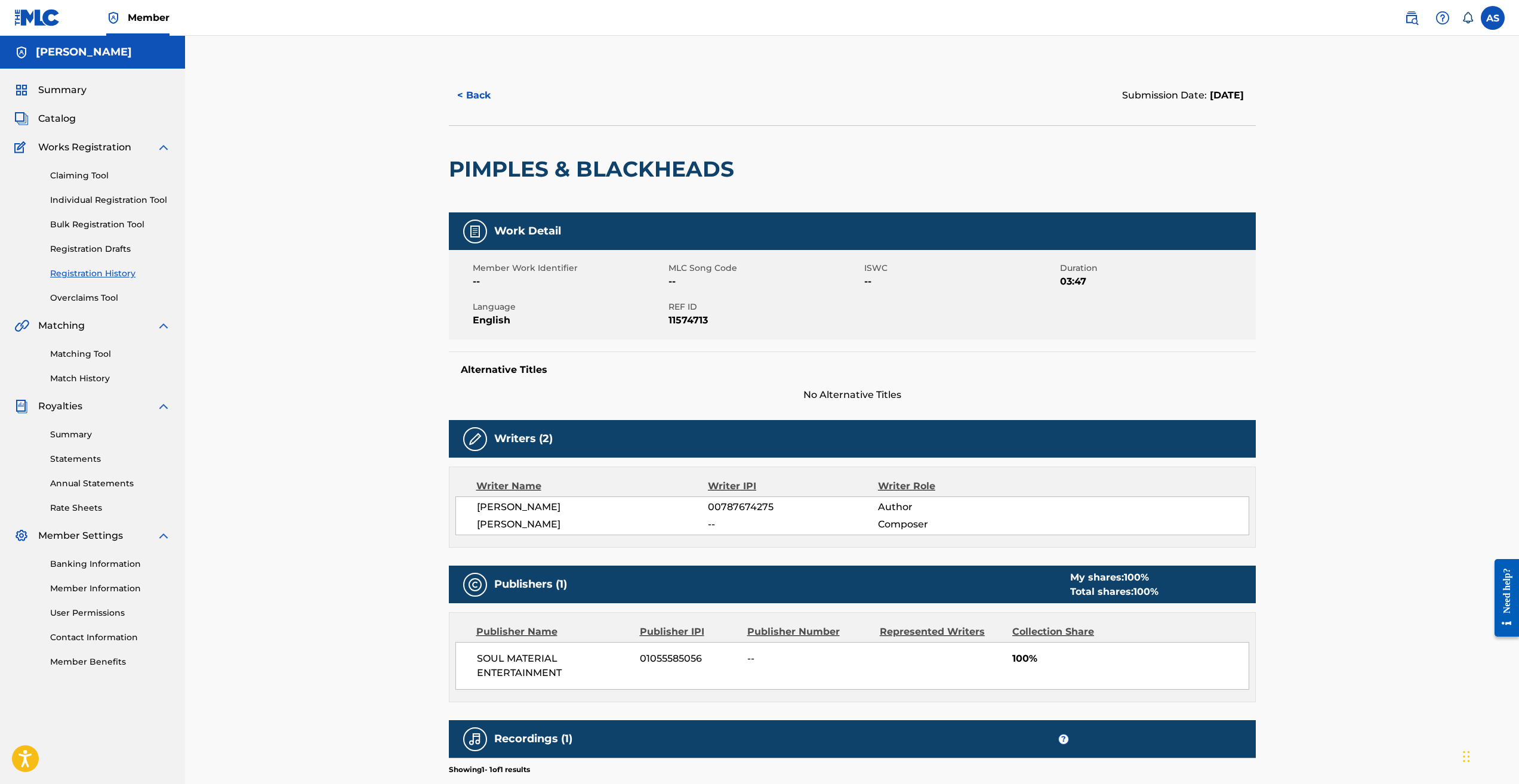
click at [64, 123] on span "Catalog" at bounding box center [57, 119] width 37 height 14
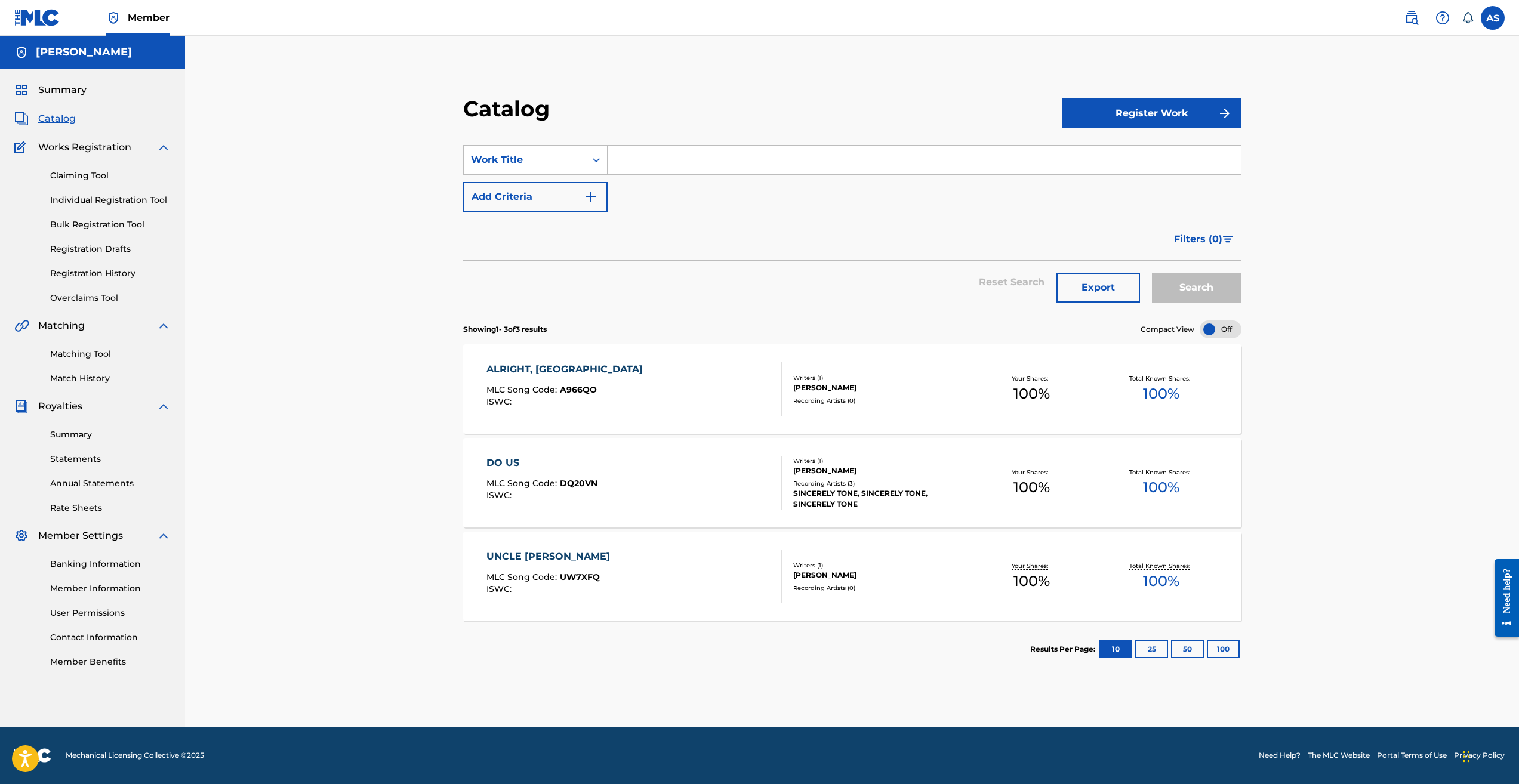
click at [1152, 123] on button "Register Work" at bounding box center [1152, 114] width 179 height 30
click at [1105, 148] on link "Individual" at bounding box center [1152, 152] width 179 height 29
click at [120, 274] on link "Registration History" at bounding box center [110, 273] width 121 height 12
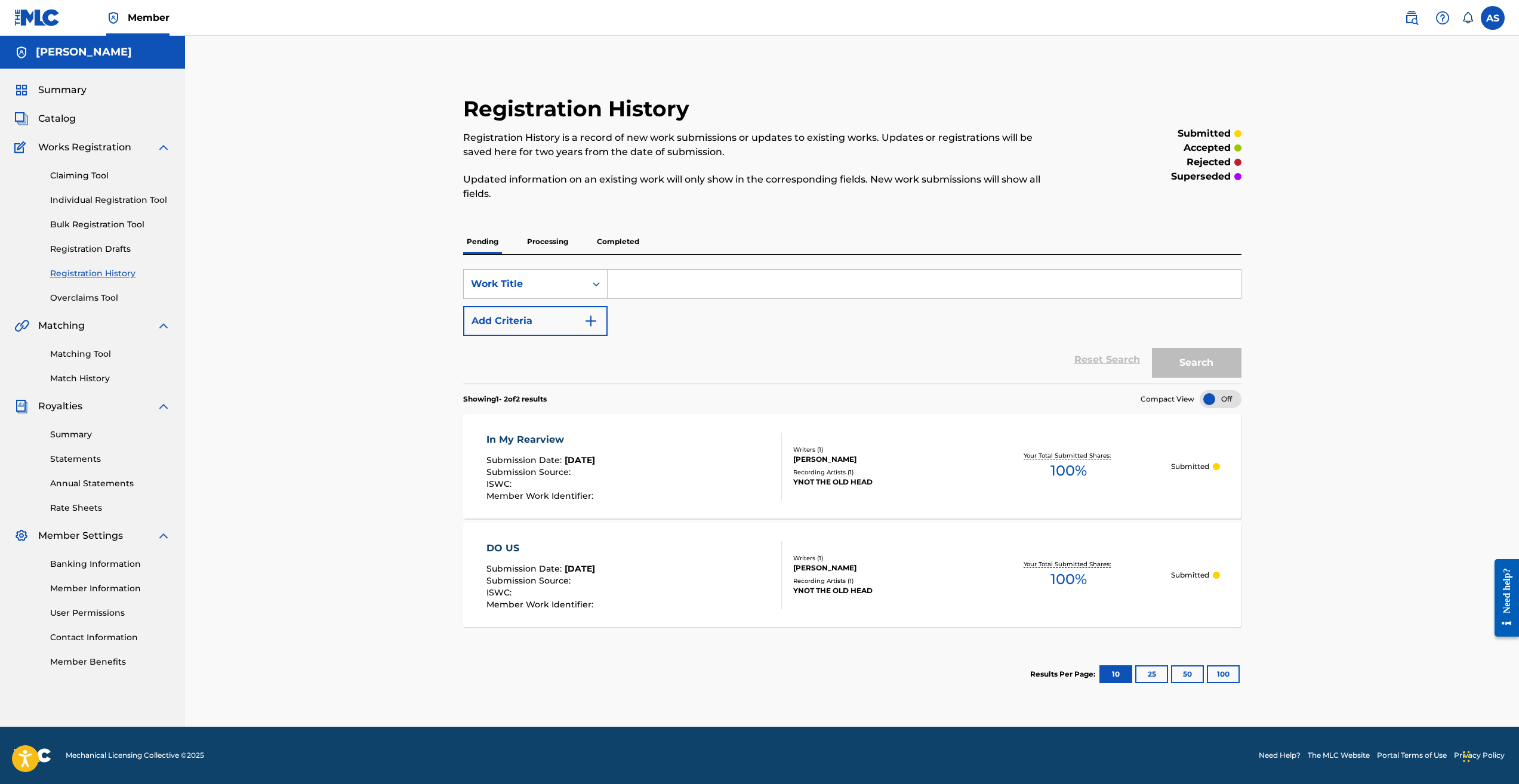
click at [556, 245] on p "Processing" at bounding box center [547, 241] width 48 height 25
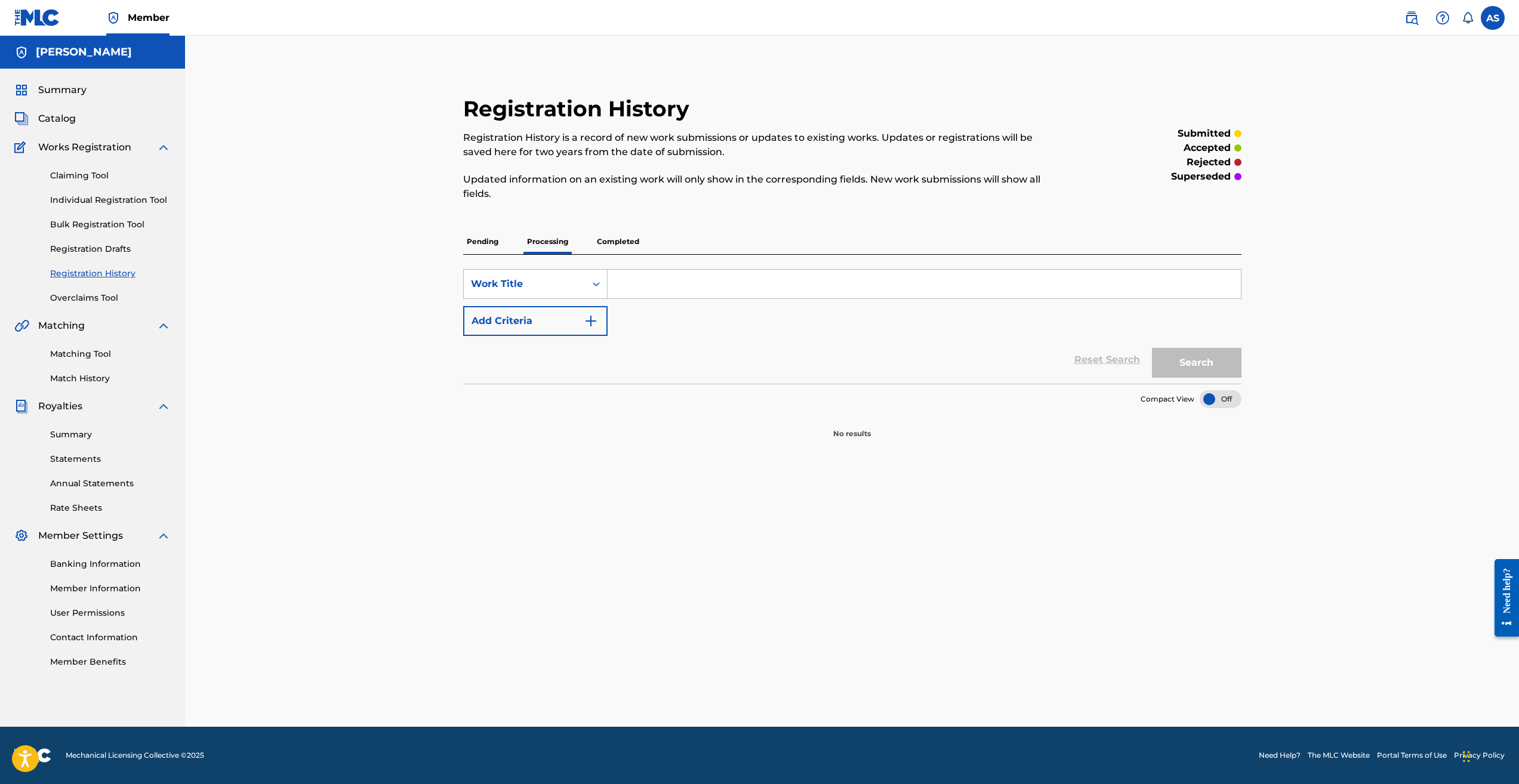
click at [622, 239] on p "Completed" at bounding box center [618, 241] width 50 height 25
click at [89, 613] on link "User Permissions" at bounding box center [110, 613] width 121 height 12
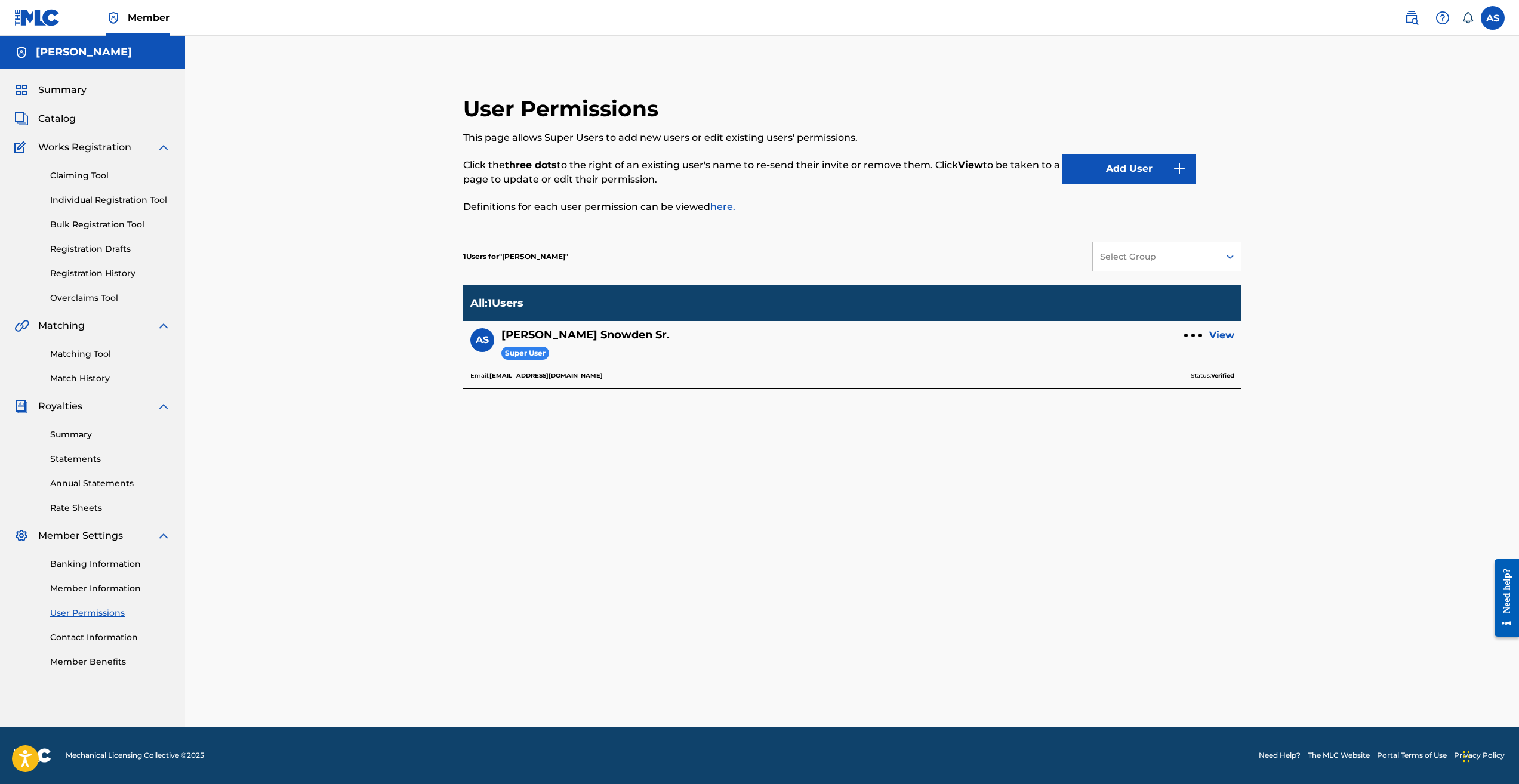
click at [1220, 336] on link "View" at bounding box center [1222, 335] width 25 height 14
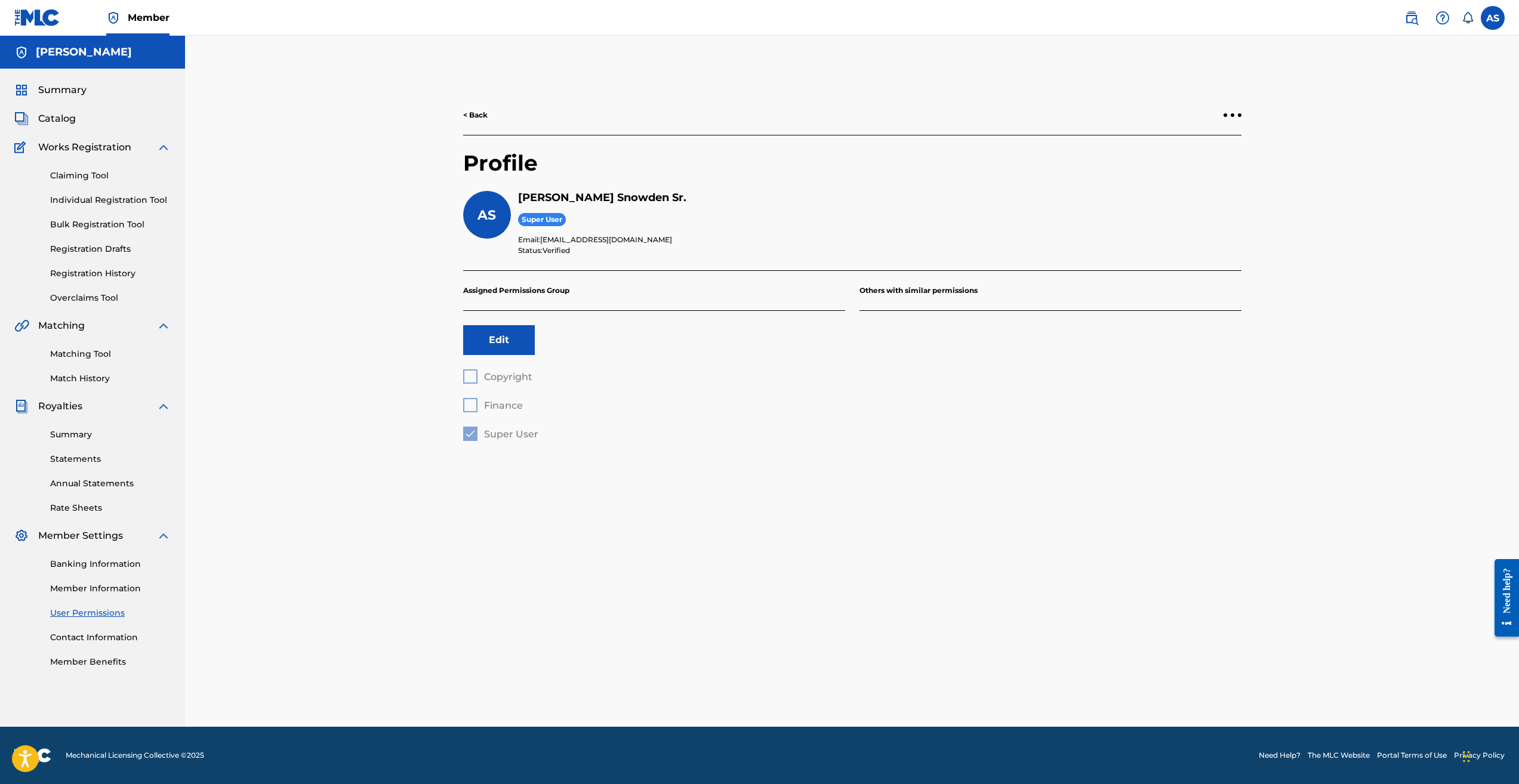
click at [96, 634] on link "Contact Information" at bounding box center [110, 638] width 121 height 12
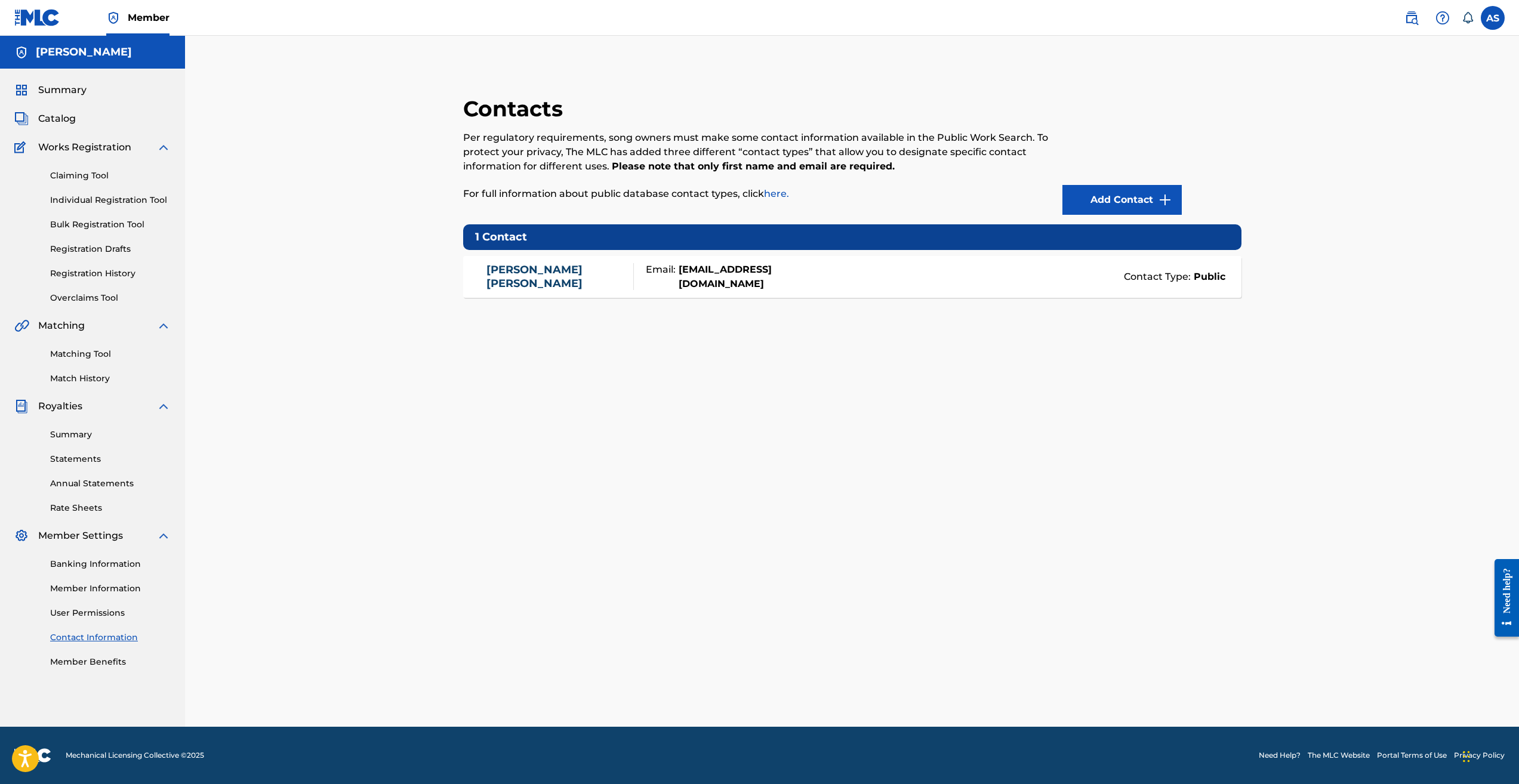
click at [111, 662] on link "Member Benefits" at bounding box center [110, 662] width 121 height 12
